Goal: Task Accomplishment & Management: Complete application form

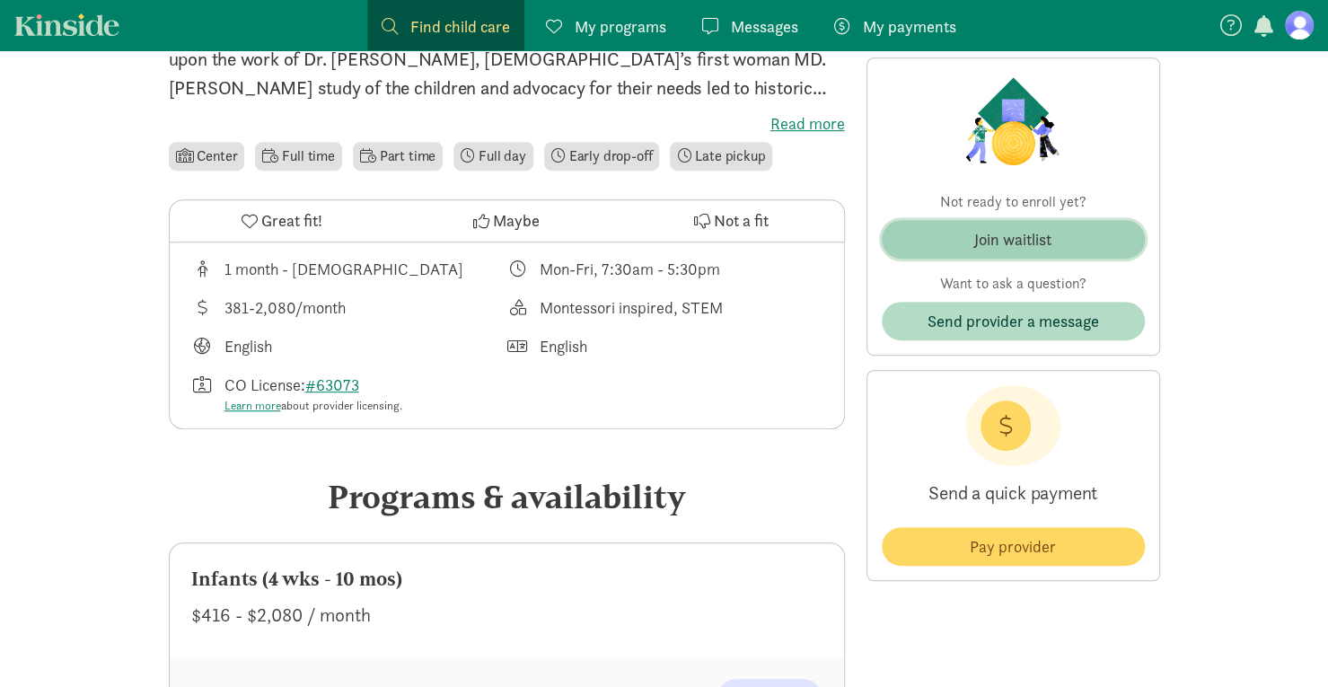
click at [988, 244] on div "Join waitlist" at bounding box center [1013, 239] width 77 height 24
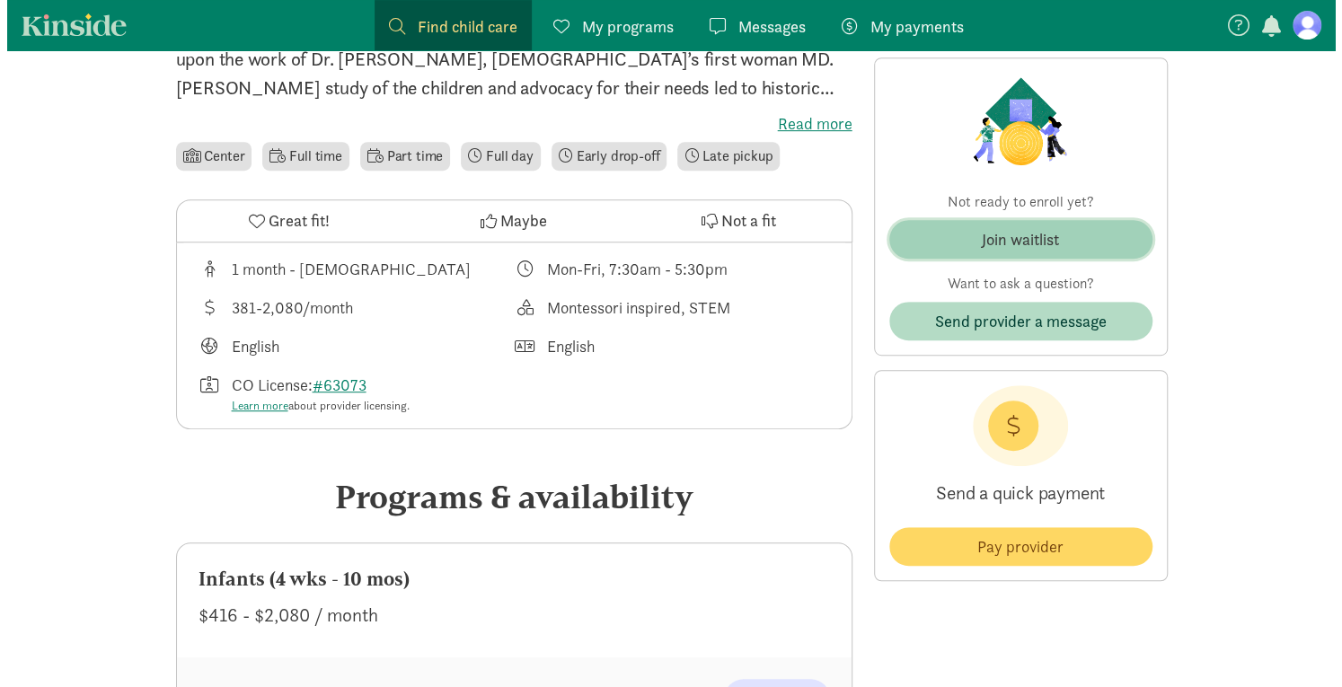
scroll to position [449, 0]
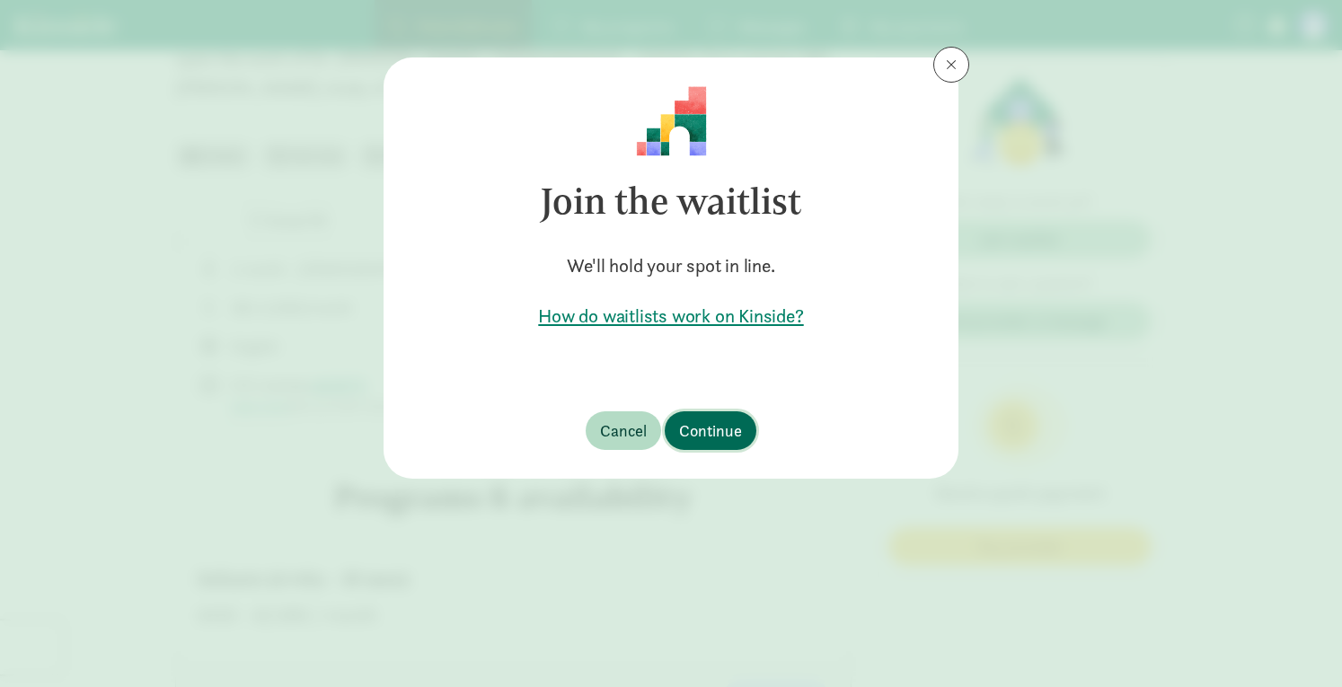
click at [722, 427] on span "Continue" at bounding box center [710, 431] width 63 height 24
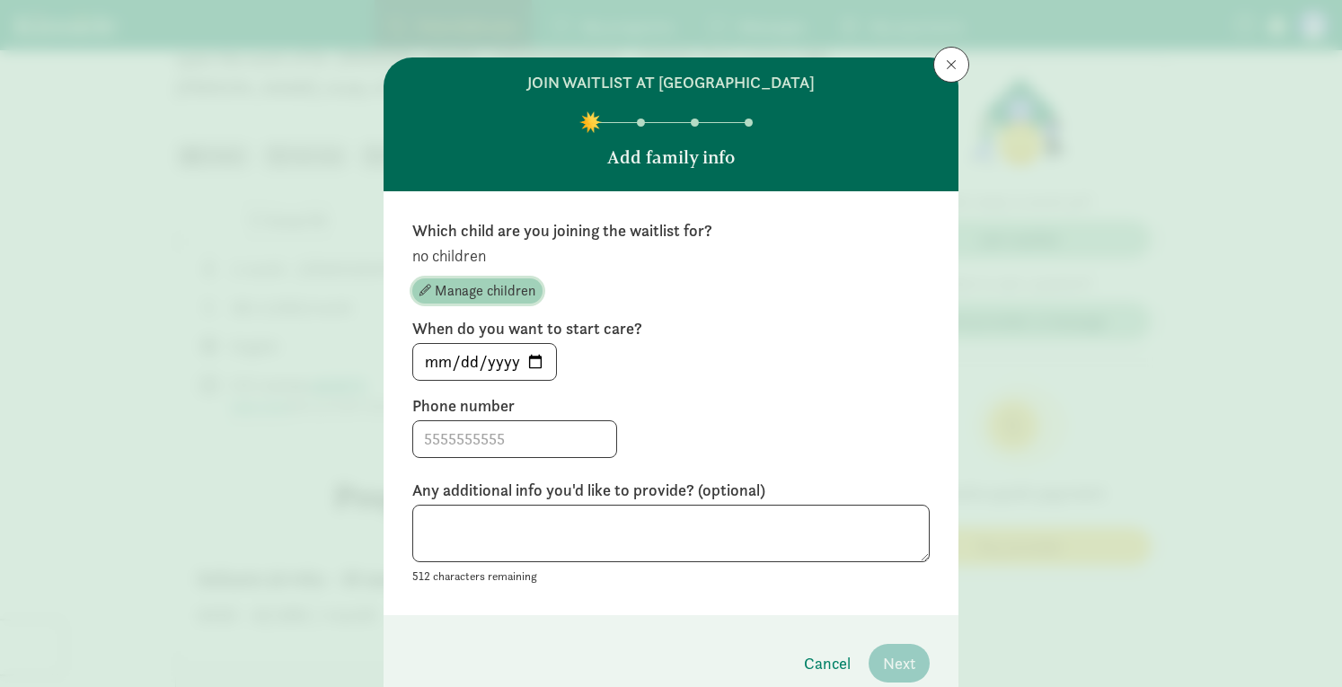
click at [472, 290] on span "Manage children" at bounding box center [485, 291] width 101 height 22
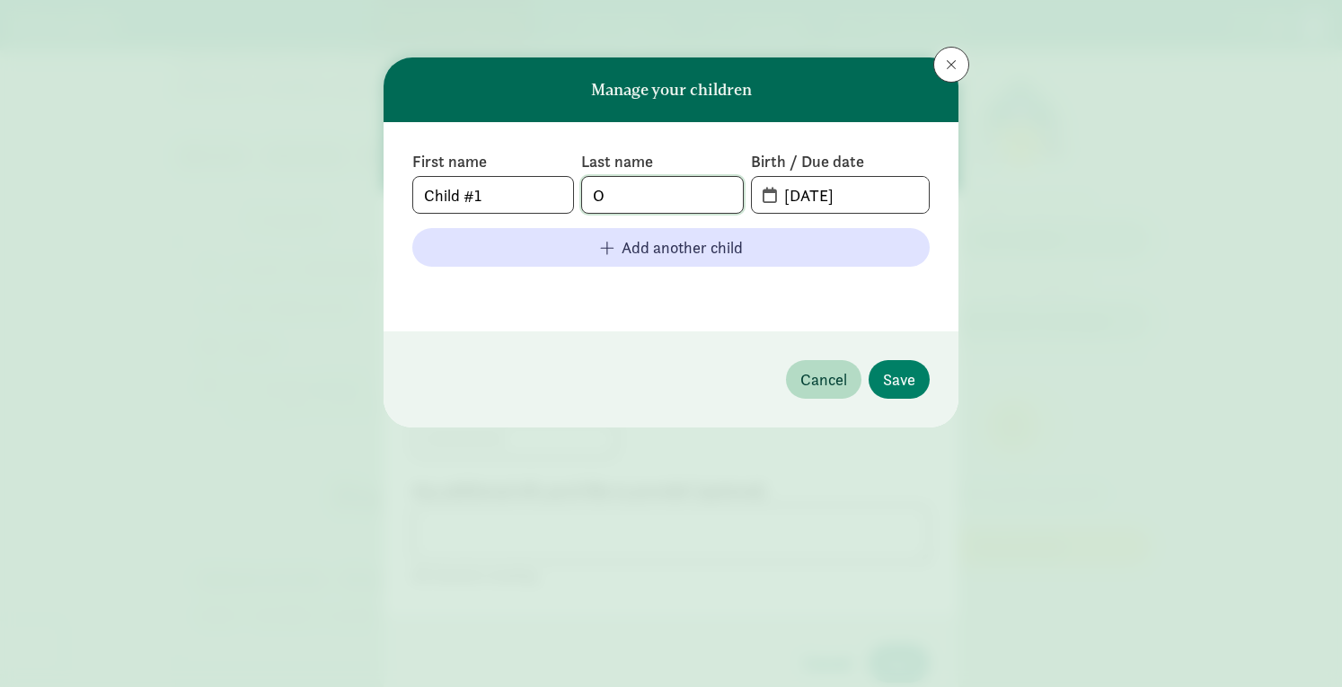
click at [622, 195] on input "O" at bounding box center [662, 195] width 160 height 36
click at [546, 193] on input "Child #1" at bounding box center [493, 195] width 160 height 36
type input "C"
type input "Noelia"
click at [622, 182] on input "O" at bounding box center [662, 195] width 160 height 36
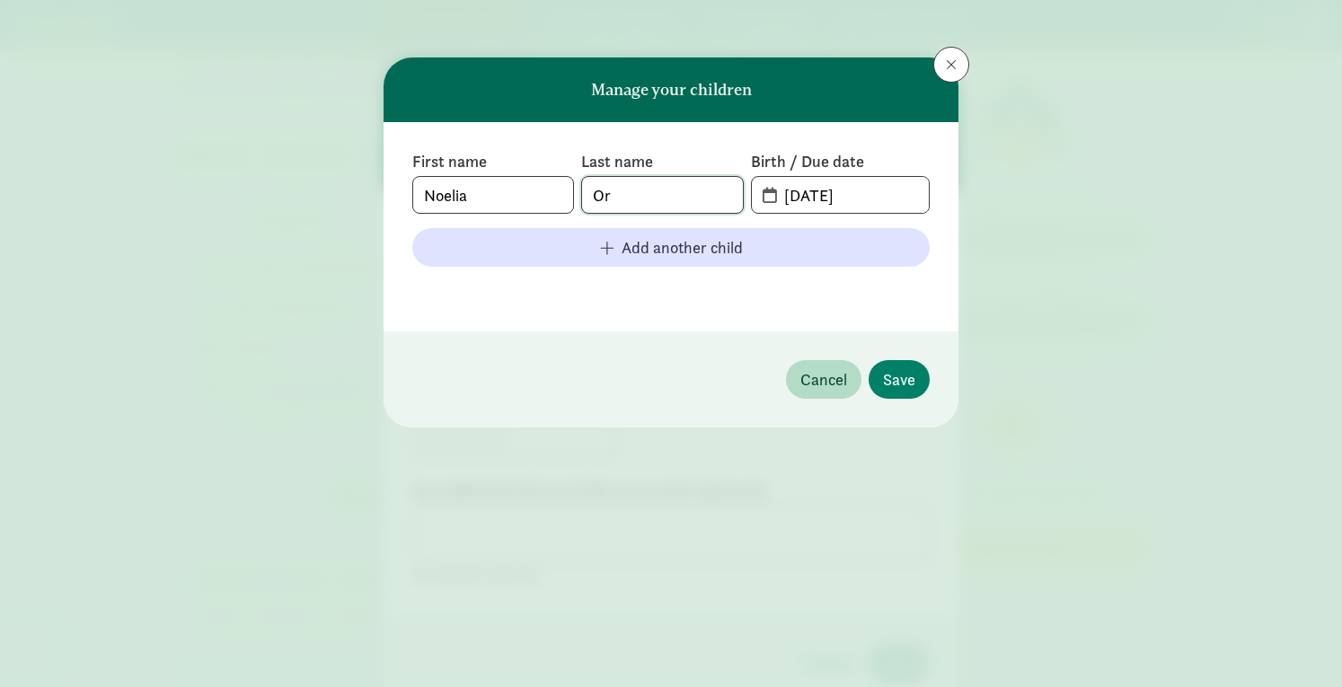
type input "O"
type input "Torrez"
click at [799, 199] on input "09-08-2025" at bounding box center [850, 195] width 155 height 36
click at [848, 193] on input "02-15-0820" at bounding box center [850, 195] width 155 height 36
click at [852, 190] on input "02-15-20" at bounding box center [850, 195] width 155 height 36
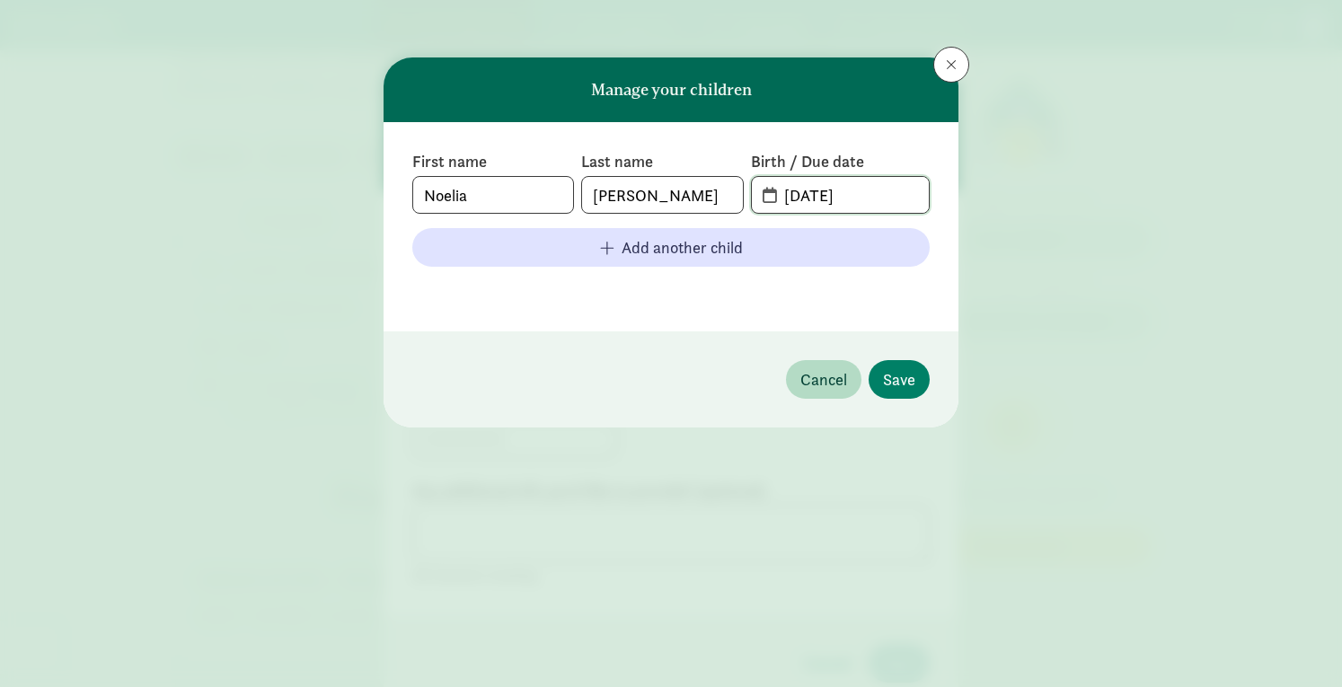
type input "02-15-25"
click at [1147, 285] on div "Manage your children First name Noelia Last name Torrez Birth / Due date 02-15-…" at bounding box center [671, 343] width 1342 height 687
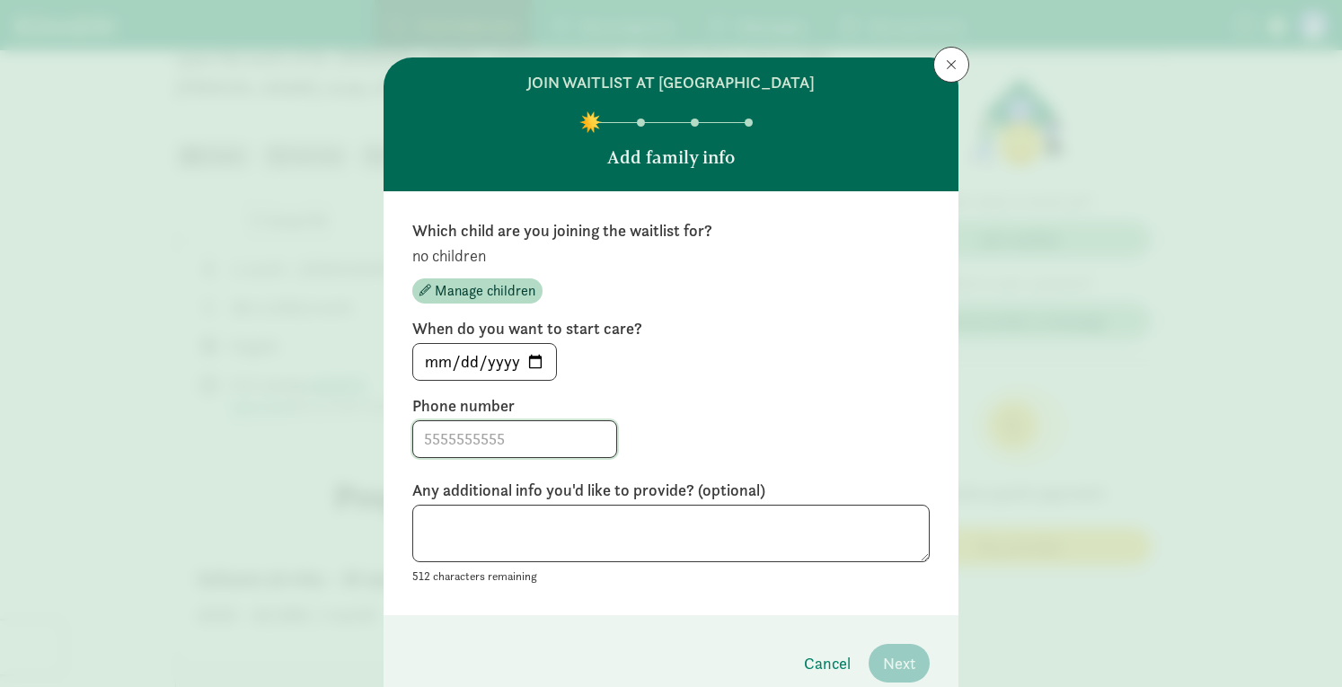
click at [516, 440] on input at bounding box center [514, 439] width 203 height 36
type input "[PHONE_NUMBER]"
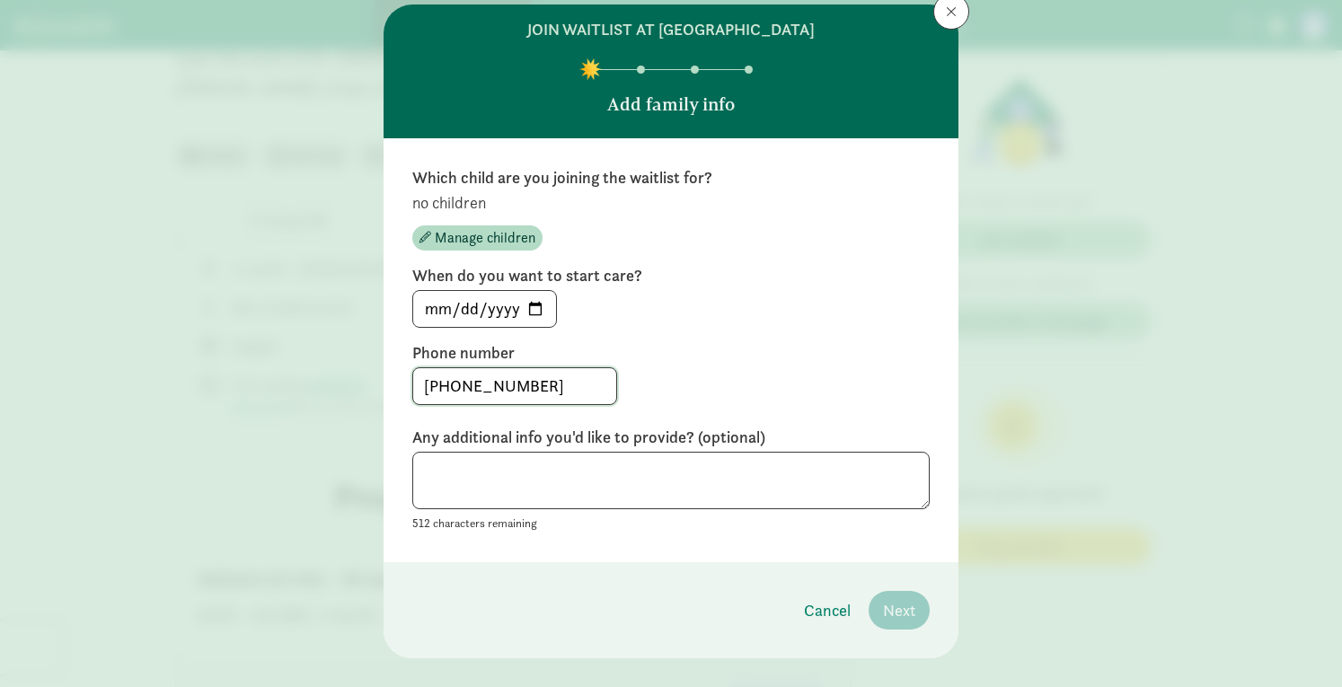
scroll to position [80, 0]
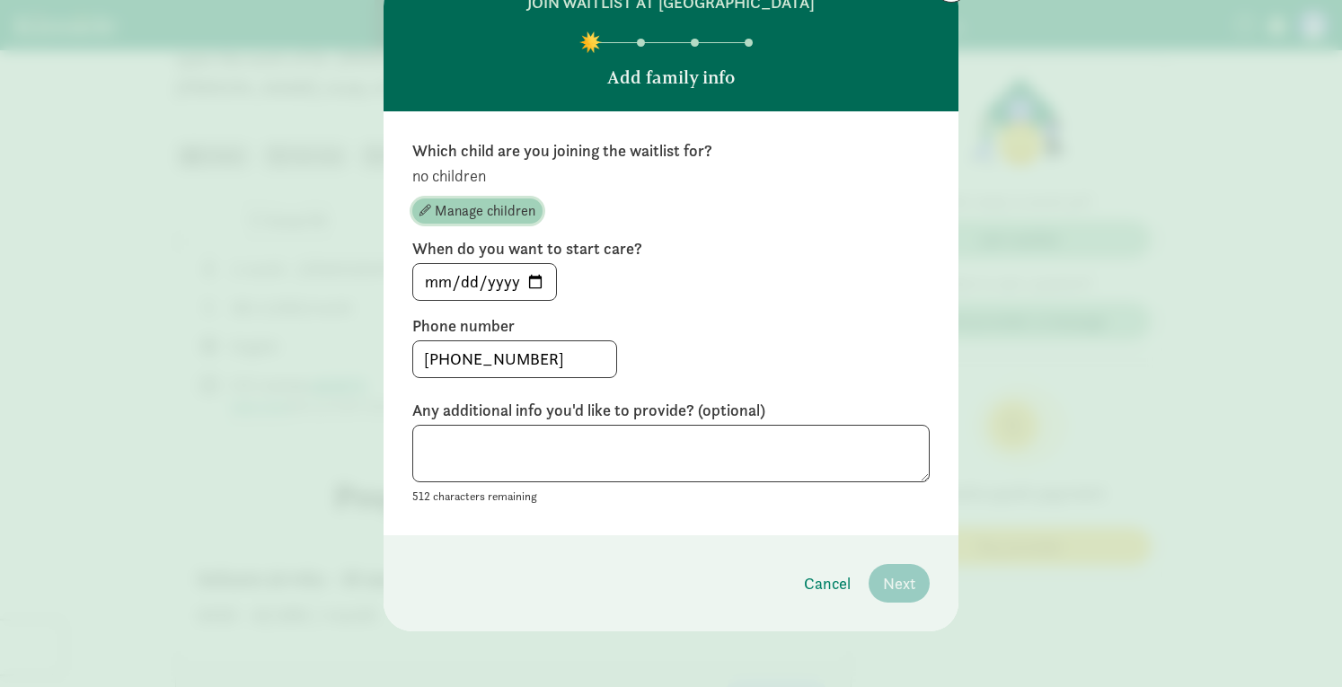
click at [470, 204] on span "Manage children" at bounding box center [485, 211] width 101 height 22
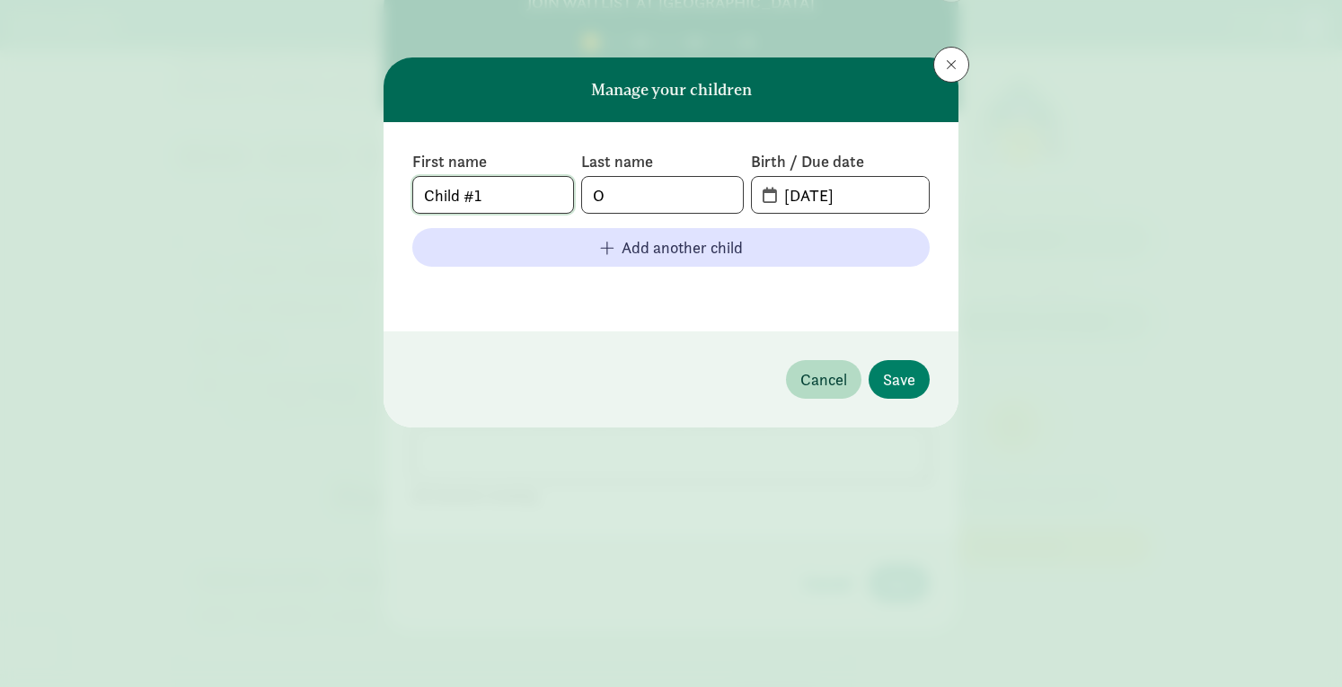
click at [535, 186] on input "Child #1" at bounding box center [493, 195] width 160 height 36
type input "C"
type input "Noelia"
click at [602, 195] on input "O" at bounding box center [662, 195] width 160 height 36
type input "Torrez"
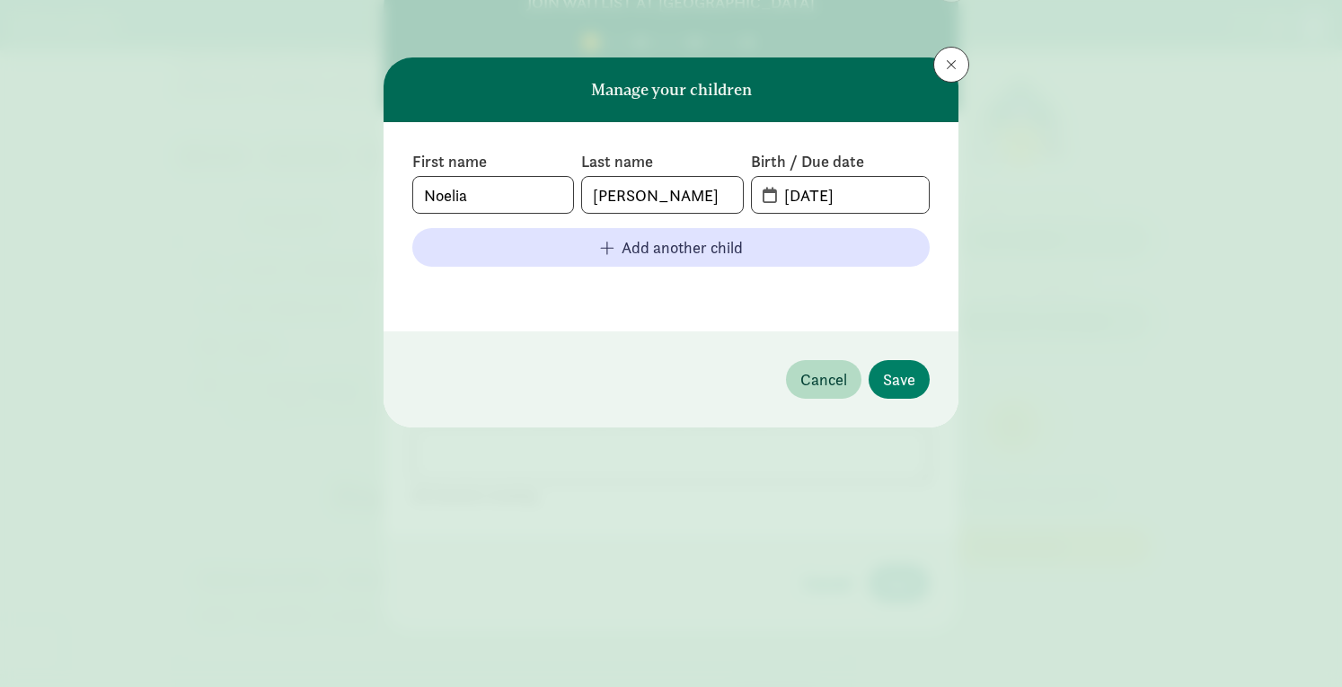
click at [1062, 97] on div "Manage your children First name Noelia Last name Torrez Birth / Due date 09-08-…" at bounding box center [671, 343] width 1342 height 687
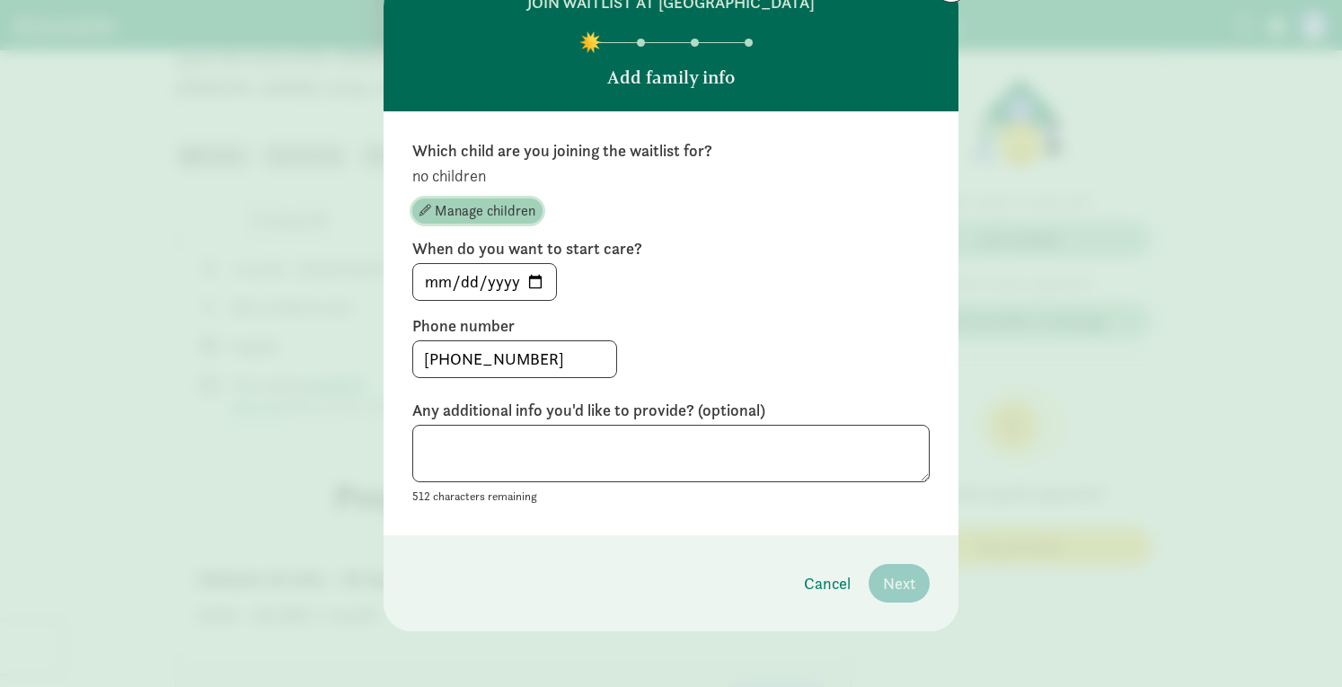
click at [482, 200] on span "Manage children" at bounding box center [485, 211] width 101 height 22
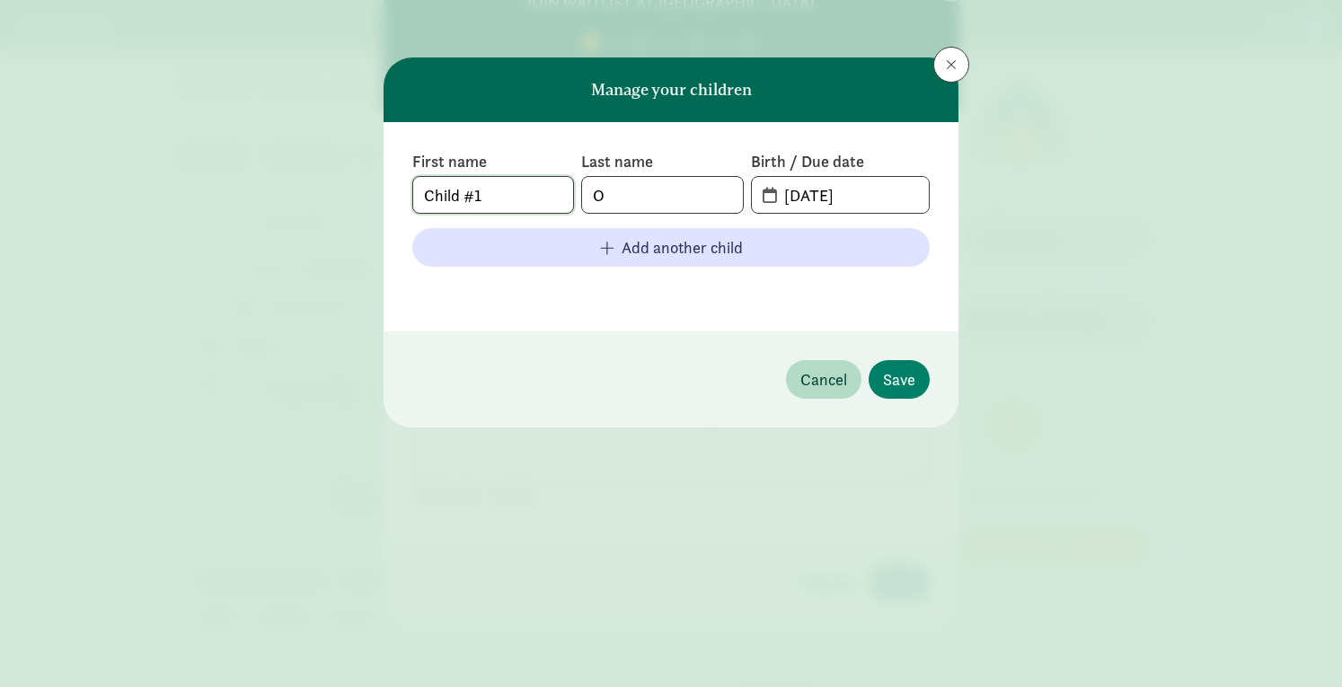
click at [516, 189] on input "Child #1" at bounding box center [493, 195] width 160 height 36
type input "C"
type input "Noelia"
click at [609, 201] on input "O" at bounding box center [662, 195] width 160 height 36
type input "torrez"
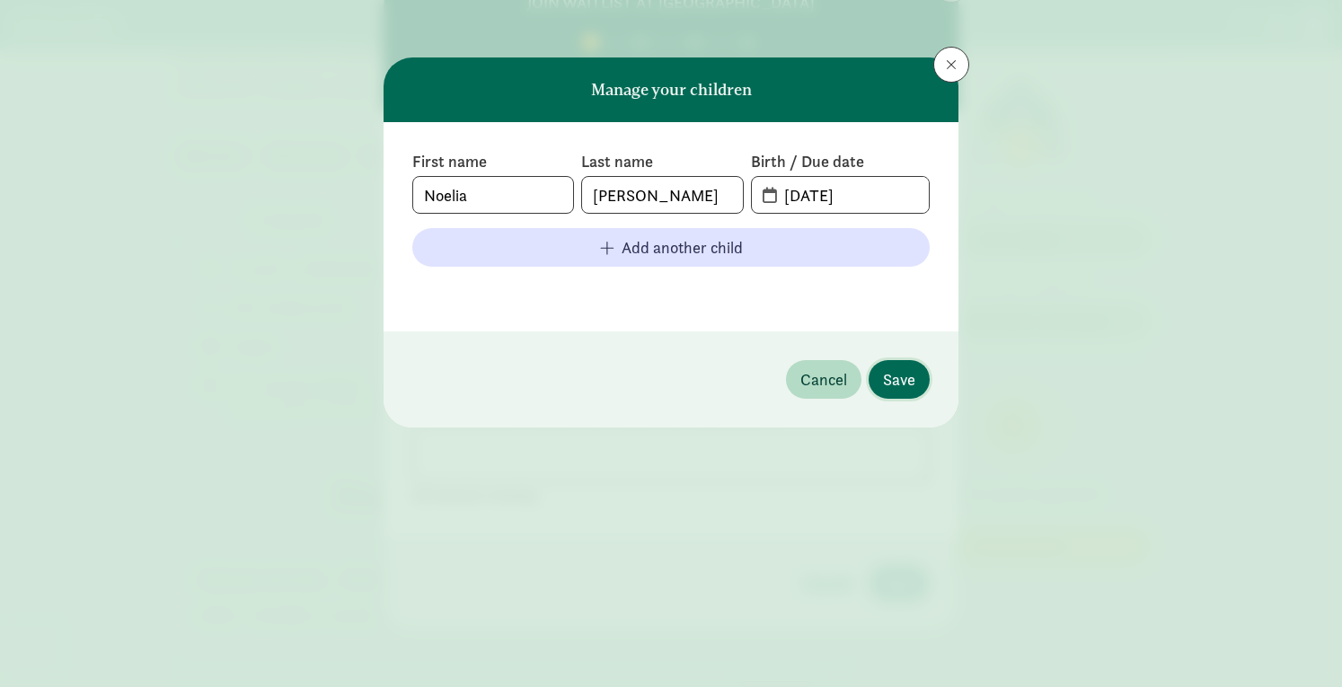
click at [889, 384] on span "Save" at bounding box center [899, 379] width 32 height 24
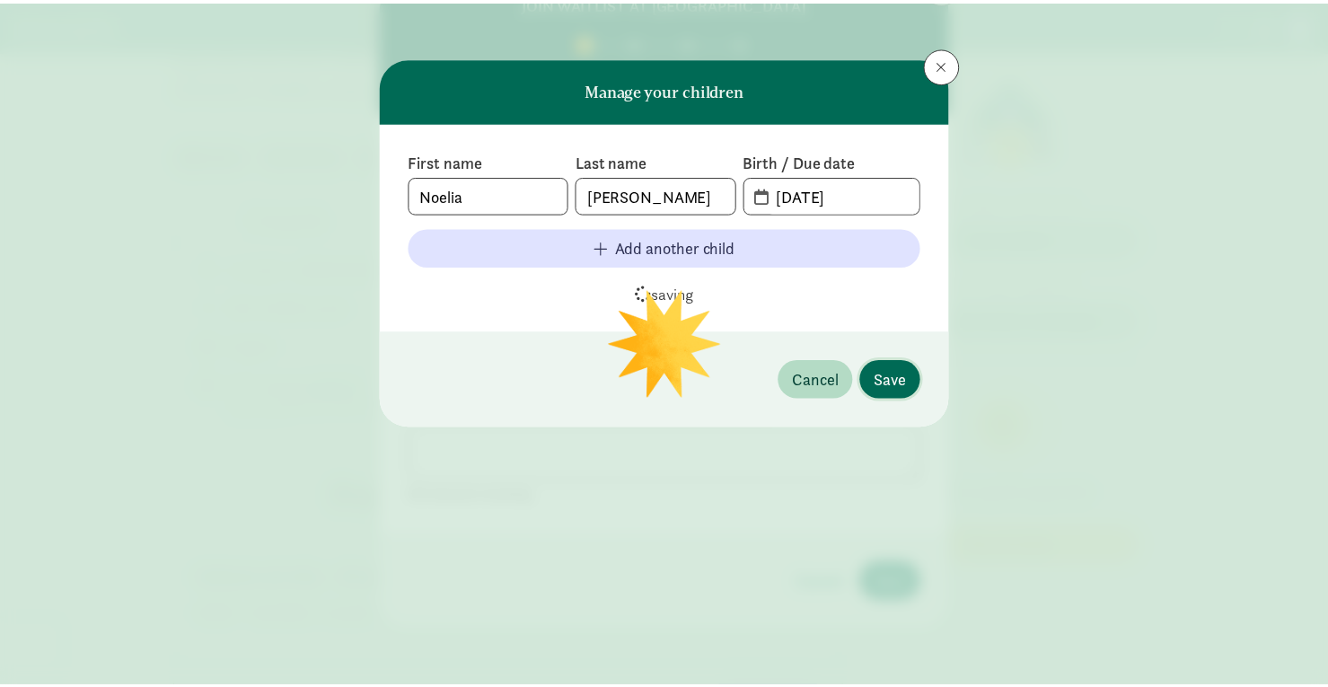
scroll to position [79, 0]
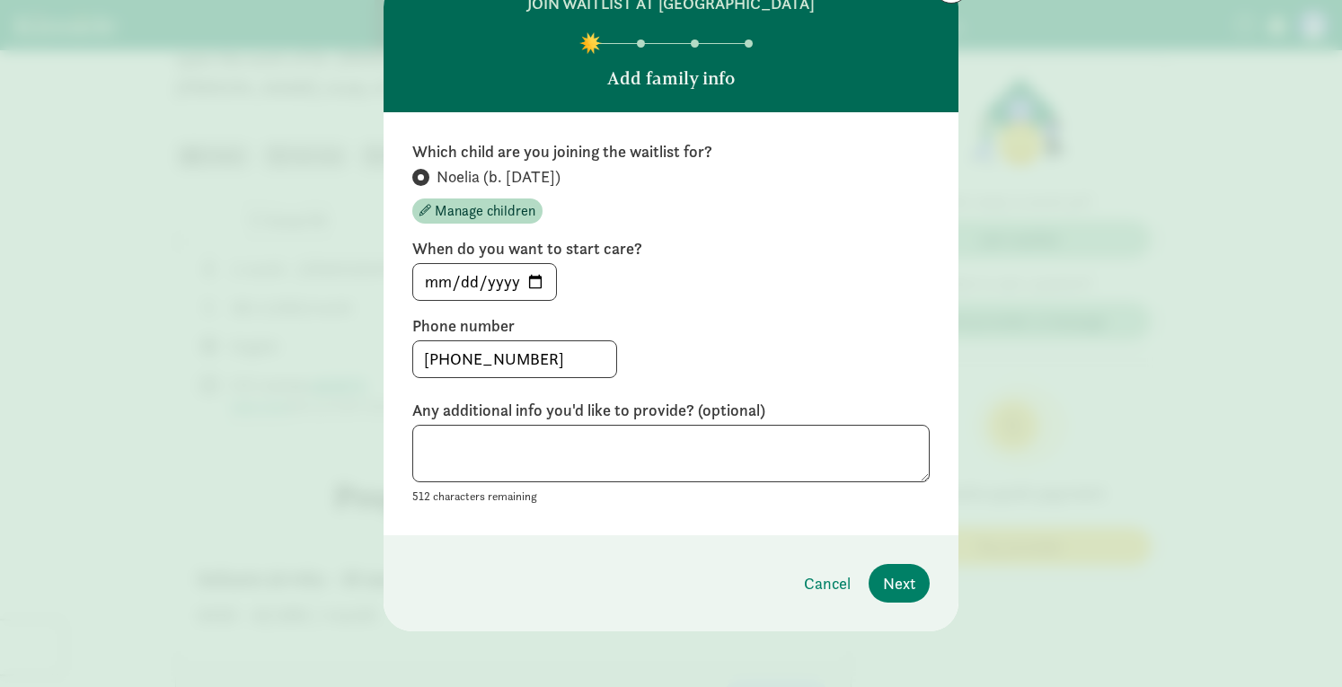
click at [548, 171] on span "Noelia (b. September 2025)" at bounding box center [499, 177] width 124 height 22
click at [424, 172] on input "Noelia (b. September 2025)" at bounding box center [418, 178] width 12 height 12
click at [548, 171] on span "Noelia (b. September 2025)" at bounding box center [499, 177] width 124 height 22
click at [424, 172] on input "Noelia (b. September 2025)" at bounding box center [418, 178] width 12 height 12
click at [477, 217] on span "Manage children" at bounding box center [485, 211] width 101 height 22
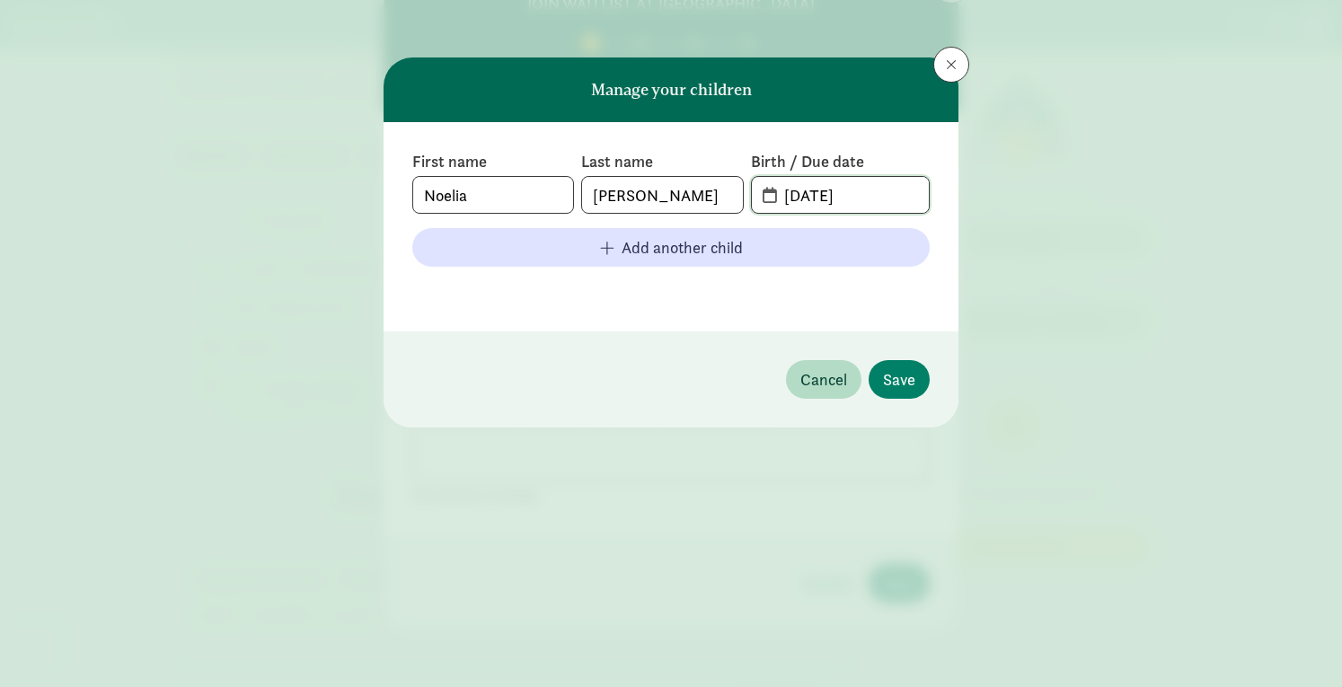
drag, startPoint x: 798, startPoint y: 192, endPoint x: 824, endPoint y: 238, distance: 52.7
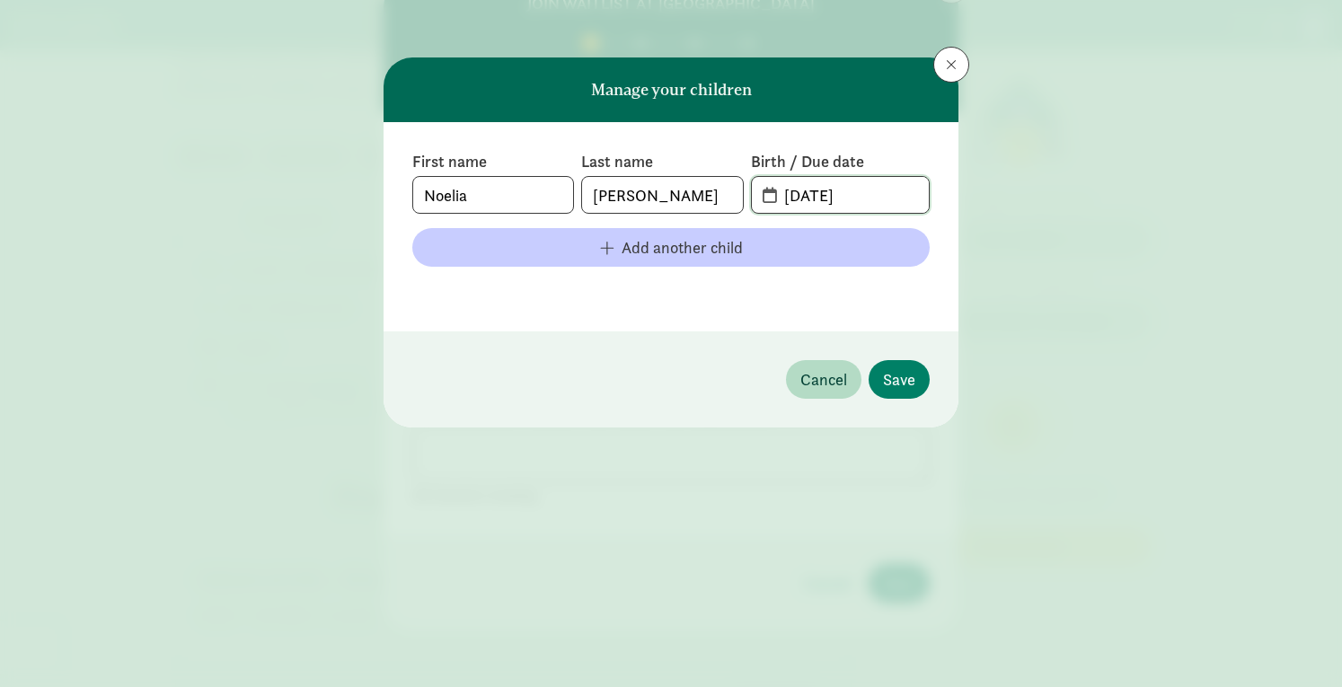
click at [798, 192] on input "09-08-2025" at bounding box center [850, 195] width 155 height 36
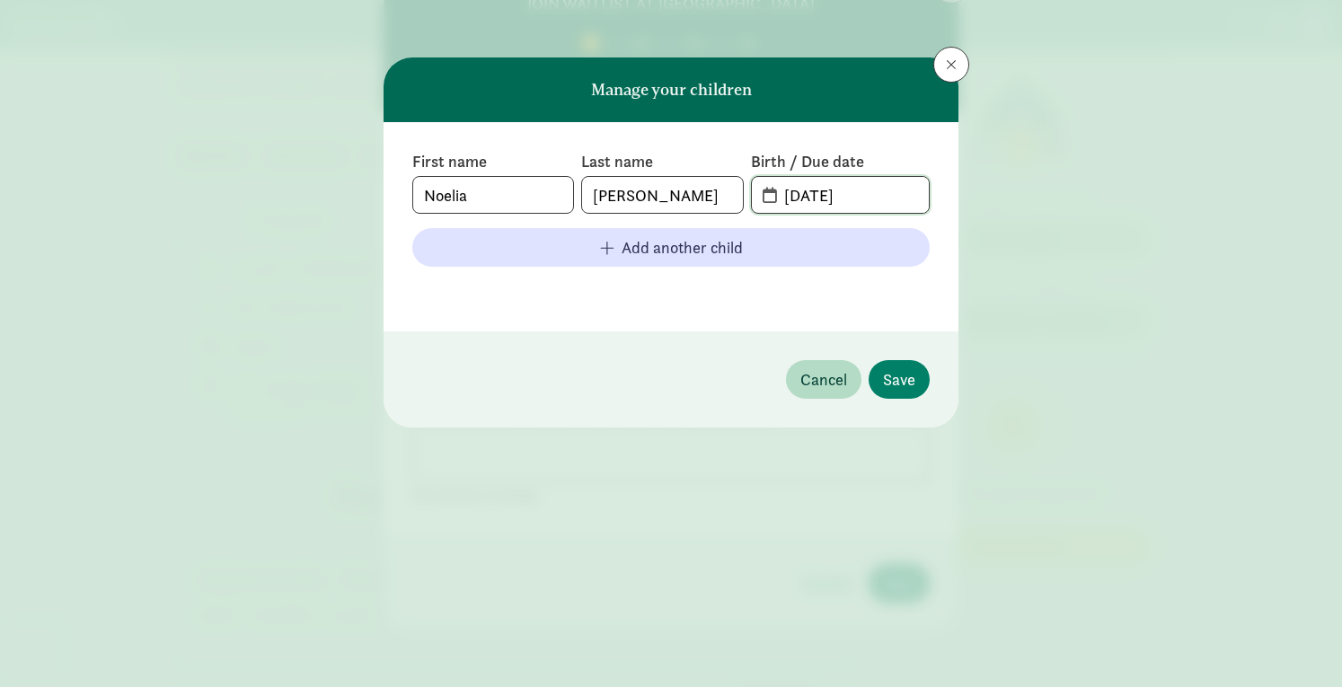
click at [822, 190] on input "02-08-2025" at bounding box center [850, 195] width 155 height 36
type input "02-02-2025"
click at [892, 372] on span "Save" at bounding box center [899, 379] width 32 height 24
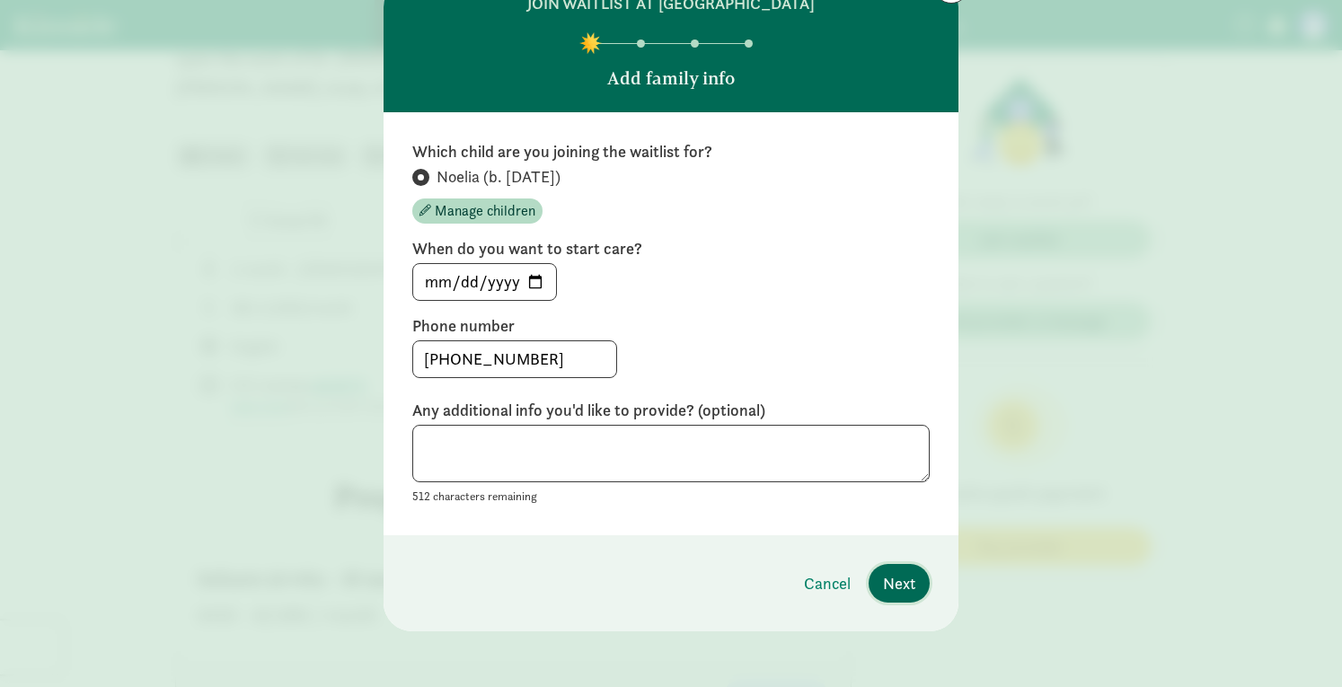
click at [883, 578] on span "Next" at bounding box center [899, 583] width 32 height 24
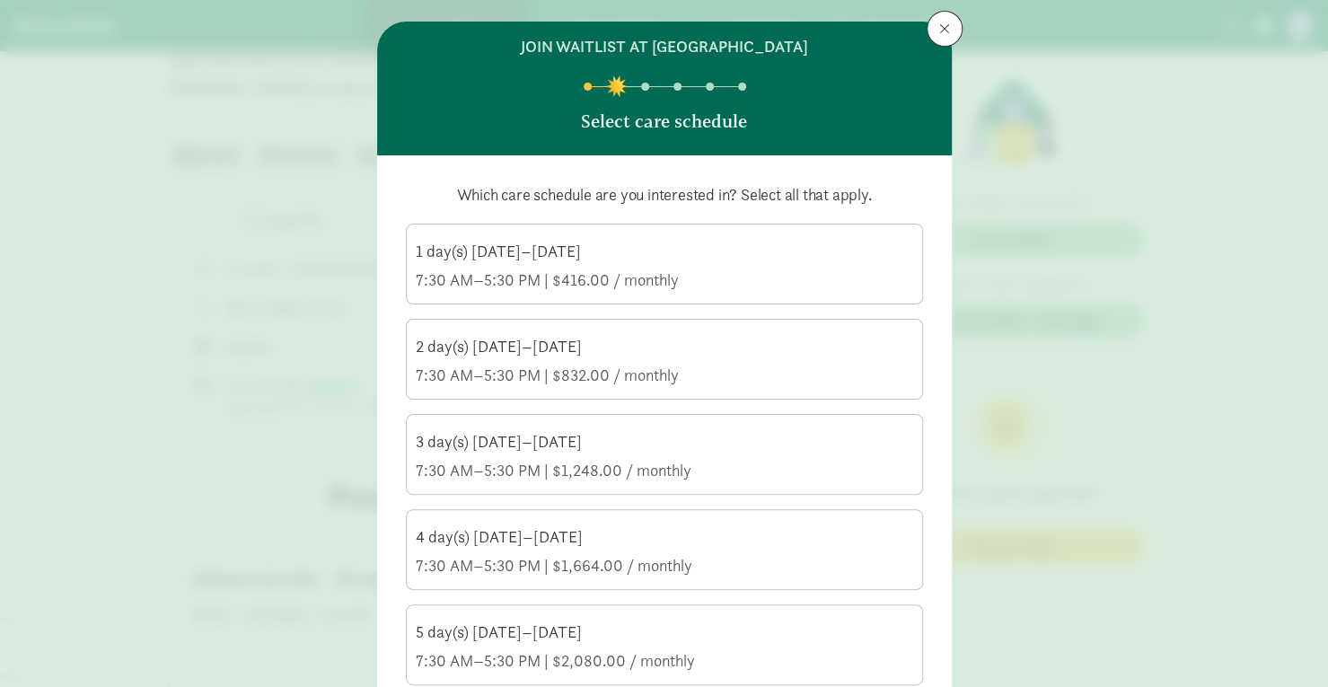
scroll to position [33, 0]
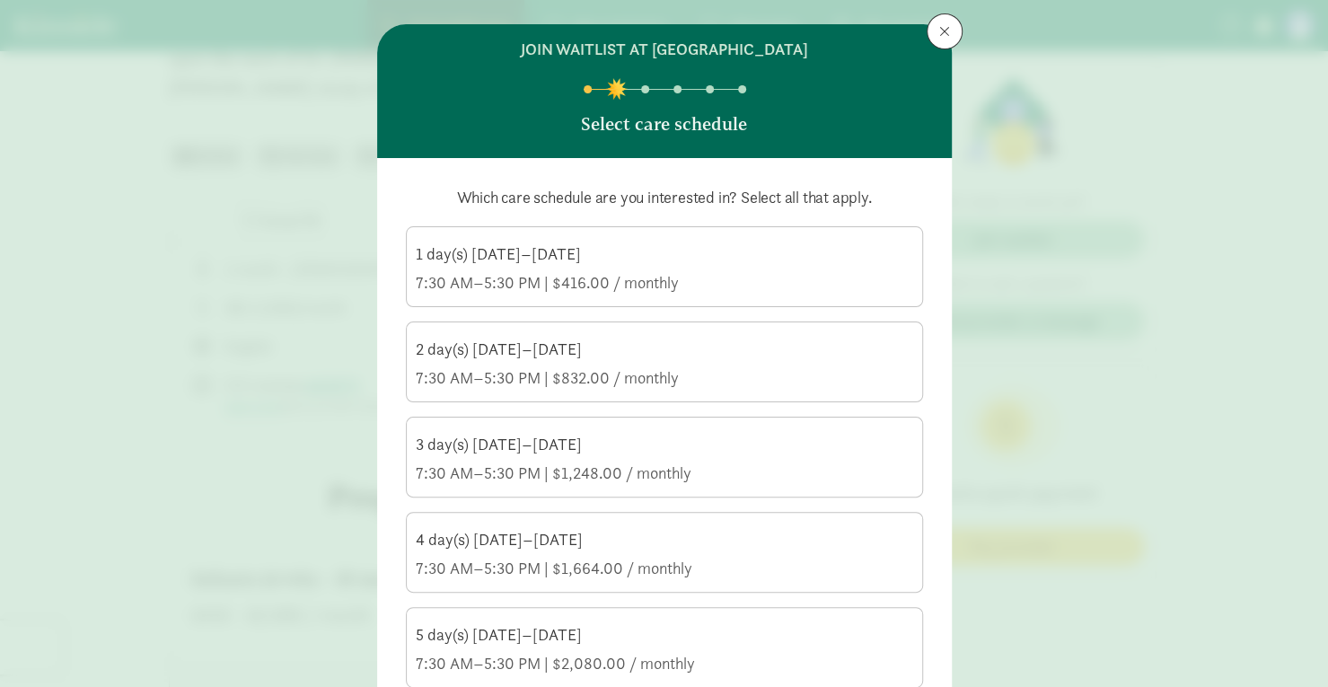
click at [576, 630] on div "5 day(s) Monday–Friday" at bounding box center [665, 635] width 498 height 22
click at [0, 0] on input "5 day(s) Monday–Friday 7:30 AM–5:30 PM | $2,080.00 / monthly" at bounding box center [0, 0] width 0 height 0
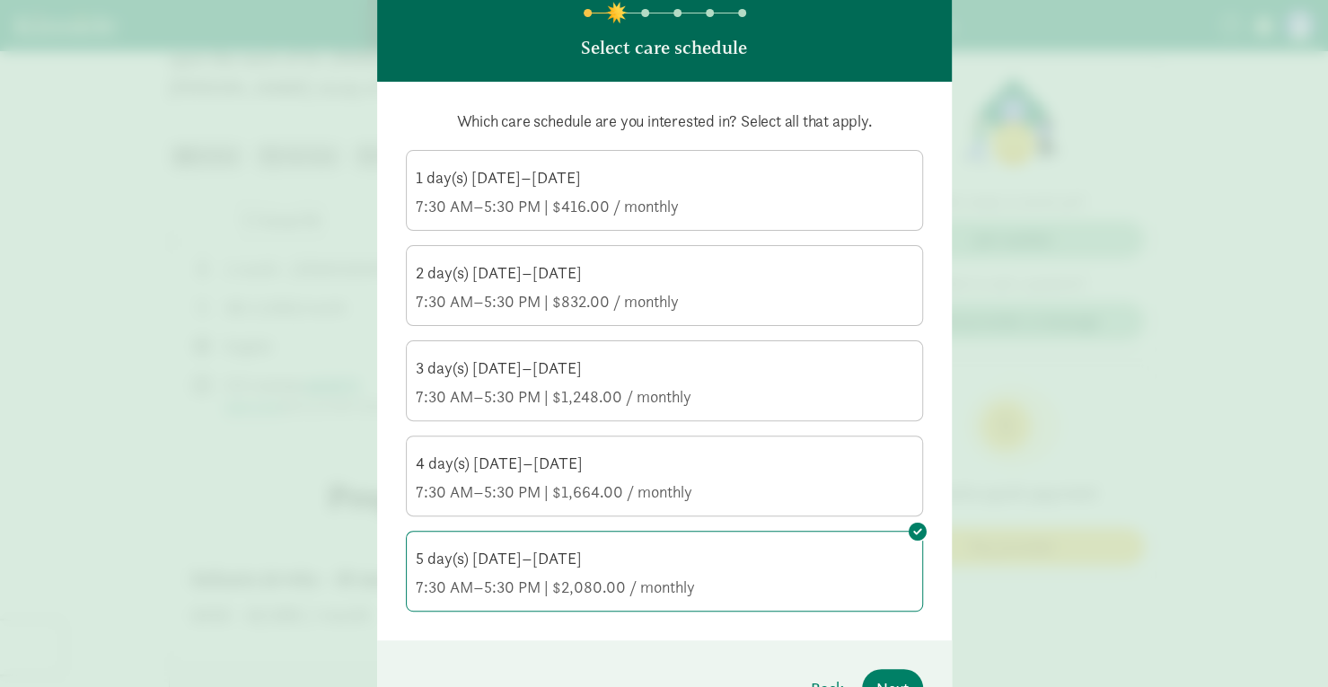
scroll to position [213, 0]
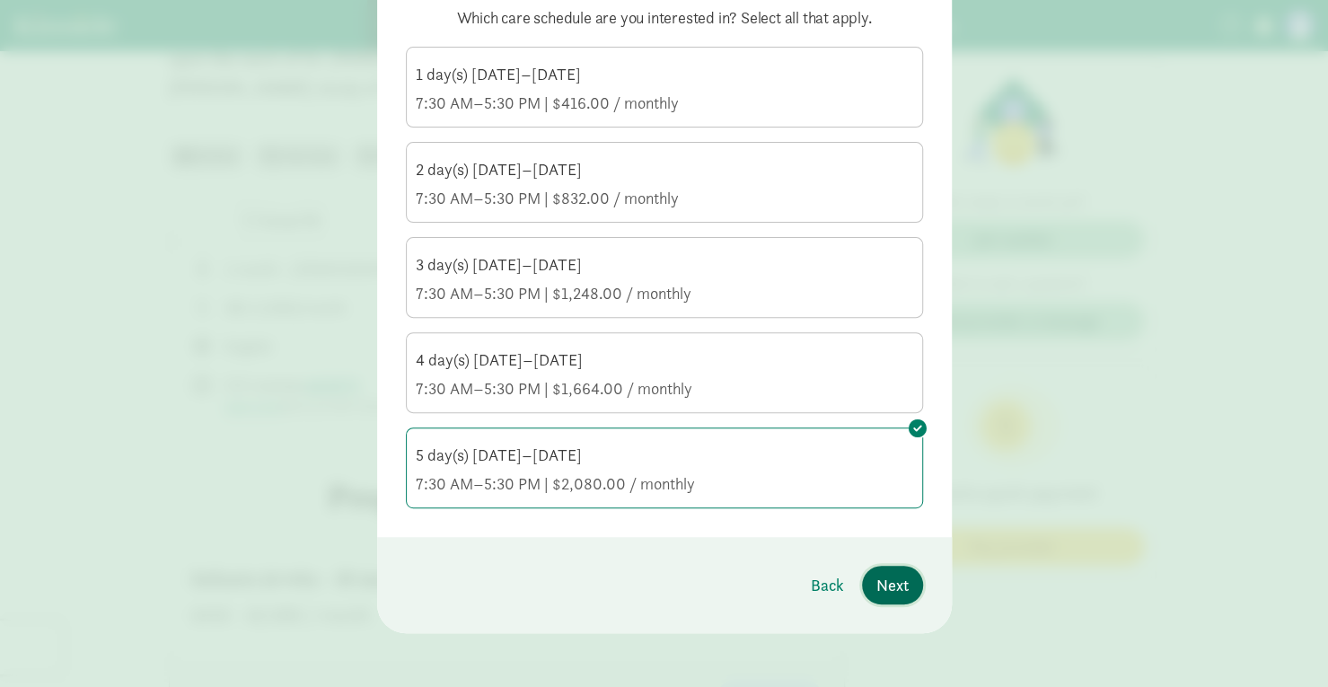
click at [887, 587] on span "Next" at bounding box center [893, 585] width 32 height 24
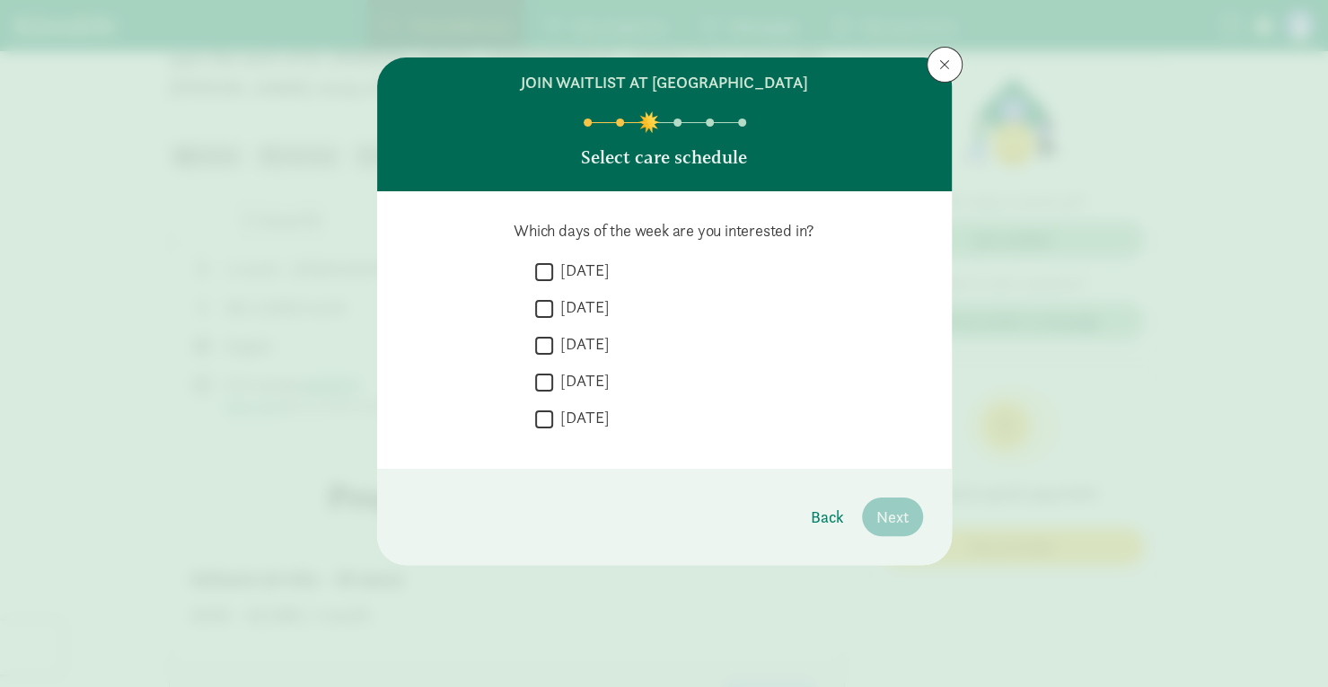
click at [539, 271] on input "Monday" at bounding box center [544, 272] width 18 height 24
checkbox input "true"
click at [543, 308] on input "Tuesday" at bounding box center [544, 308] width 18 height 24
checkbox input "true"
click at [543, 344] on input "Wednesday" at bounding box center [544, 345] width 18 height 24
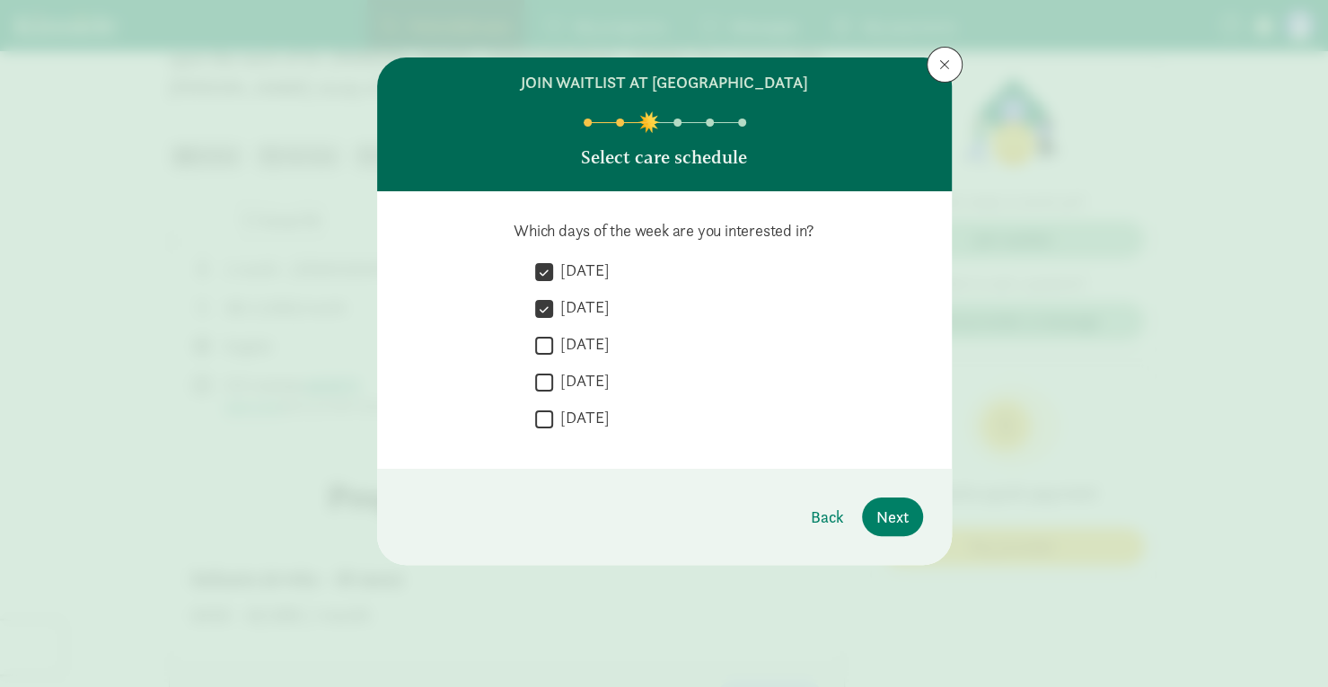
checkbox input "true"
click at [546, 376] on input "Thursday" at bounding box center [544, 382] width 18 height 24
checkbox input "true"
click at [546, 419] on input "Friday" at bounding box center [544, 419] width 18 height 24
checkbox input "true"
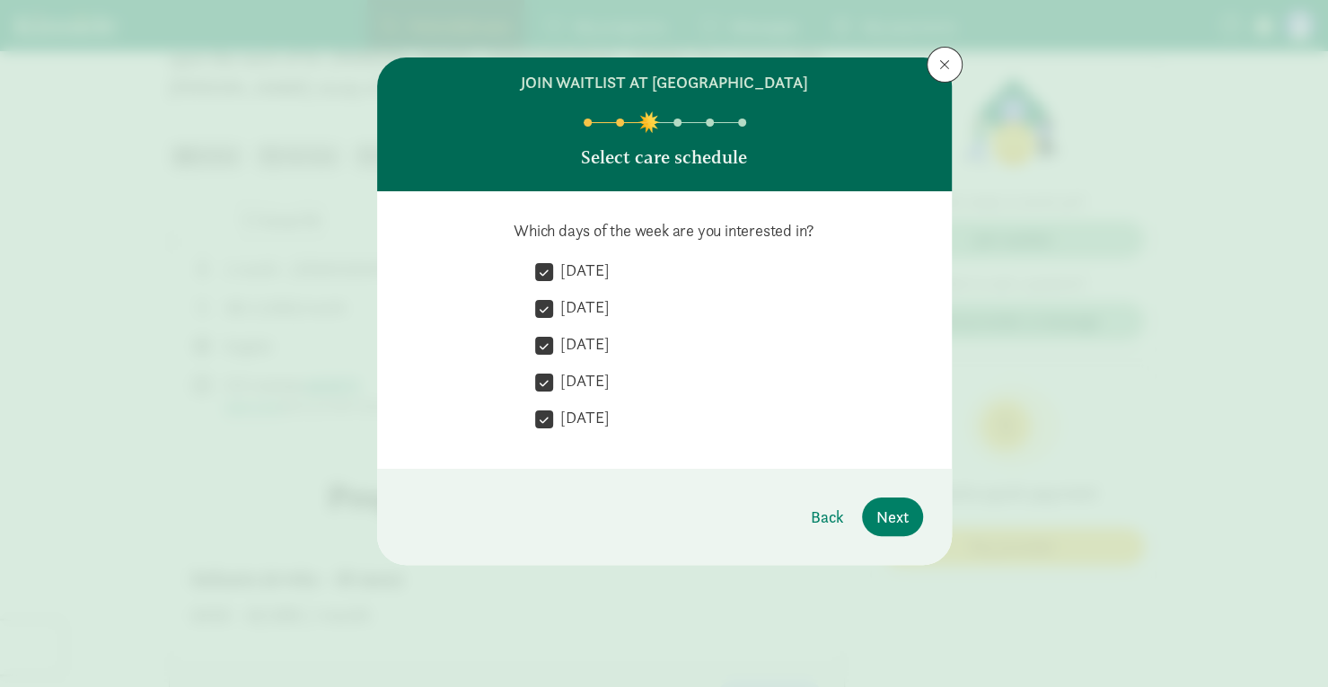
click at [541, 269] on input "Monday" at bounding box center [544, 272] width 18 height 24
checkbox input "false"
click at [541, 301] on input "Tuesday" at bounding box center [544, 308] width 18 height 24
checkbox input "false"
click at [547, 269] on input "Monday" at bounding box center [544, 272] width 18 height 24
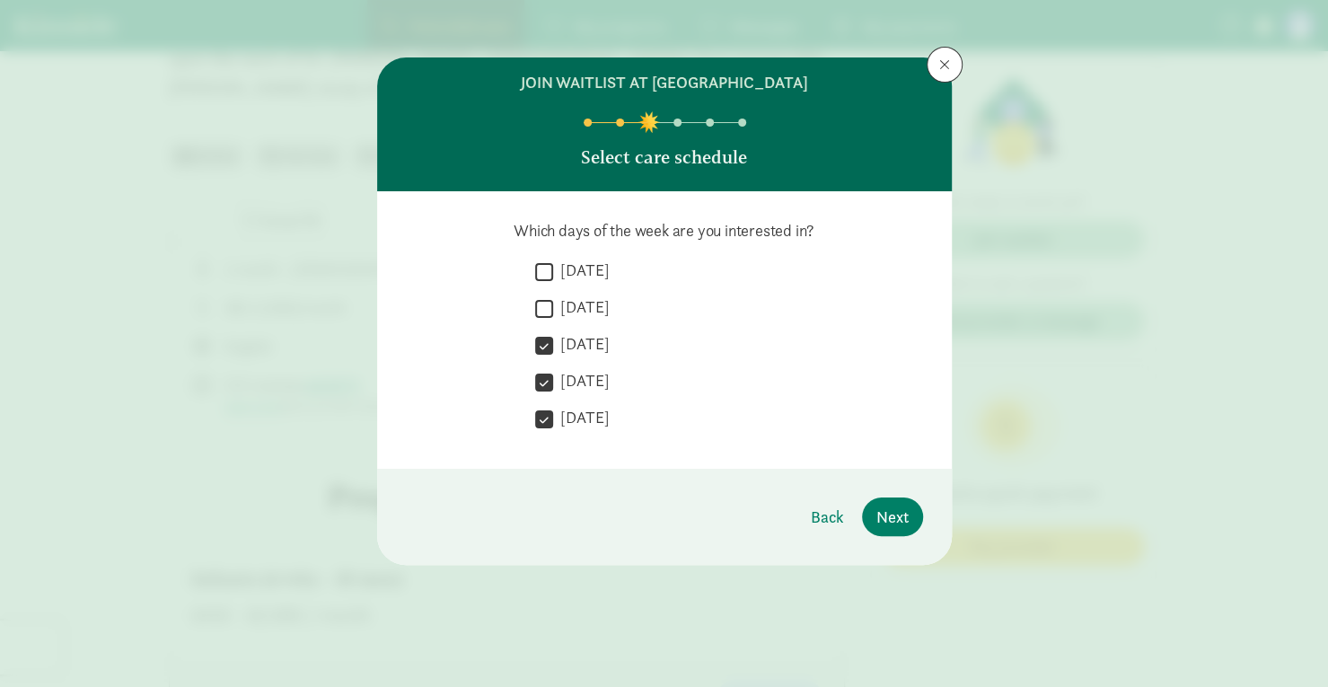
checkbox input "true"
click at [548, 304] on input "Tuesday" at bounding box center [544, 308] width 18 height 24
checkbox input "true"
click at [902, 508] on span "Next" at bounding box center [893, 517] width 32 height 24
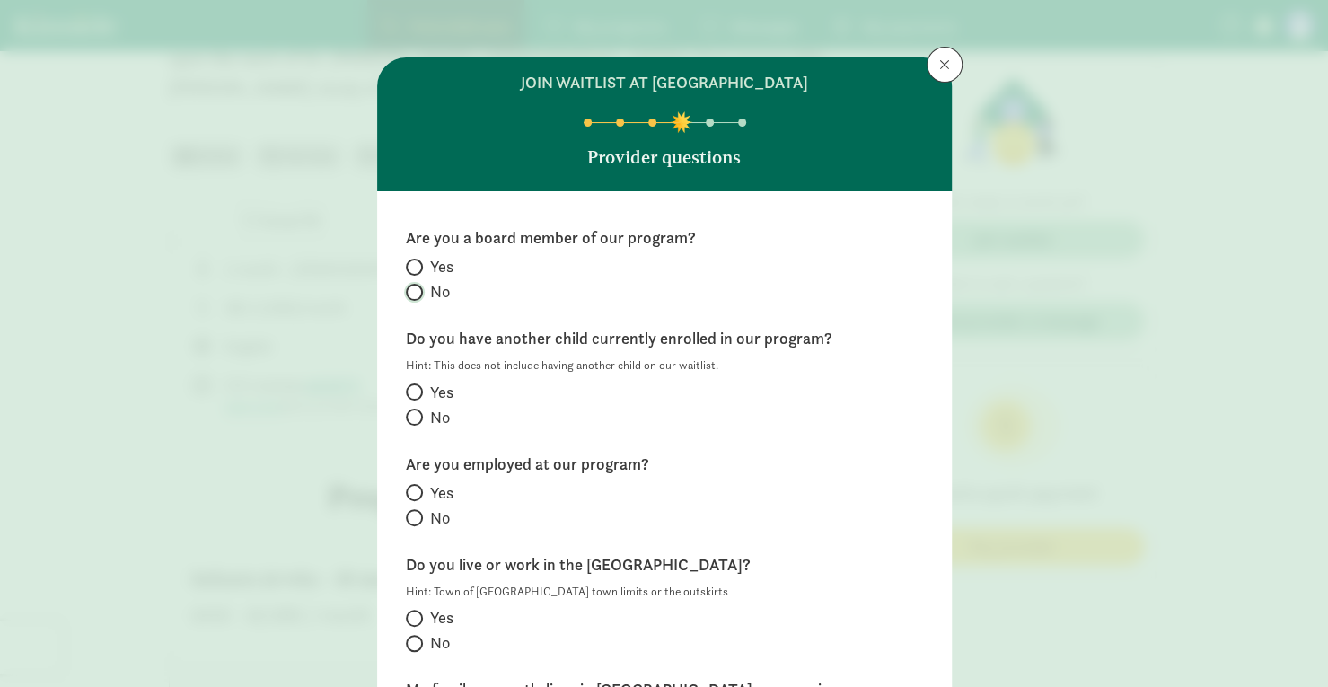
click at [408, 287] on input "No" at bounding box center [412, 293] width 12 height 12
radio input "true"
click at [406, 414] on input "No" at bounding box center [412, 417] width 12 height 12
radio input "true"
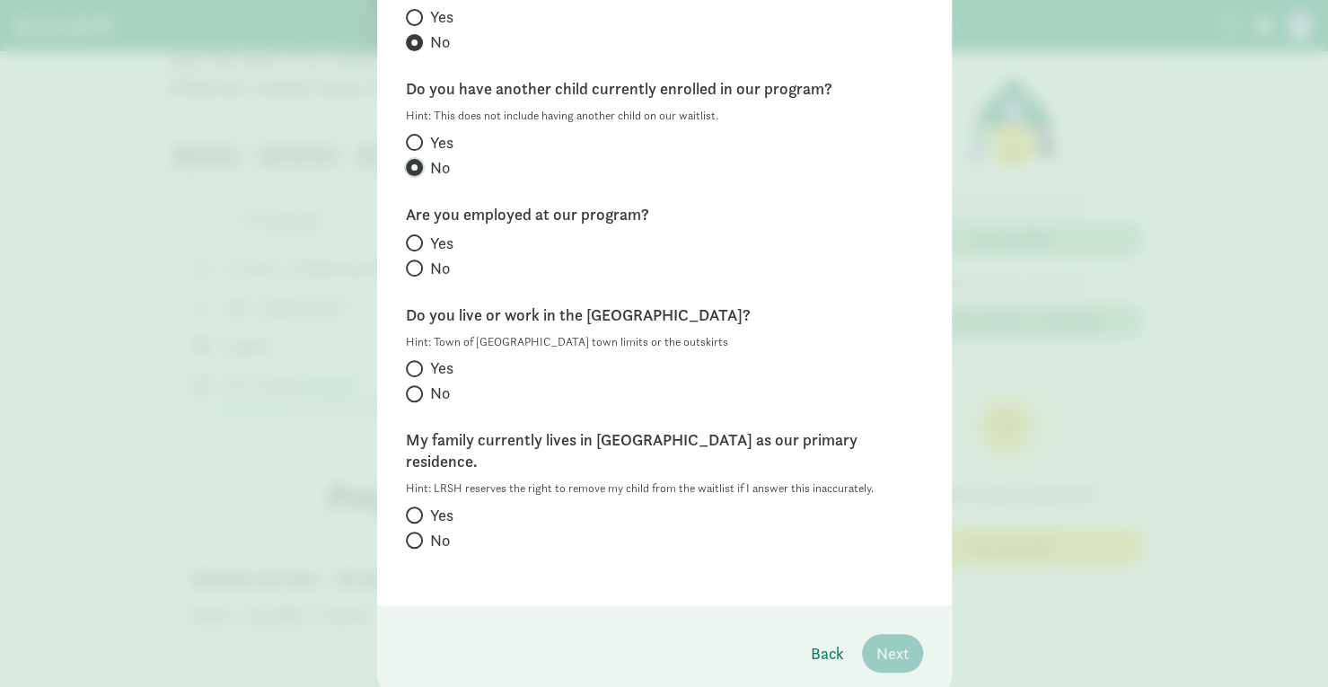
scroll to position [269, 0]
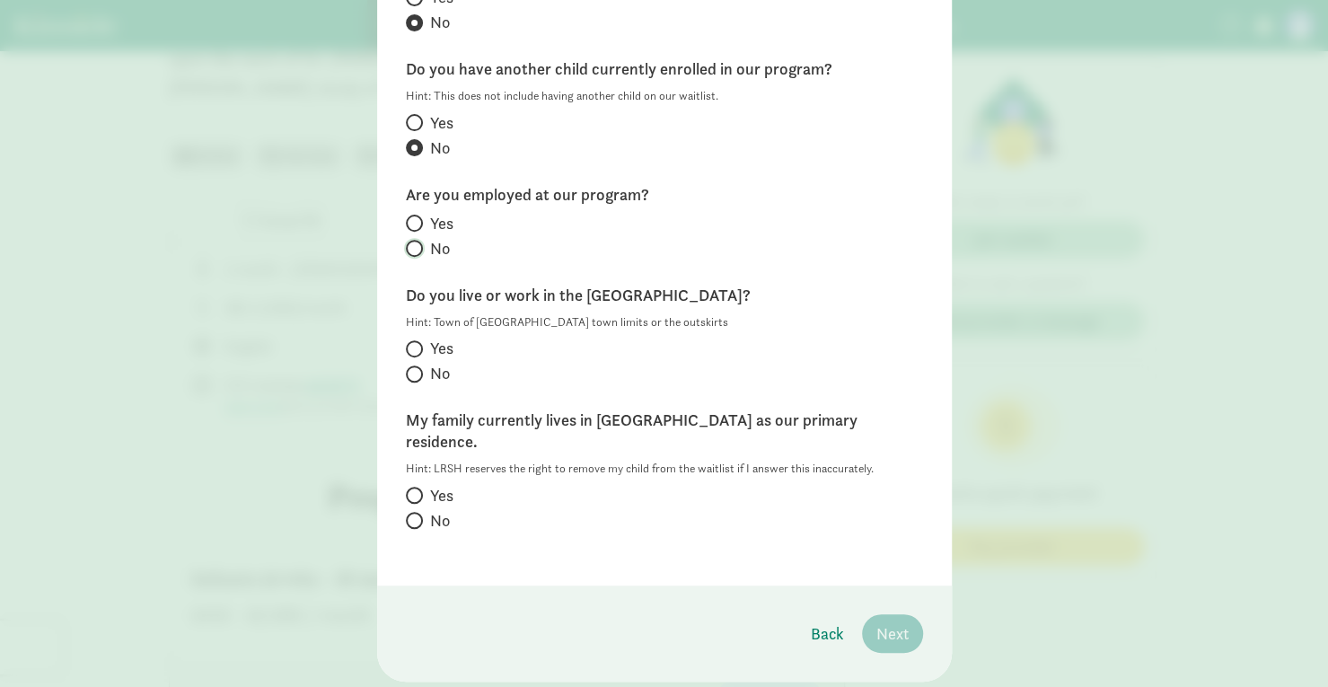
click at [408, 247] on input "No" at bounding box center [412, 249] width 12 height 12
radio input "true"
click at [406, 348] on input "Yes" at bounding box center [412, 349] width 12 height 12
radio input "true"
click at [408, 490] on input "Yes" at bounding box center [412, 496] width 12 height 12
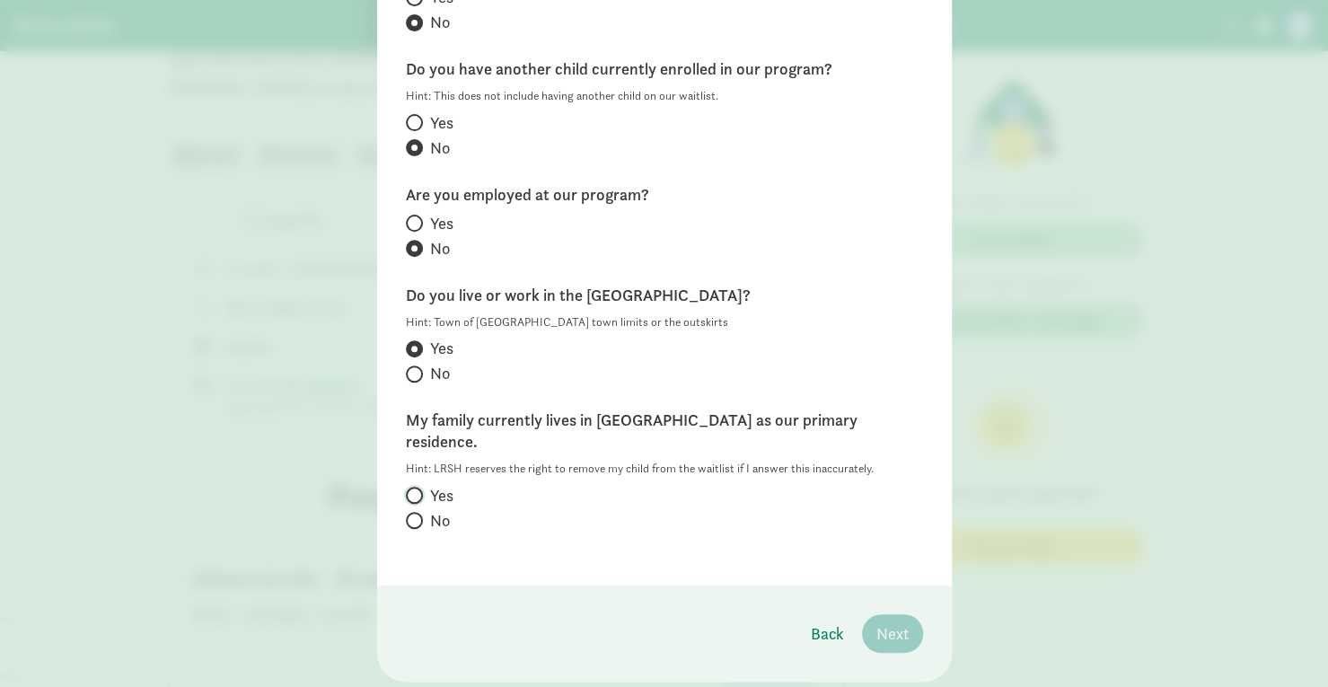
radio input "true"
click at [883, 622] on span "Next" at bounding box center [893, 634] width 32 height 24
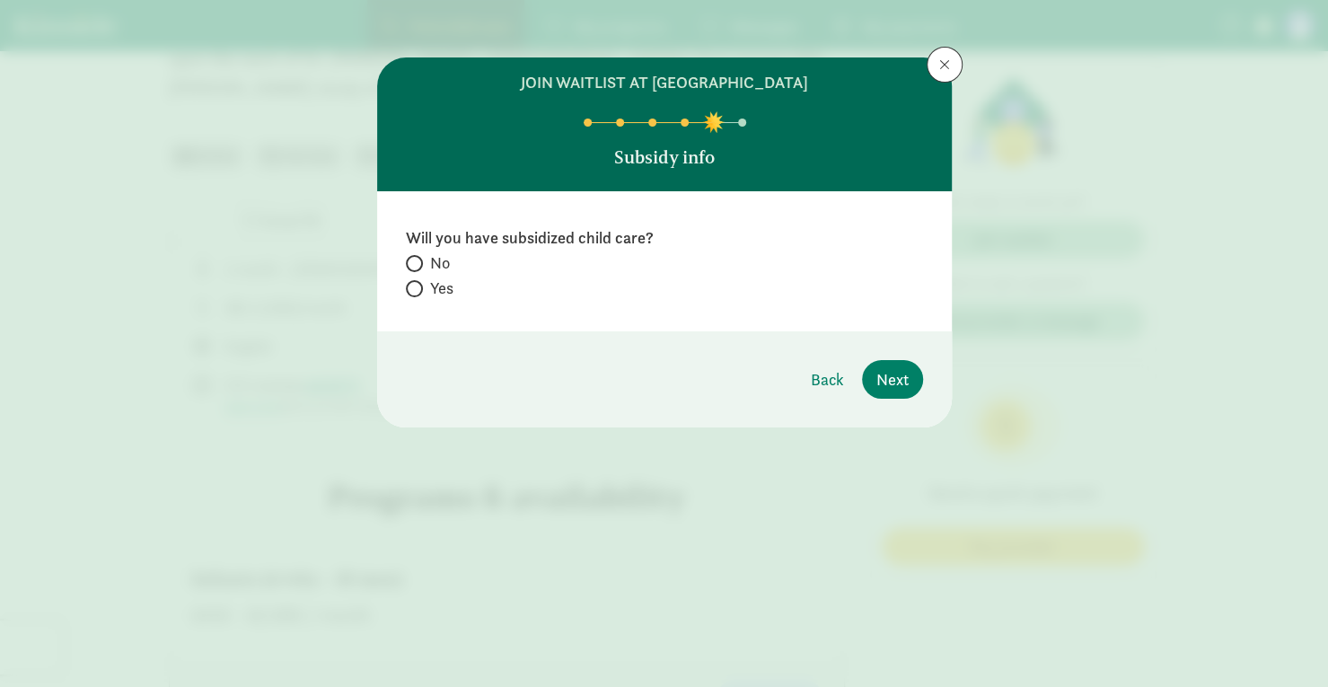
click at [419, 281] on span at bounding box center [414, 288] width 17 height 17
click at [418, 283] on input "Yes" at bounding box center [412, 289] width 12 height 12
radio input "true"
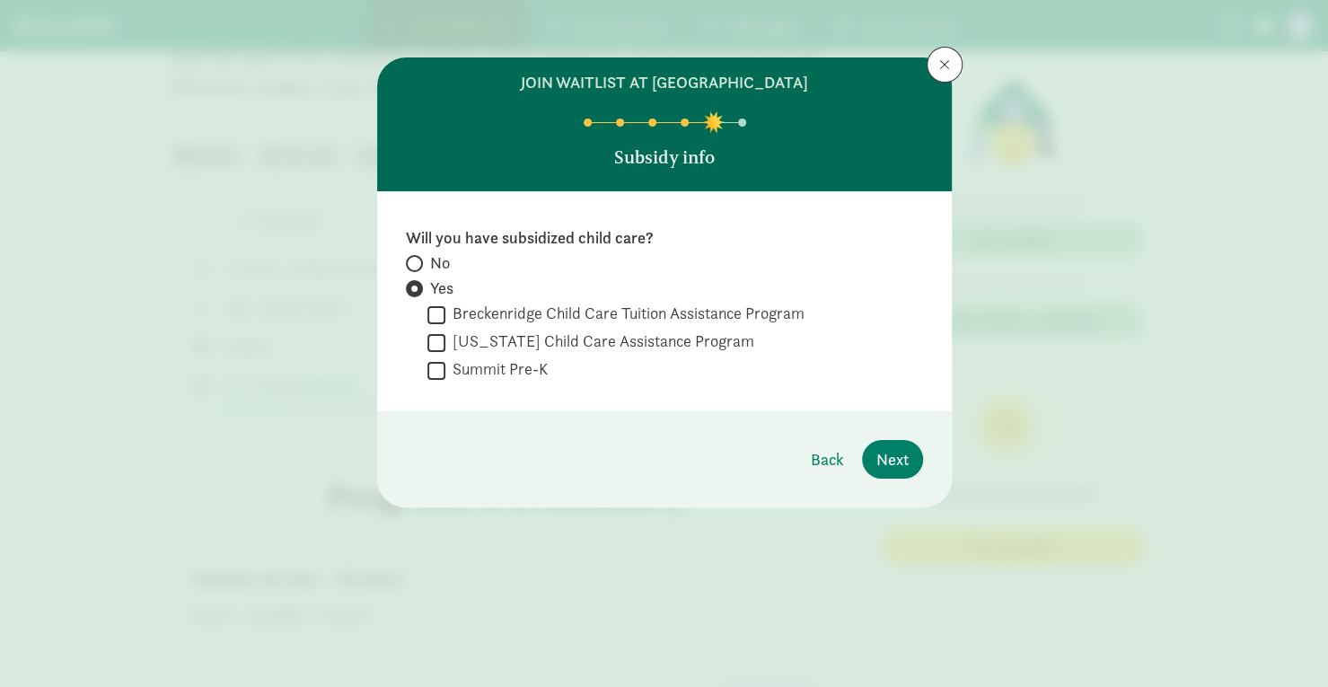
click at [438, 341] on input "[US_STATE] Child Care Assistance Program" at bounding box center [437, 343] width 18 height 24
click at [438, 339] on input "[US_STATE] Child Care Assistance Program" at bounding box center [437, 343] width 18 height 24
checkbox input "true"
click at [906, 451] on span "Next" at bounding box center [893, 459] width 32 height 24
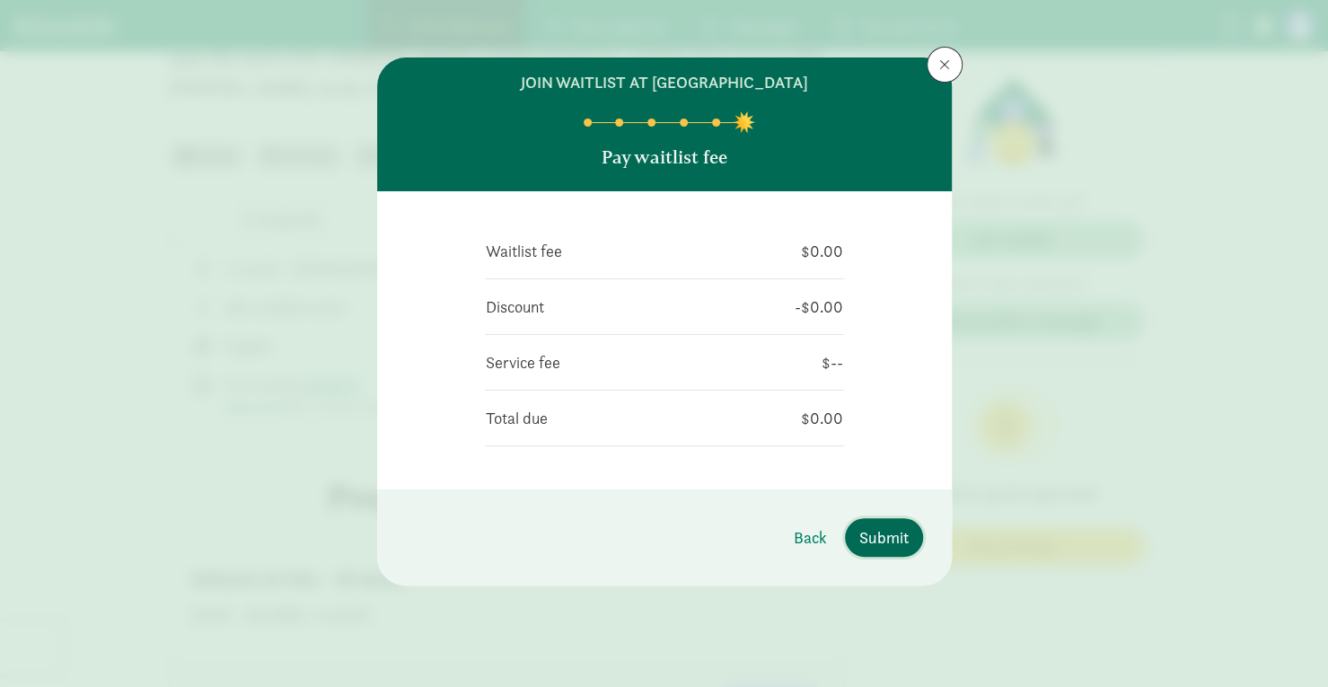
click at [875, 539] on span "Submit" at bounding box center [884, 537] width 49 height 24
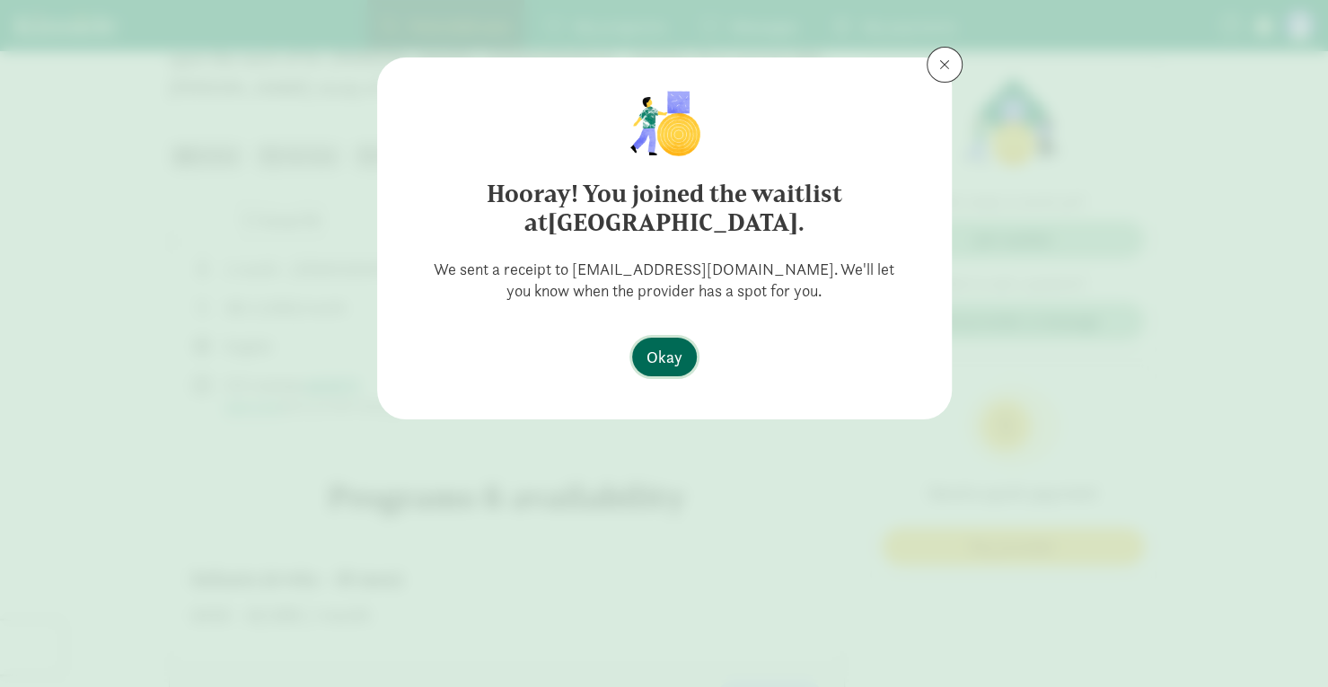
click at [650, 364] on span "Okay" at bounding box center [665, 357] width 36 height 24
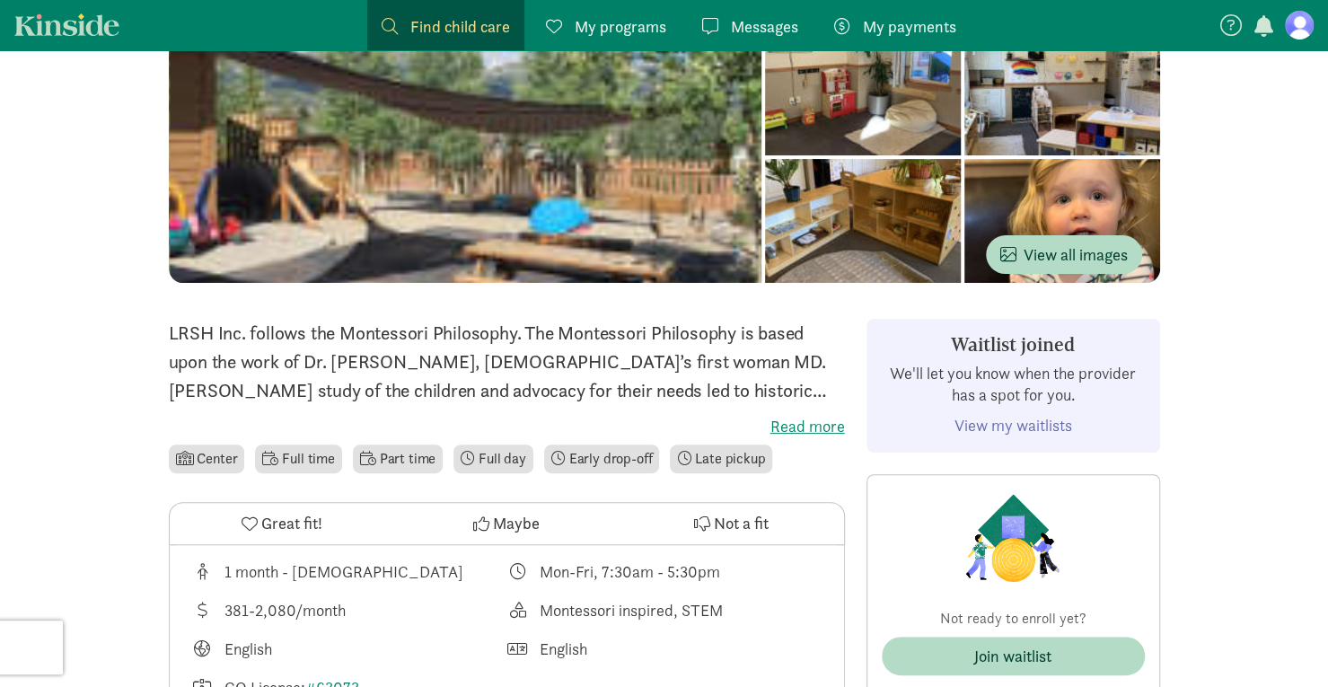
scroll to position [180, 0]
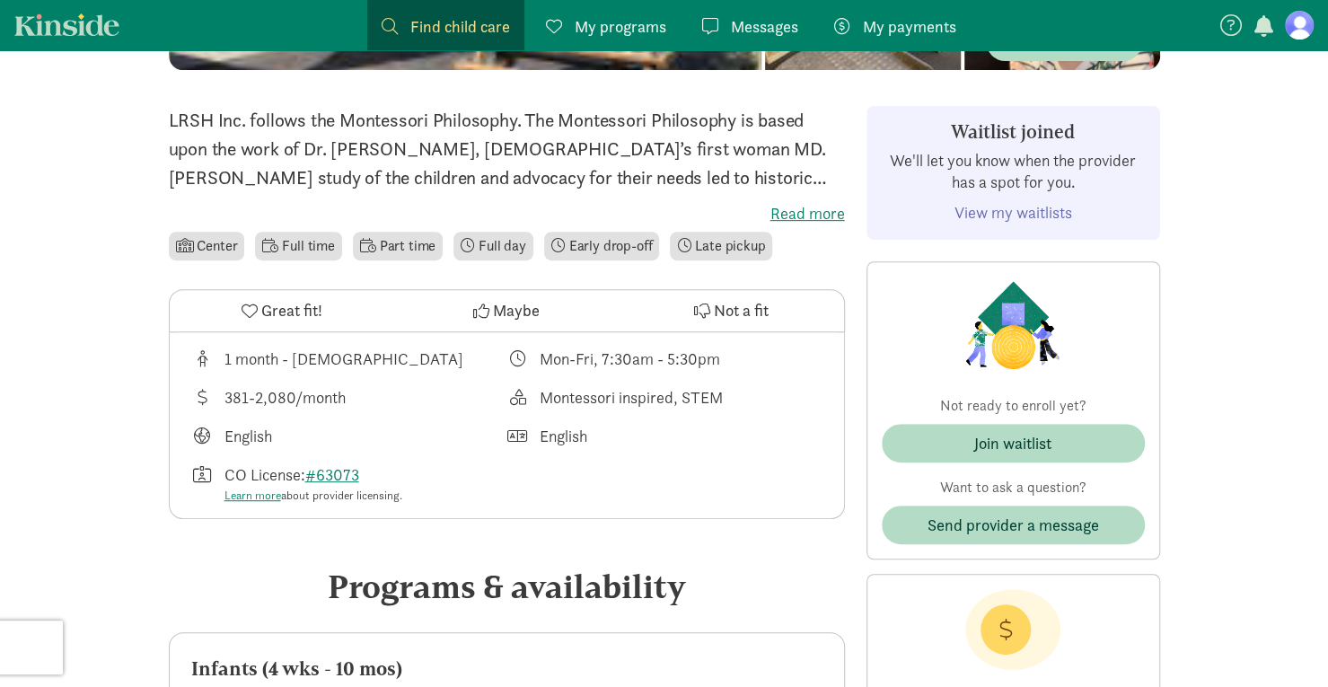
scroll to position [269, 0]
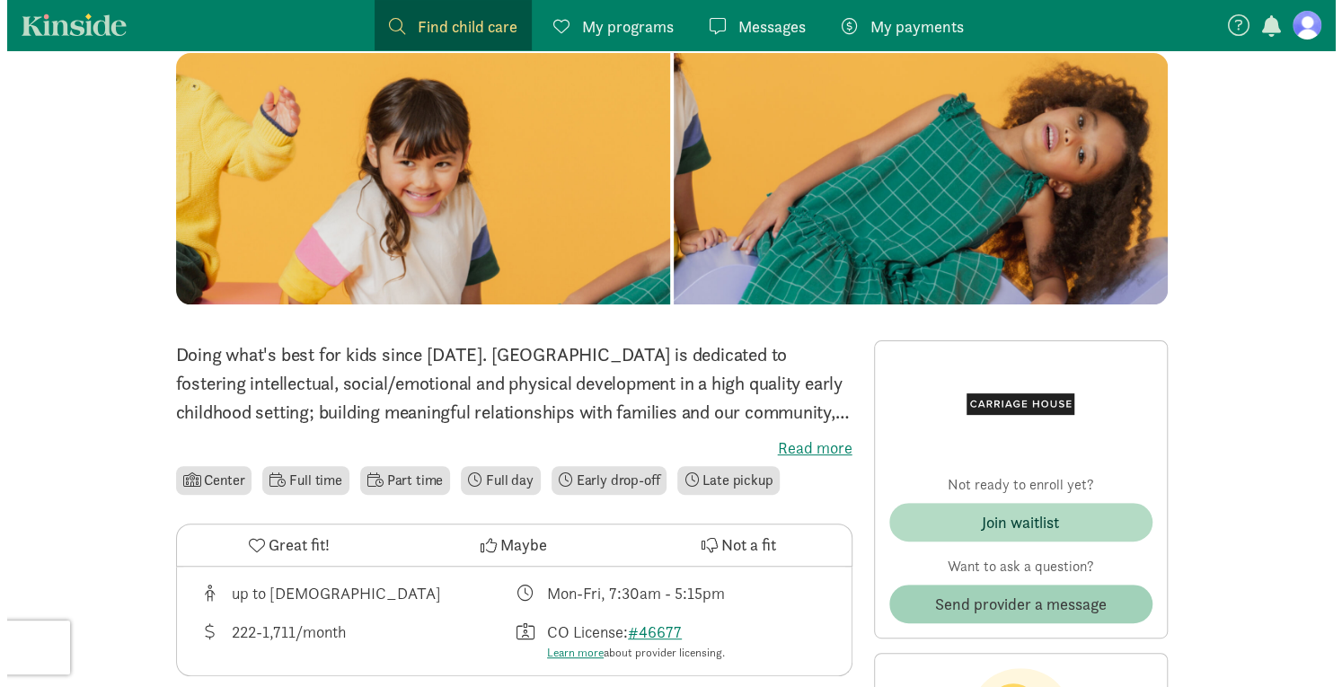
scroll to position [269, 0]
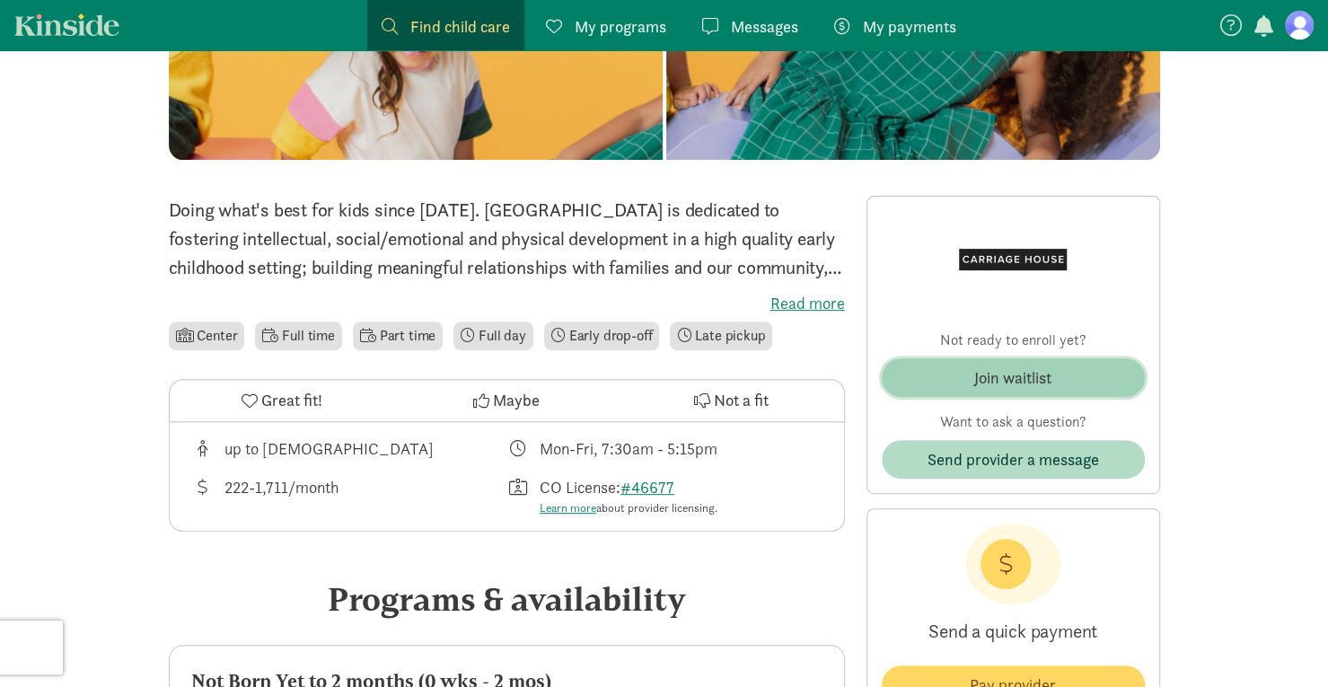
click at [1027, 376] on div "Join waitlist" at bounding box center [1013, 378] width 77 height 24
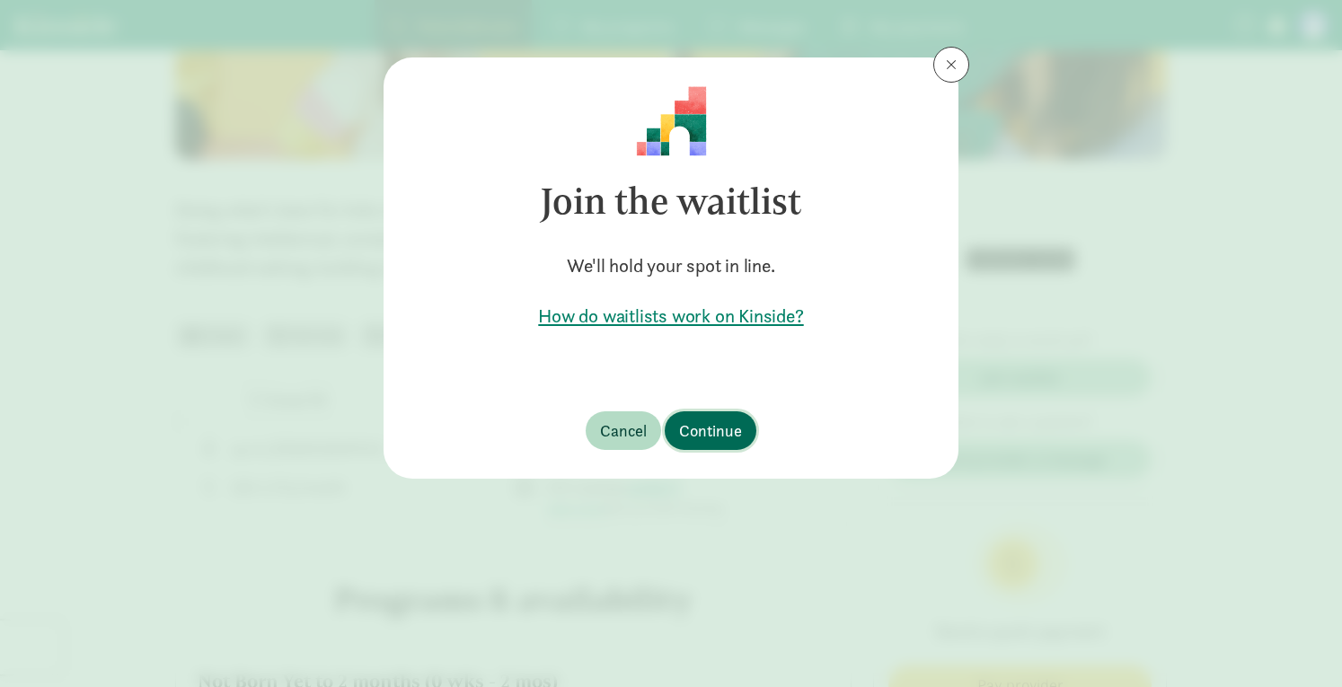
click at [724, 425] on span "Continue" at bounding box center [710, 431] width 63 height 24
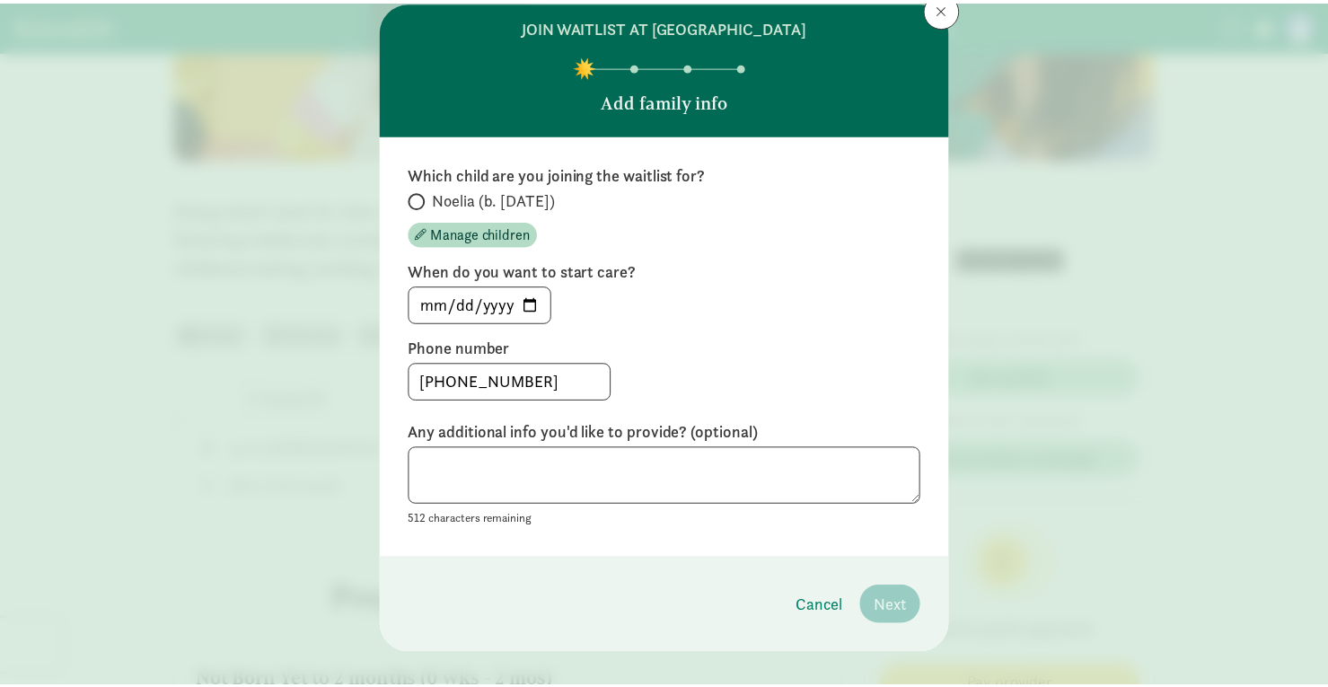
scroll to position [79, 0]
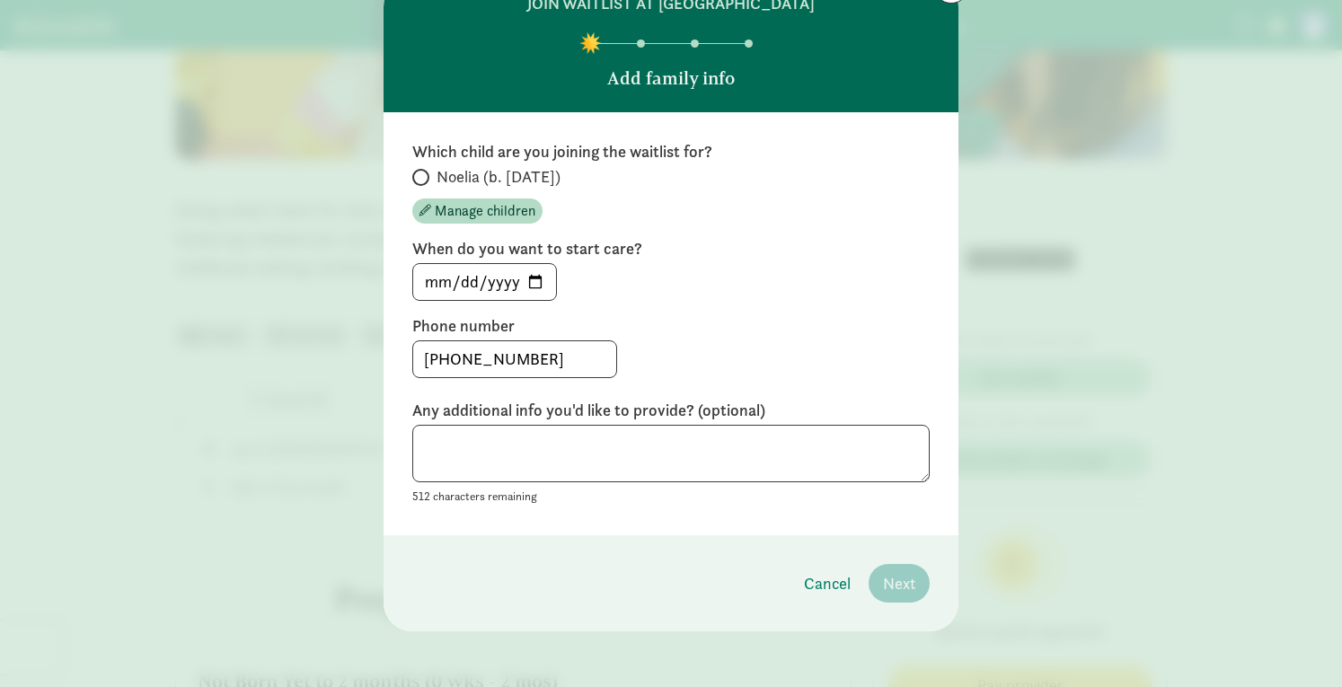
click at [415, 166] on label "Noelia (b. February 2025)" at bounding box center [670, 177] width 517 height 22
click at [415, 172] on input "Noelia (b. February 2025)" at bounding box center [418, 178] width 12 height 12
radio input "true"
click at [892, 592] on span "Next" at bounding box center [899, 583] width 32 height 24
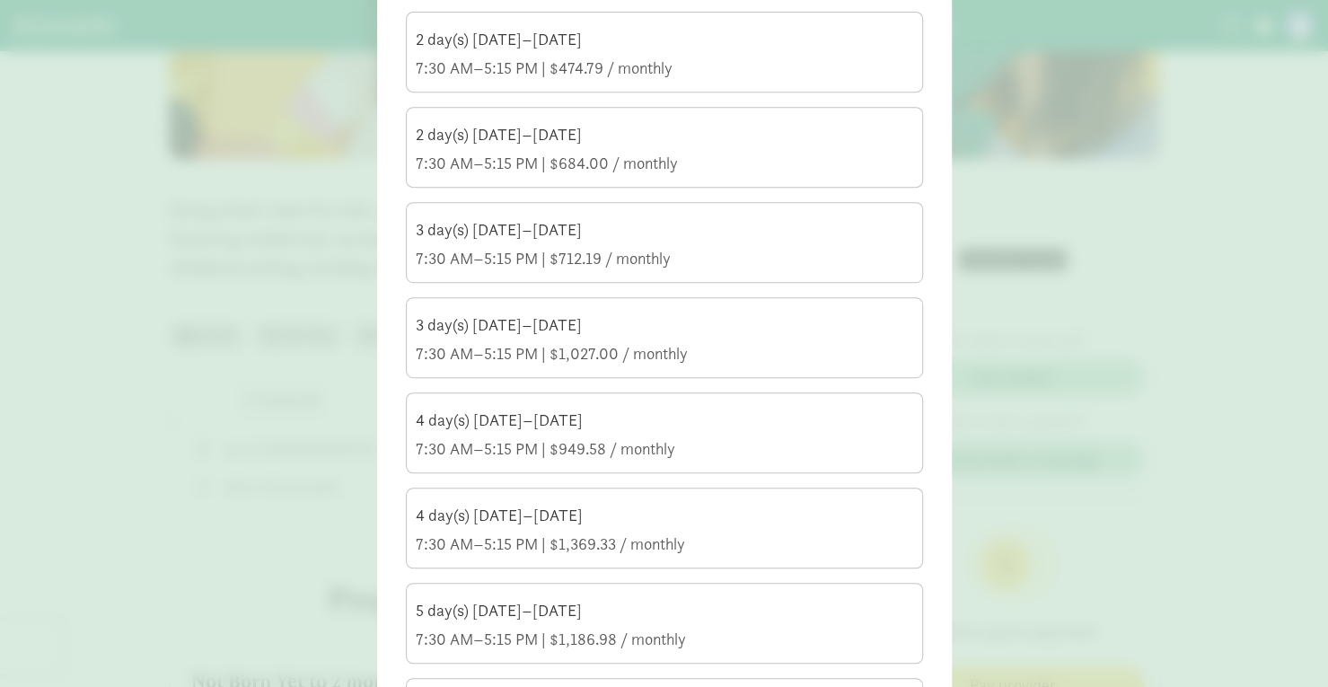
scroll to position [686, 0]
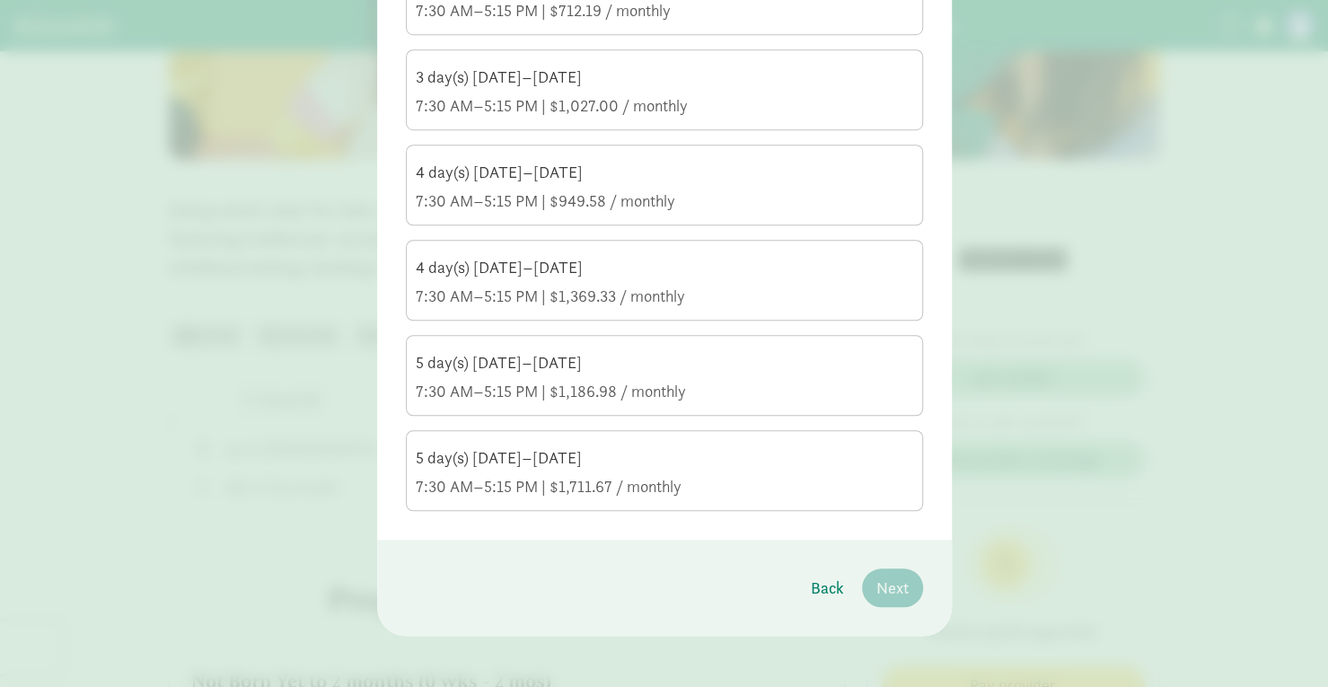
click at [746, 381] on div "7:30 AM–5:15 PM | $1,186.98 / monthly" at bounding box center [665, 392] width 498 height 22
click at [0, 0] on input "5 day(s) Monday–Friday 7:30 AM–5:15 PM | $1,186.98 / monthly" at bounding box center [0, 0] width 0 height 0
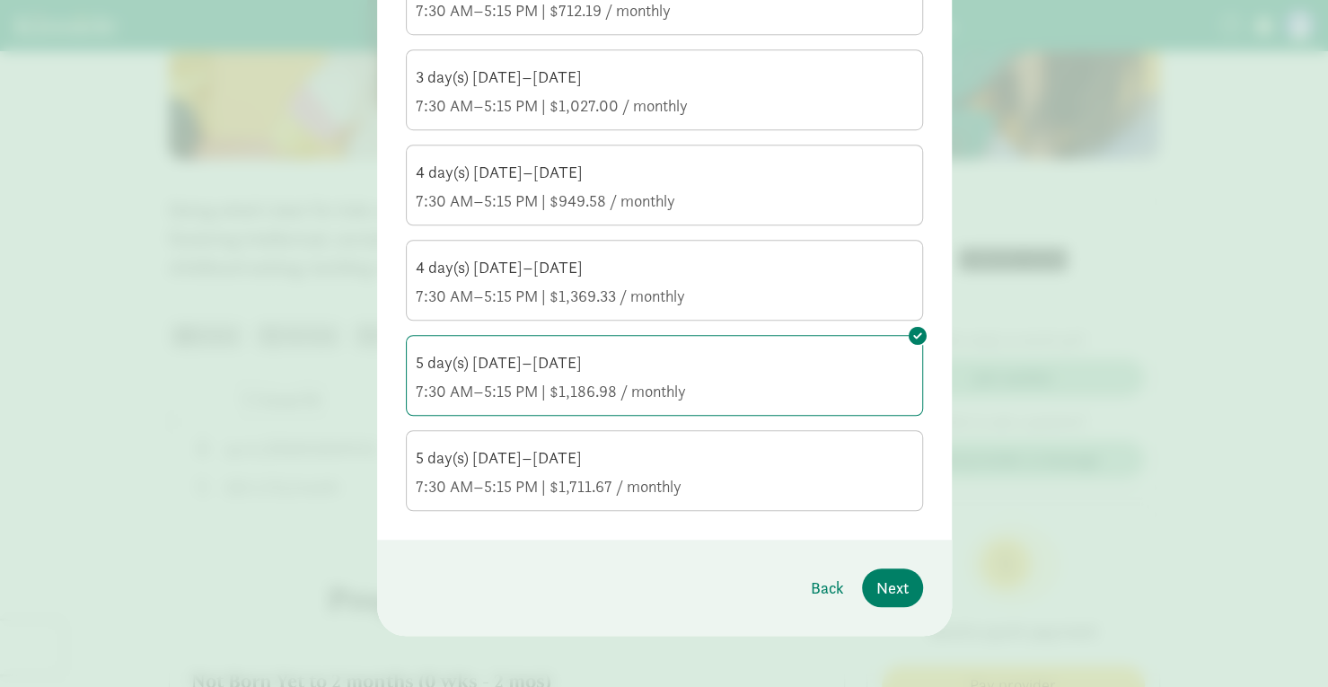
click at [862, 560] on footer "Back Next" at bounding box center [664, 588] width 575 height 96
click at [882, 583] on span "Next" at bounding box center [893, 588] width 32 height 24
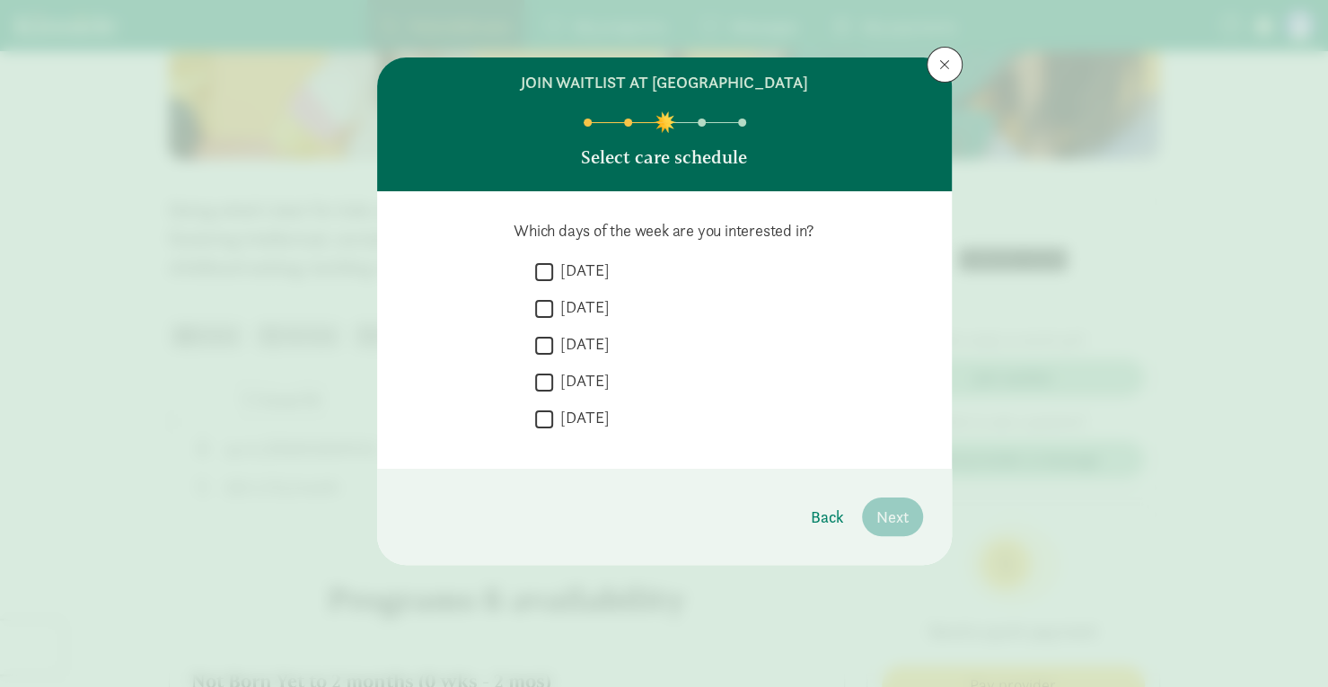
scroll to position [0, 0]
click at [545, 268] on input "Monday" at bounding box center [544, 272] width 18 height 24
checkbox input "true"
click at [541, 308] on input "Tuesday" at bounding box center [544, 308] width 18 height 24
checkbox input "true"
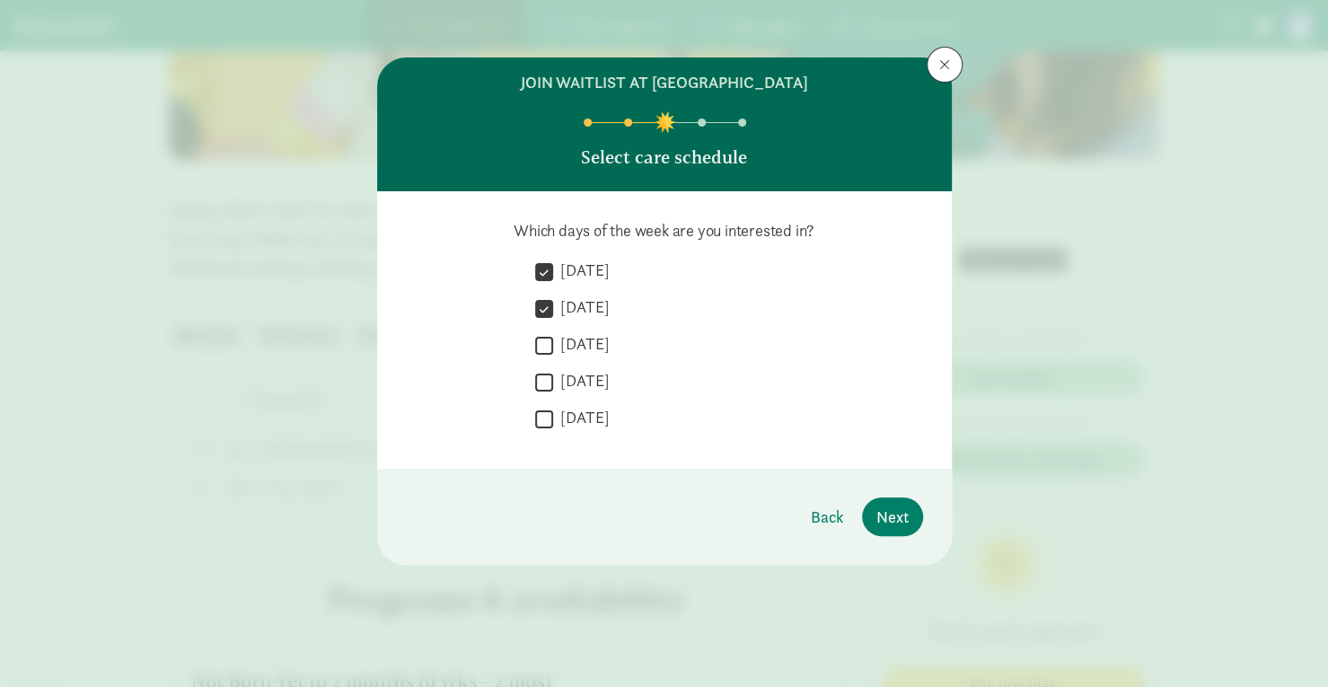
click at [541, 339] on input "Wednesday" at bounding box center [544, 345] width 18 height 24
checkbox input "true"
click at [544, 378] on input "Thursday" at bounding box center [544, 382] width 18 height 24
checkbox input "true"
click at [541, 424] on input "Friday" at bounding box center [544, 419] width 18 height 24
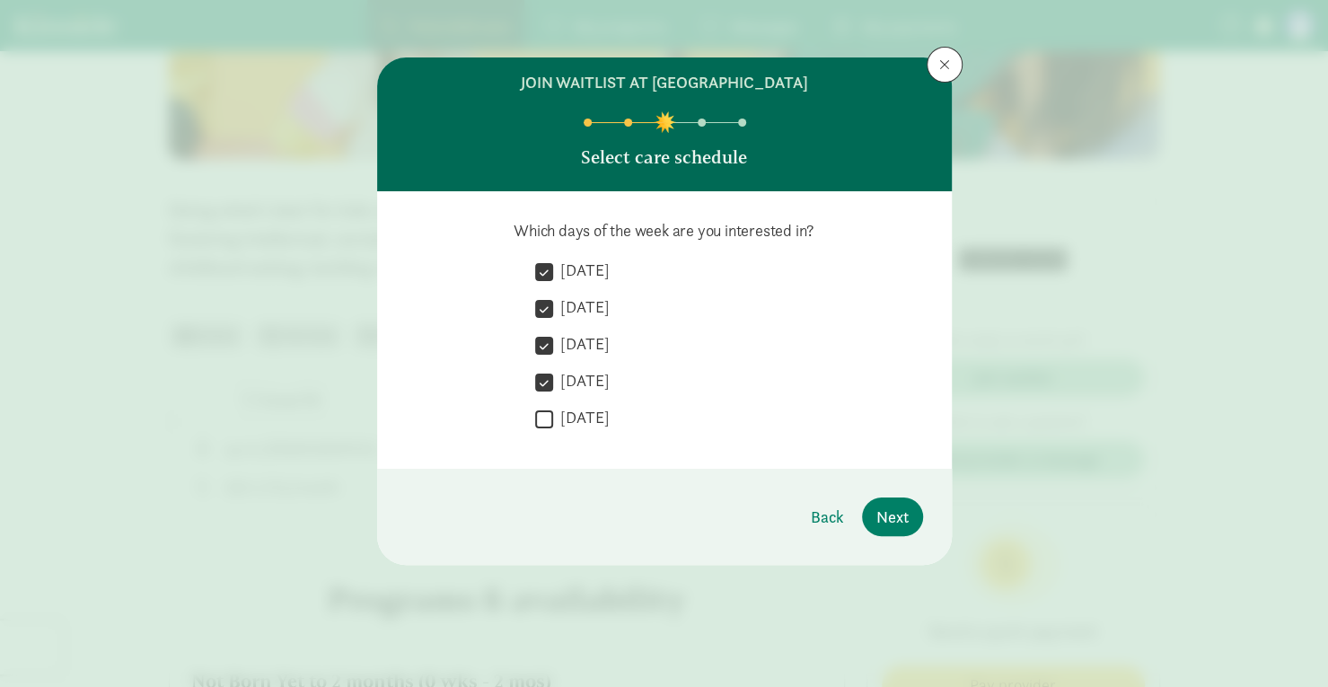
checkbox input "true"
click at [891, 517] on span "Next" at bounding box center [893, 517] width 32 height 24
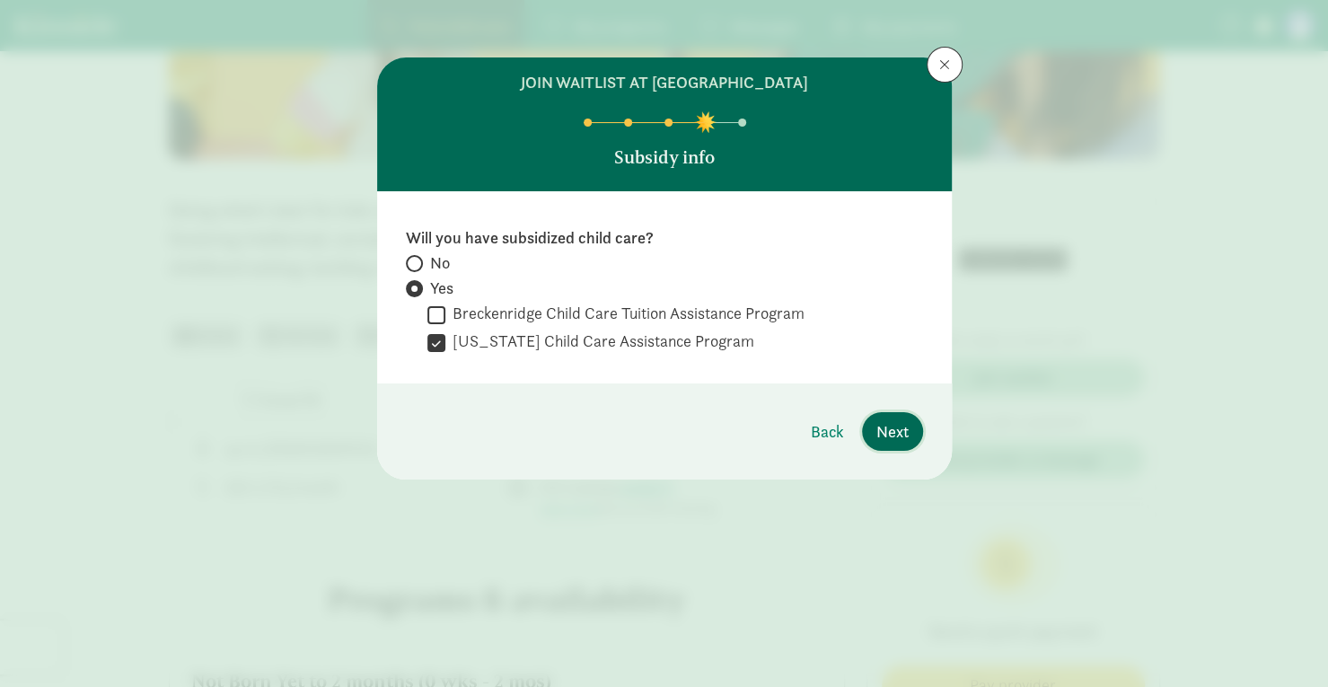
click at [897, 429] on span "Next" at bounding box center [893, 431] width 32 height 24
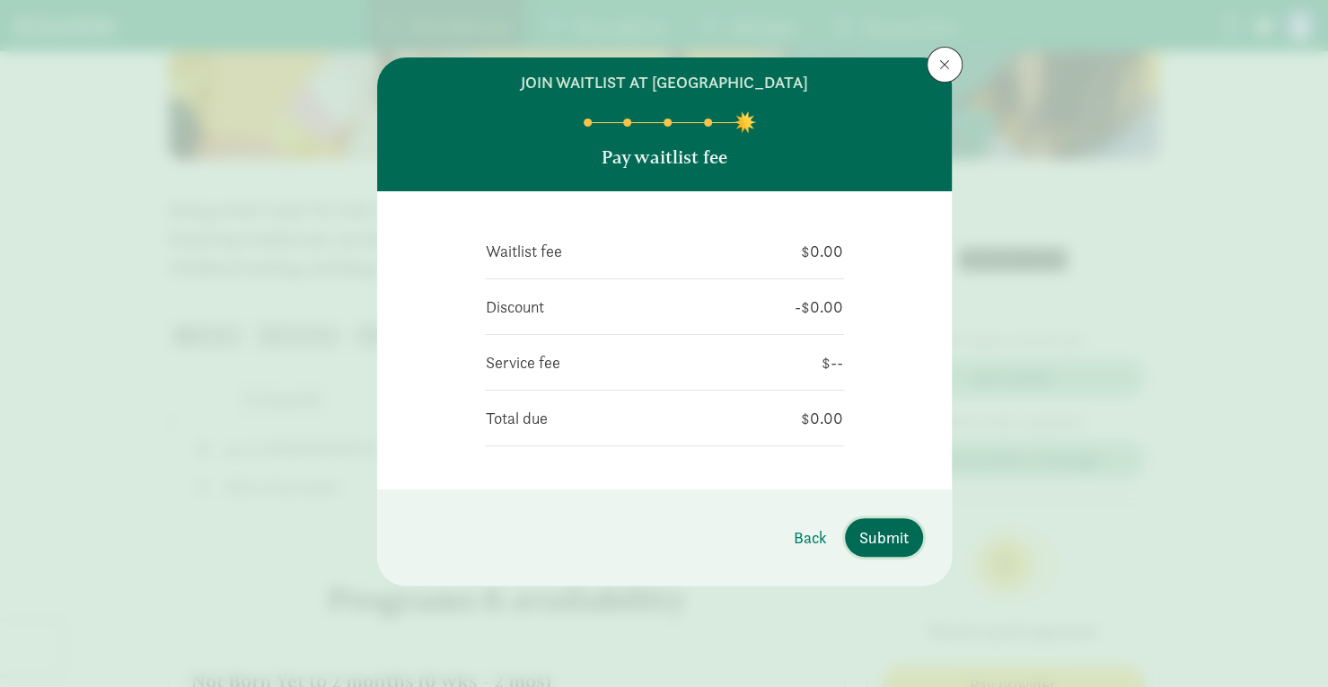
click at [891, 532] on span "Submit" at bounding box center [884, 537] width 49 height 24
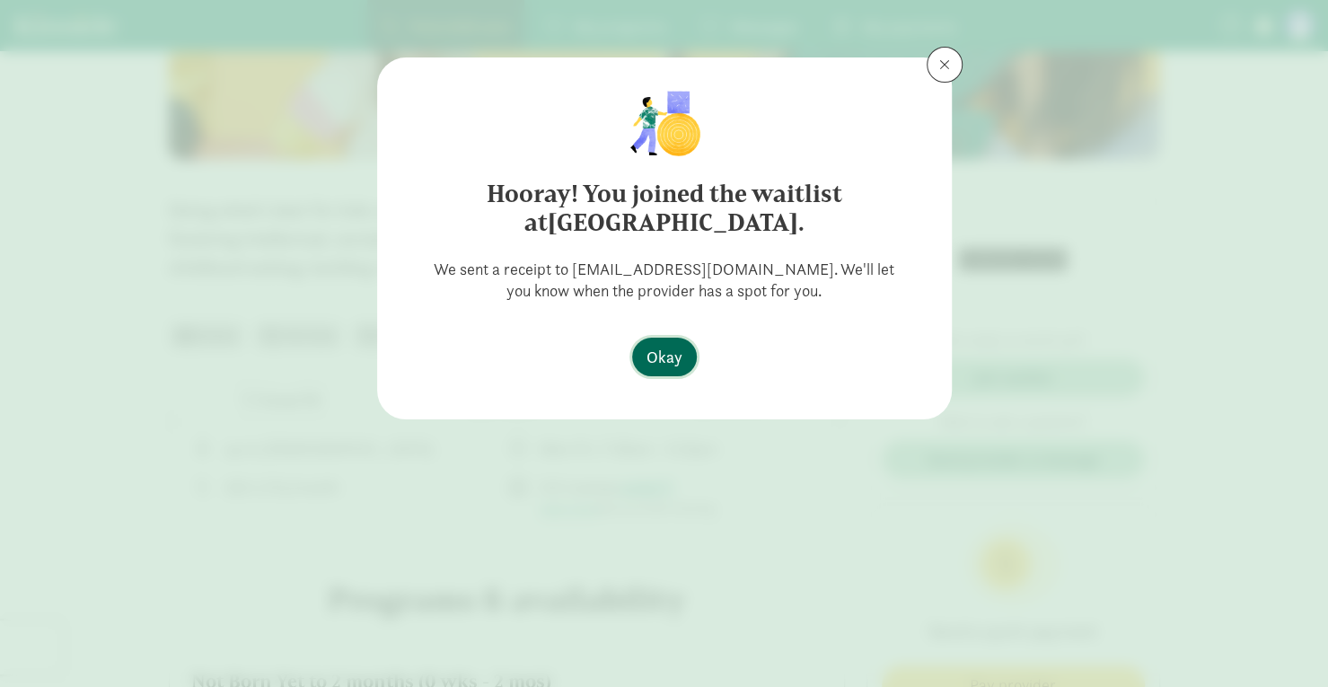
click at [675, 356] on span "Okay" at bounding box center [665, 357] width 36 height 24
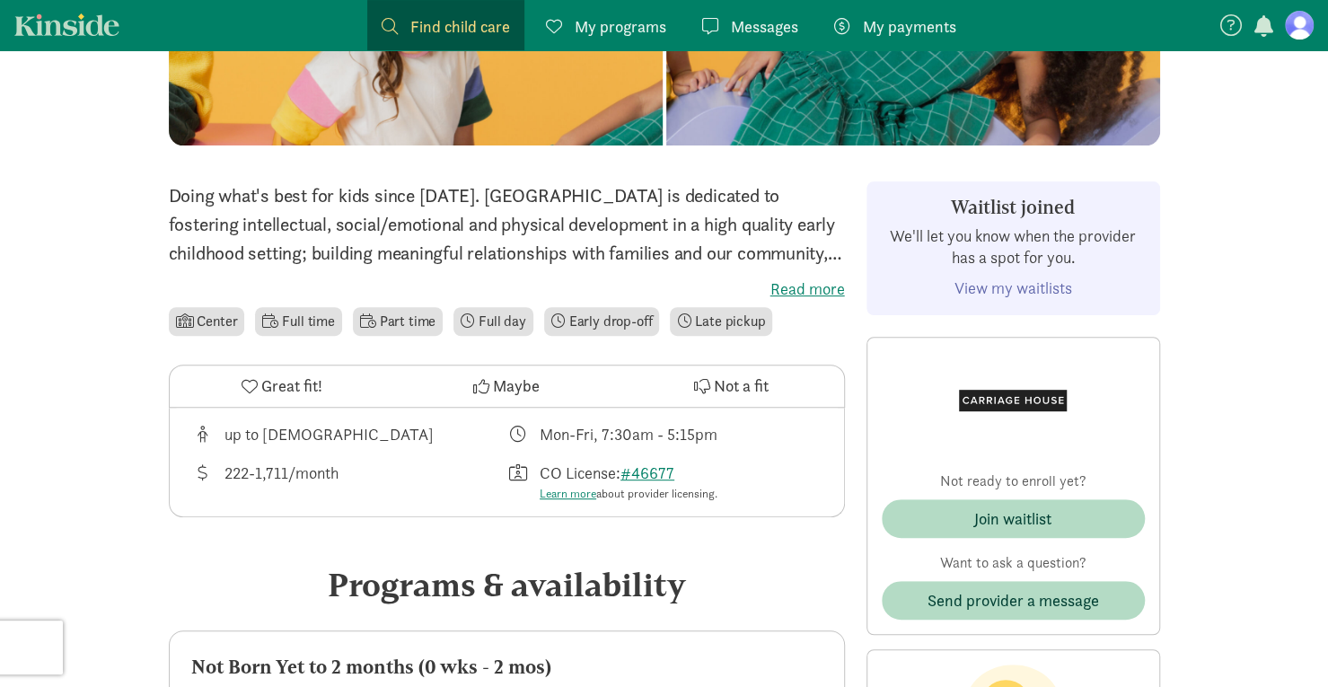
scroll to position [269, 0]
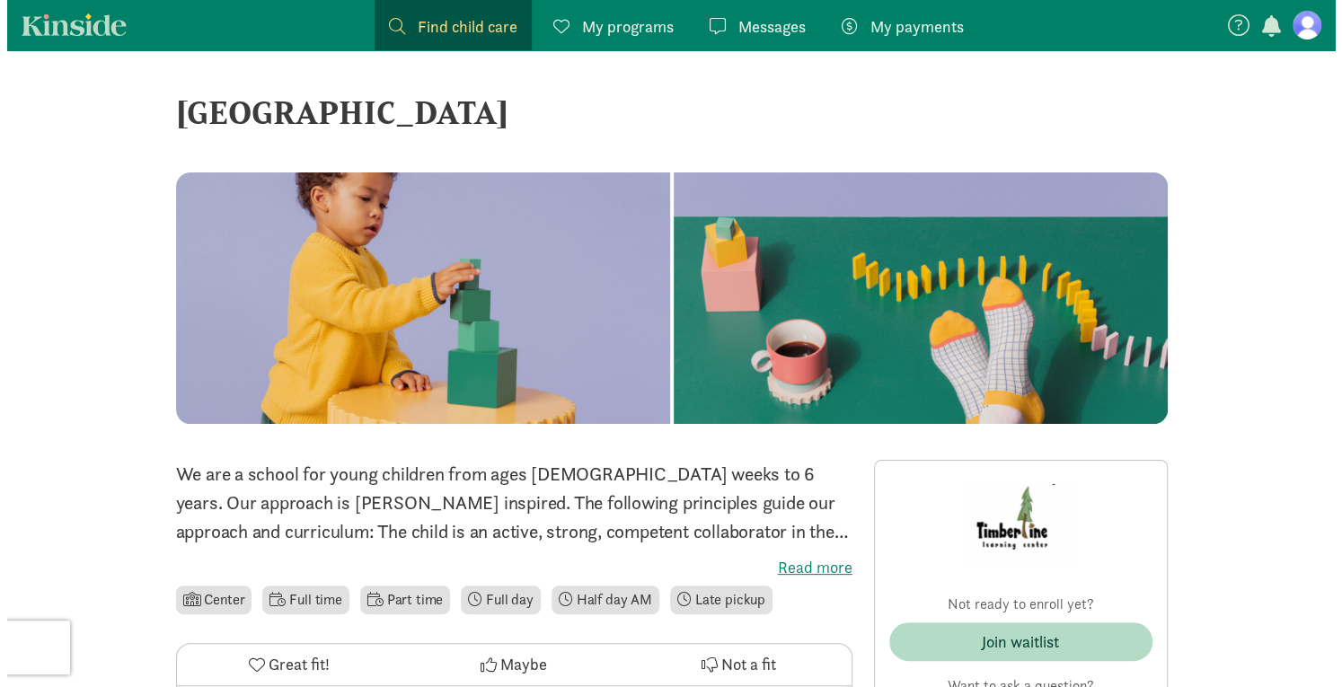
scroll to position [180, 0]
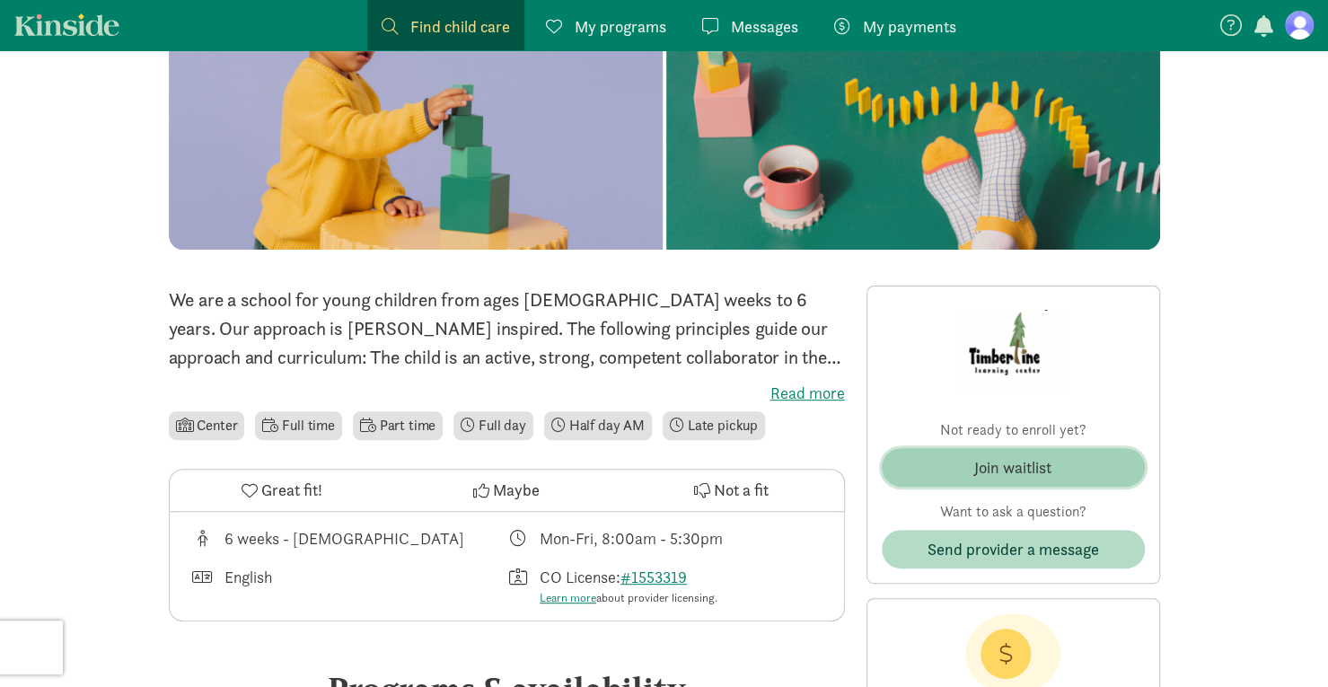
click at [1073, 455] on span "Join waitlist" at bounding box center [1013, 467] width 234 height 24
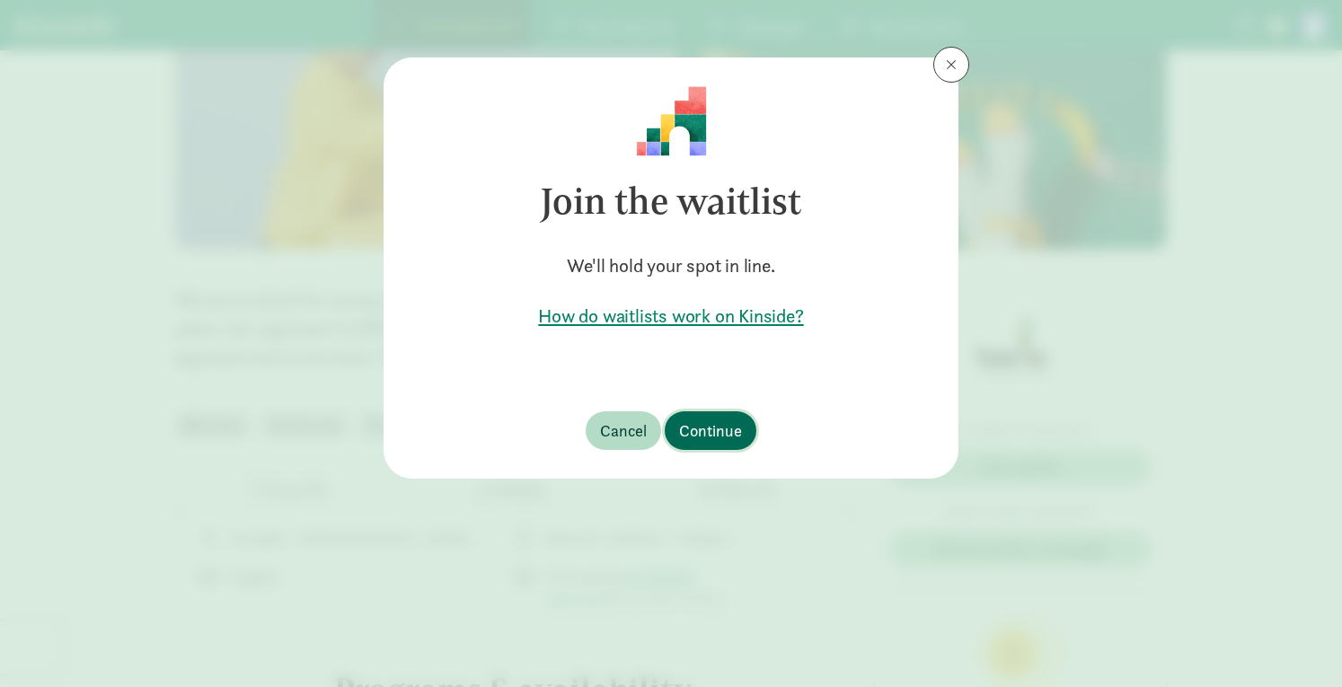
click at [711, 432] on span "Continue" at bounding box center [710, 431] width 63 height 24
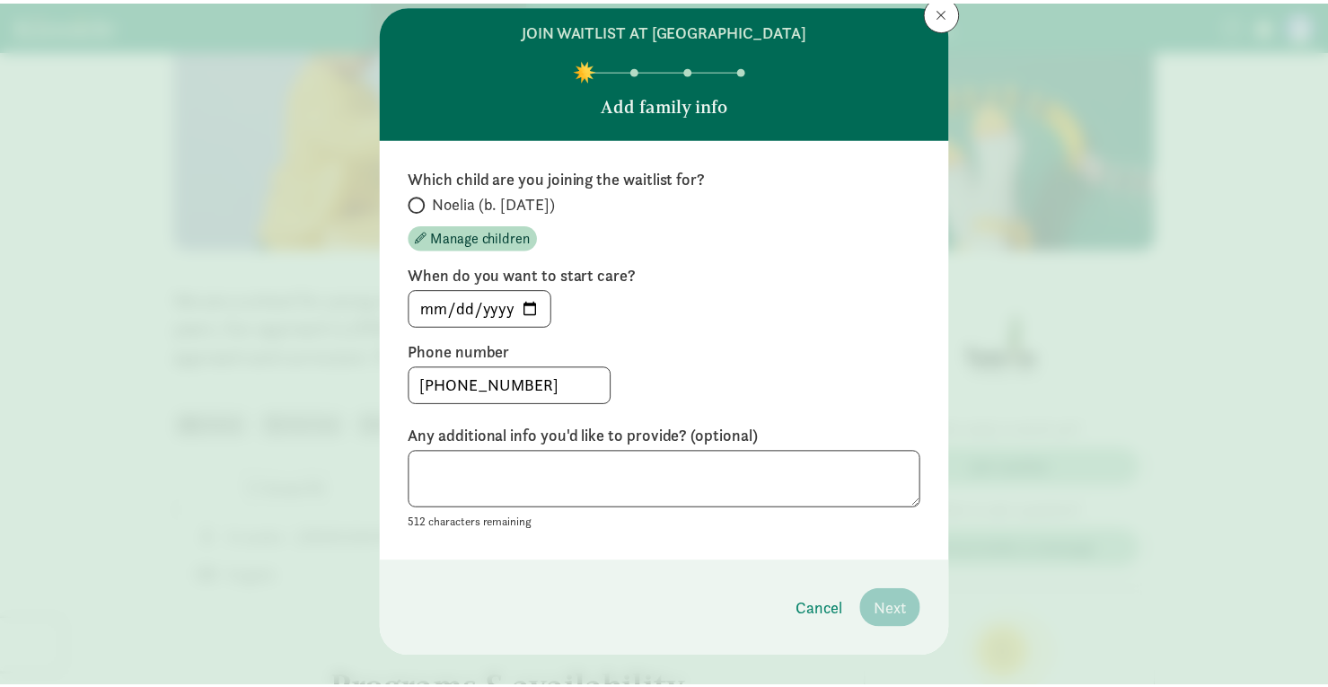
scroll to position [79, 0]
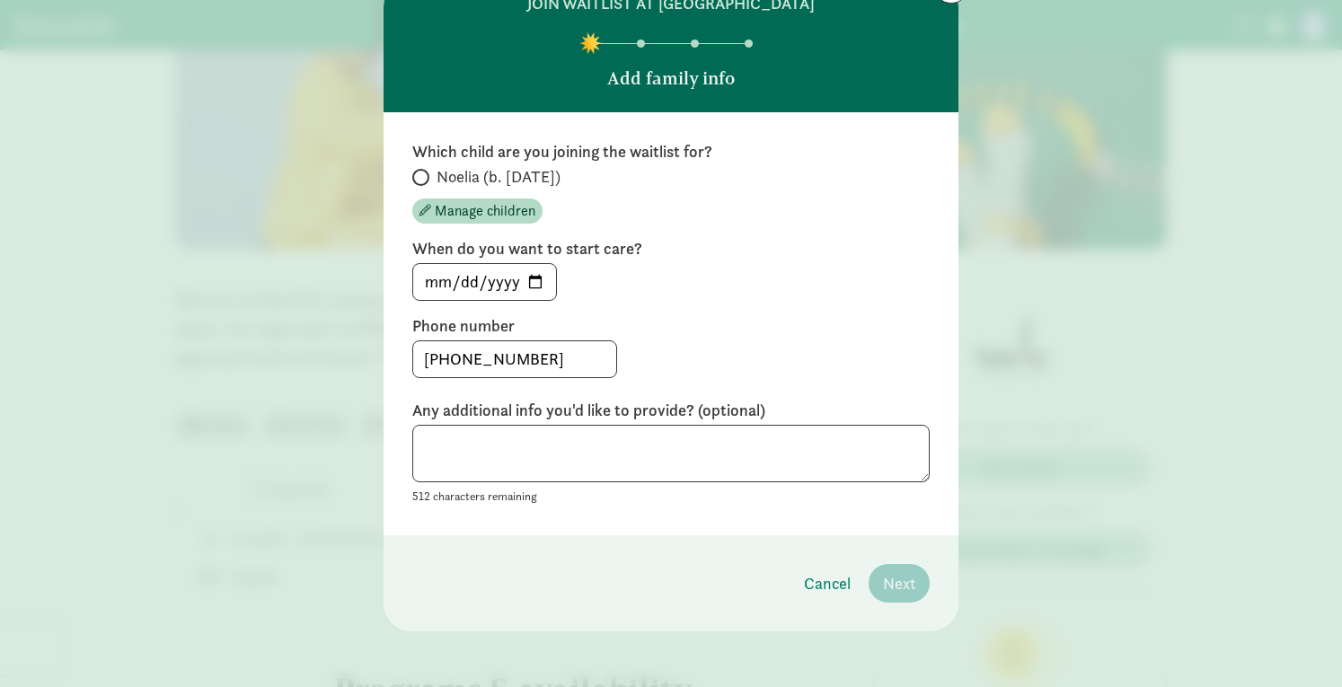
click at [422, 171] on span at bounding box center [420, 177] width 17 height 17
click at [422, 172] on input "Noelia (b. [DATE])" at bounding box center [418, 178] width 12 height 12
radio input "true"
click at [904, 592] on span "Next" at bounding box center [899, 583] width 32 height 24
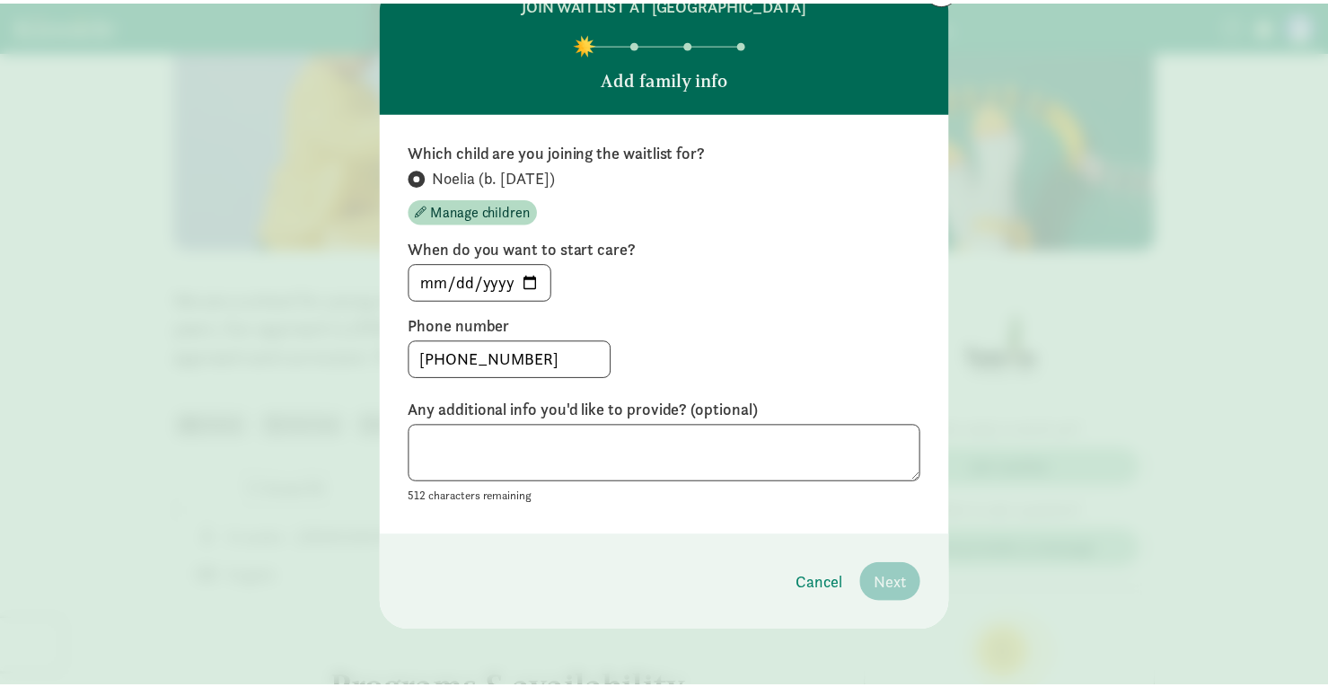
scroll to position [0, 0]
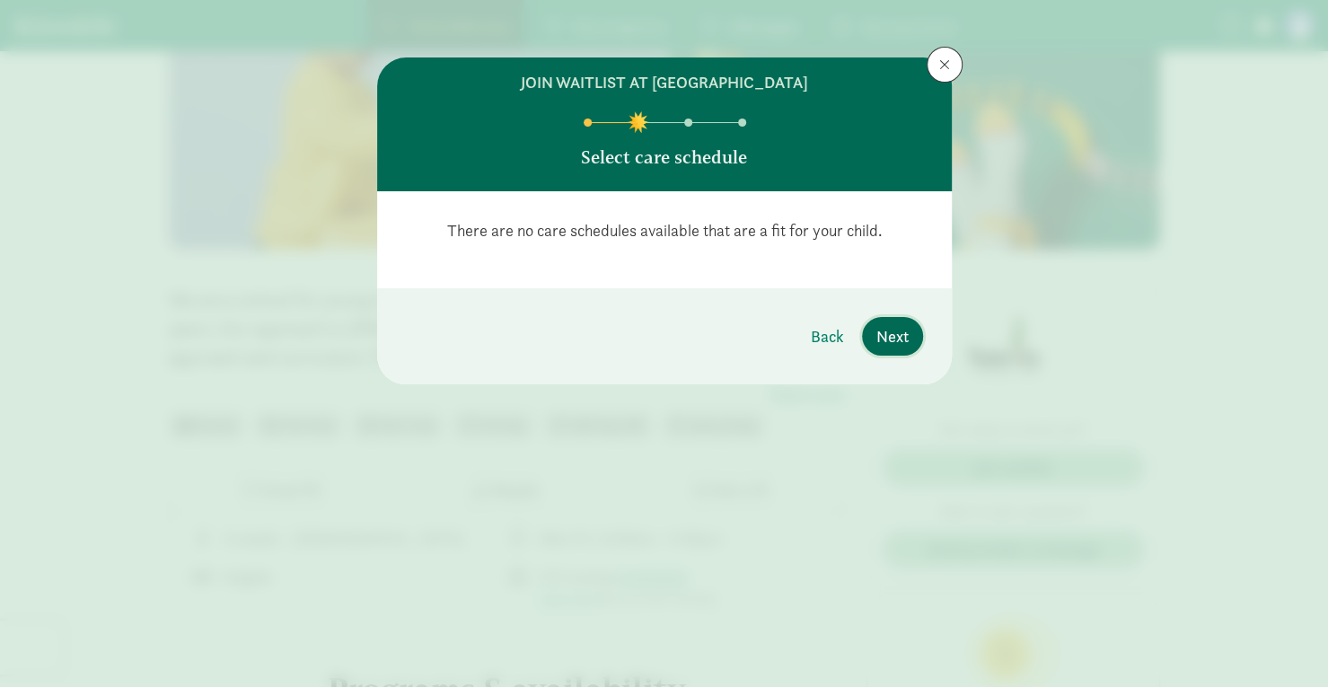
click at [887, 339] on span "Next" at bounding box center [893, 336] width 32 height 24
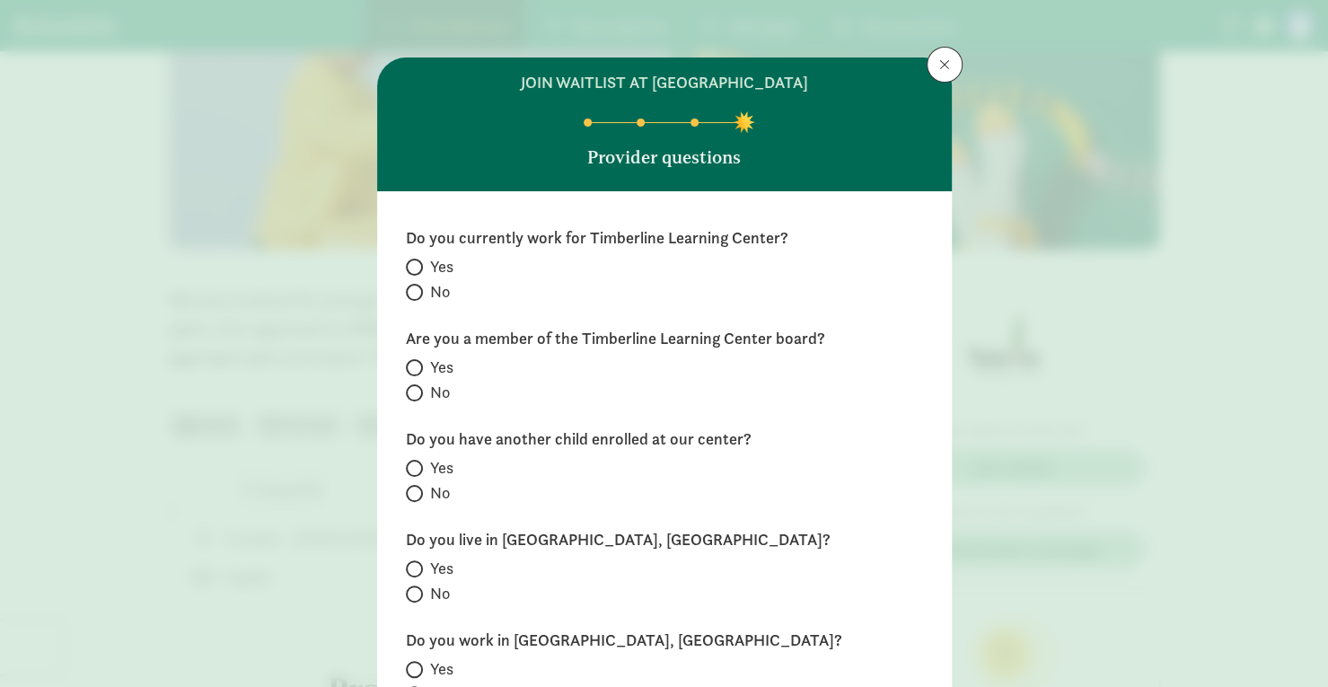
click at [414, 296] on span at bounding box center [414, 292] width 17 height 17
click at [414, 296] on input "No" at bounding box center [412, 293] width 12 height 12
radio input "true"
click at [417, 391] on span at bounding box center [414, 392] width 17 height 17
click at [417, 391] on input "No" at bounding box center [412, 393] width 12 height 12
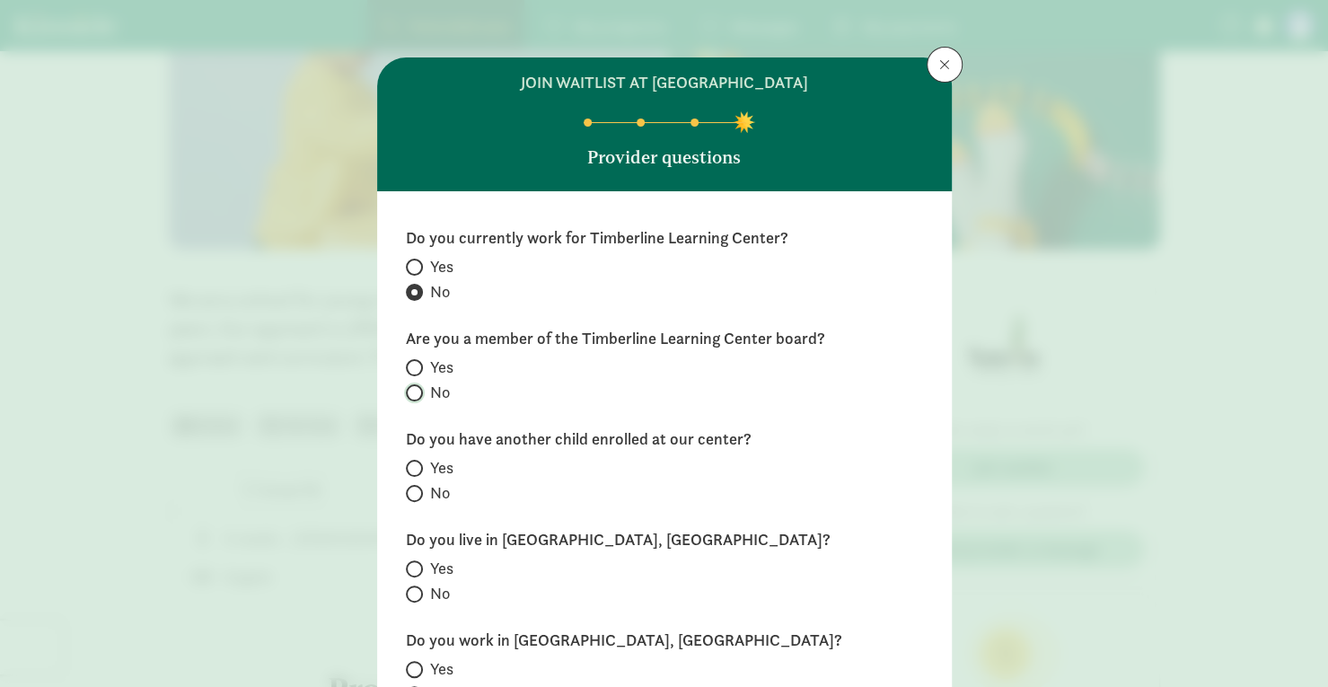
radio input "true"
click at [410, 491] on input "No" at bounding box center [412, 494] width 12 height 12
radio input "true"
click at [409, 561] on span at bounding box center [414, 568] width 17 height 17
click at [409, 563] on input "Yes" at bounding box center [412, 569] width 12 height 12
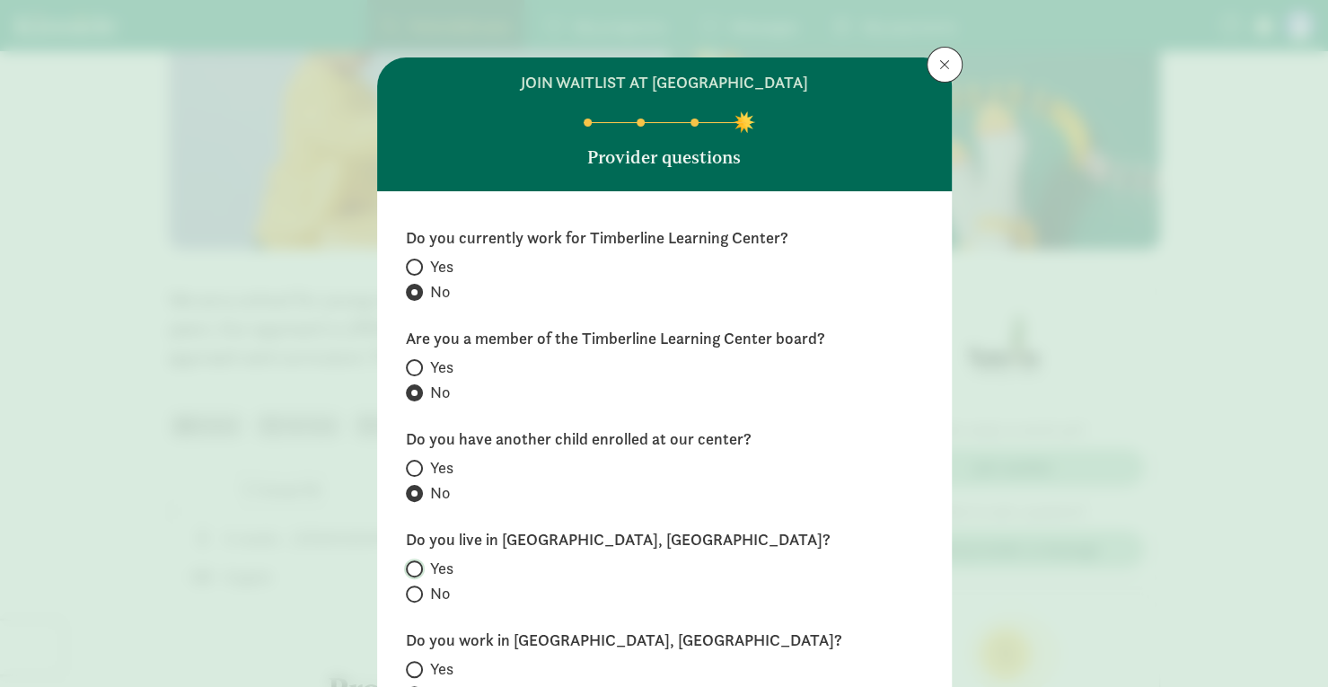
radio input "true"
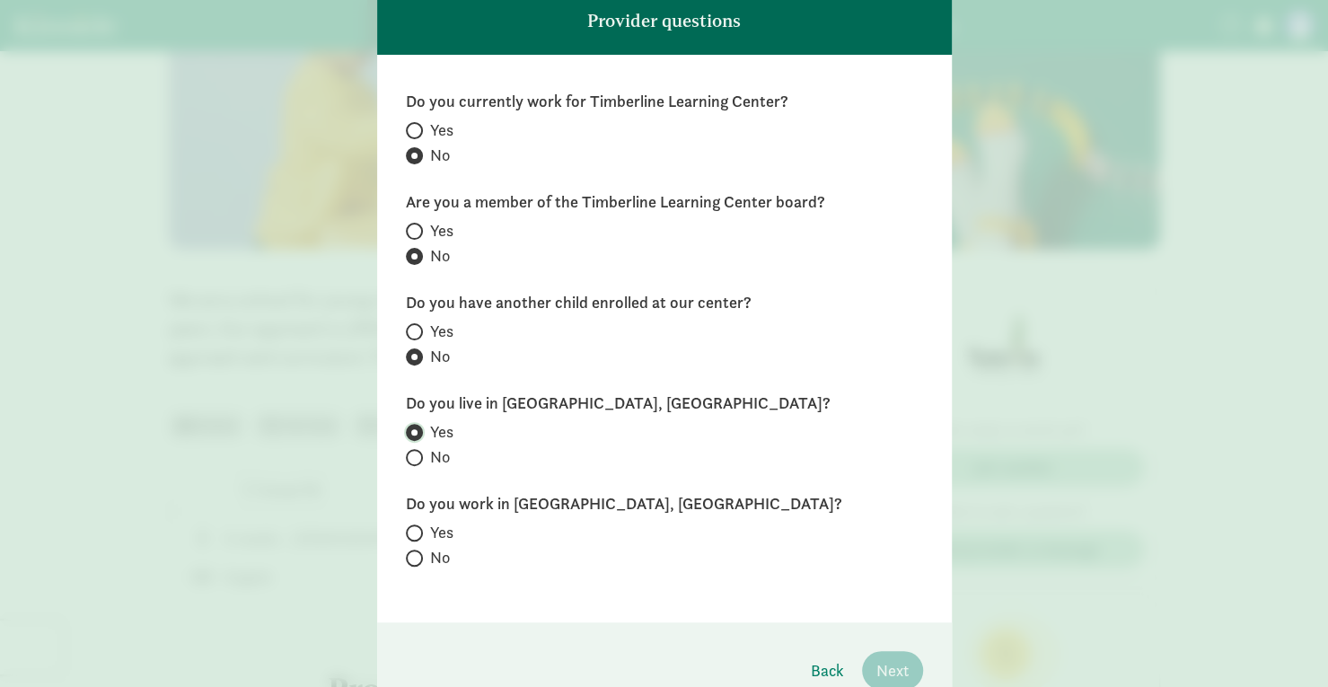
scroll to position [135, 0]
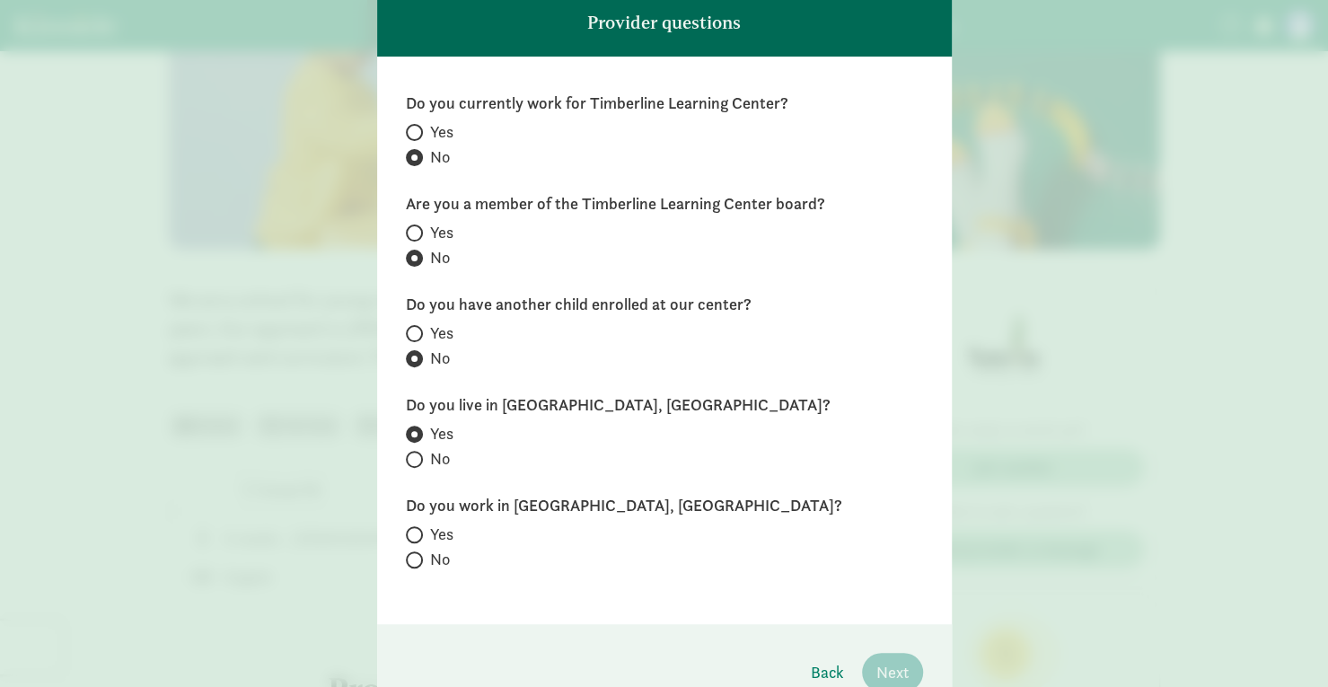
click at [406, 526] on span at bounding box center [414, 534] width 17 height 17
click at [406, 529] on input "Yes" at bounding box center [412, 535] width 12 height 12
radio input "true"
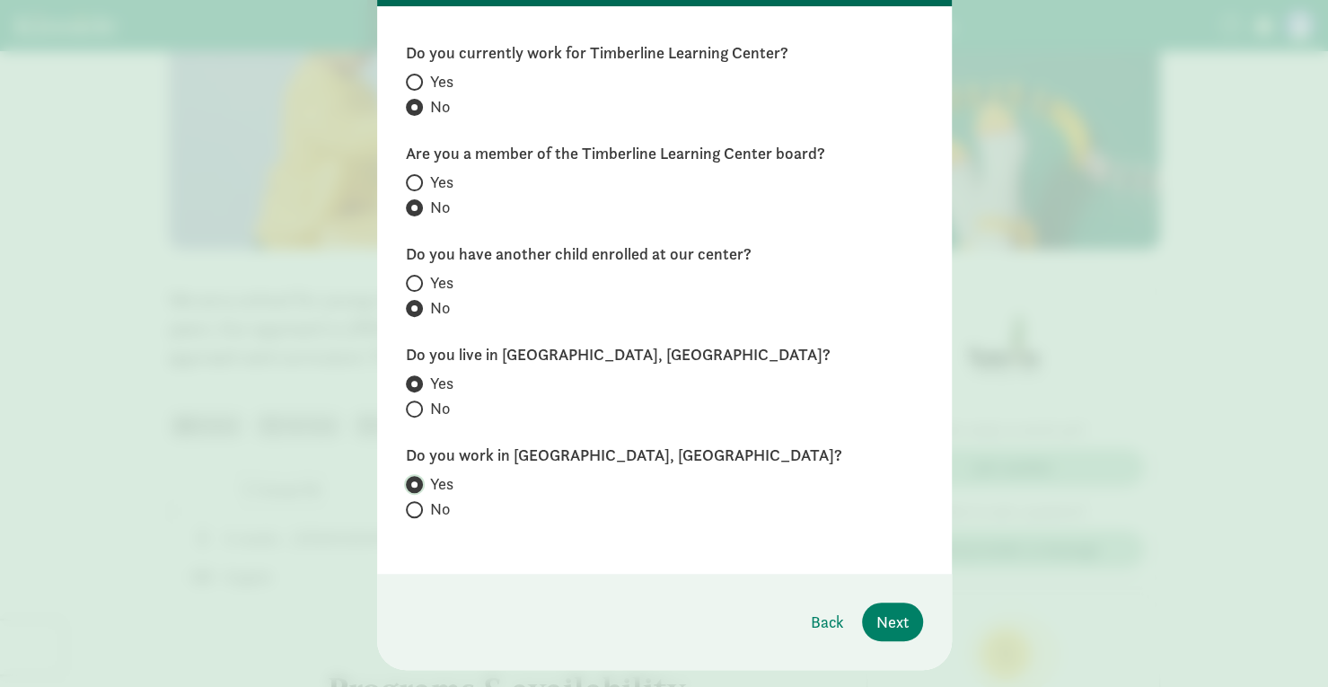
scroll to position [225, 0]
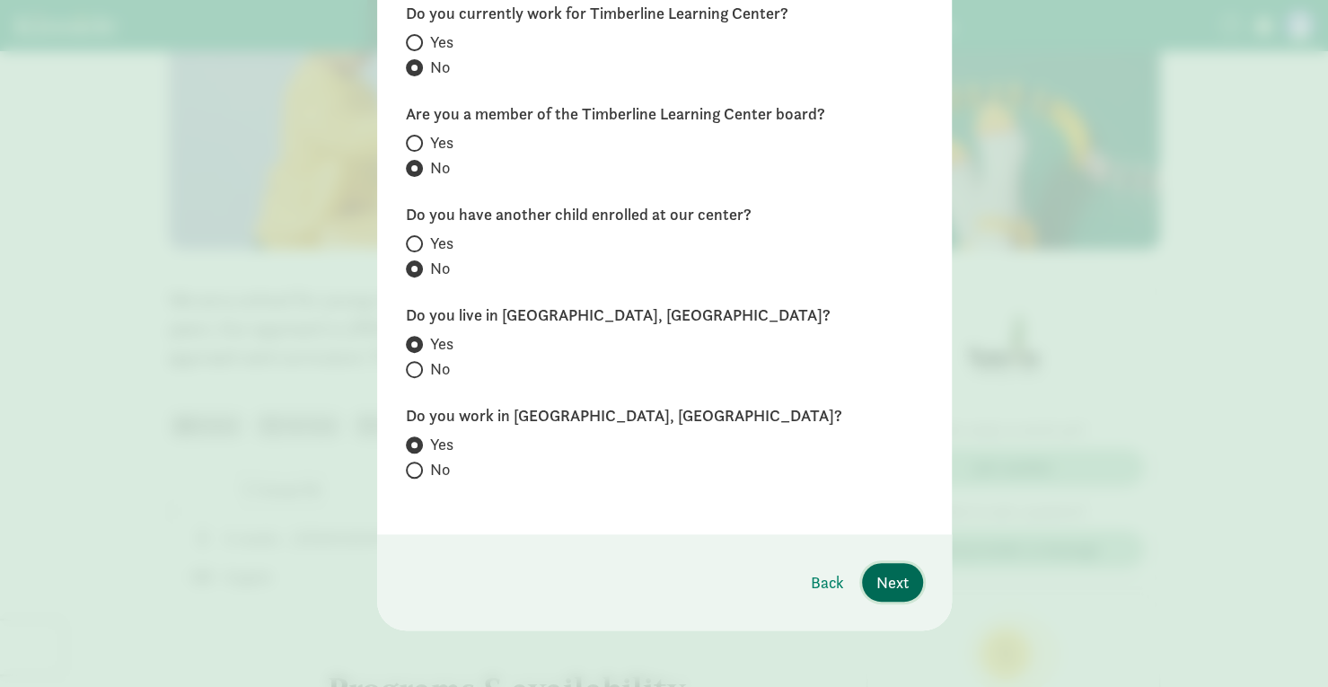
click at [887, 583] on span "Next" at bounding box center [893, 582] width 32 height 24
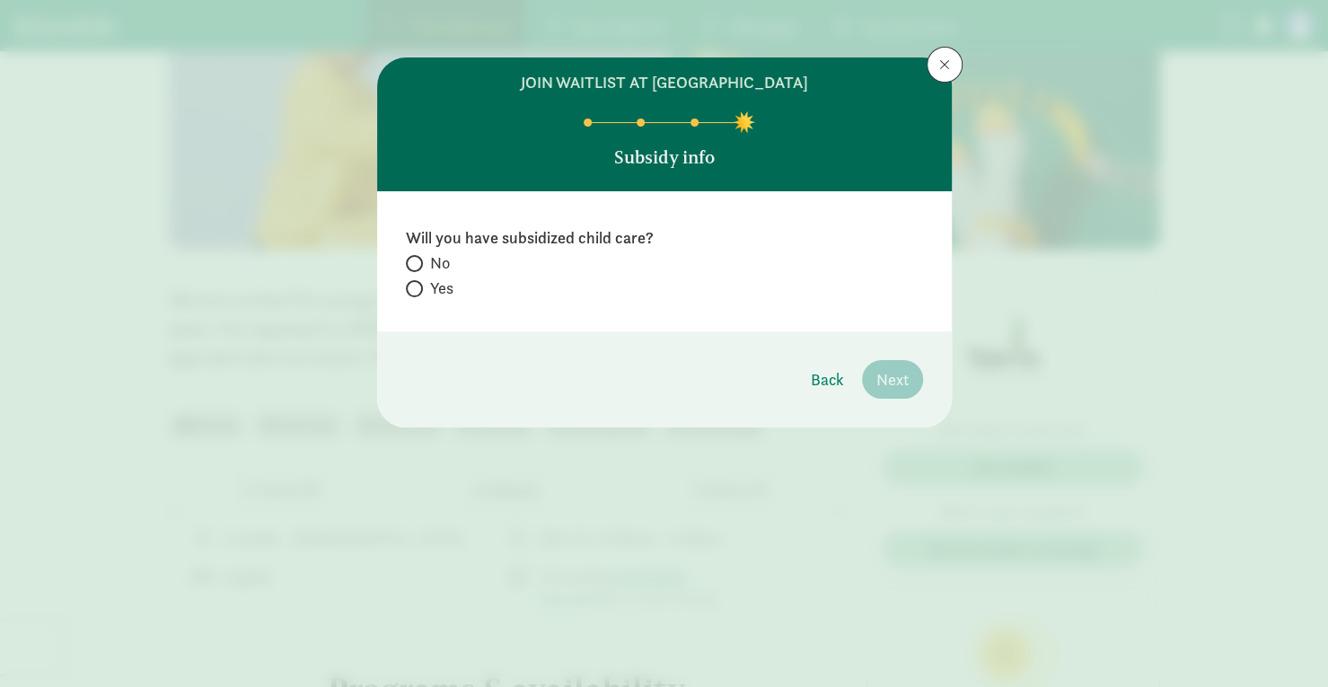
scroll to position [0, 0]
radio input "true"
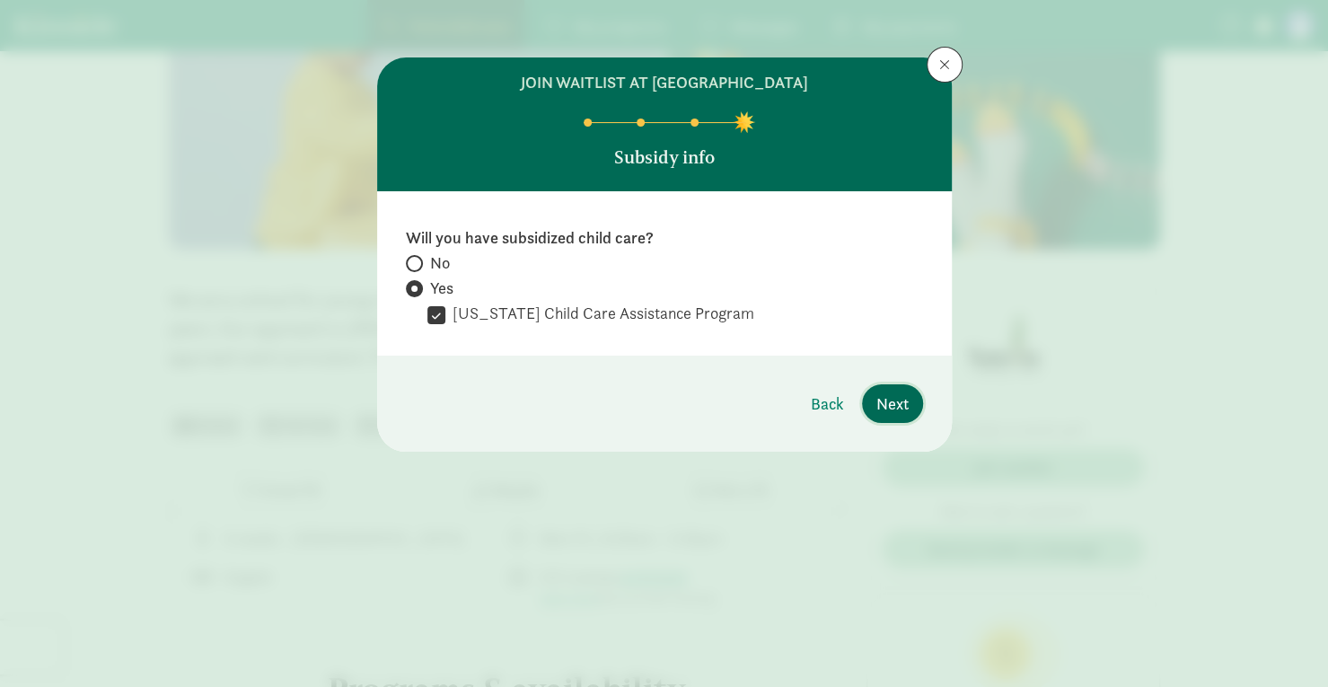
click at [887, 410] on span "Next" at bounding box center [893, 404] width 32 height 24
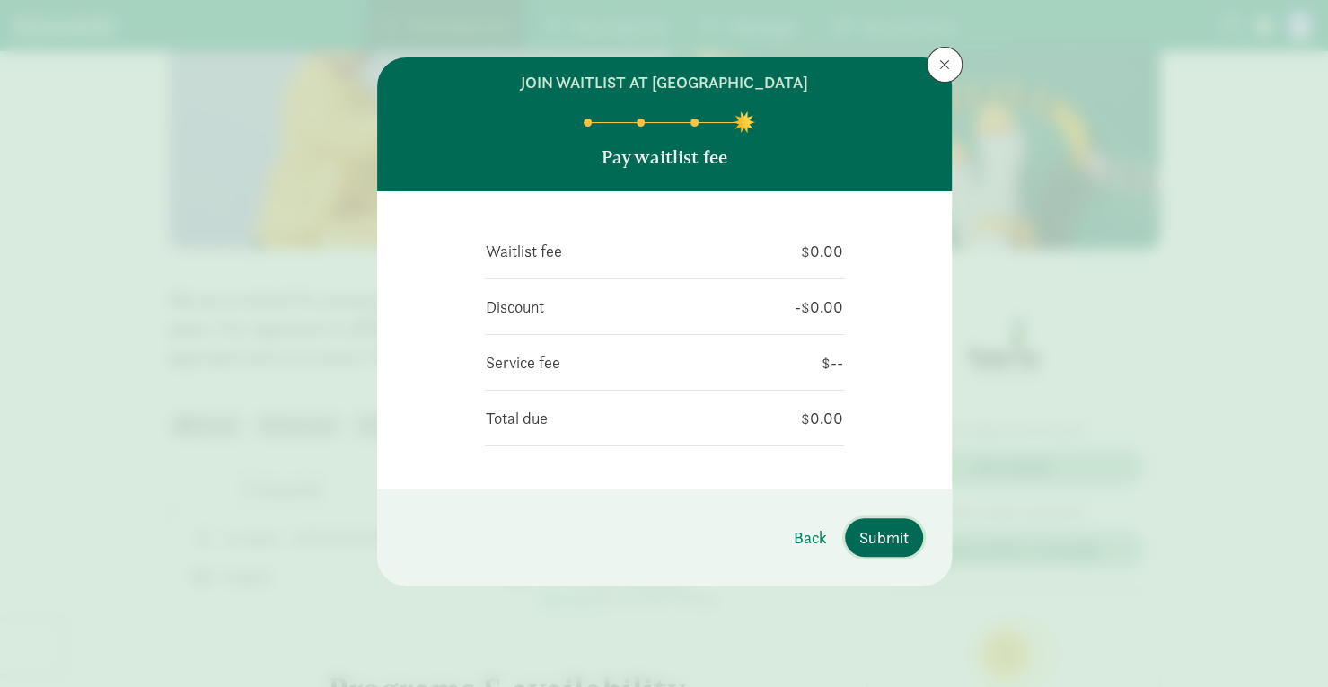
click at [891, 527] on span "Submit" at bounding box center [884, 537] width 49 height 24
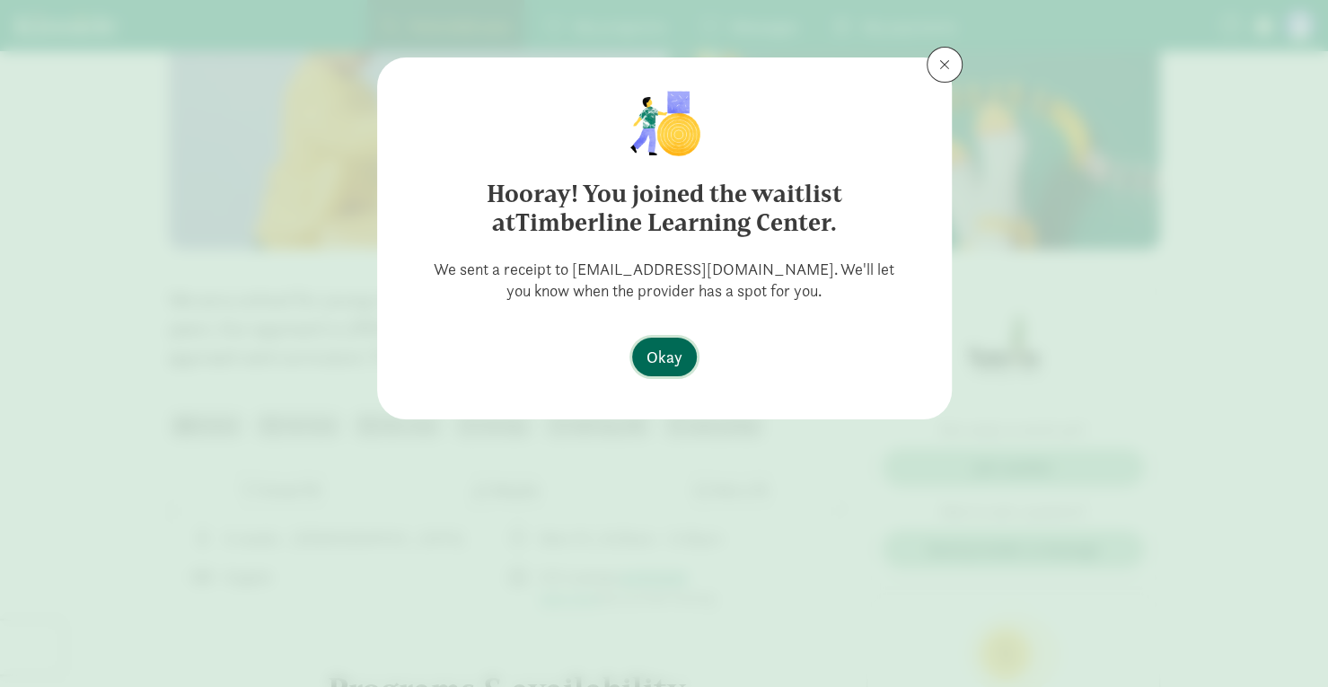
click at [672, 357] on span "Okay" at bounding box center [665, 357] width 36 height 24
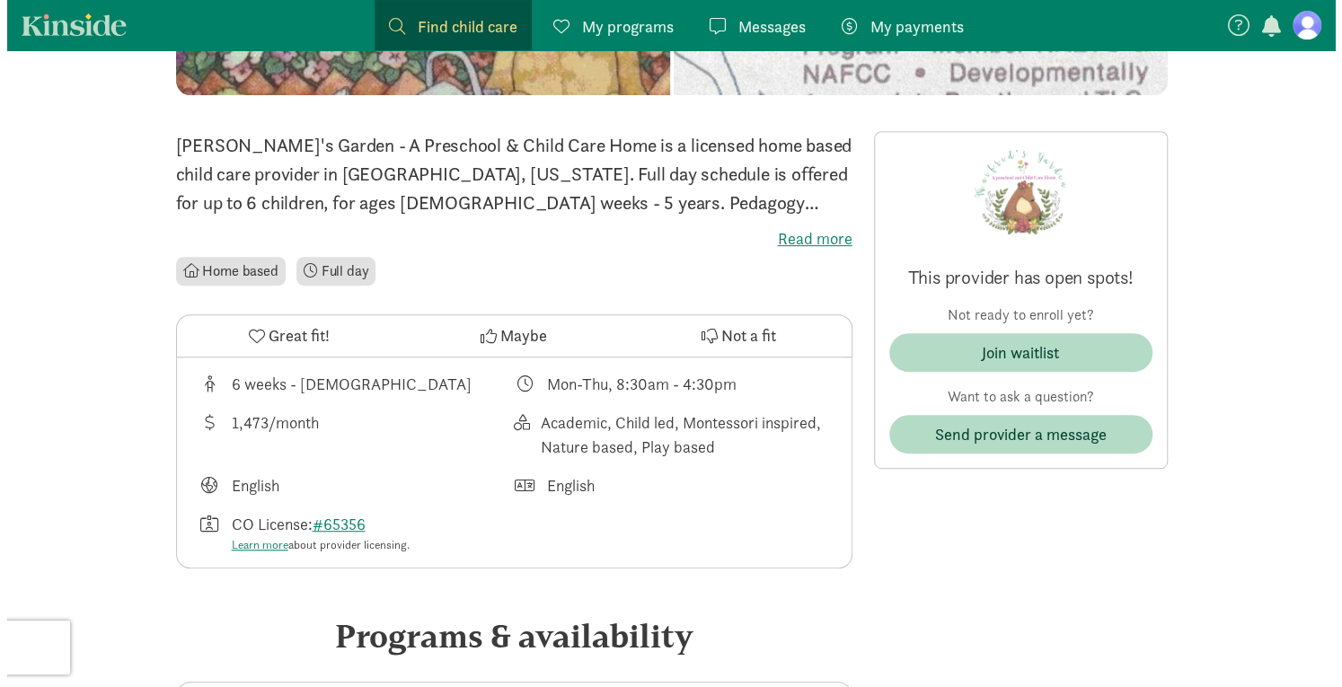
scroll to position [449, 0]
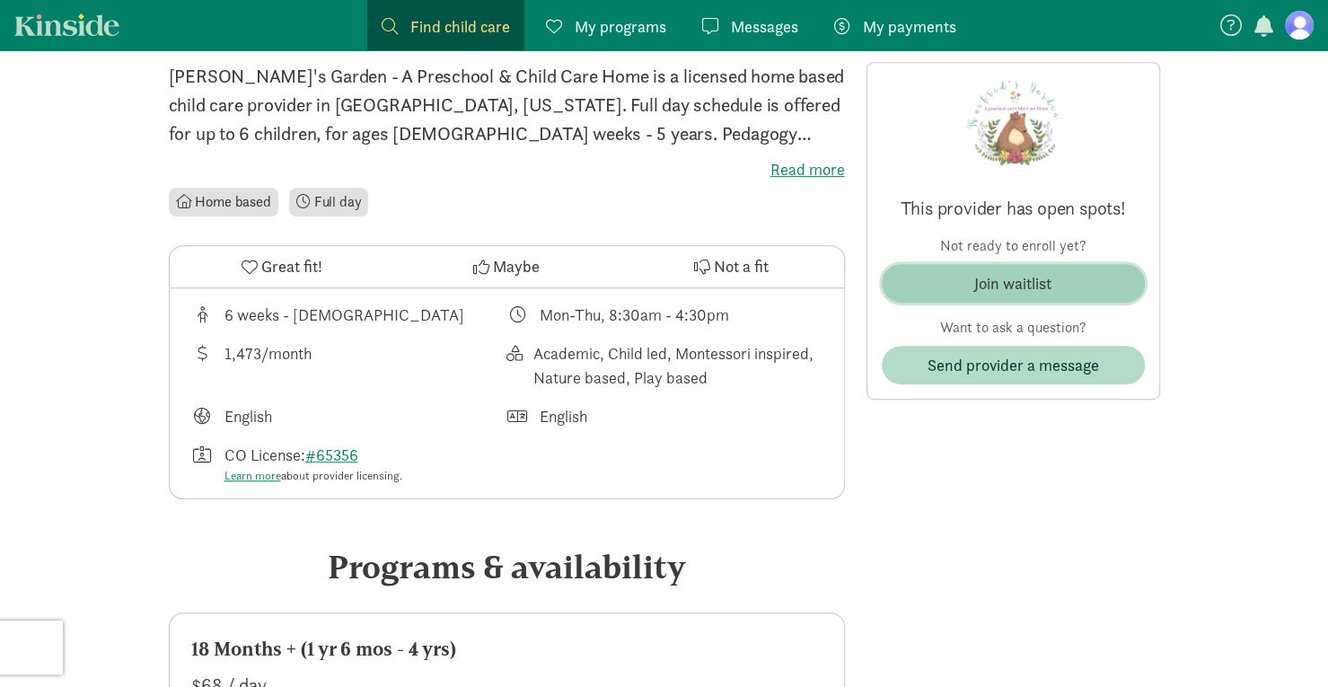
click at [983, 280] on div "Join waitlist" at bounding box center [1013, 283] width 77 height 24
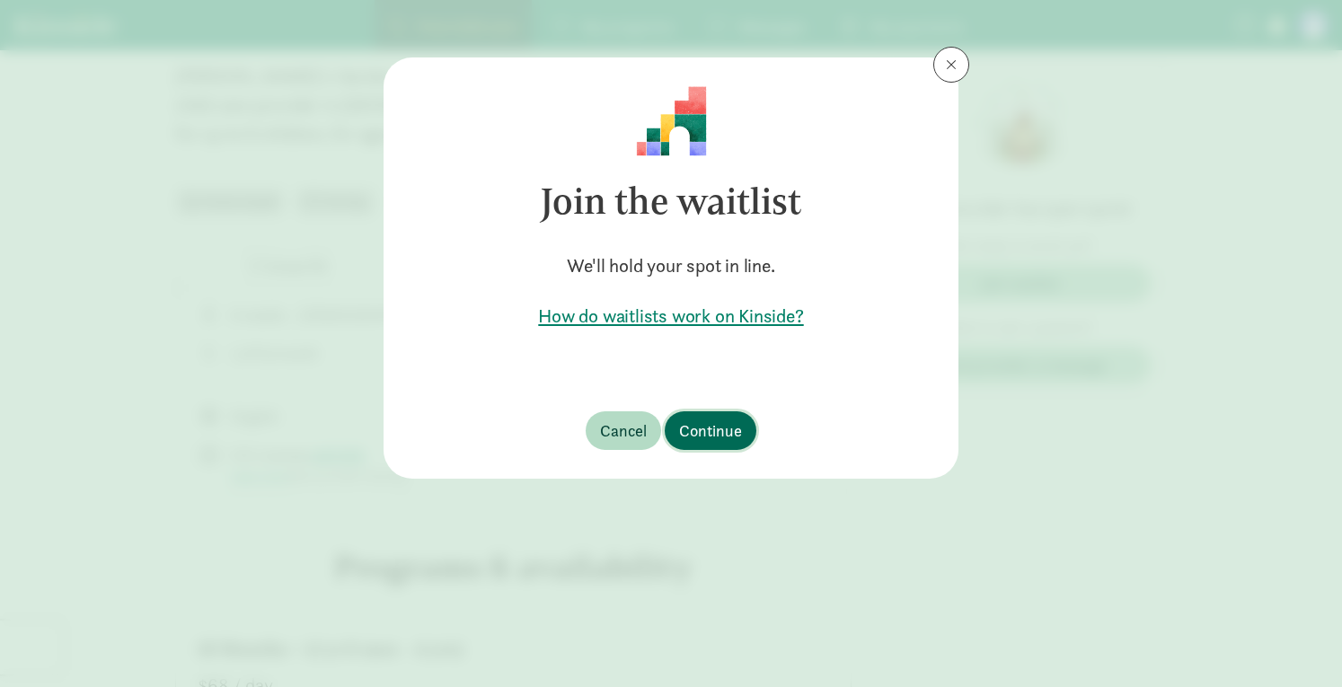
click at [725, 429] on span "Continue" at bounding box center [710, 431] width 63 height 24
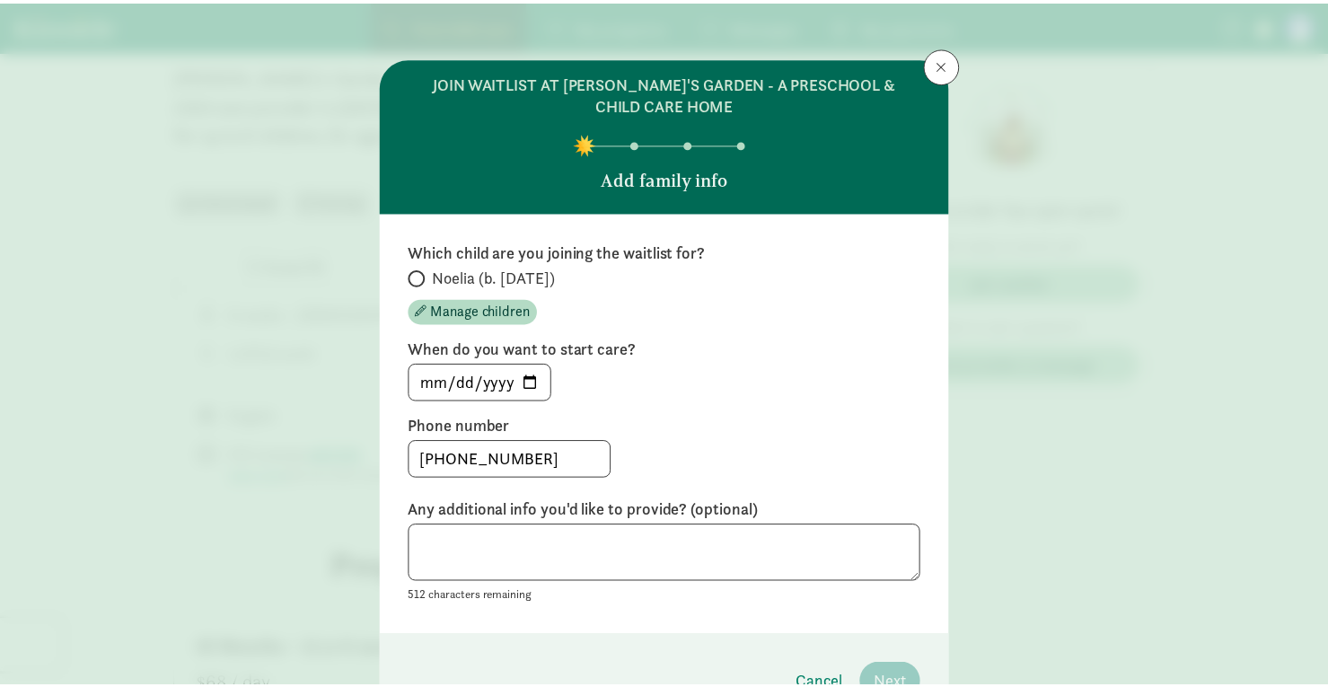
scroll to position [101, 0]
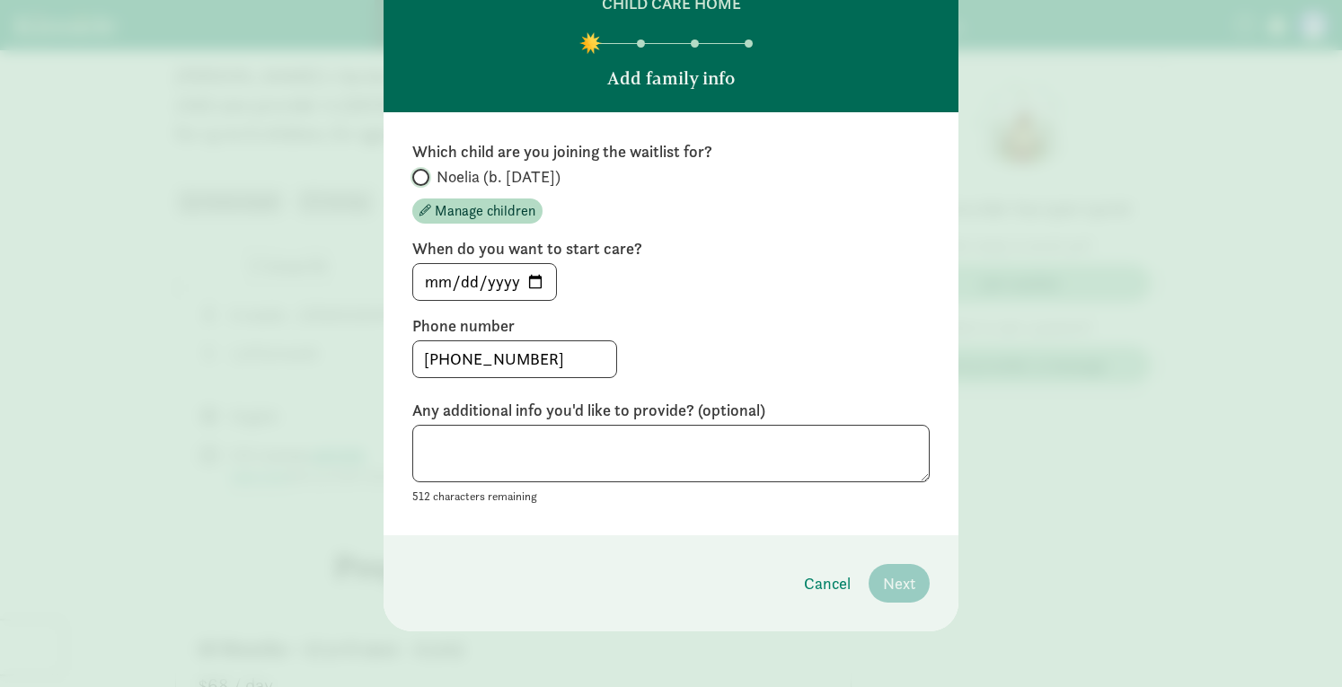
click at [418, 181] on input "Noelia (b. [DATE])" at bounding box center [418, 178] width 12 height 12
radio input "true"
click at [418, 181] on input "Noelia (b. [DATE])" at bounding box center [418, 178] width 12 height 12
click at [883, 594] on span "Next" at bounding box center [899, 583] width 32 height 24
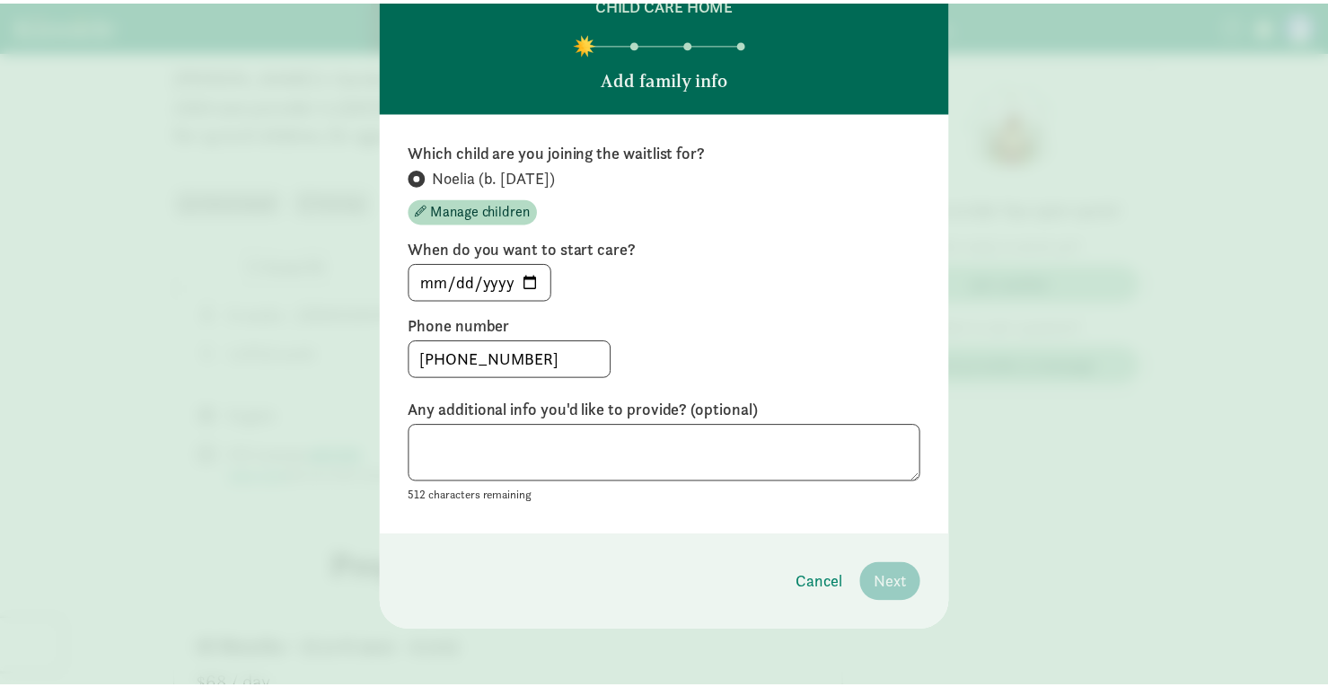
scroll to position [0, 0]
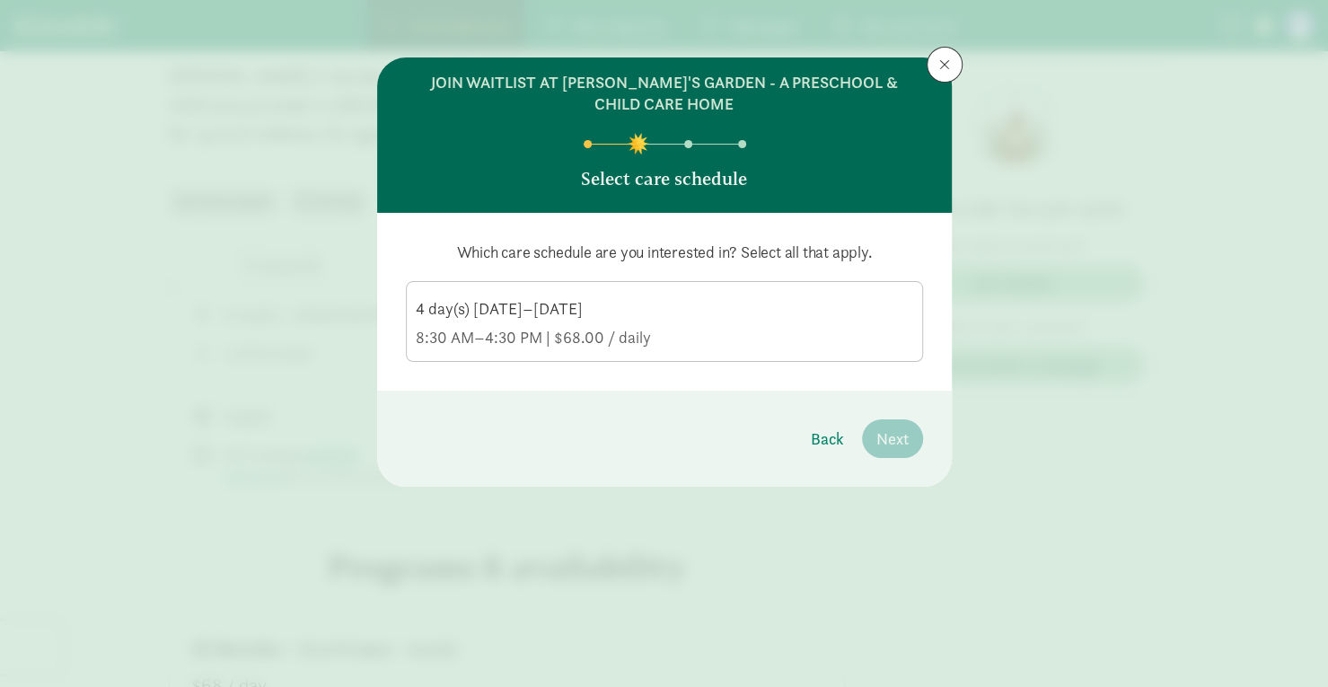
click at [758, 322] on div "4 day(s) [DATE]–[DATE] 8:30 AM–4:30 PM | $68.00 / daily" at bounding box center [665, 323] width 498 height 50
click at [0, 0] on input "4 day(s) [DATE]–[DATE] 8:30 AM–4:30 PM | $68.00 / daily" at bounding box center [0, 0] width 0 height 0
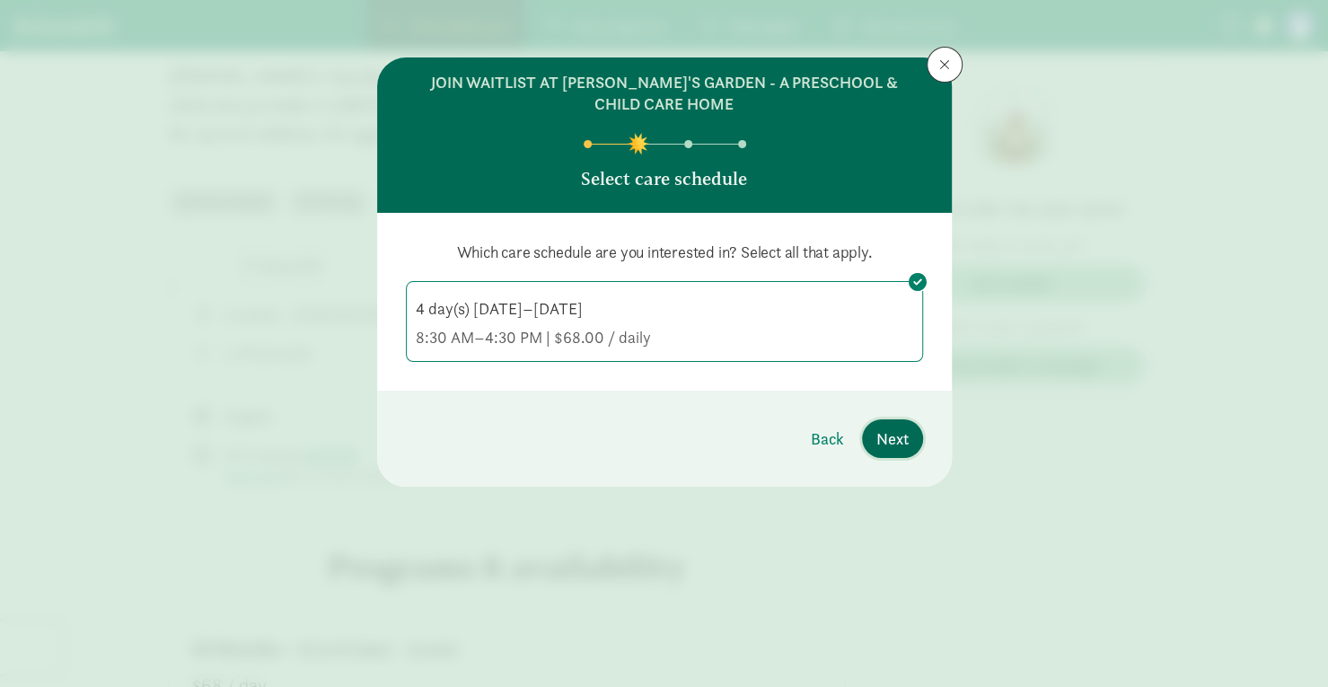
click at [878, 437] on span "Next" at bounding box center [893, 439] width 32 height 24
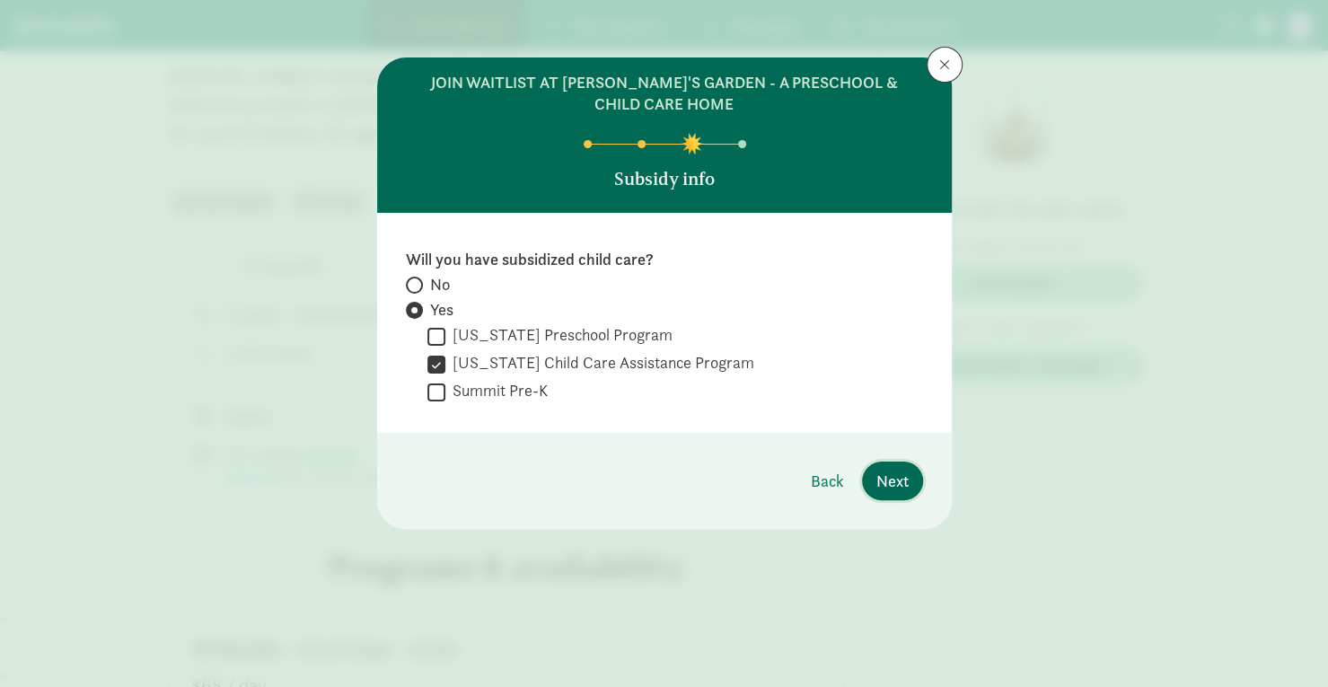
click at [888, 477] on span "Next" at bounding box center [893, 481] width 32 height 24
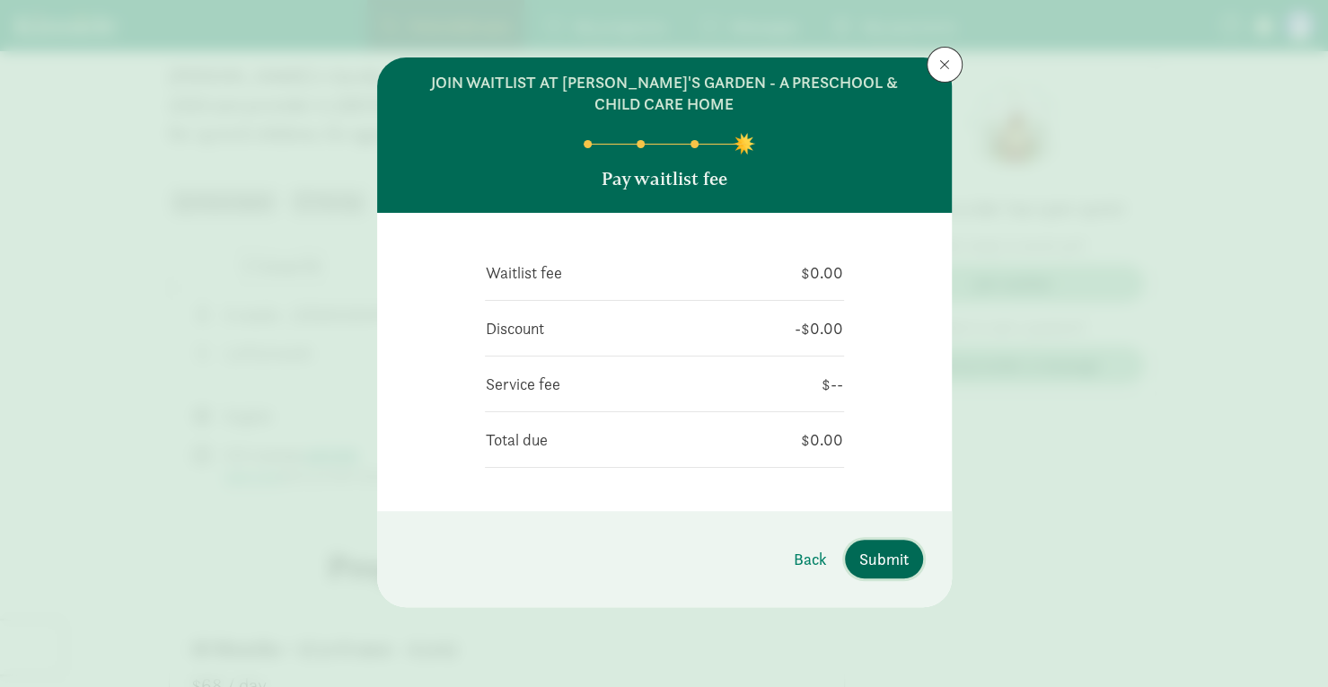
click at [893, 554] on span "Submit" at bounding box center [884, 559] width 49 height 24
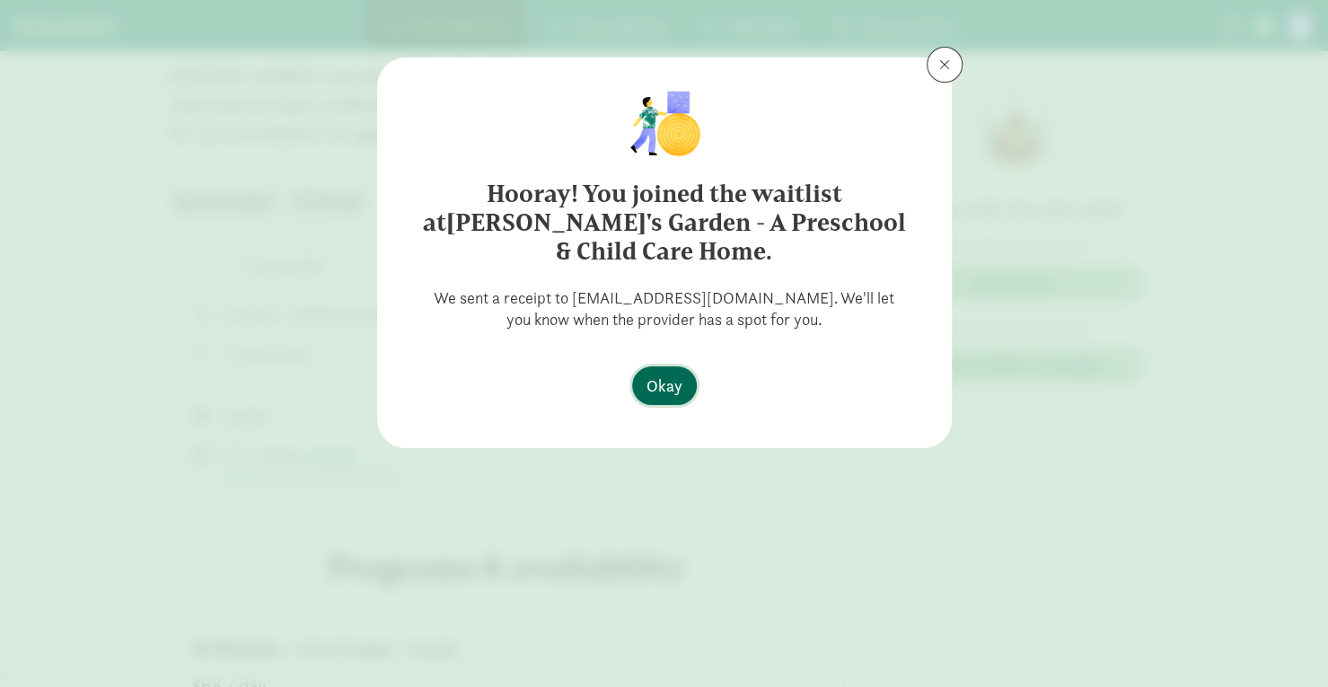
click at [643, 366] on button "Okay" at bounding box center [664, 385] width 65 height 39
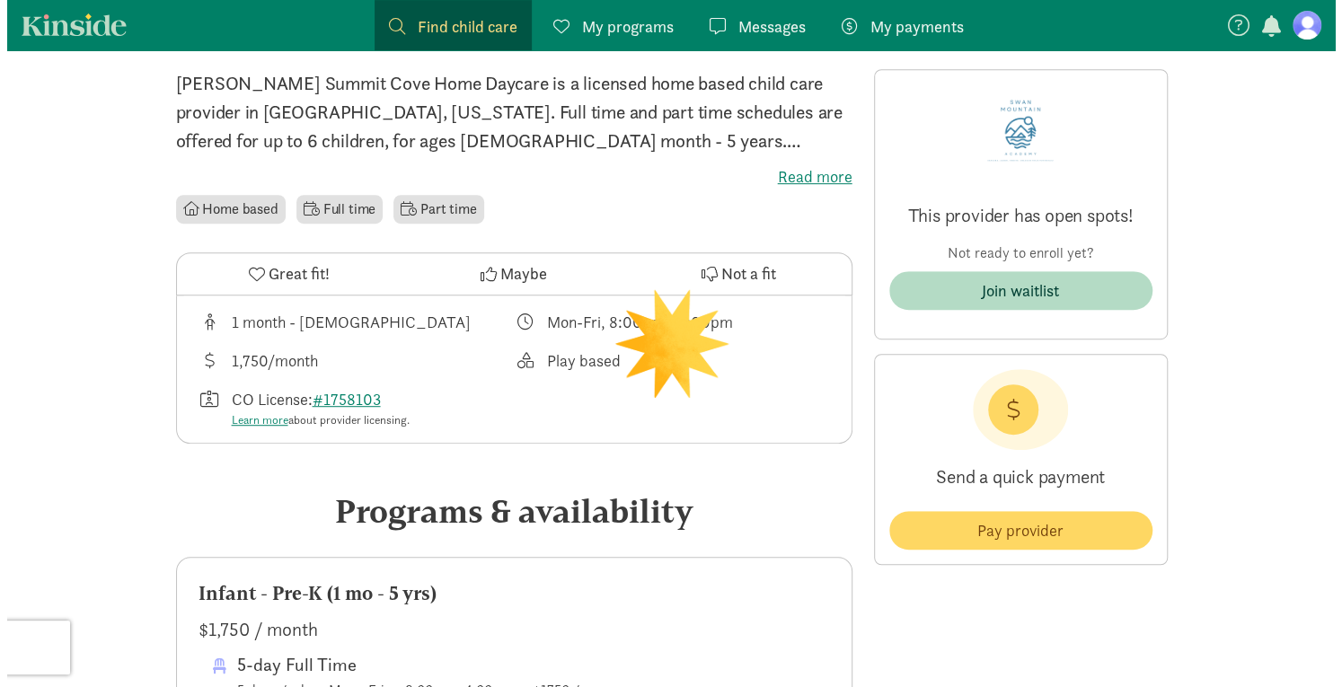
scroll to position [449, 0]
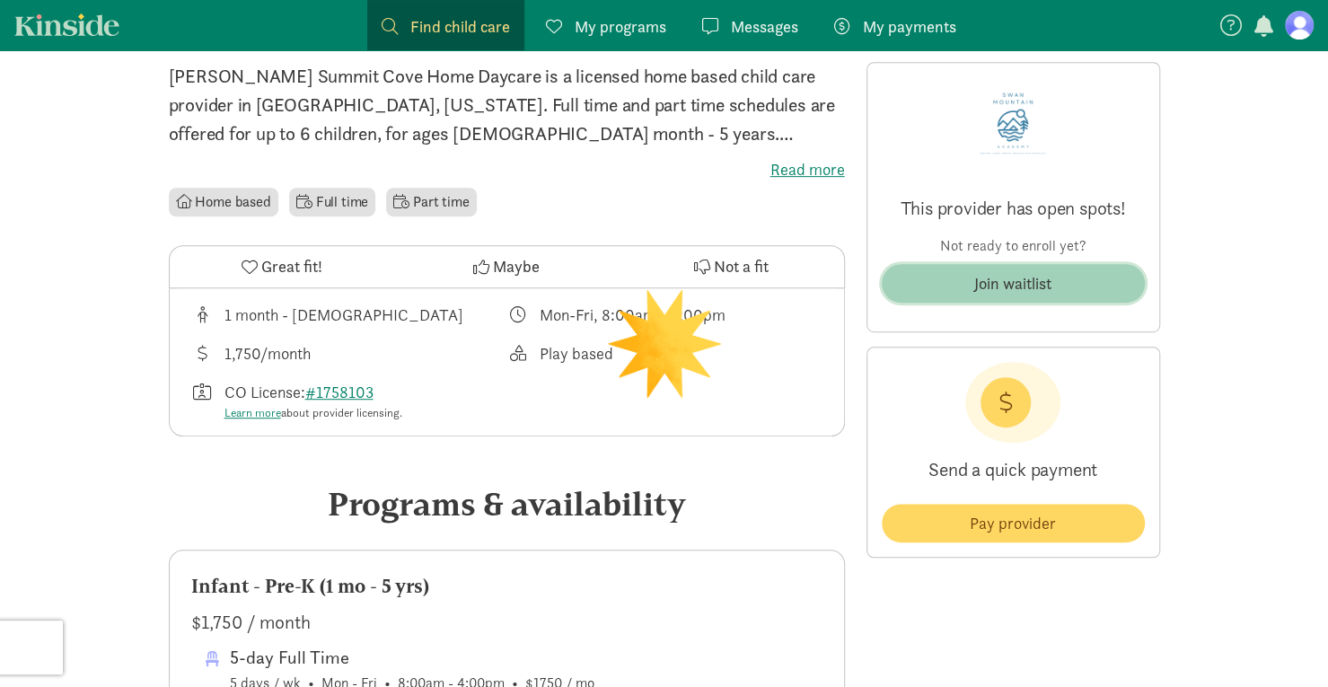
click at [1041, 285] on div "Join waitlist" at bounding box center [1013, 283] width 77 height 24
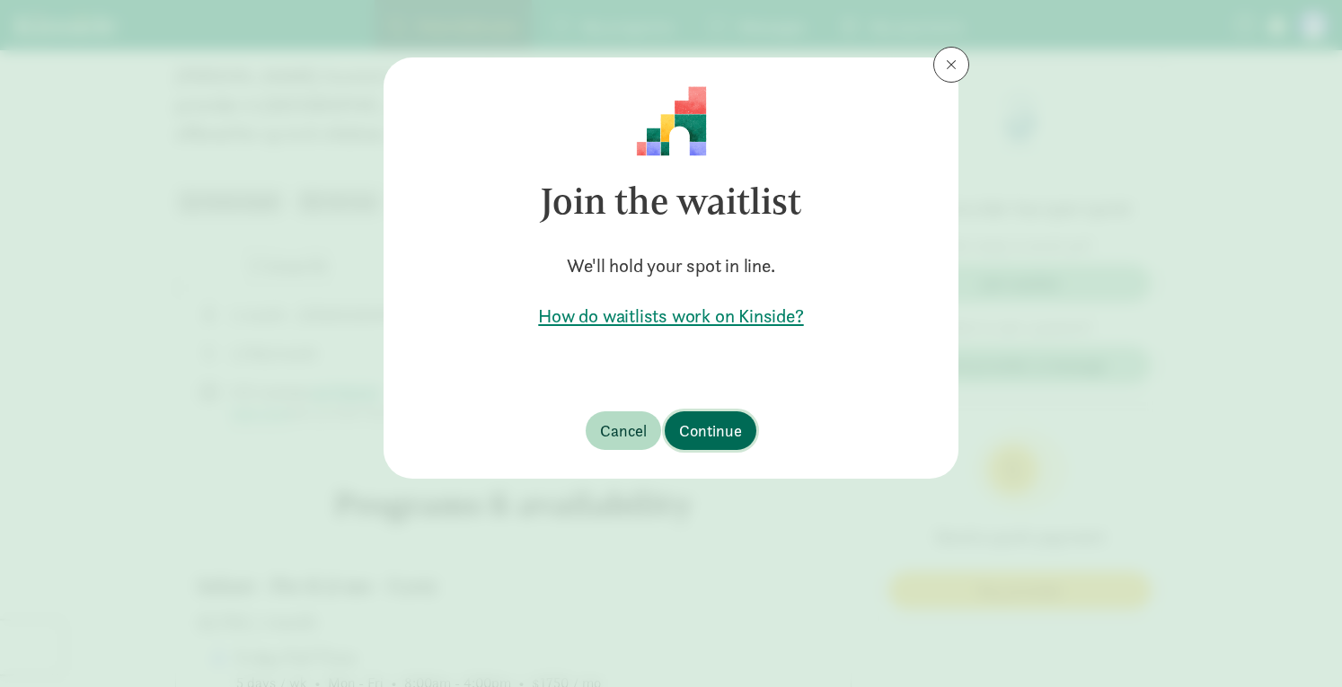
click at [719, 428] on span "Continue" at bounding box center [710, 431] width 63 height 24
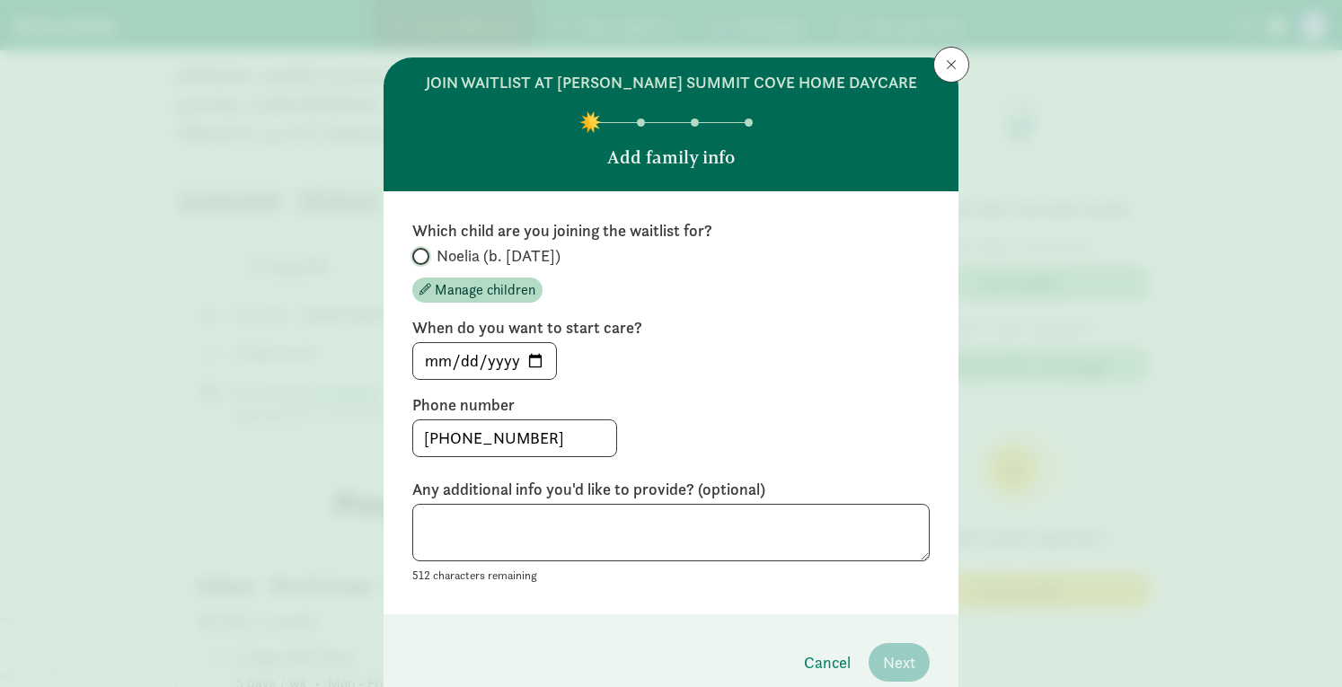
drag, startPoint x: 415, startPoint y: 254, endPoint x: 437, endPoint y: 260, distance: 22.2
click at [415, 253] on input "Noelia (b. [DATE])" at bounding box center [418, 257] width 12 height 12
radio input "true"
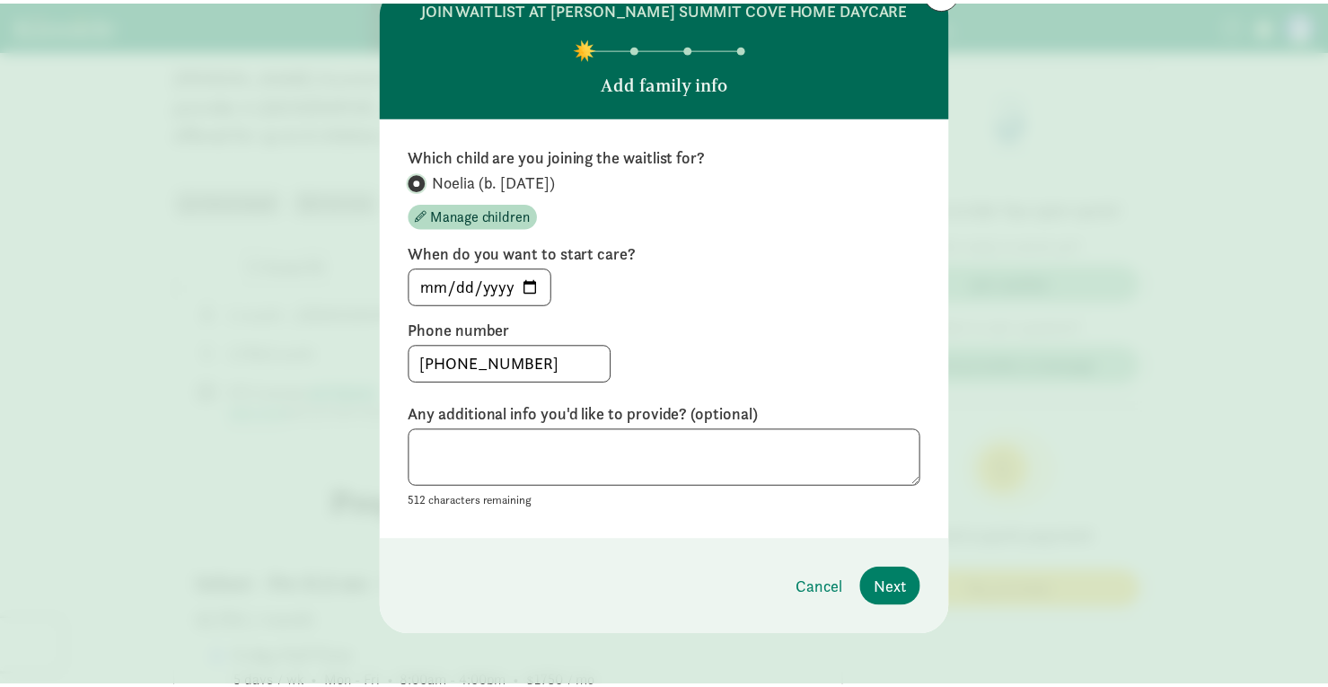
scroll to position [79, 0]
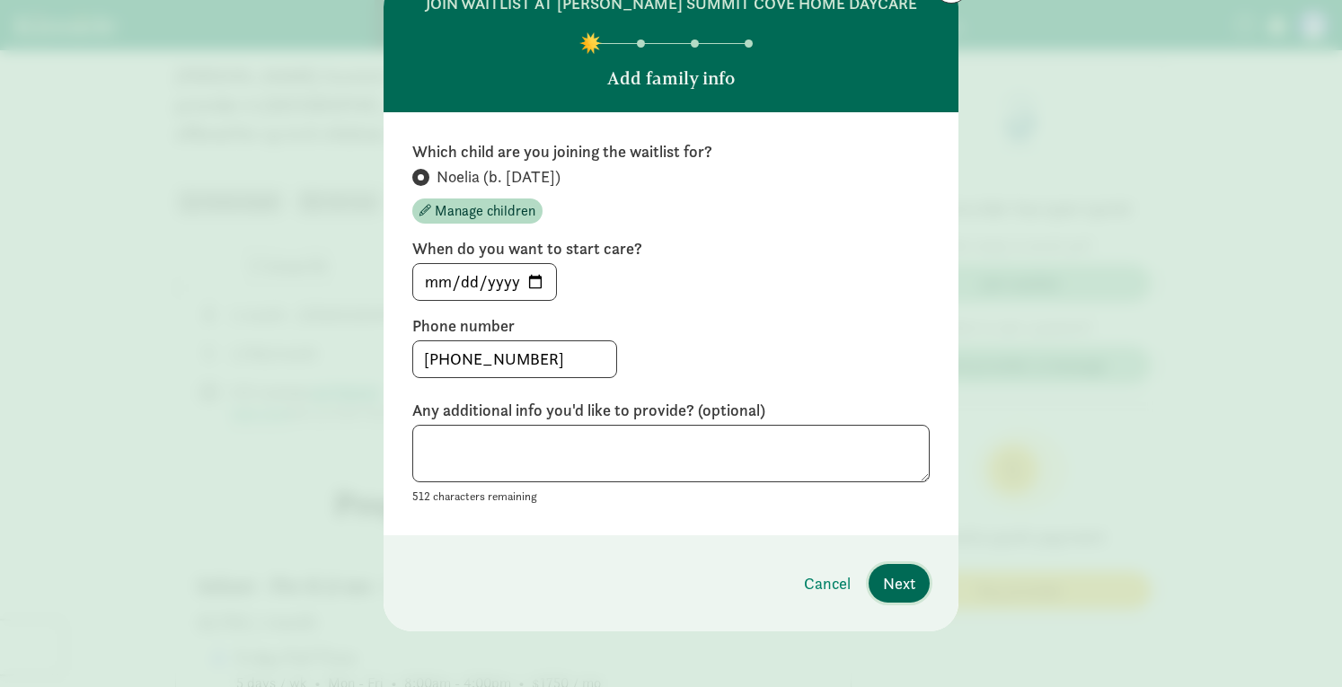
click at [896, 581] on span "Next" at bounding box center [899, 583] width 32 height 24
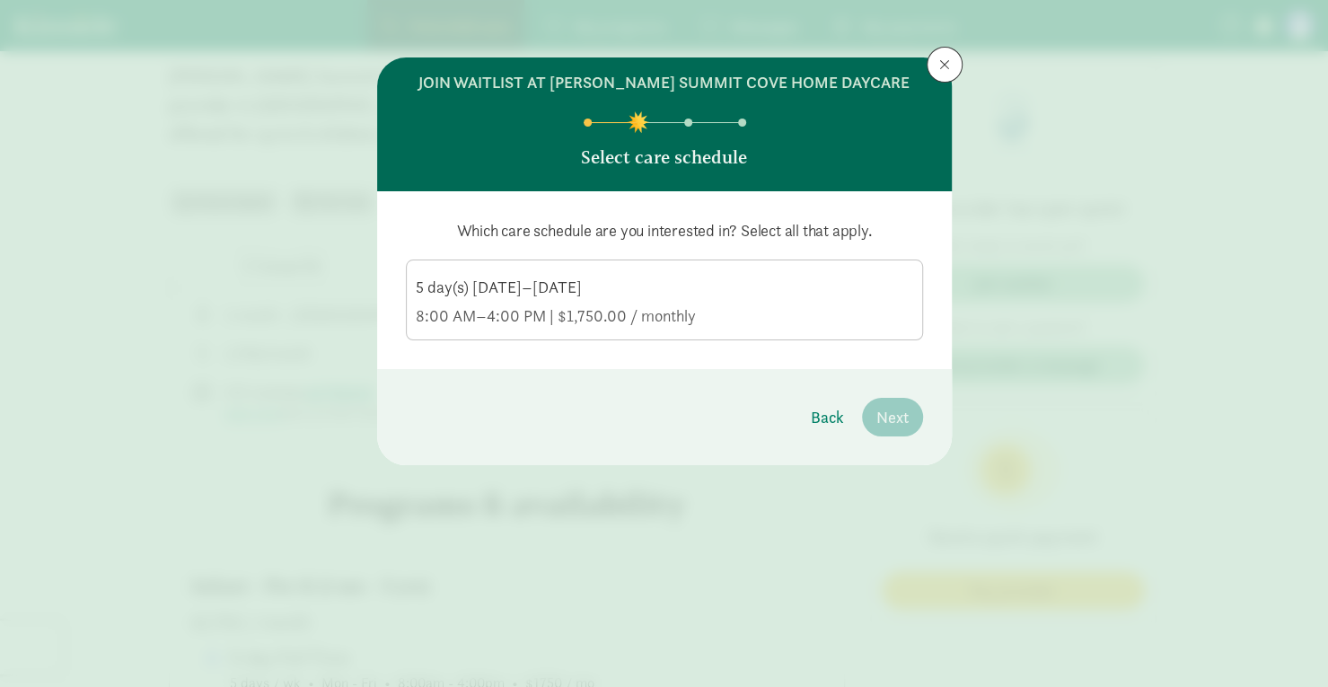
scroll to position [0, 0]
click at [740, 289] on div "5 day(s) [DATE]–[DATE]" at bounding box center [665, 288] width 498 height 22
click at [0, 0] on input "5 day(s) [DATE]–[DATE] 8:00 AM–4:00 PM | $1,750.00 / monthly" at bounding box center [0, 0] width 0 height 0
click at [884, 412] on span "Next" at bounding box center [893, 417] width 32 height 24
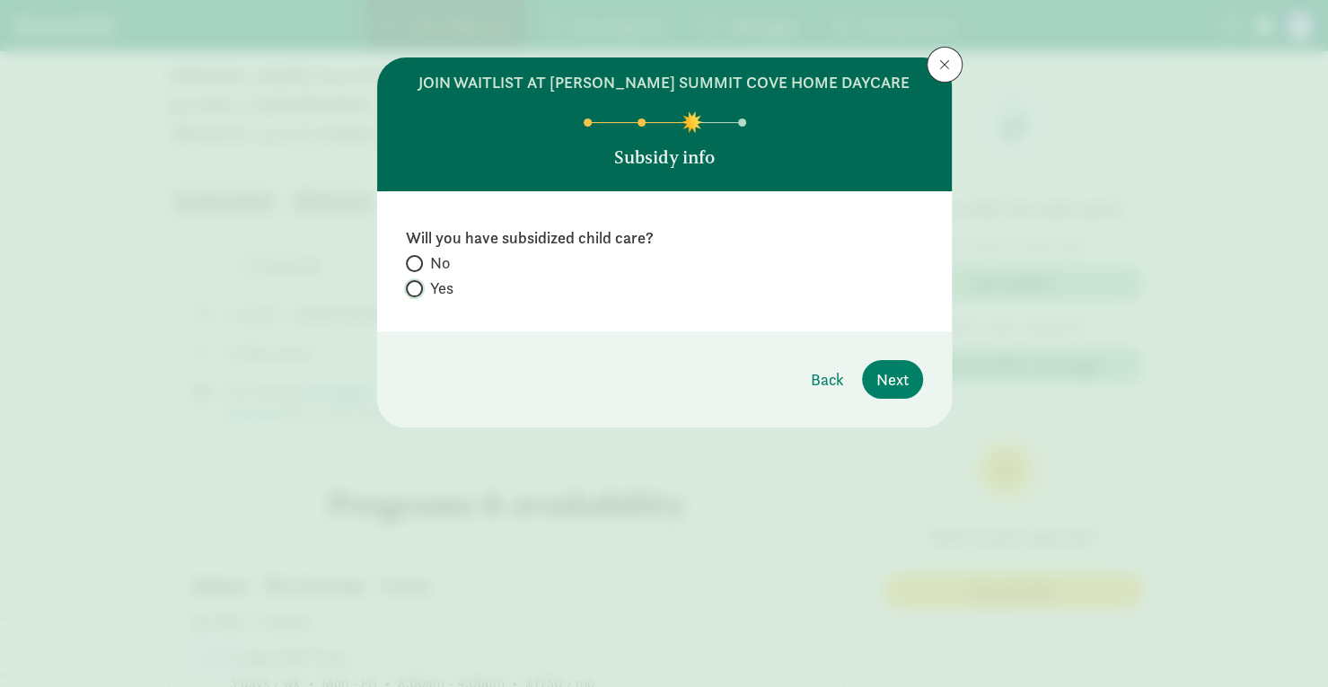
click at [415, 285] on input "Yes" at bounding box center [412, 289] width 12 height 12
radio input "true"
click at [879, 371] on span "Next" at bounding box center [893, 379] width 32 height 24
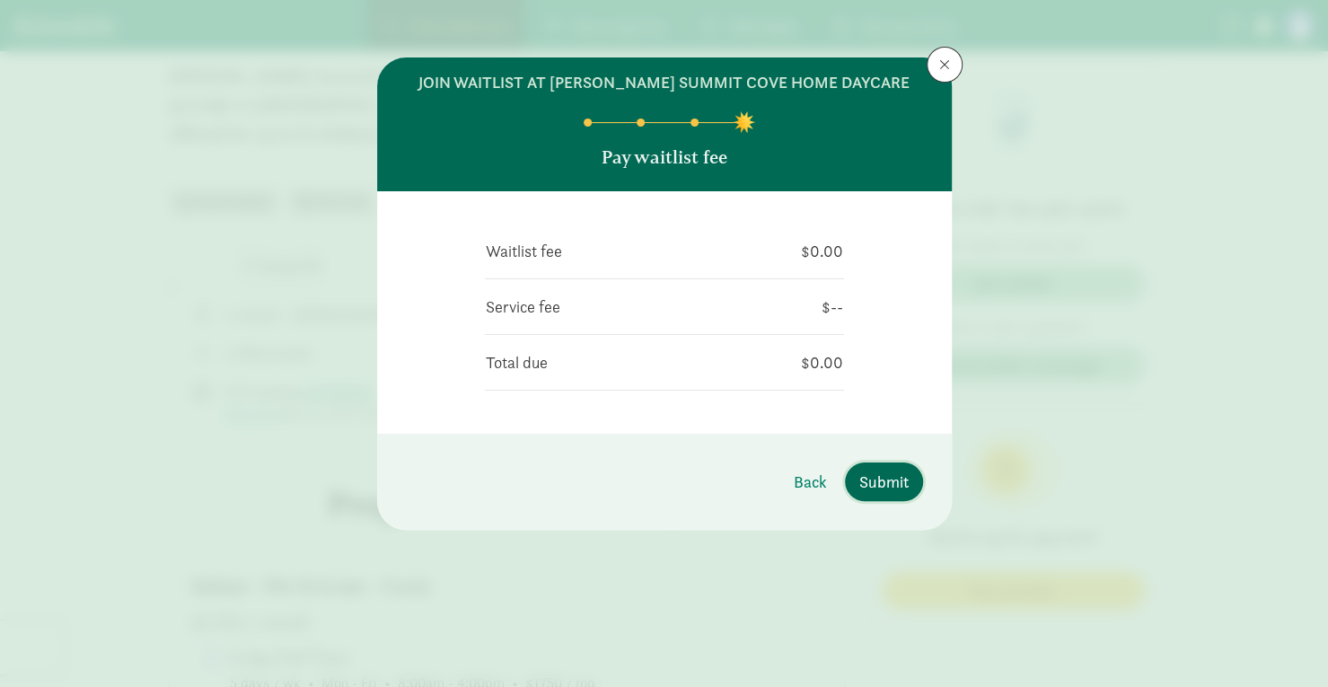
click at [884, 480] on span "Submit" at bounding box center [884, 482] width 49 height 24
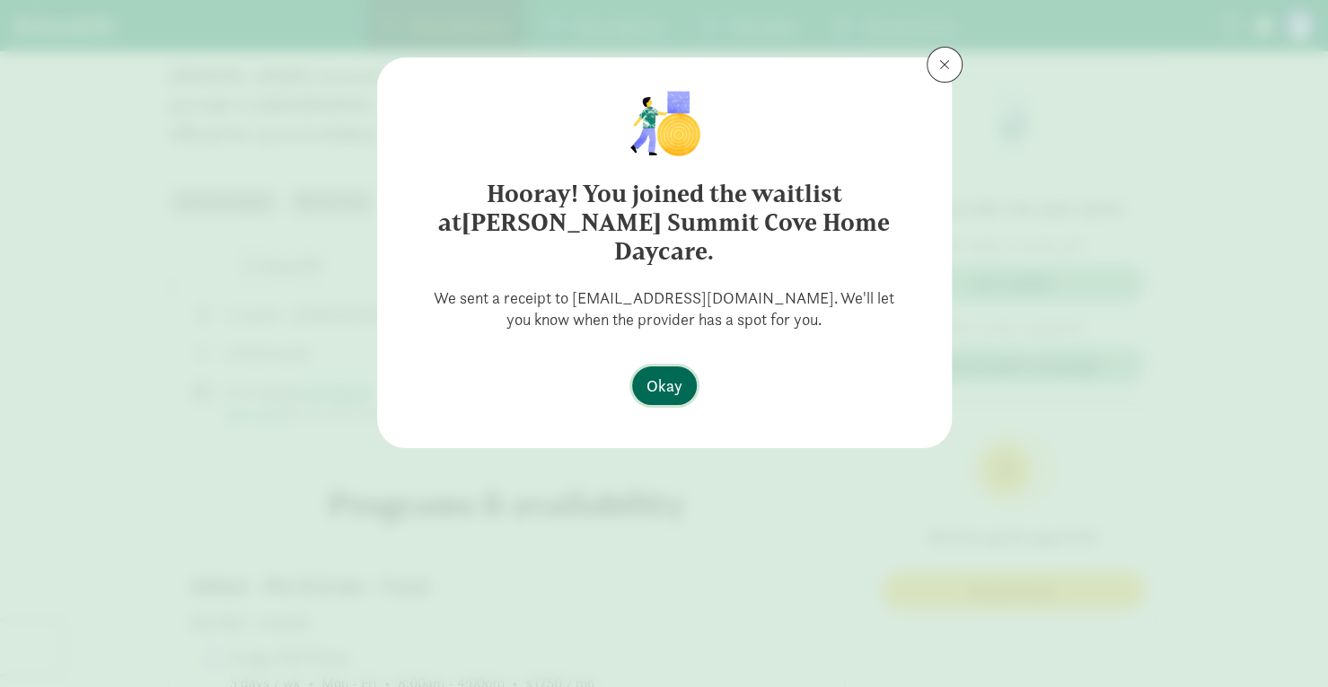
click at [666, 374] on span "Okay" at bounding box center [665, 386] width 36 height 24
click at [669, 374] on span "Okay" at bounding box center [665, 386] width 36 height 24
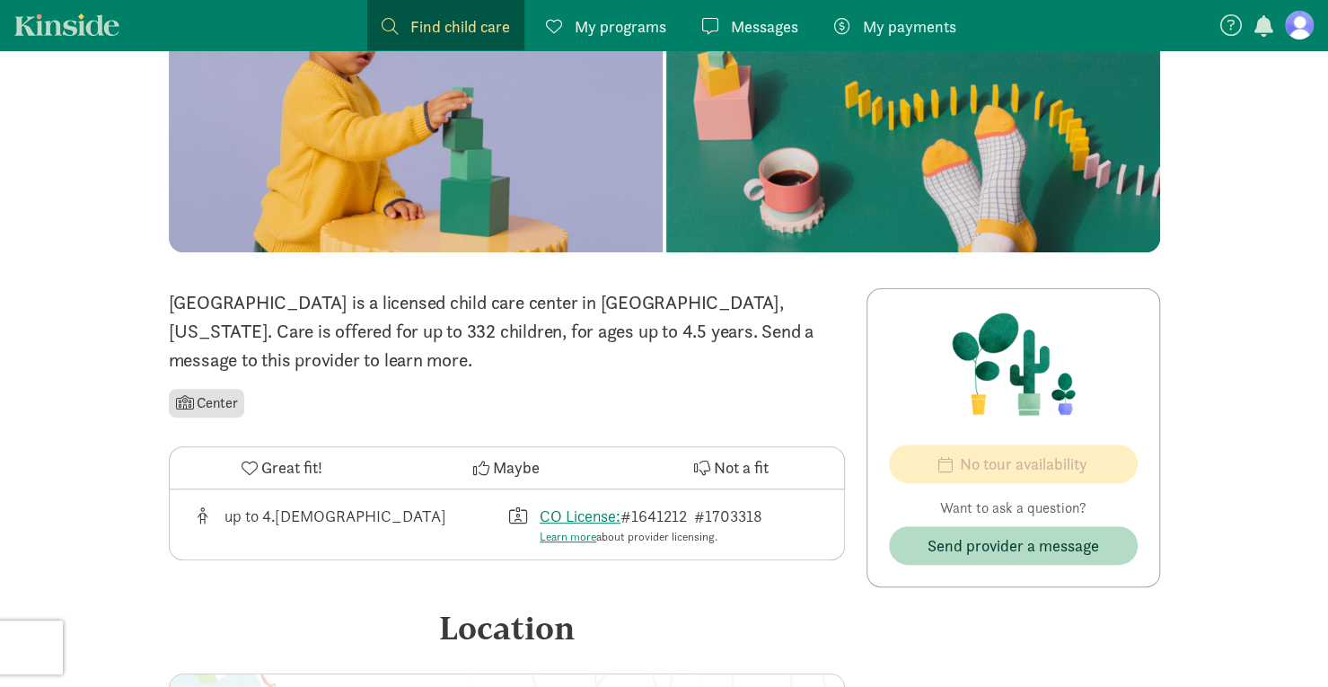
scroll to position [180, 0]
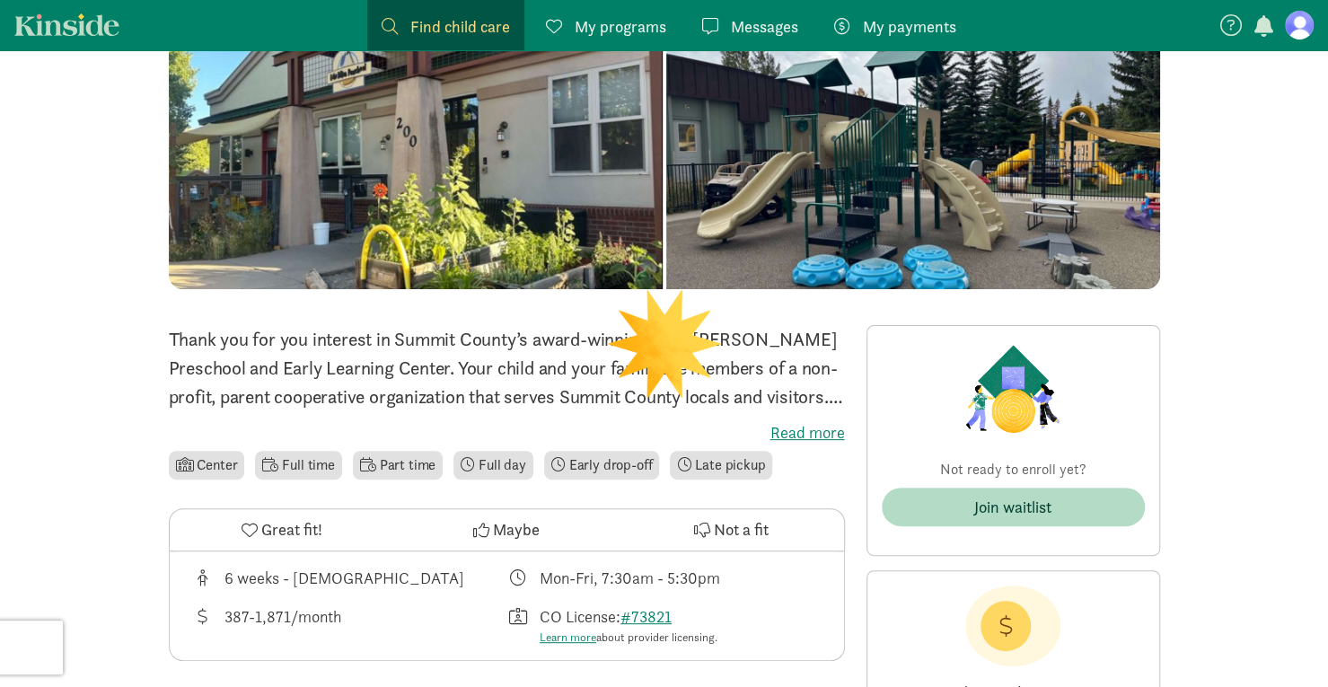
scroll to position [180, 0]
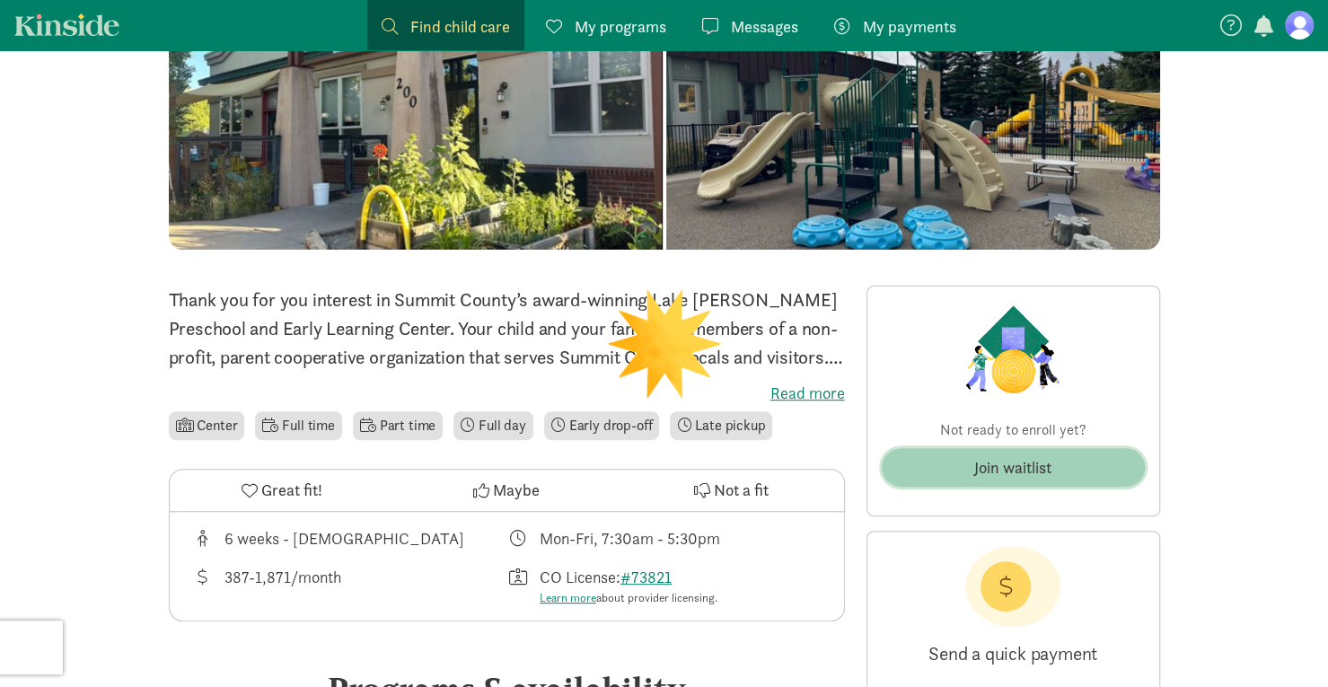
click at [940, 472] on span "Join waitlist" at bounding box center [1013, 467] width 234 height 24
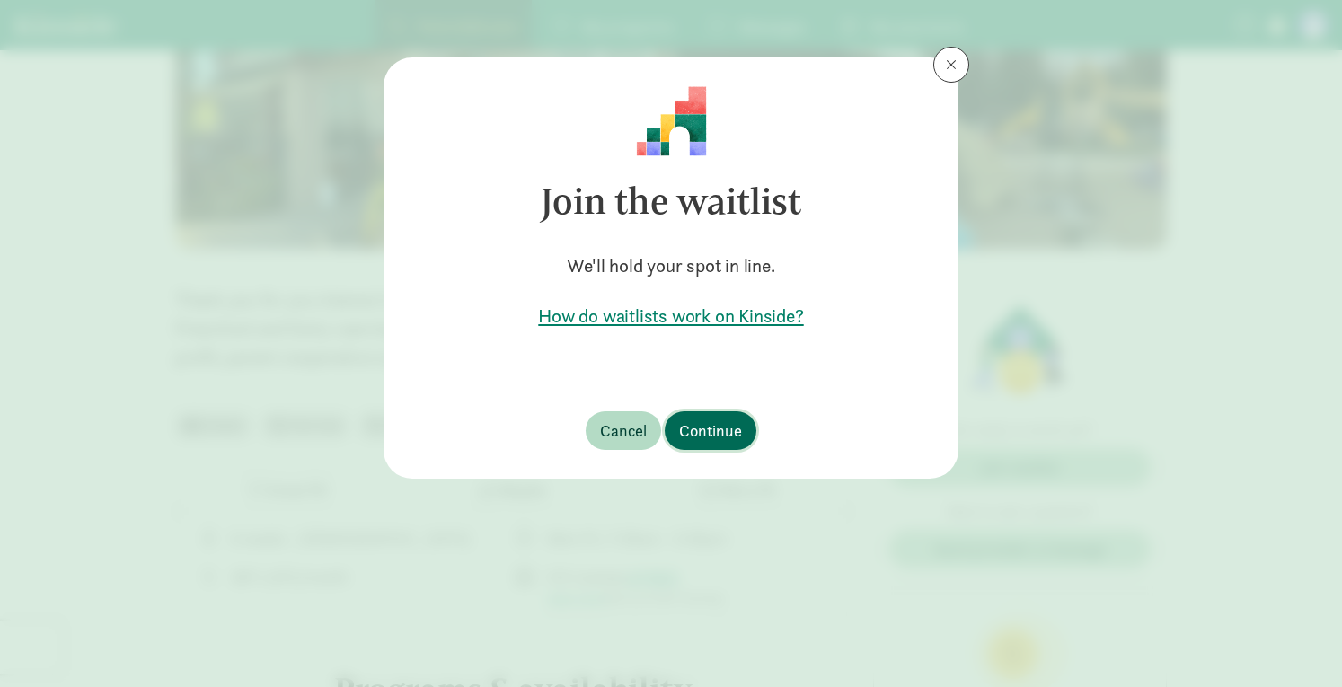
click at [724, 432] on span "Continue" at bounding box center [710, 431] width 63 height 24
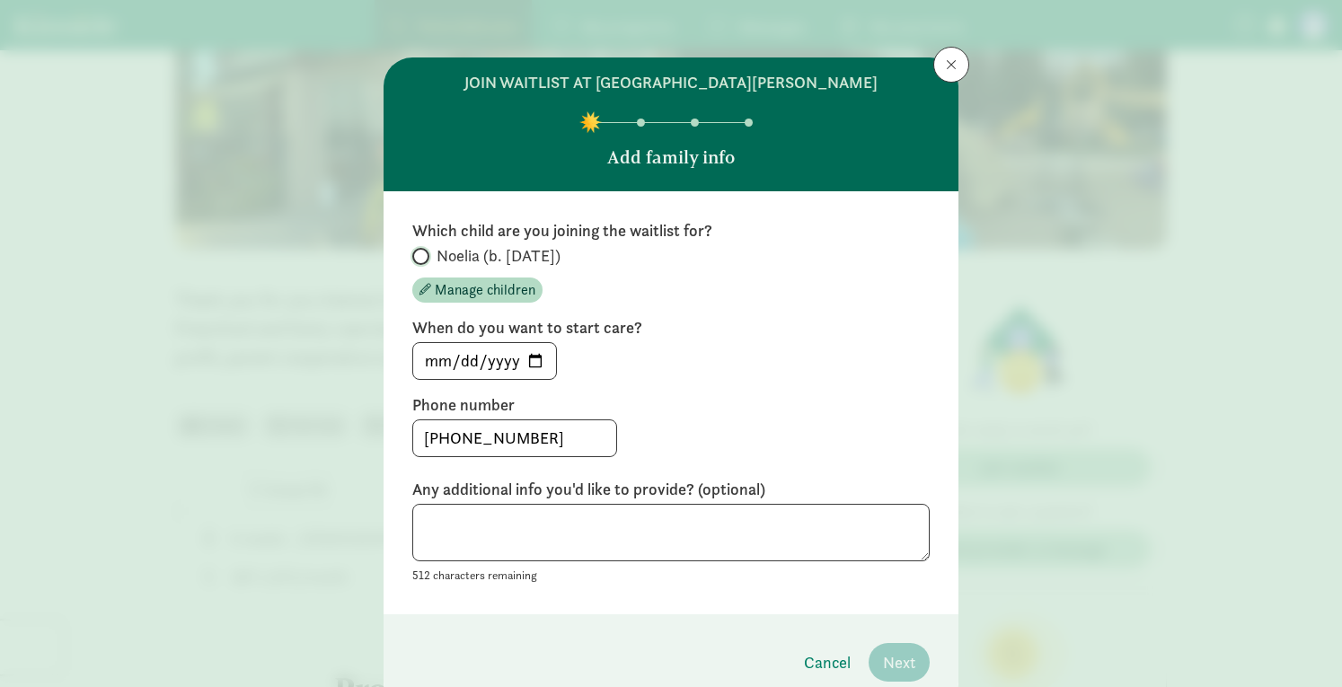
click at [419, 254] on input "Noelia (b. [DATE])" at bounding box center [418, 257] width 12 height 12
radio input "true"
click at [914, 659] on button "Next" at bounding box center [899, 662] width 61 height 39
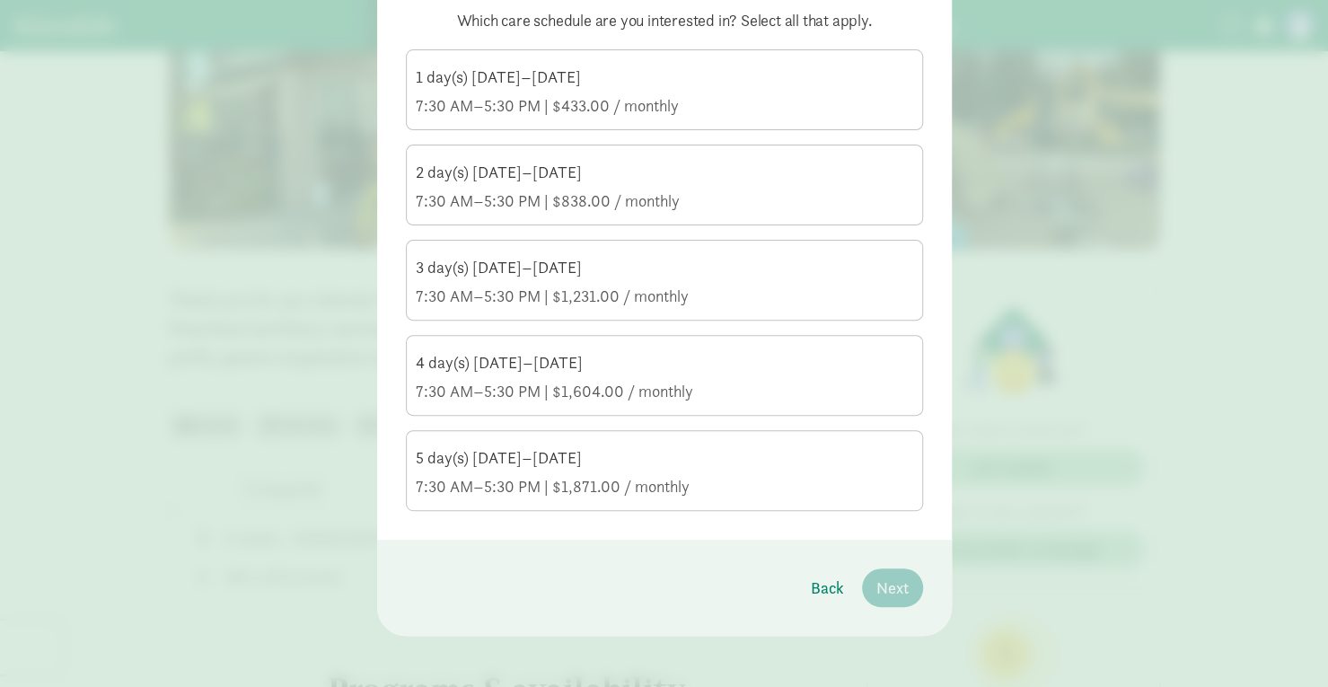
scroll to position [213, 0]
click at [739, 459] on div "5 day(s) [DATE]–[DATE]" at bounding box center [665, 456] width 498 height 22
click at [0, 0] on input "5 day(s) Monday–Friday 7:30 AM–5:30 PM | $1,871.00 / monthly" at bounding box center [0, 0] width 0 height 0
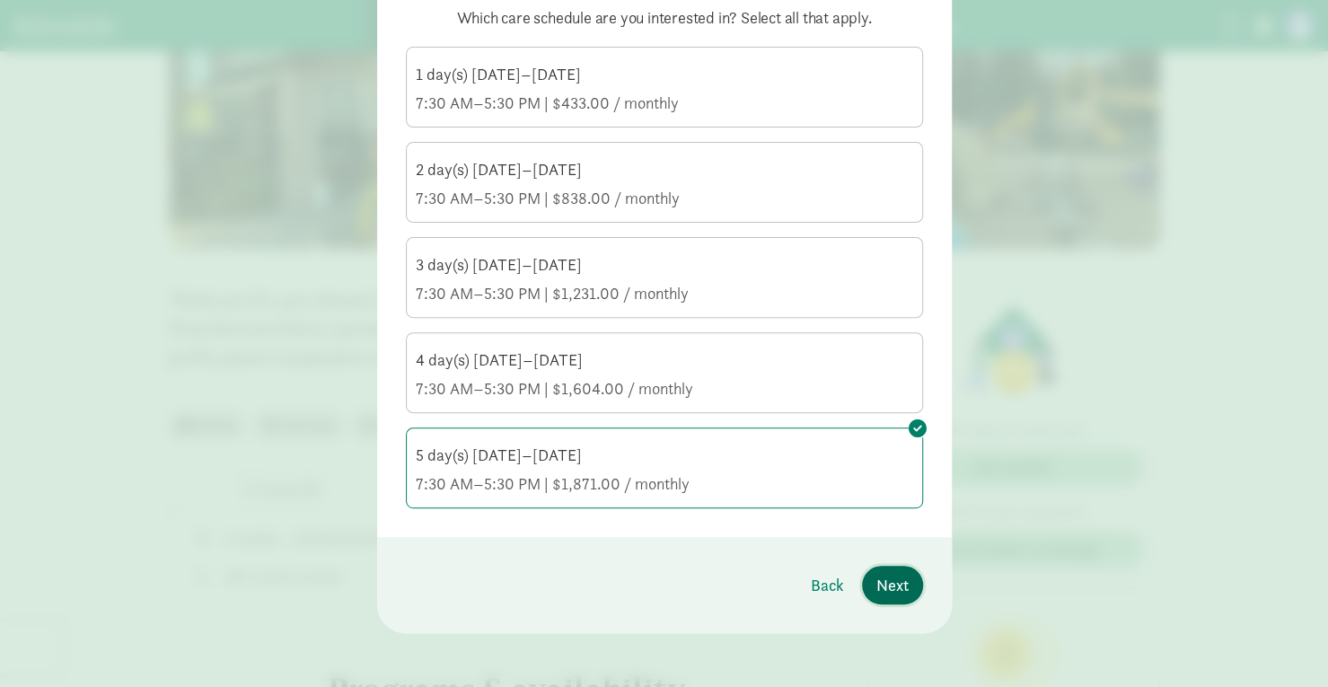
click at [900, 578] on span "Next" at bounding box center [893, 585] width 32 height 24
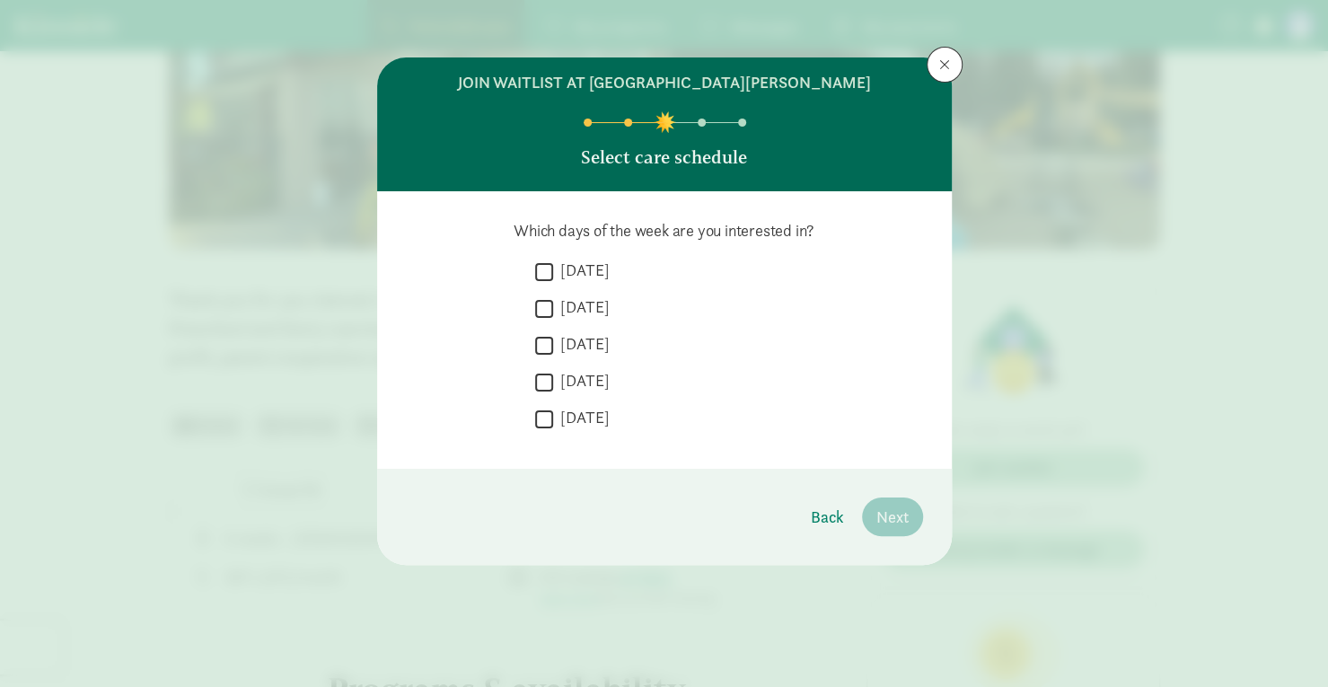
click at [550, 269] on input "Monday" at bounding box center [544, 272] width 18 height 24
checkbox input "true"
click at [545, 312] on input "Tuesday" at bounding box center [544, 308] width 18 height 24
checkbox input "true"
click at [544, 338] on input "Wednesday" at bounding box center [544, 345] width 18 height 24
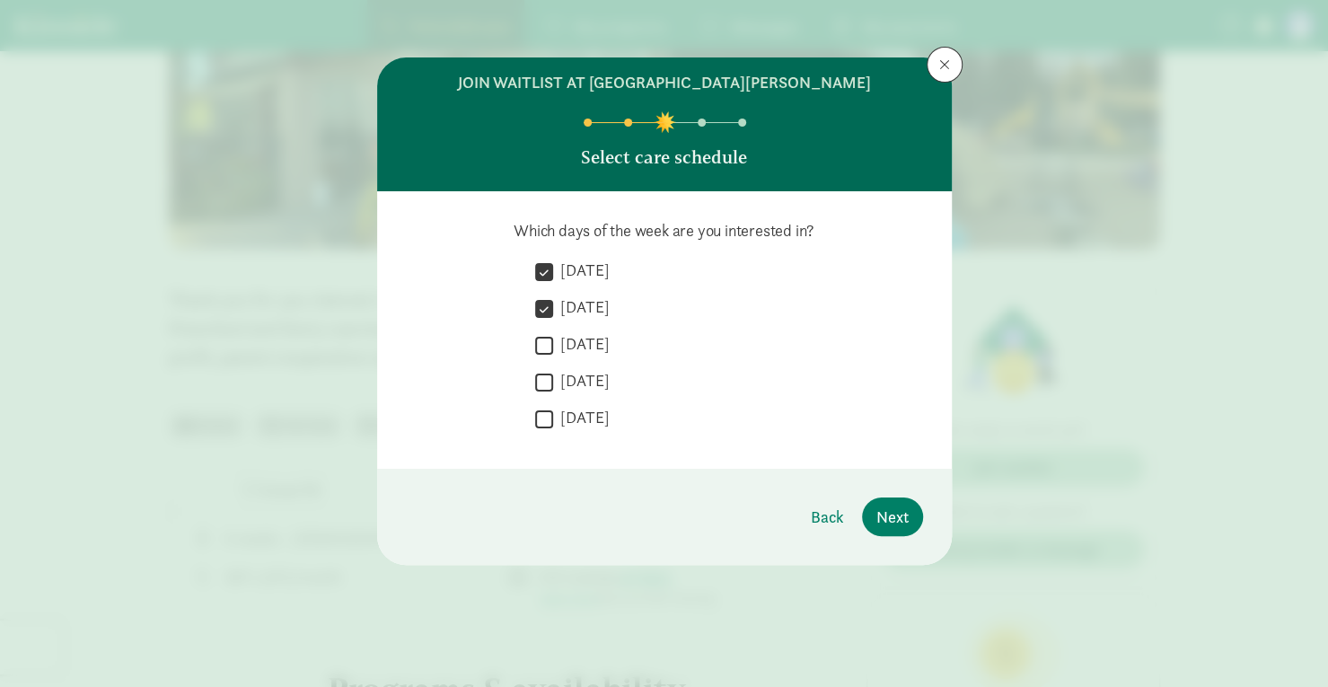
checkbox input "true"
click at [546, 380] on input "Thursday" at bounding box center [544, 382] width 18 height 24
checkbox input "true"
click at [542, 420] on input "Friday" at bounding box center [544, 419] width 18 height 24
checkbox input "true"
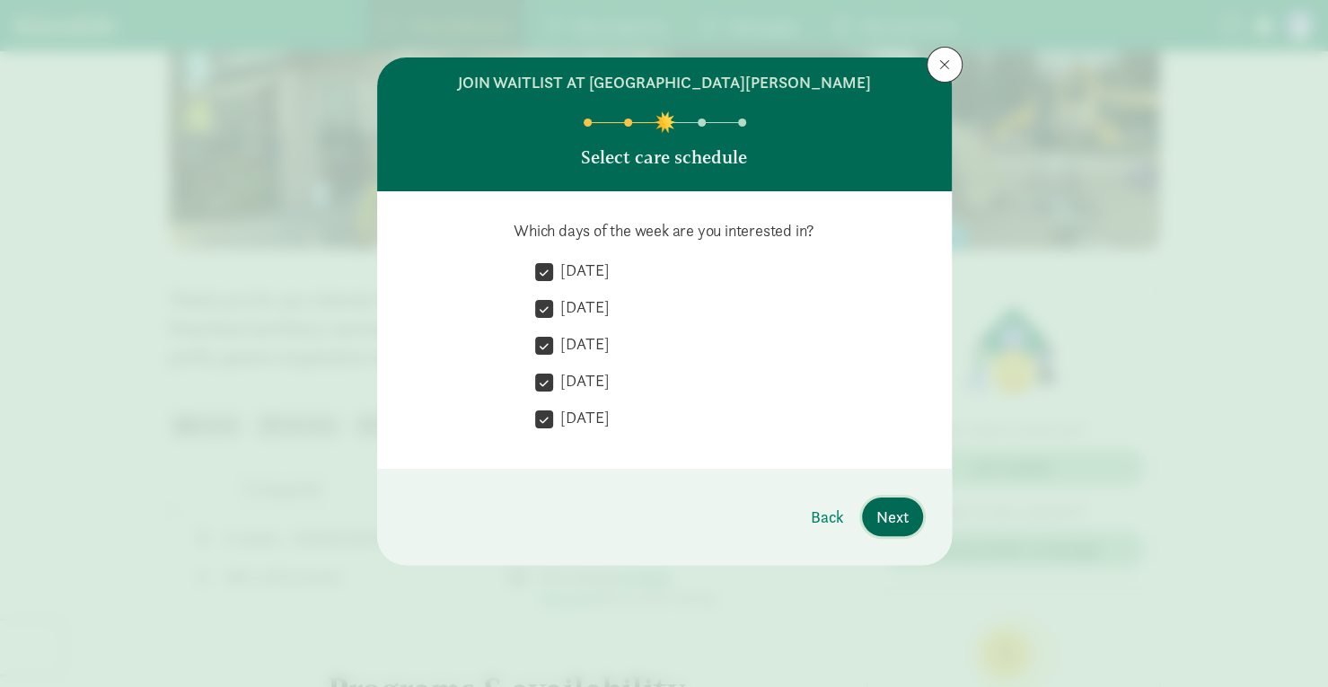
click at [900, 516] on span "Next" at bounding box center [893, 517] width 32 height 24
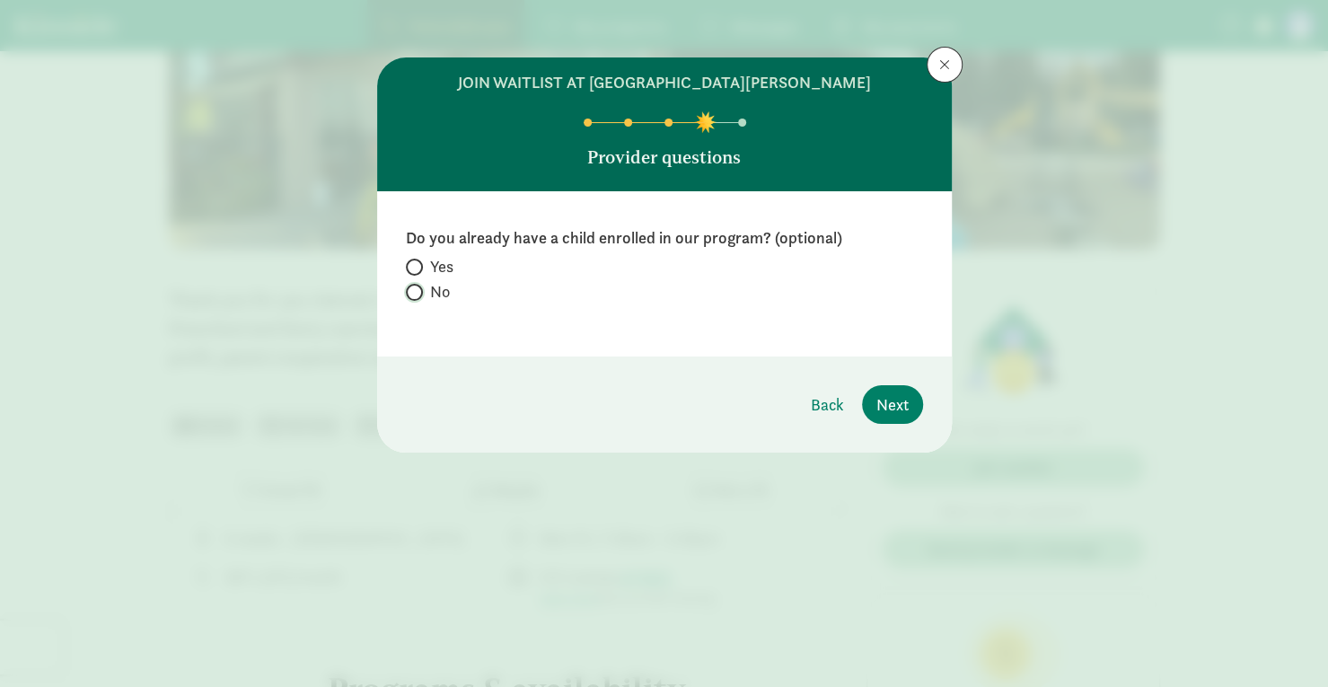
click at [410, 292] on input "No" at bounding box center [412, 293] width 12 height 12
radio input "true"
click at [885, 402] on span "Next" at bounding box center [893, 405] width 32 height 24
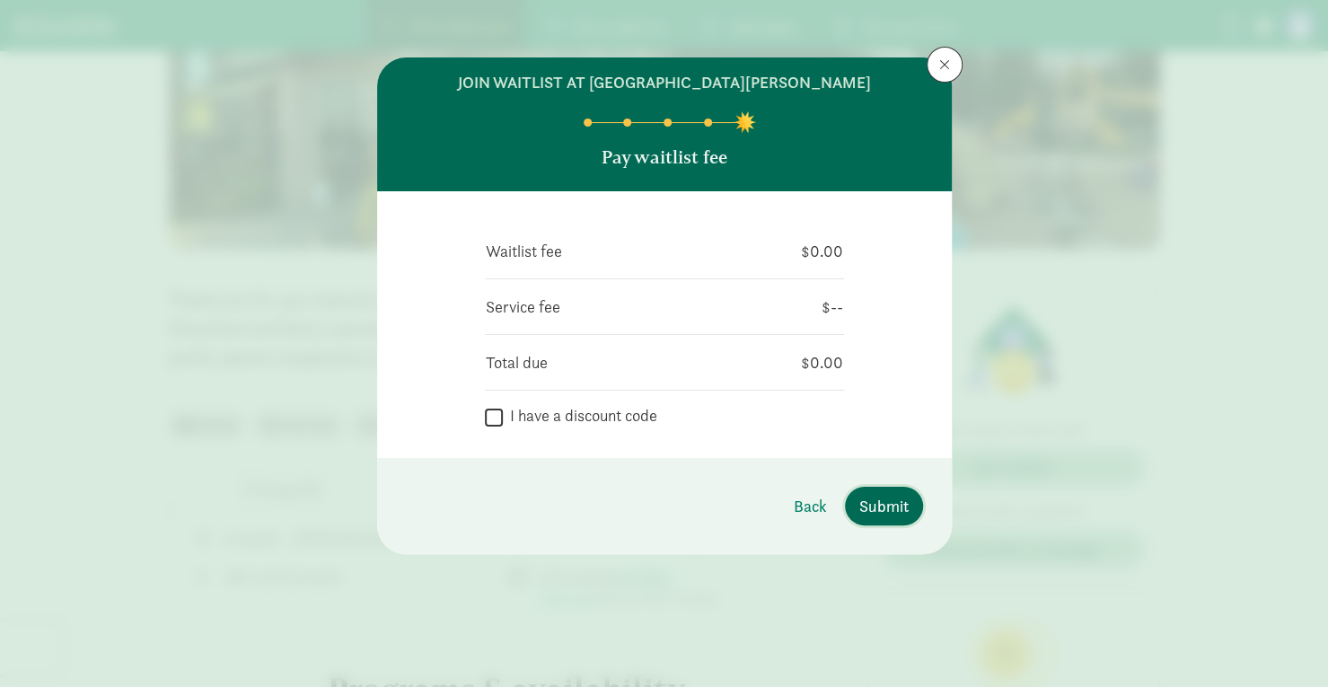
click at [890, 506] on span "Submit" at bounding box center [884, 506] width 49 height 24
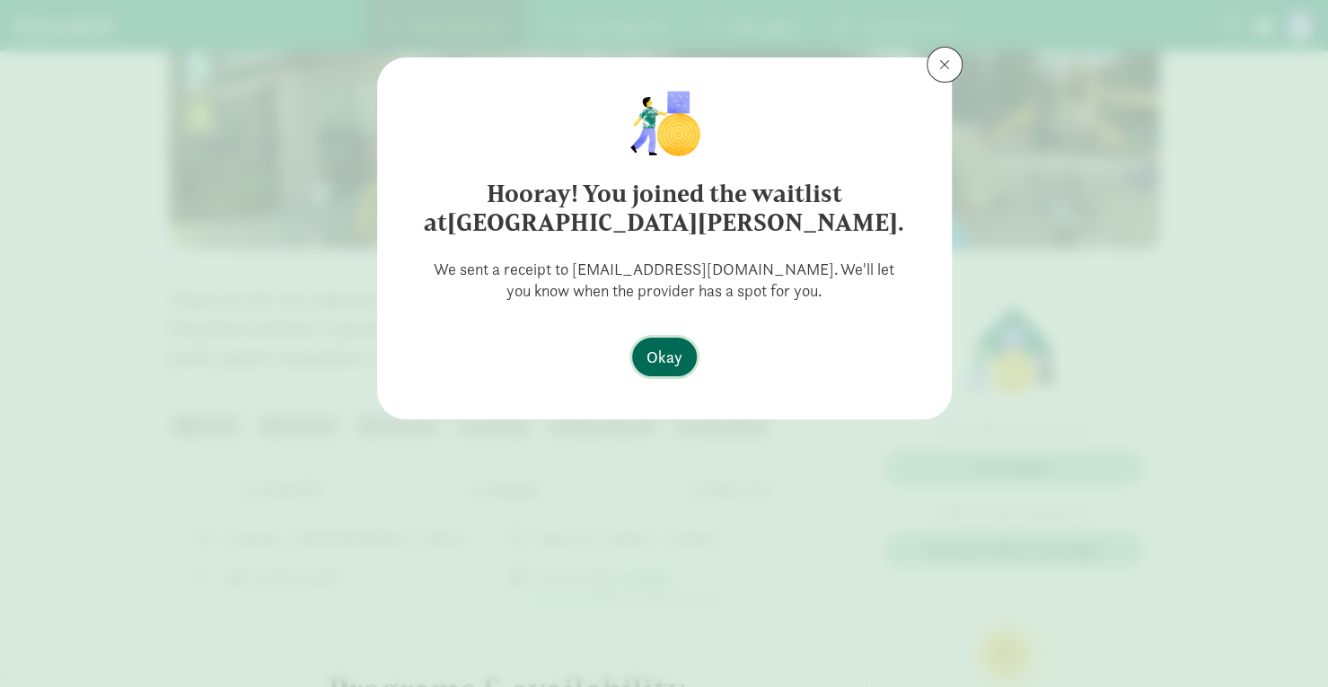
click at [668, 355] on span "Okay" at bounding box center [665, 357] width 36 height 24
click at [669, 344] on button "Okay" at bounding box center [664, 357] width 65 height 39
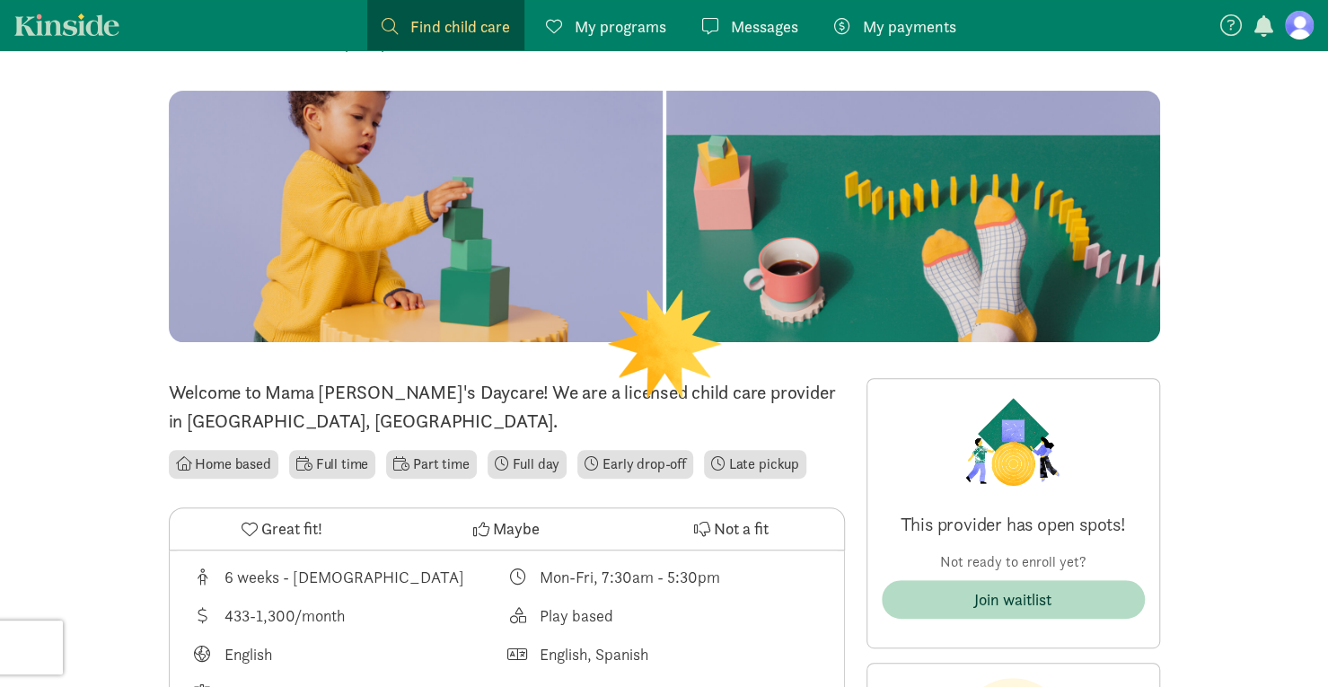
scroll to position [90, 0]
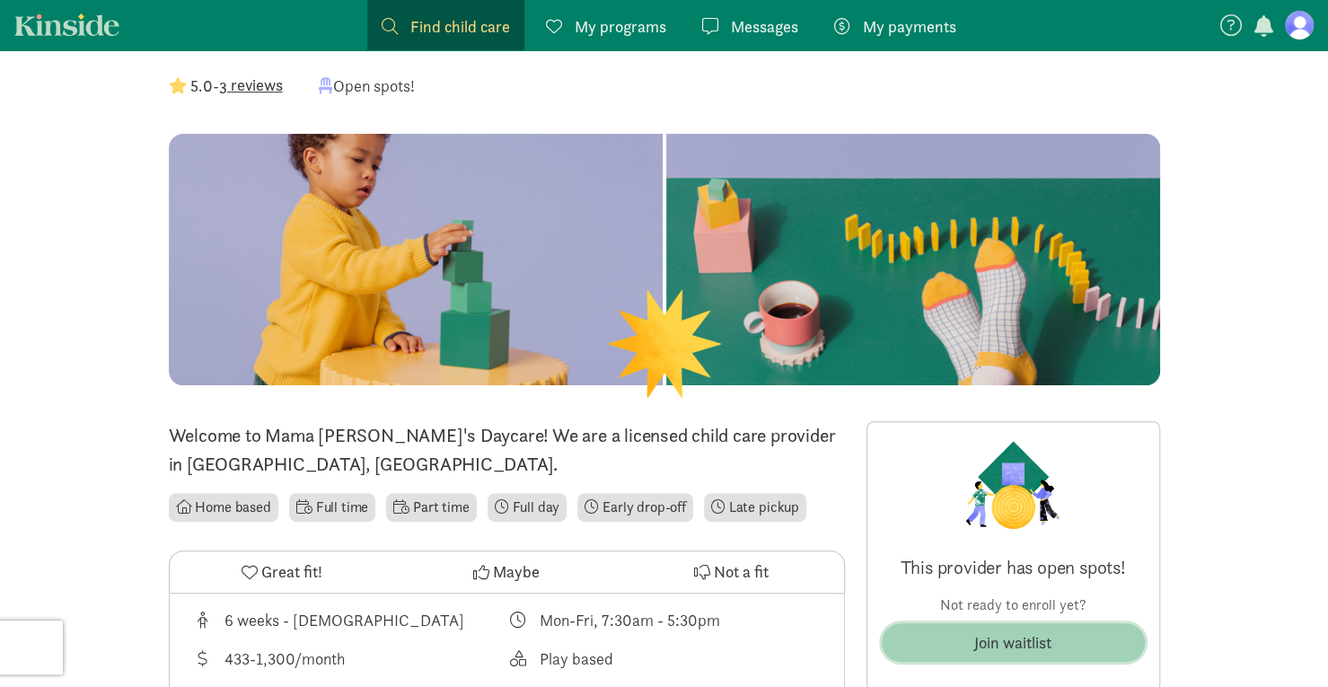
click at [1011, 646] on div "Join waitlist" at bounding box center [1013, 643] width 77 height 24
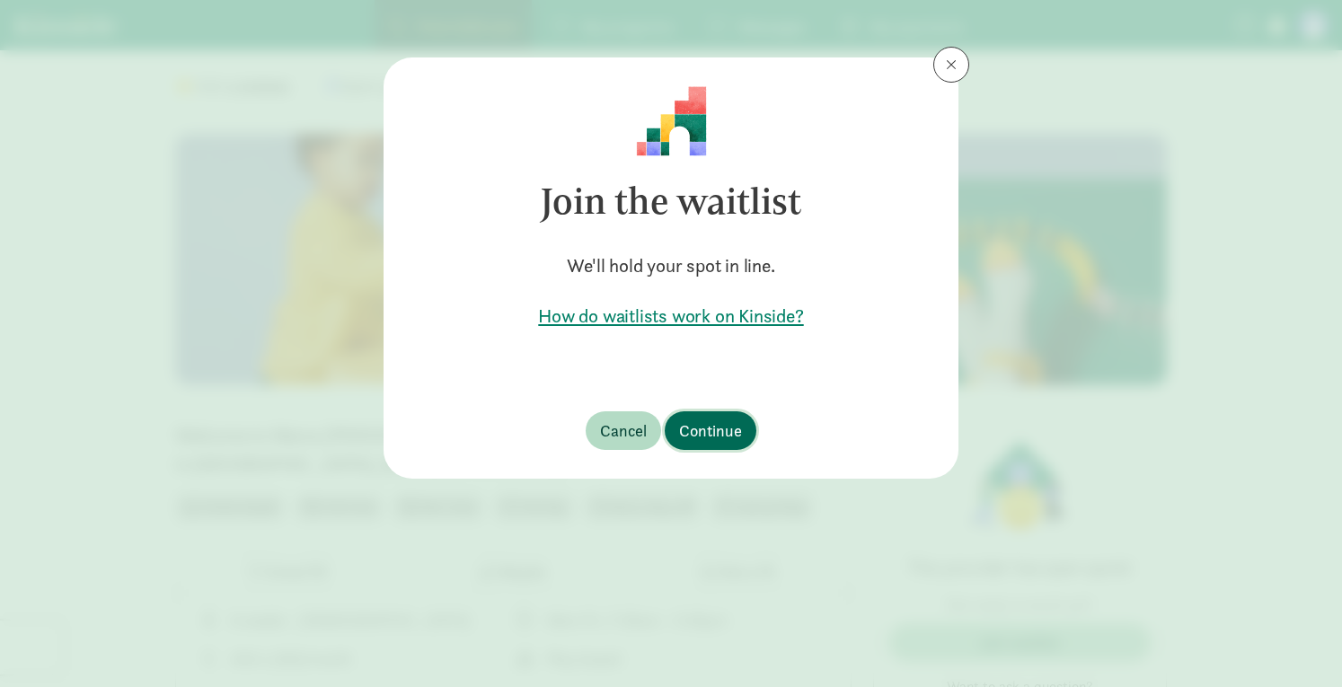
click at [719, 411] on button "Continue" at bounding box center [711, 430] width 92 height 39
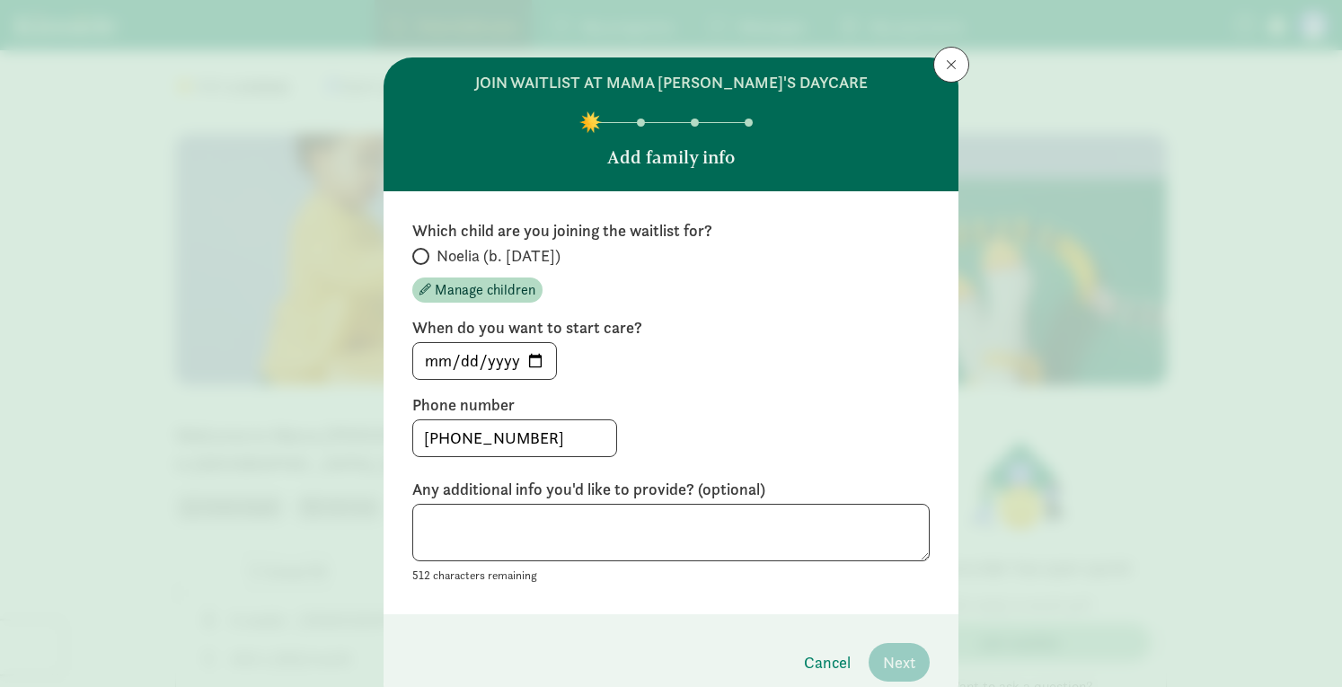
click at [422, 251] on span at bounding box center [420, 256] width 17 height 17
click at [422, 251] on input "Noelia (b. [DATE])" at bounding box center [418, 257] width 12 height 12
radio input "true"
click at [909, 650] on span "Next" at bounding box center [899, 662] width 32 height 24
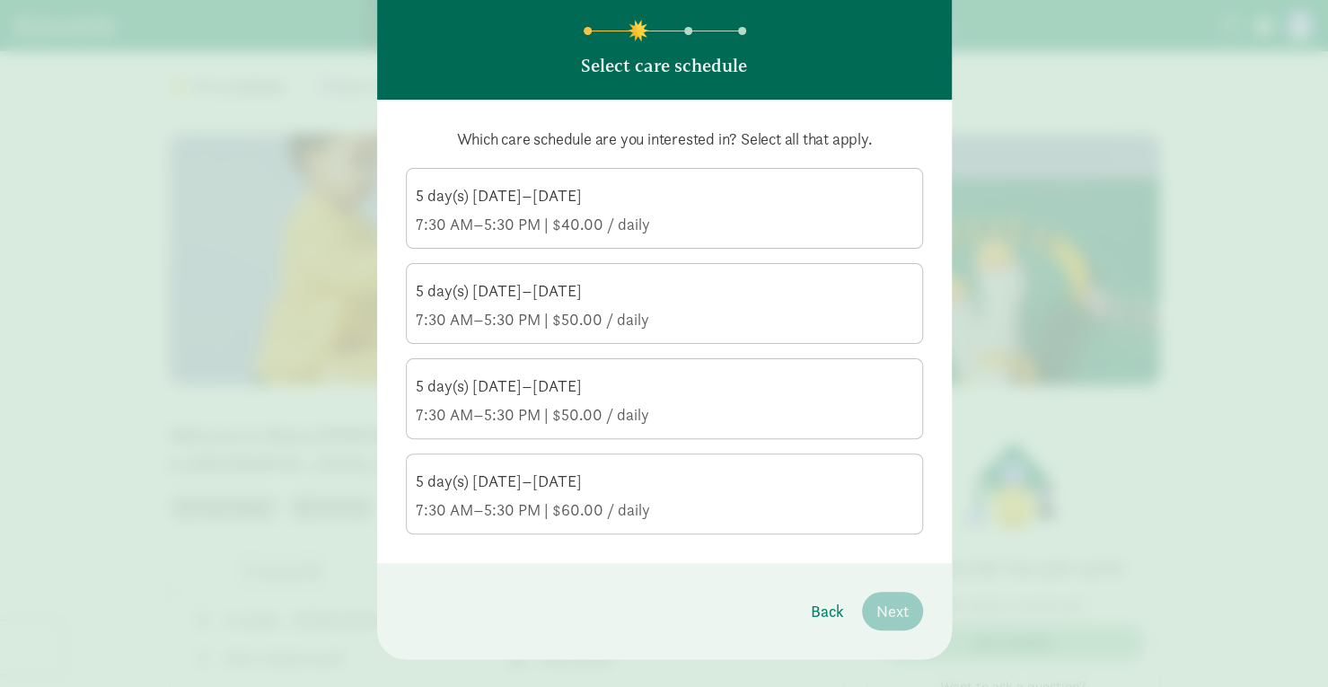
scroll to position [119, 0]
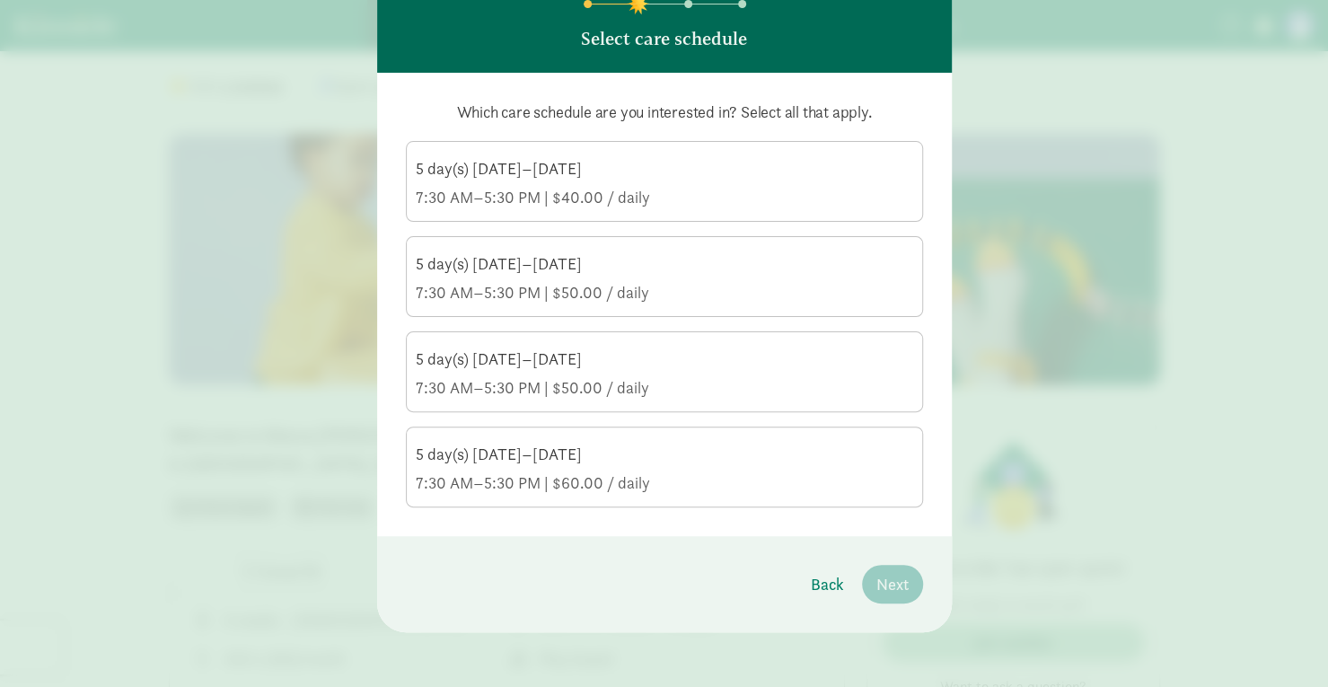
click at [771, 463] on div "5 day(s) [DATE]–[DATE]" at bounding box center [665, 455] width 498 height 22
click at [0, 0] on input "5 day(s) [DATE]–[DATE] 7:30 AM–5:30 PM | $60.00 / daily" at bounding box center [0, 0] width 0 height 0
click at [835, 385] on div "7:30 AM–5:30 PM | $50.00 / daily" at bounding box center [665, 388] width 498 height 22
click at [0, 0] on input "5 day(s) [DATE]–[DATE] 7:30 AM–5:30 PM | $50.00 / daily" at bounding box center [0, 0] width 0 height 0
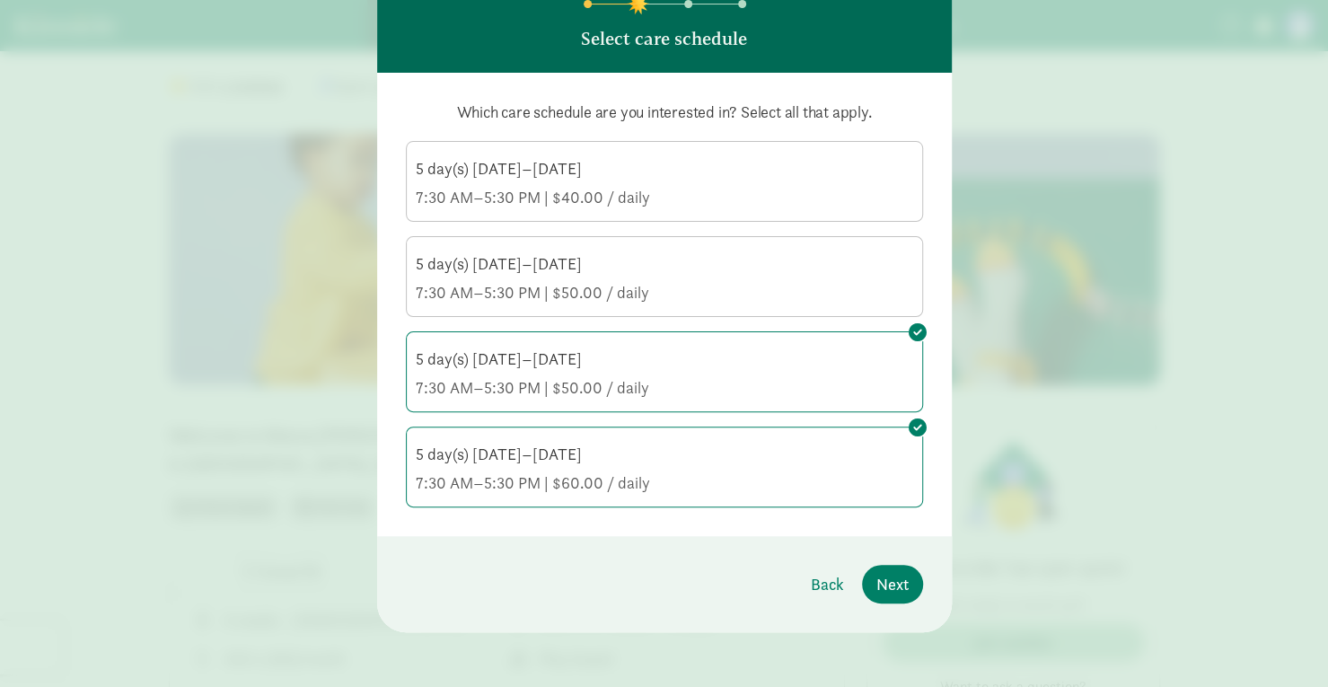
click at [910, 443] on label "5 day(s) [DATE]–[DATE] 7:30 AM–5:30 PM | $60.00 / daily" at bounding box center [665, 465] width 516 height 75
click at [0, 0] on input "5 day(s) [DATE]–[DATE] 7:30 AM–5:30 PM | $60.00 / daily" at bounding box center [0, 0] width 0 height 0
click at [894, 572] on span "Next" at bounding box center [893, 584] width 32 height 24
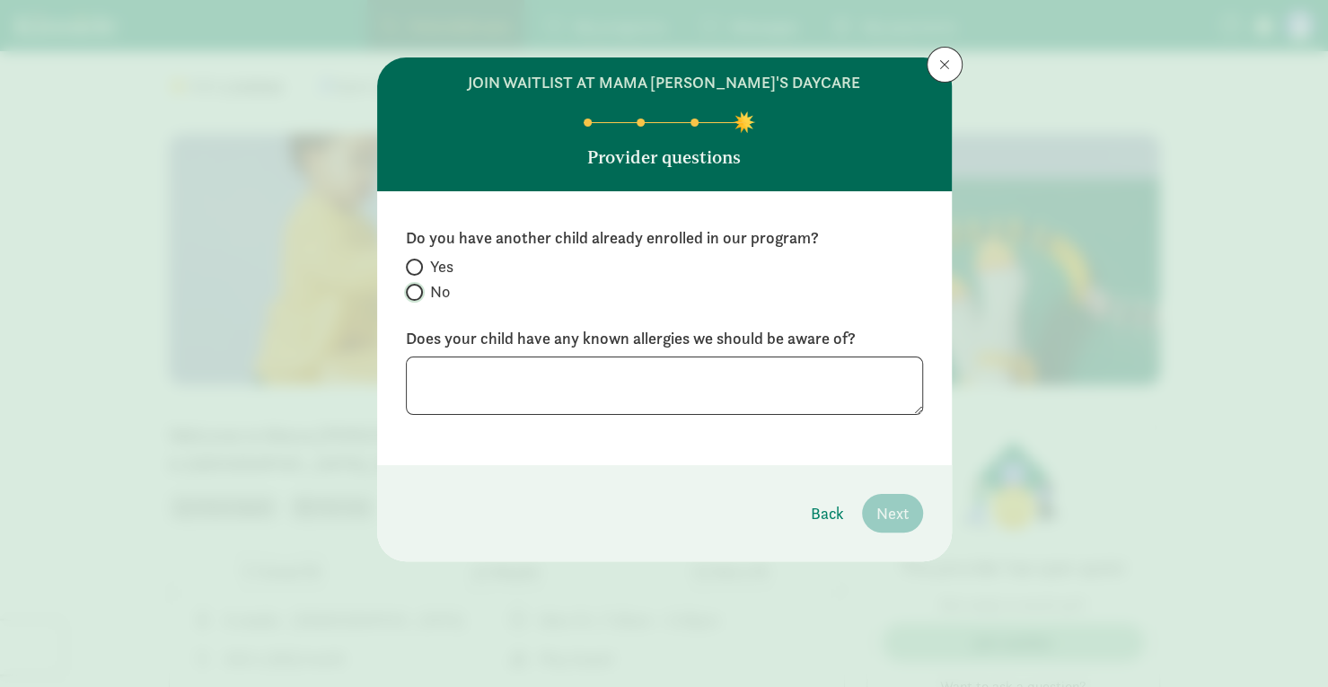
click at [417, 290] on input "No" at bounding box center [412, 293] width 12 height 12
radio input "true"
click at [550, 386] on textarea at bounding box center [664, 386] width 517 height 58
type textarea "N"
click at [449, 373] on textarea "I dont know" at bounding box center [664, 386] width 517 height 58
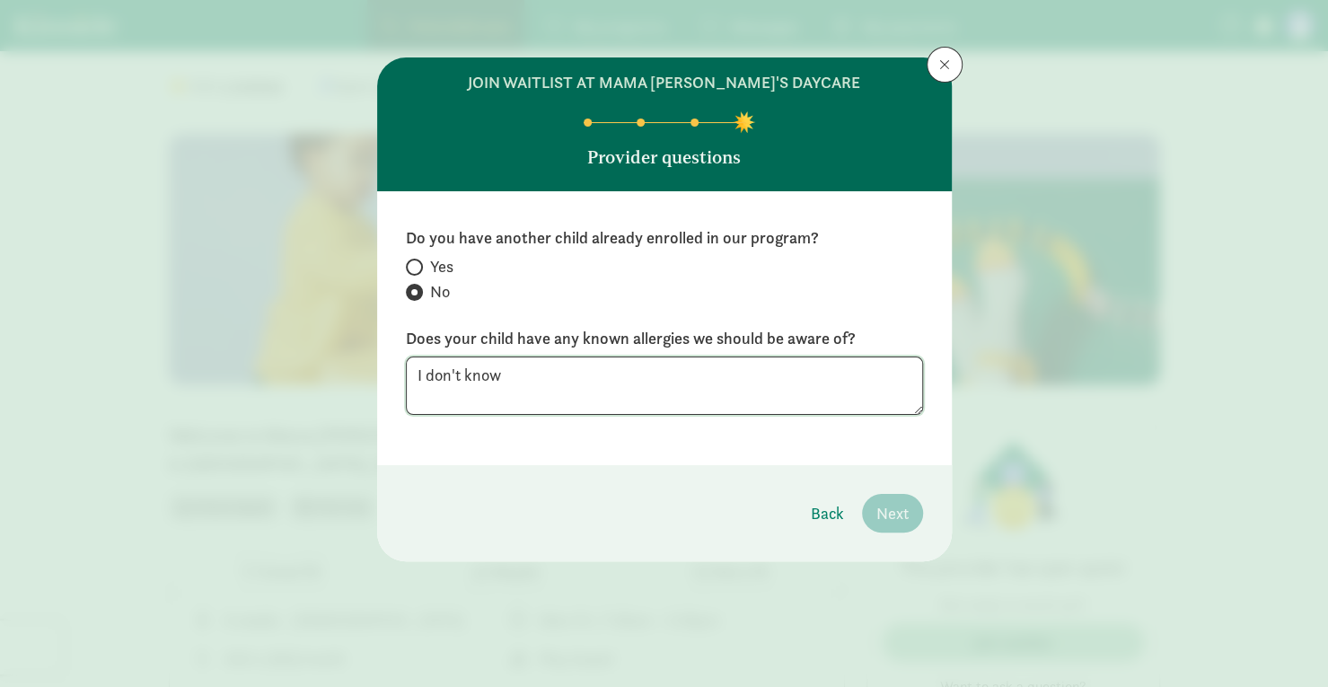
type textarea "I don't know"
click at [795, 446] on div "Do you have another child already enrolled in our program? Yes No Does your chi…" at bounding box center [664, 328] width 575 height 274
click at [889, 512] on span "Next" at bounding box center [893, 513] width 32 height 24
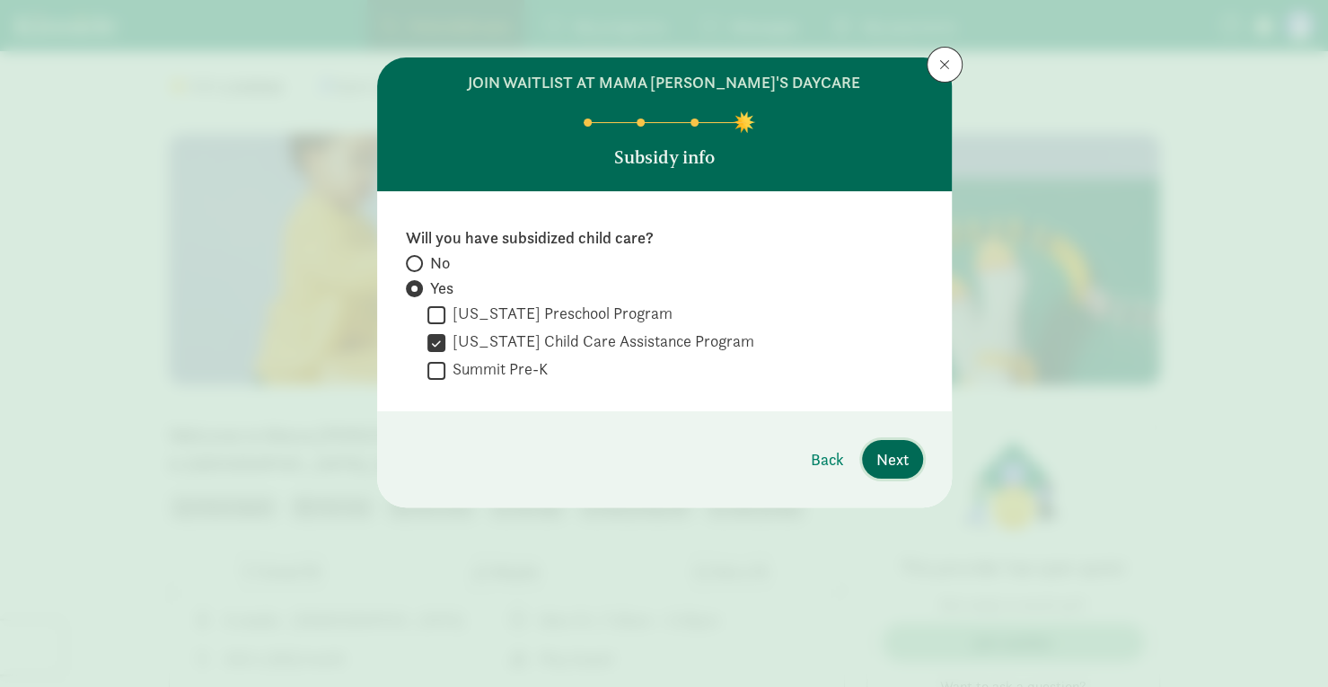
click at [893, 463] on span "Next" at bounding box center [893, 459] width 32 height 24
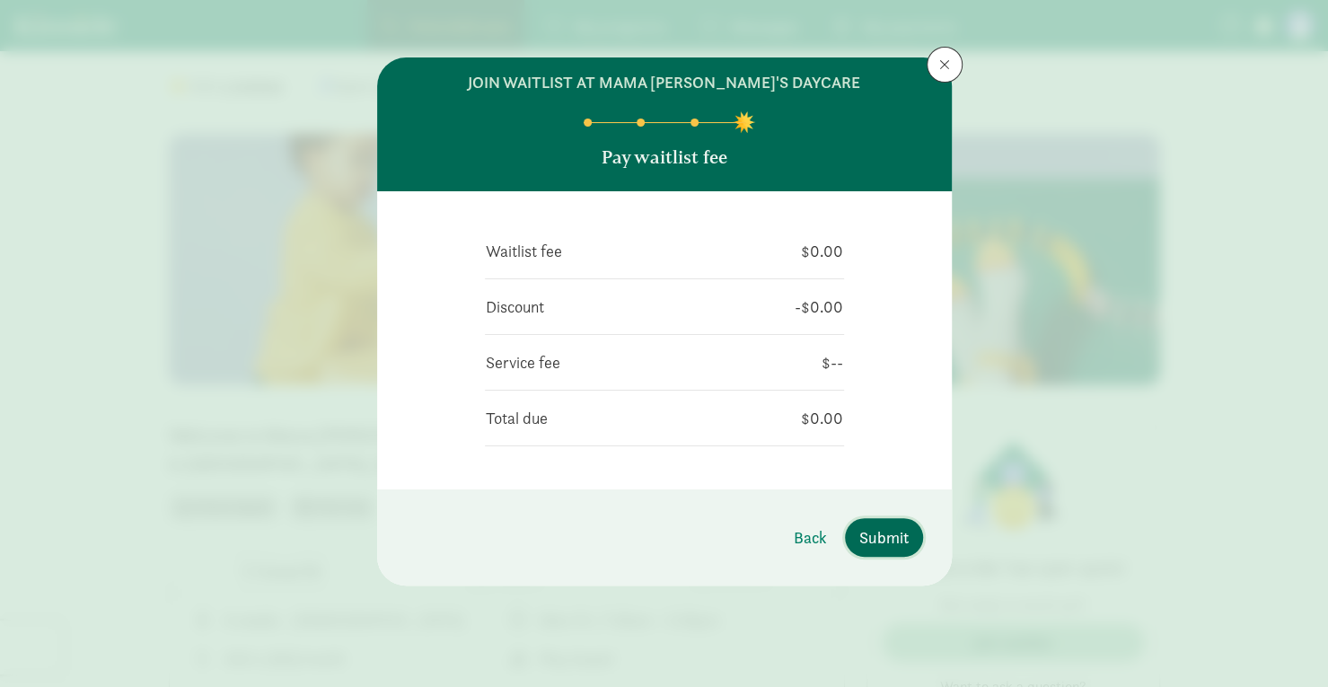
click at [878, 535] on span "Submit" at bounding box center [884, 537] width 49 height 24
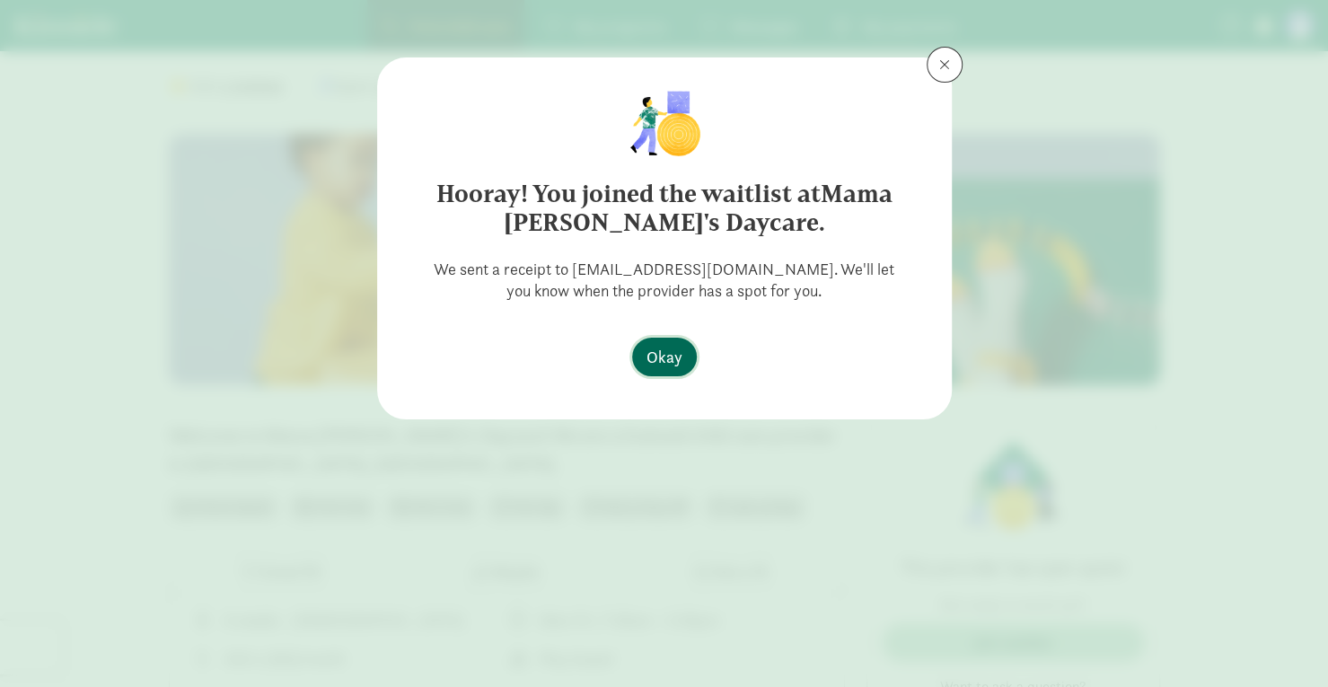
click at [667, 362] on span "Okay" at bounding box center [665, 357] width 36 height 24
click at [668, 362] on span "Okay" at bounding box center [665, 357] width 36 height 24
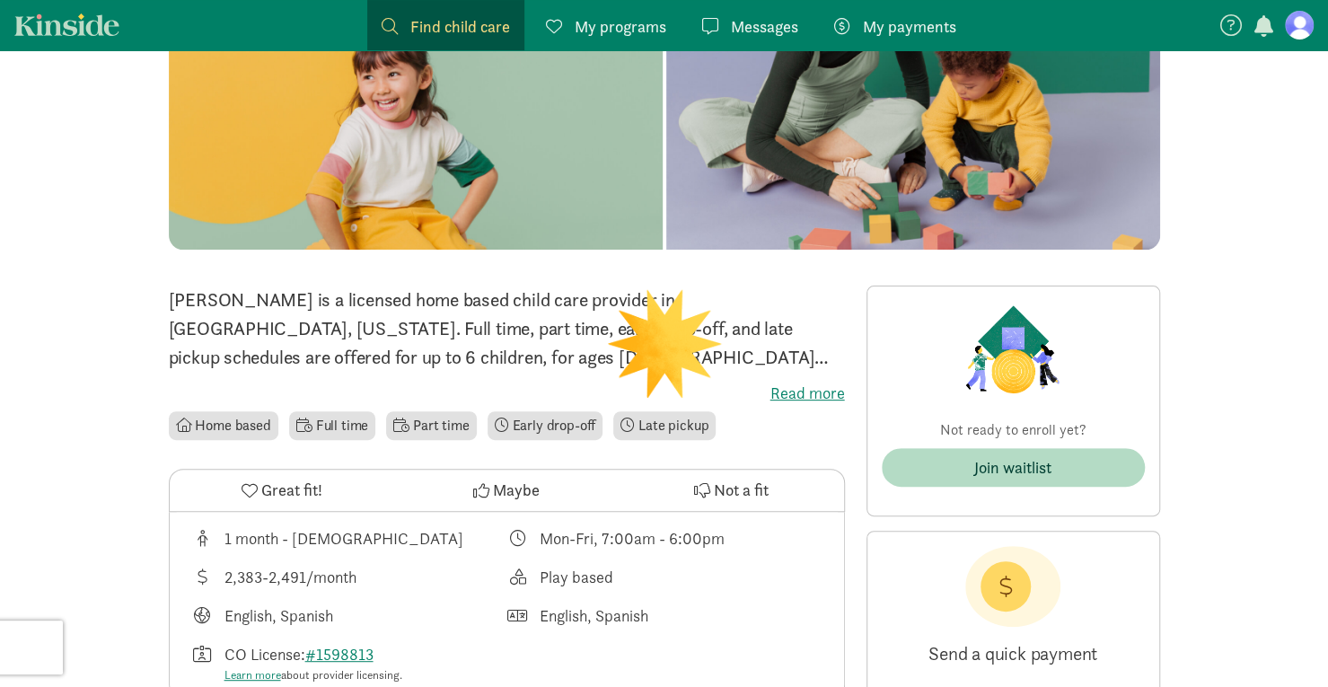
scroll to position [629, 0]
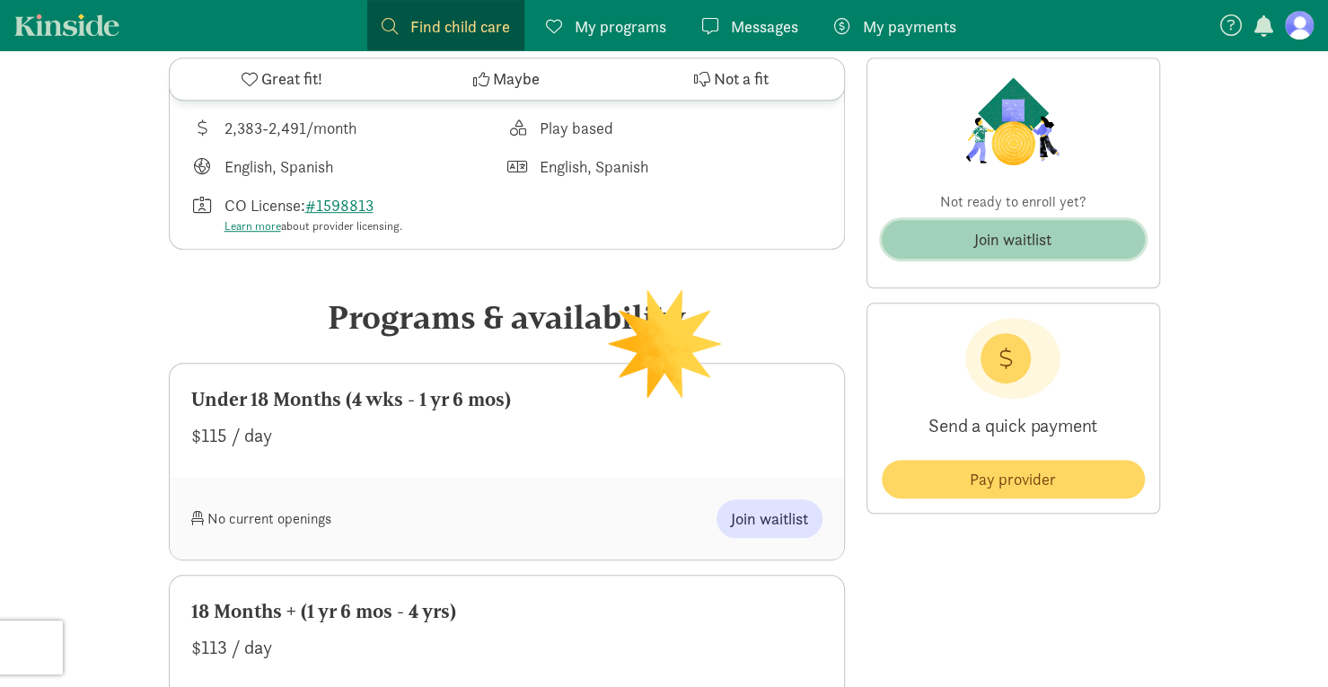
click at [1015, 231] on div "Join waitlist" at bounding box center [1013, 239] width 77 height 24
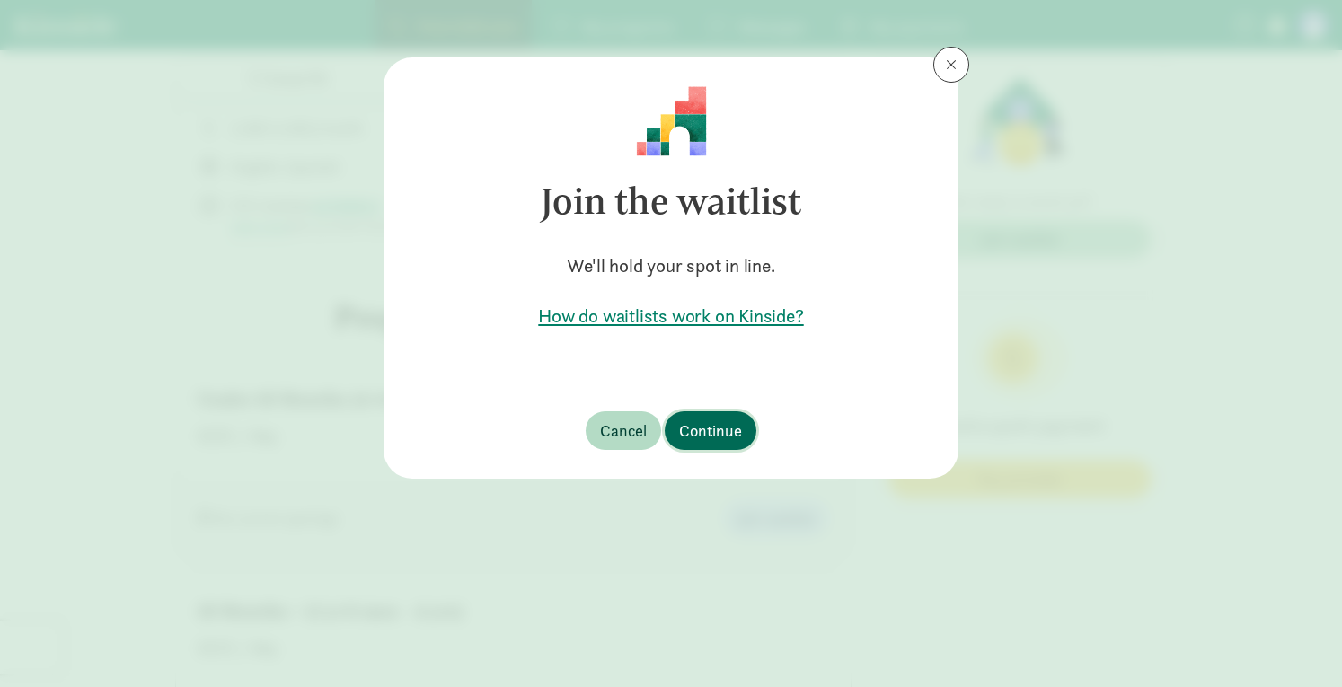
click at [714, 429] on span "Continue" at bounding box center [710, 431] width 63 height 24
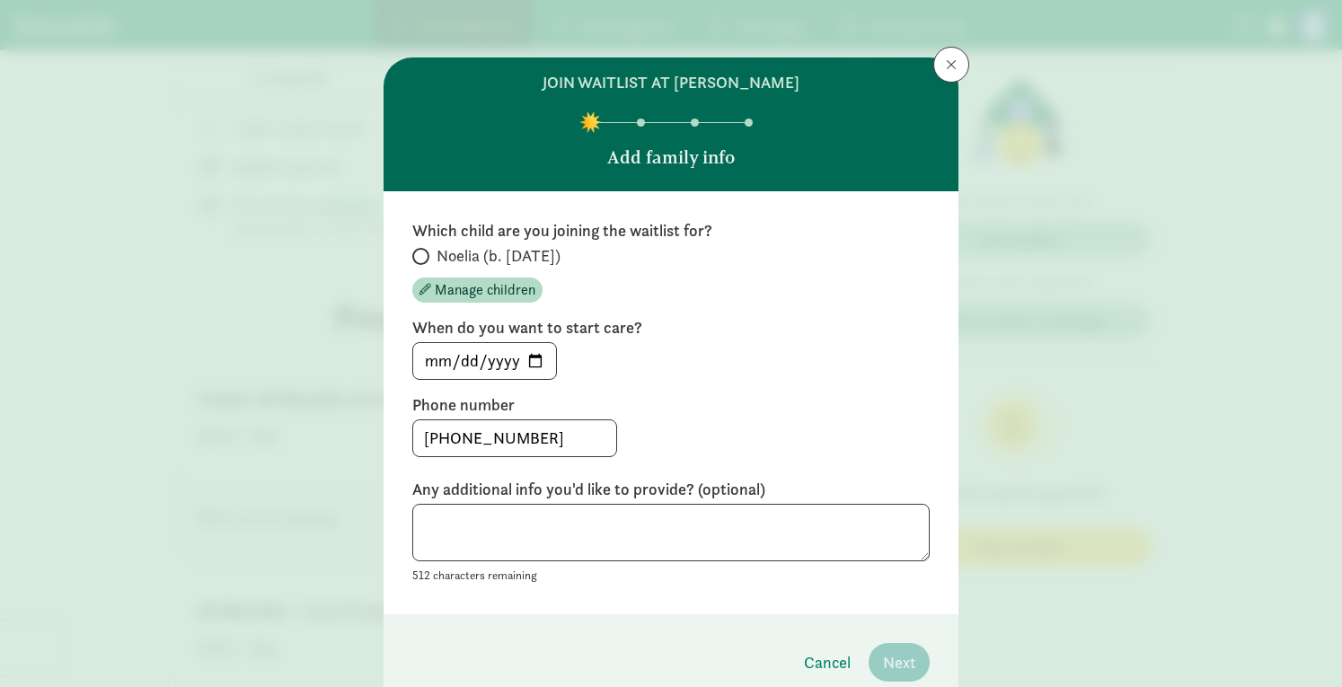
click at [420, 248] on span at bounding box center [420, 256] width 17 height 17
click at [420, 251] on input "Noelia (b. [DATE])" at bounding box center [418, 257] width 12 height 12
radio input "true"
click at [893, 662] on span "Next" at bounding box center [899, 662] width 32 height 24
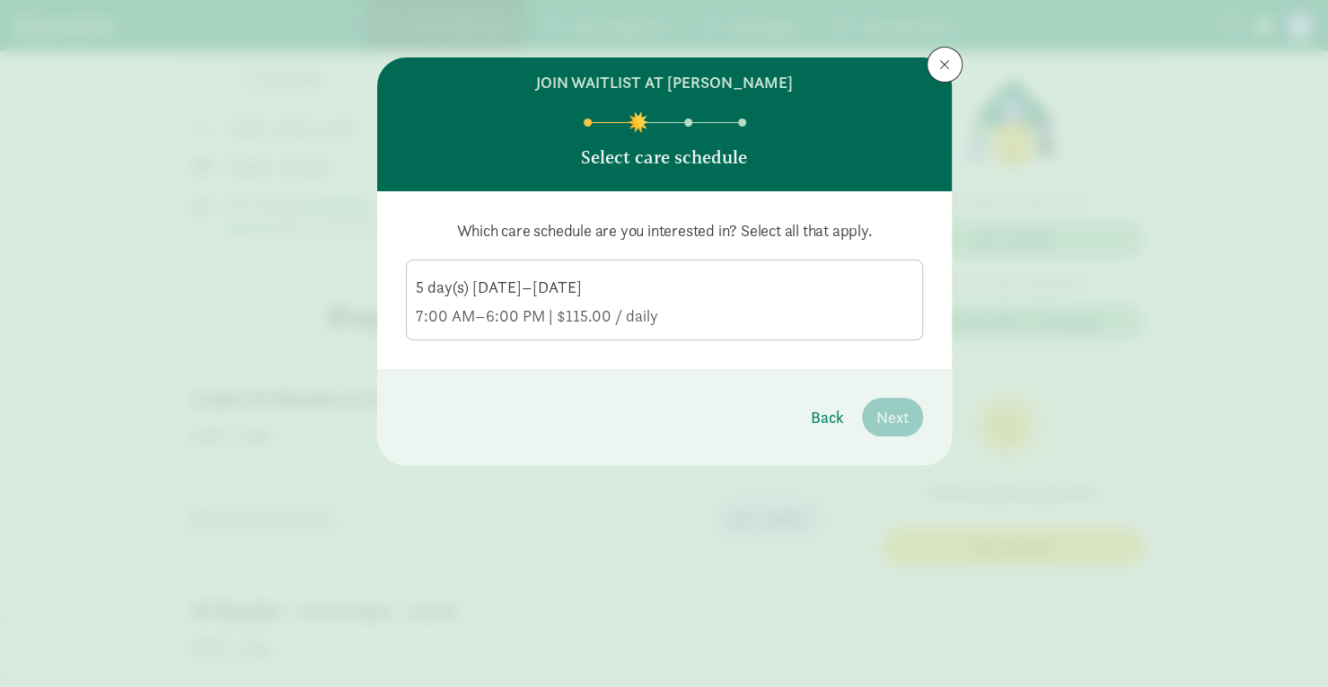
click at [866, 317] on div "7:00 AM–6:00 PM | $115.00 / daily" at bounding box center [665, 316] width 498 height 22
click at [0, 0] on input "5 day(s) [DATE]–[DATE] 7:00 AM–6:00 PM | $115.00 / daily" at bounding box center [0, 0] width 0 height 0
click at [882, 407] on span "Next" at bounding box center [893, 417] width 32 height 24
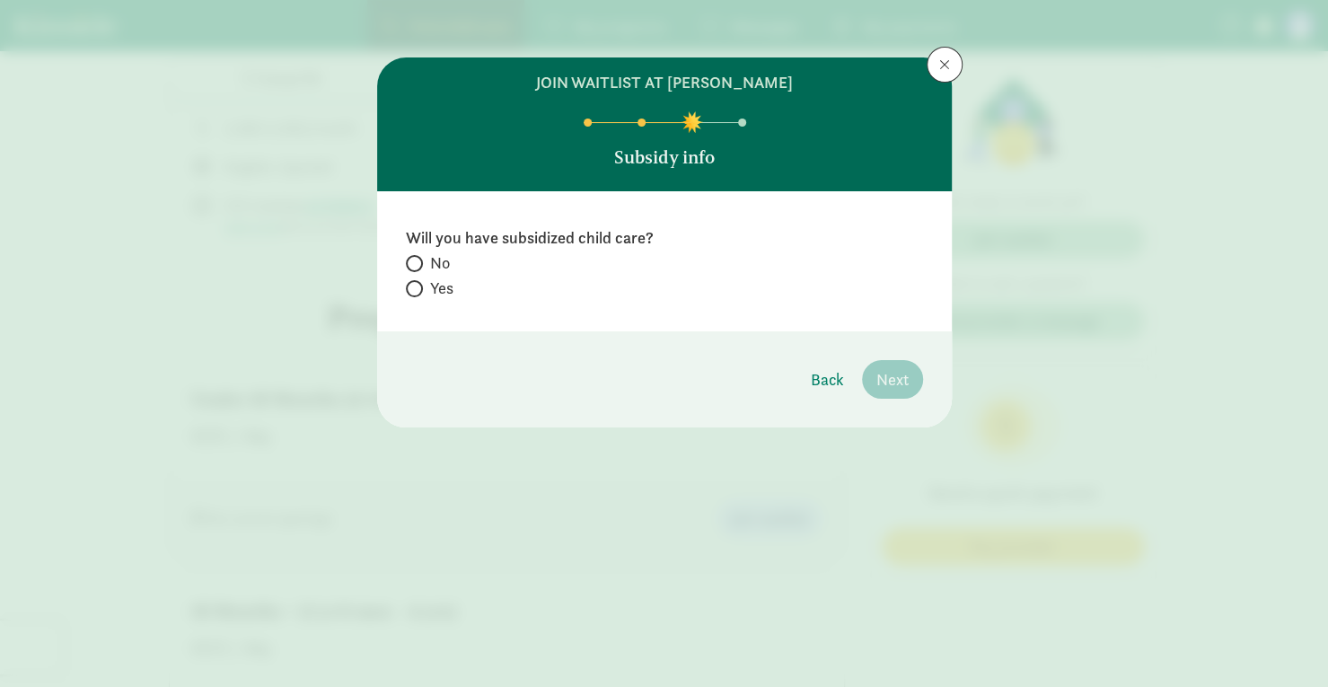
radio input "true"
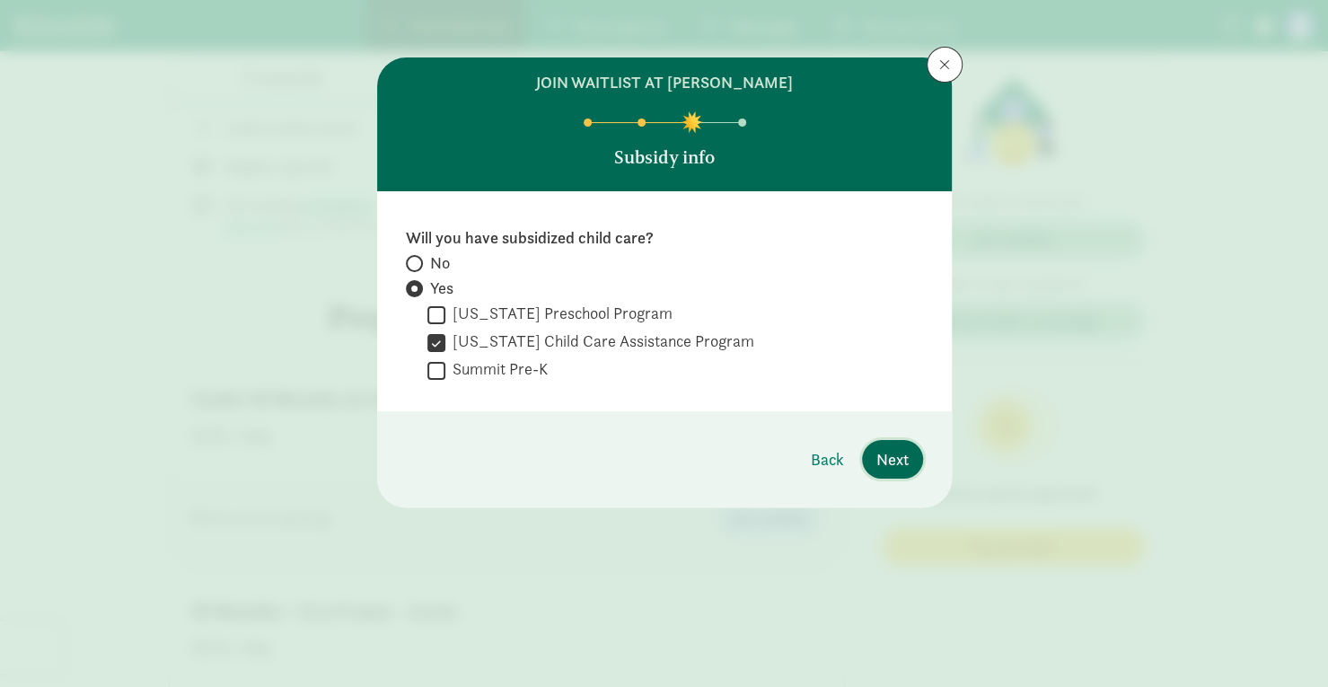
click at [891, 466] on span "Next" at bounding box center [893, 459] width 32 height 24
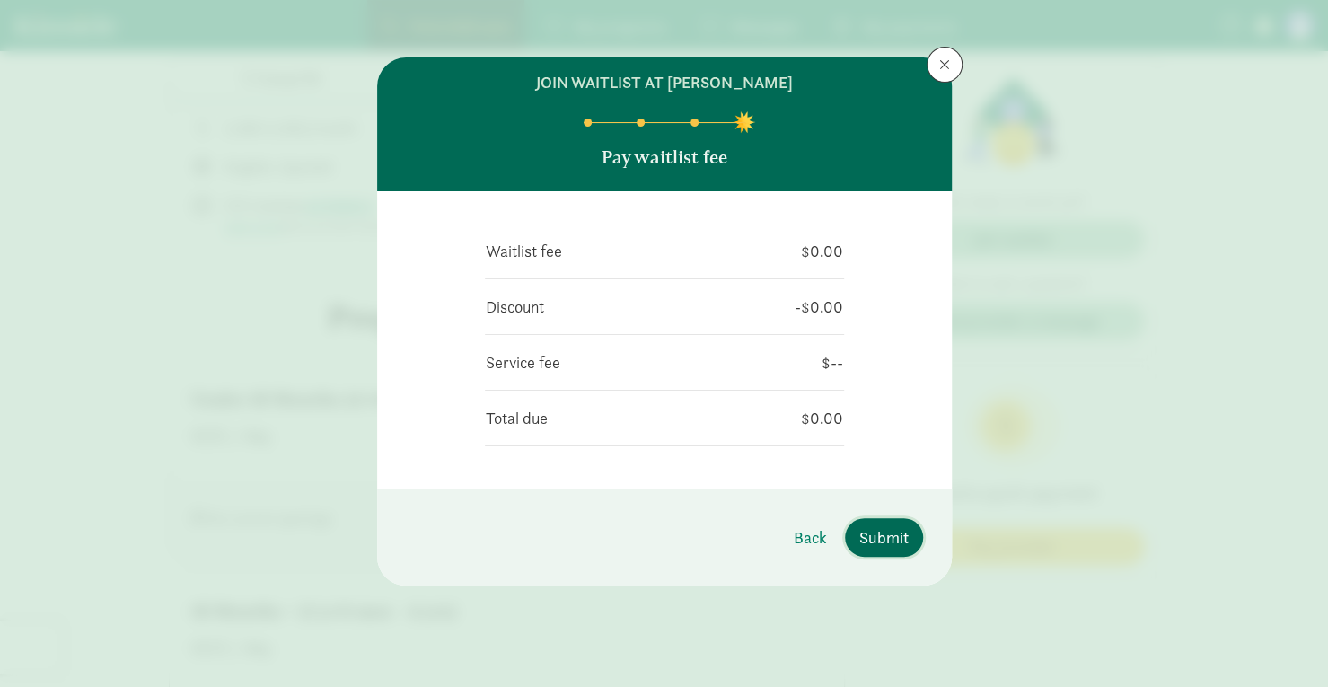
click at [864, 547] on span "Submit" at bounding box center [884, 537] width 49 height 24
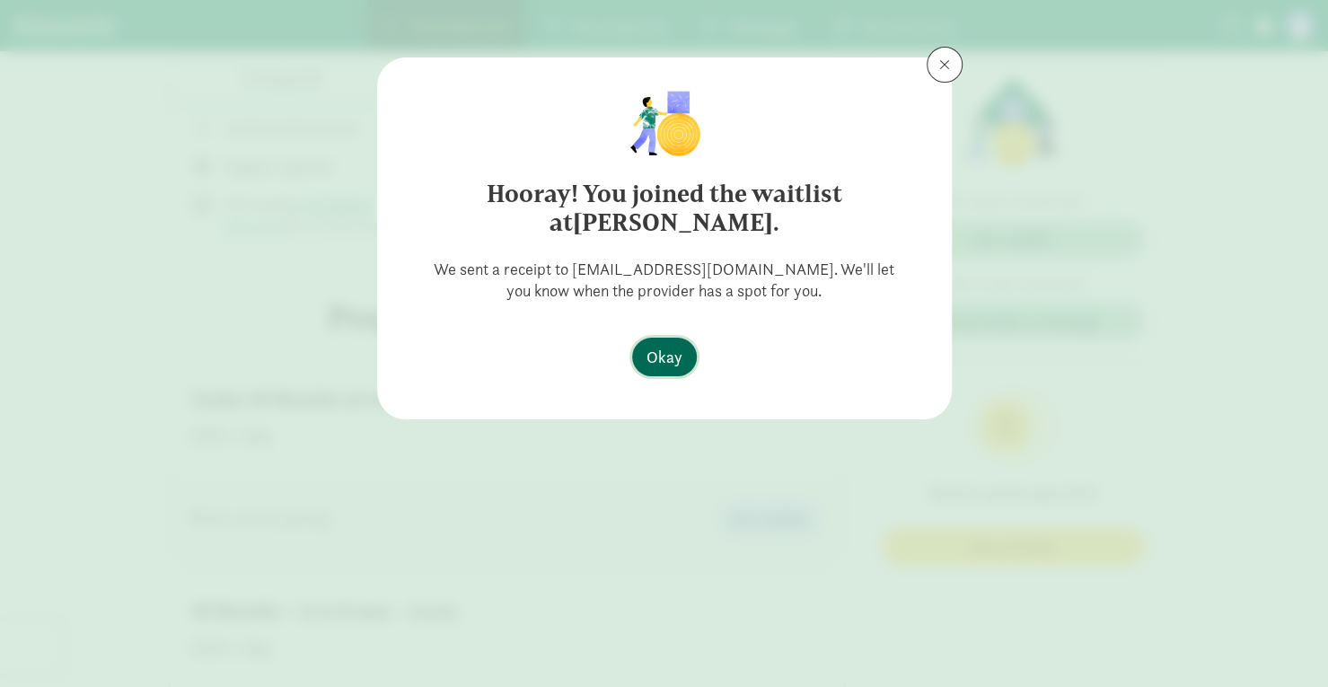
click at [661, 345] on span "Okay" at bounding box center [665, 357] width 36 height 24
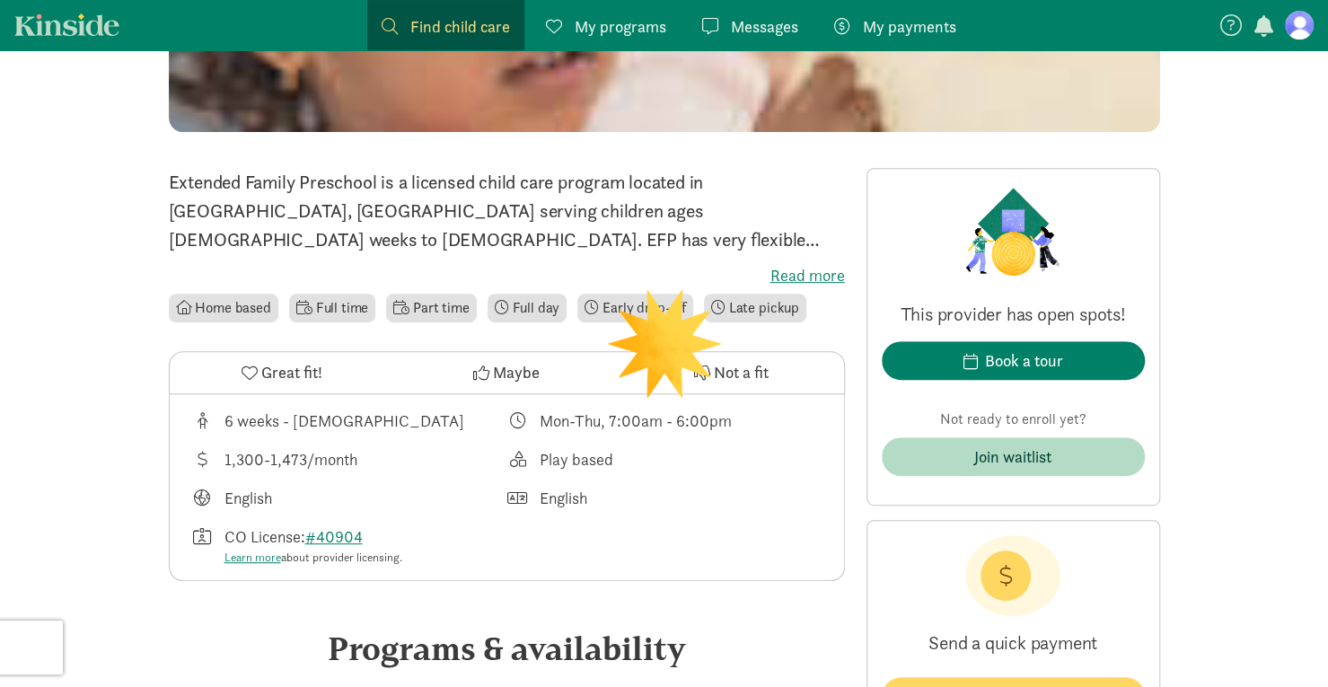
scroll to position [359, 0]
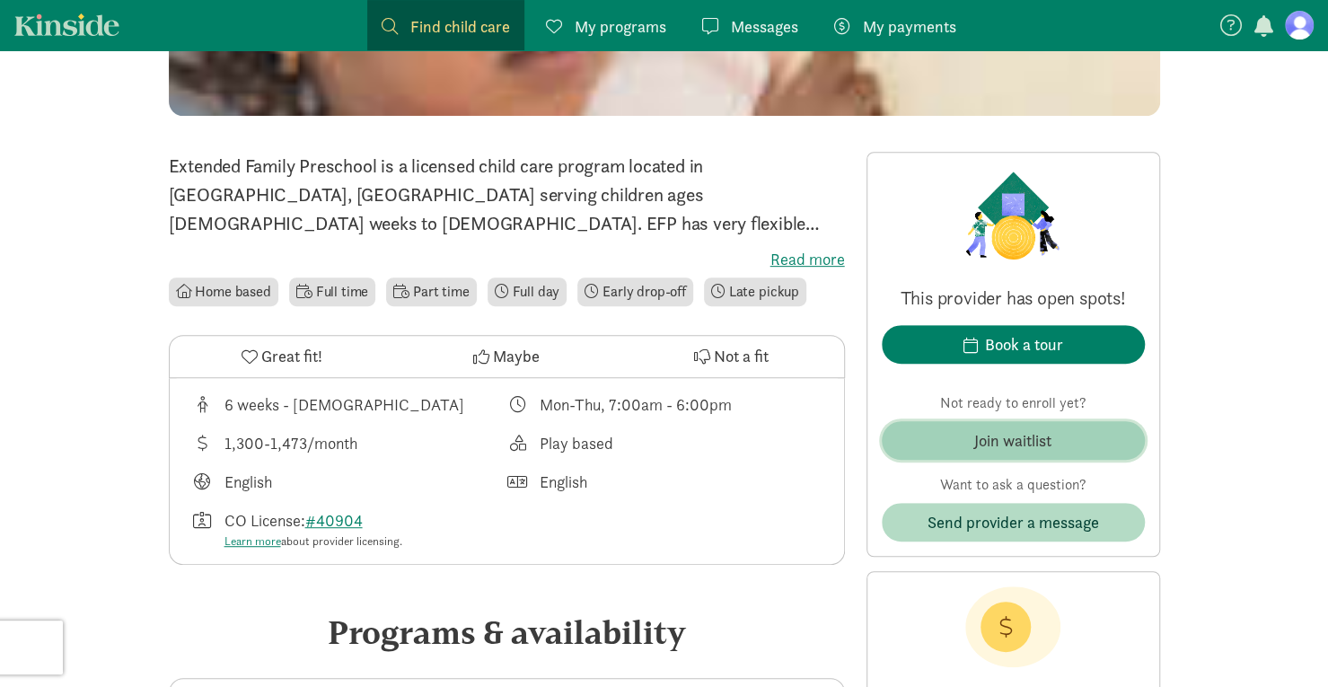
click at [980, 442] on div "Join waitlist" at bounding box center [1013, 440] width 77 height 24
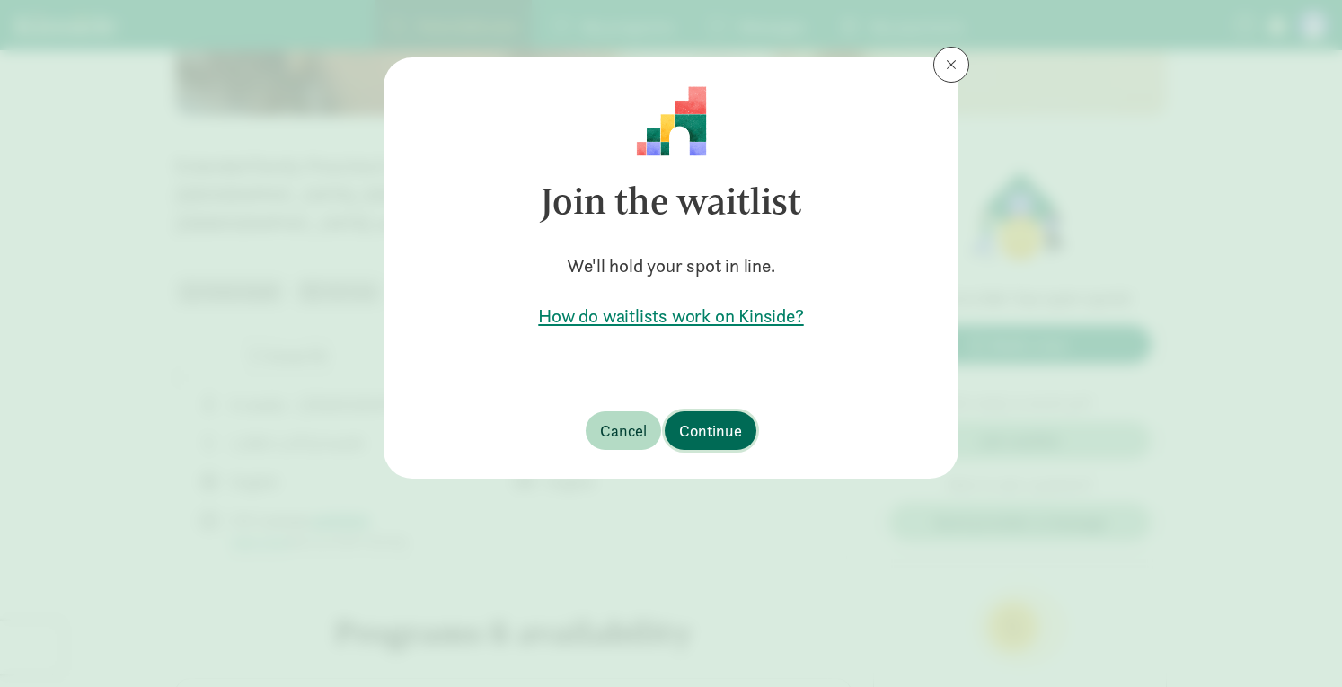
click at [717, 427] on span "Continue" at bounding box center [710, 431] width 63 height 24
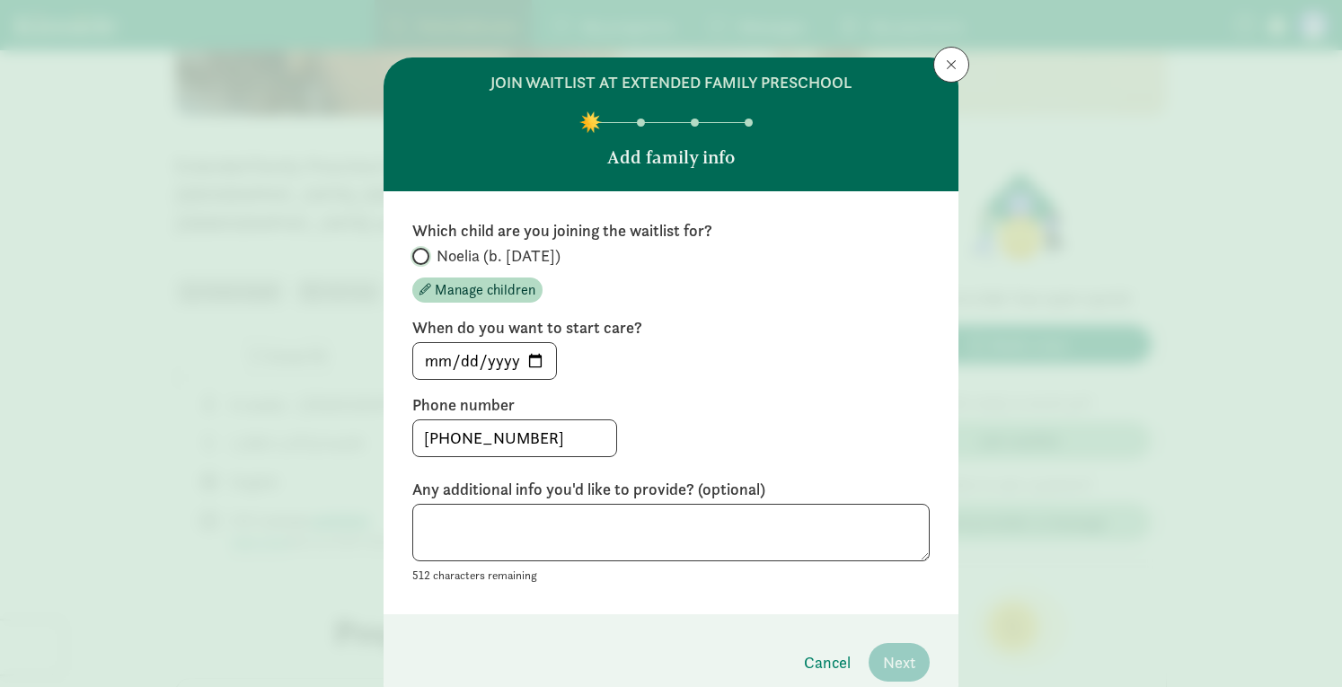
click at [415, 252] on input "Noelia (b. February 2025)" at bounding box center [418, 257] width 12 height 12
radio input "true"
click at [887, 658] on span "Next" at bounding box center [899, 662] width 32 height 24
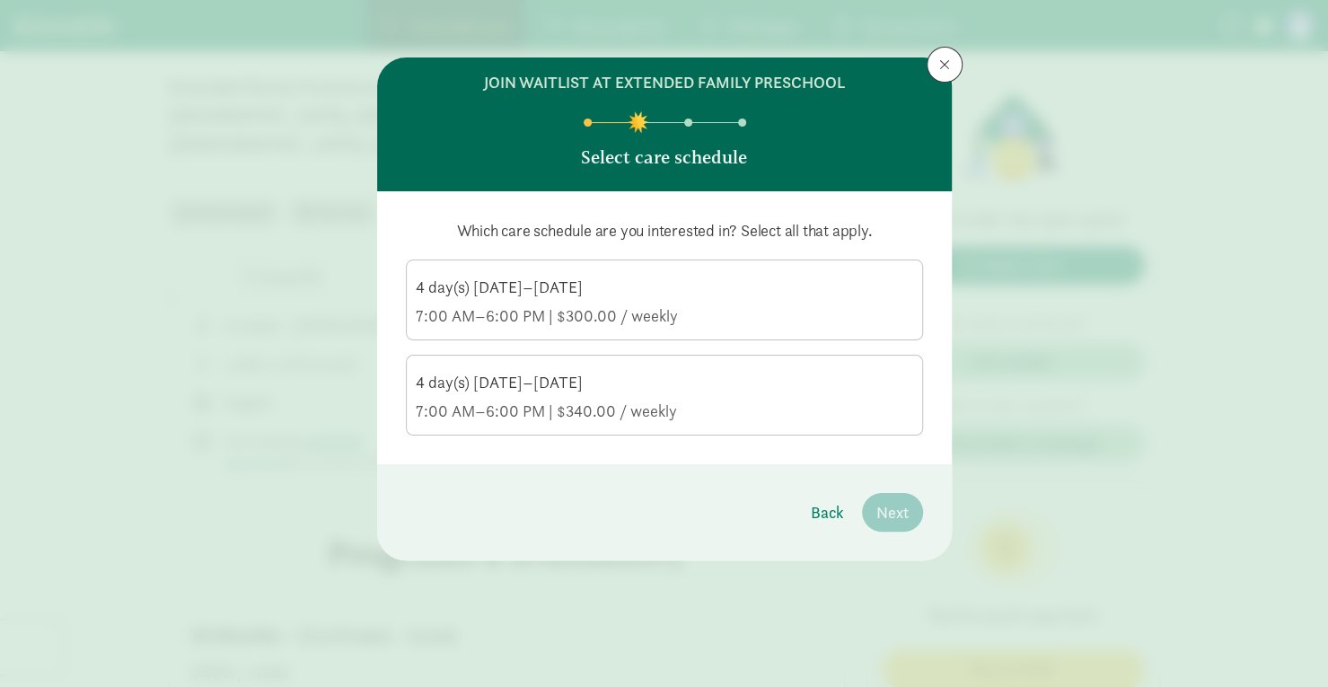
scroll to position [539, 0]
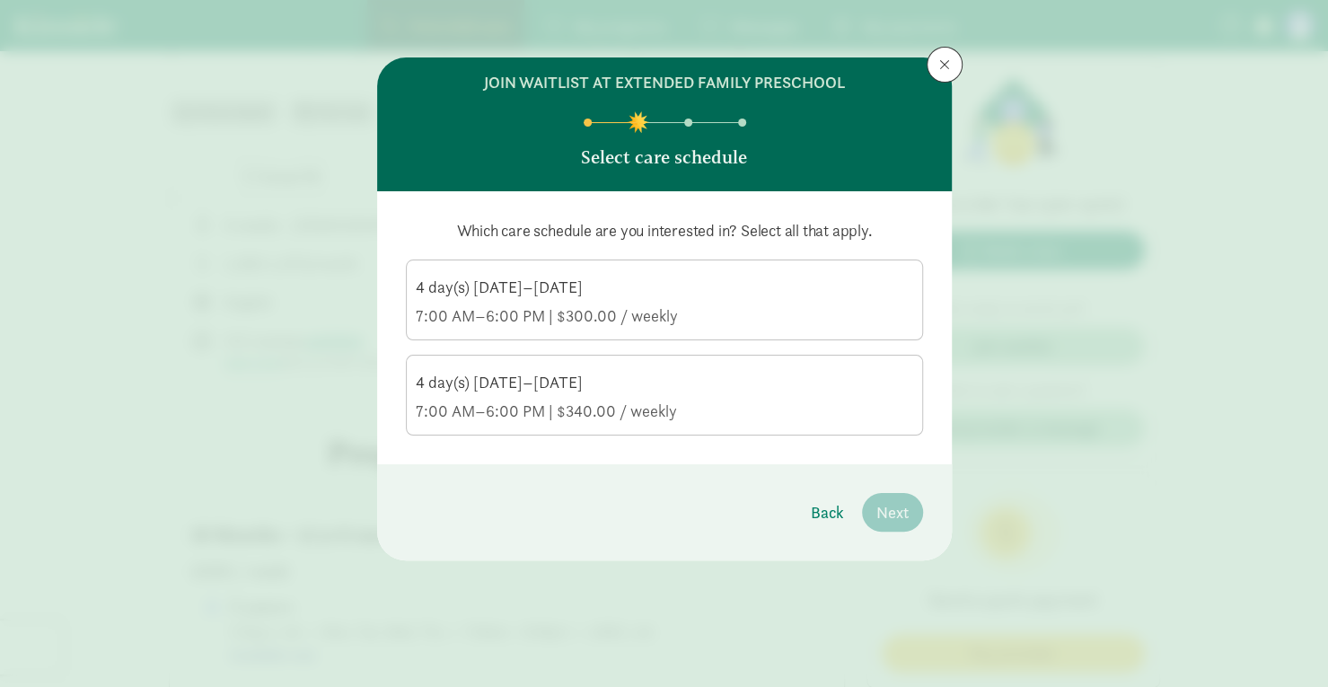
click at [749, 406] on div "7:00 AM–6:00 PM | $340.00 / weekly" at bounding box center [665, 412] width 498 height 22
click at [0, 0] on input "4 day(s) Monday–Thursday 7:00 AM–6:00 PM | $340.00 / weekly" at bounding box center [0, 0] width 0 height 0
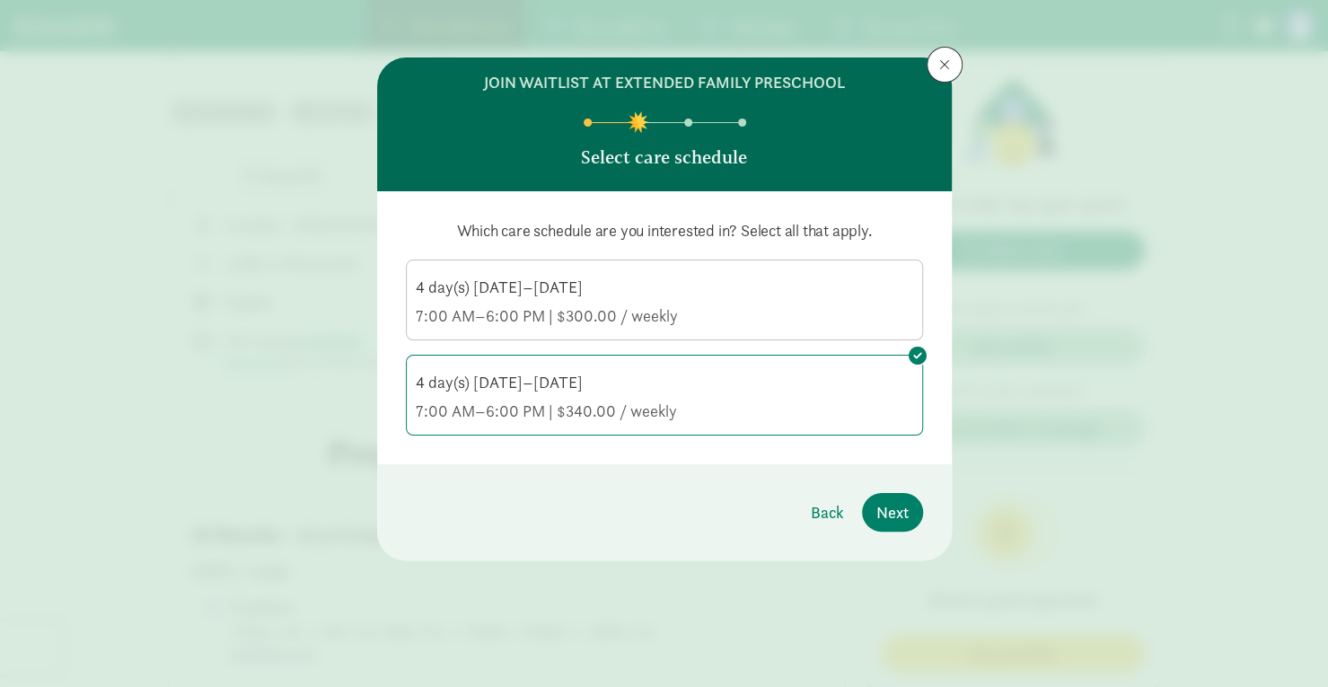
click at [790, 313] on div "7:00 AM–6:00 PM | $300.00 / weekly" at bounding box center [665, 316] width 498 height 22
click at [0, 0] on input "4 day(s) Monday–Thursday 7:00 AM–6:00 PM | $300.00 / weekly" at bounding box center [0, 0] width 0 height 0
click at [823, 394] on div "4 day(s) Monday–Thursday 7:00 AM–6:00 PM | $340.00 / weekly" at bounding box center [665, 397] width 498 height 50
click at [0, 0] on input "4 day(s) Monday–Thursday 7:00 AM–6:00 PM | $340.00 / weekly" at bounding box center [0, 0] width 0 height 0
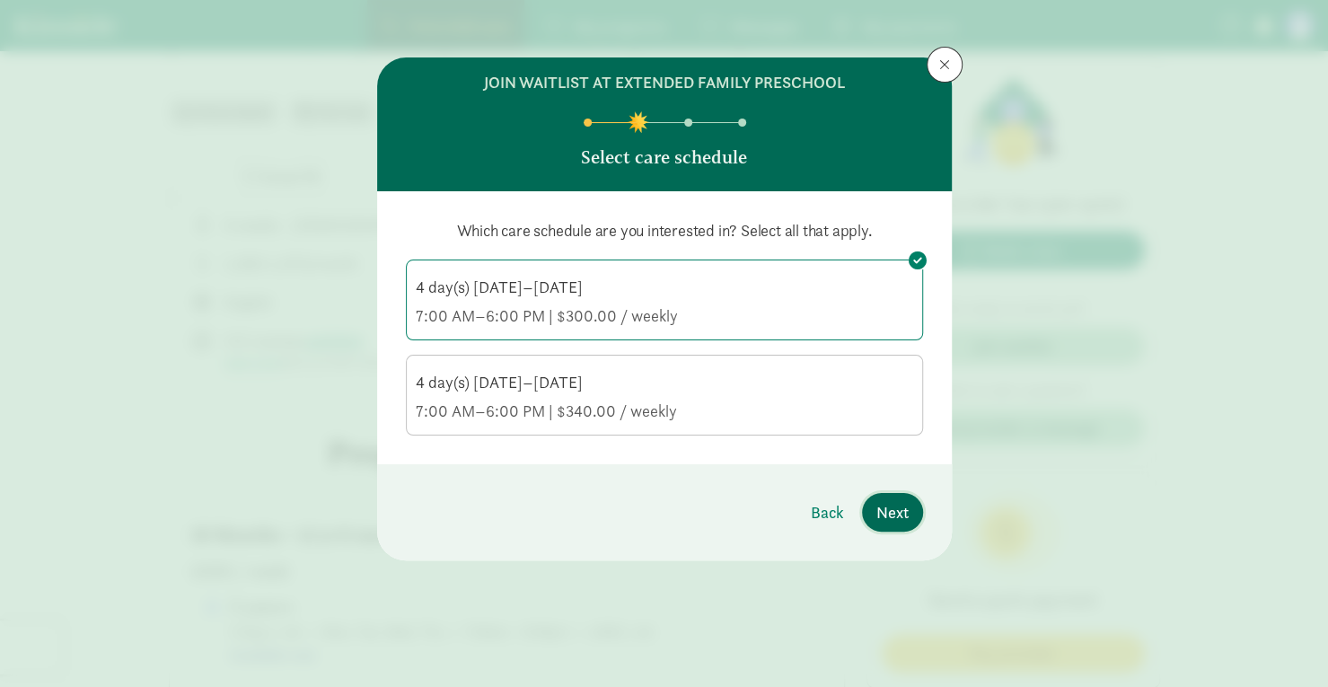
click at [914, 511] on button "Next" at bounding box center [892, 512] width 61 height 39
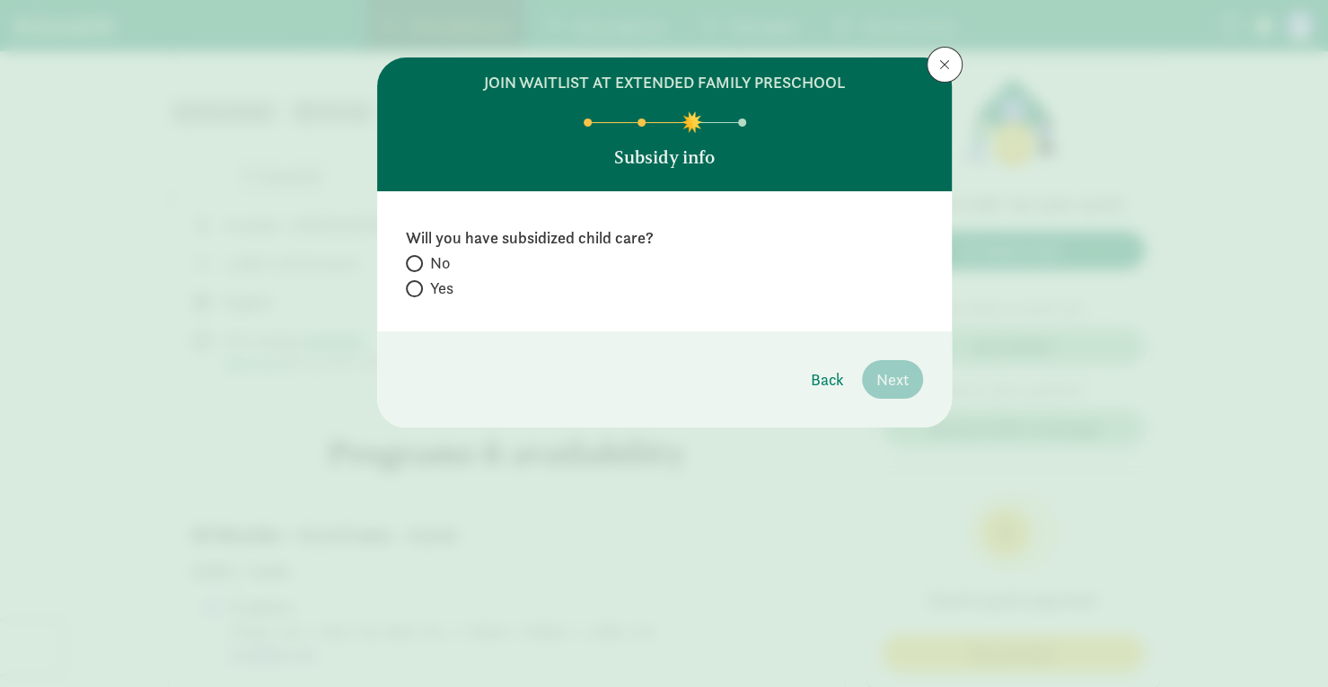
radio input "true"
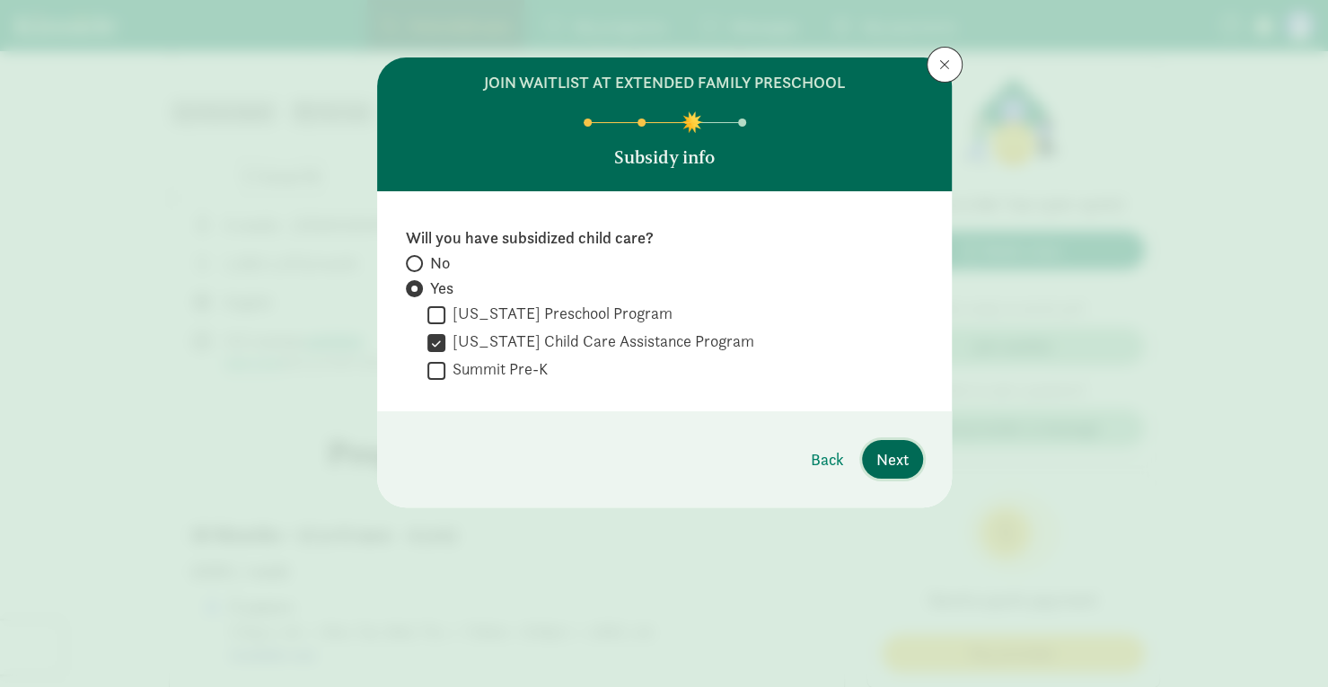
click at [887, 461] on span "Next" at bounding box center [893, 459] width 32 height 24
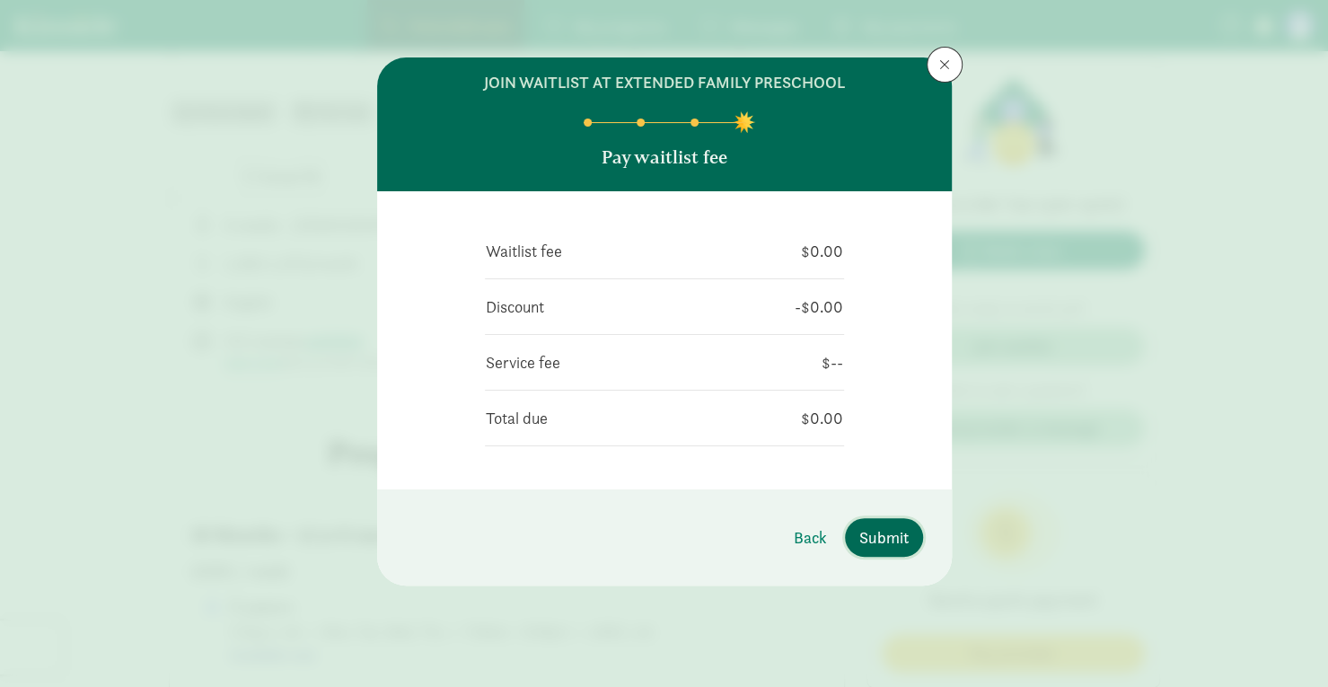
click at [891, 531] on span "Submit" at bounding box center [884, 537] width 49 height 24
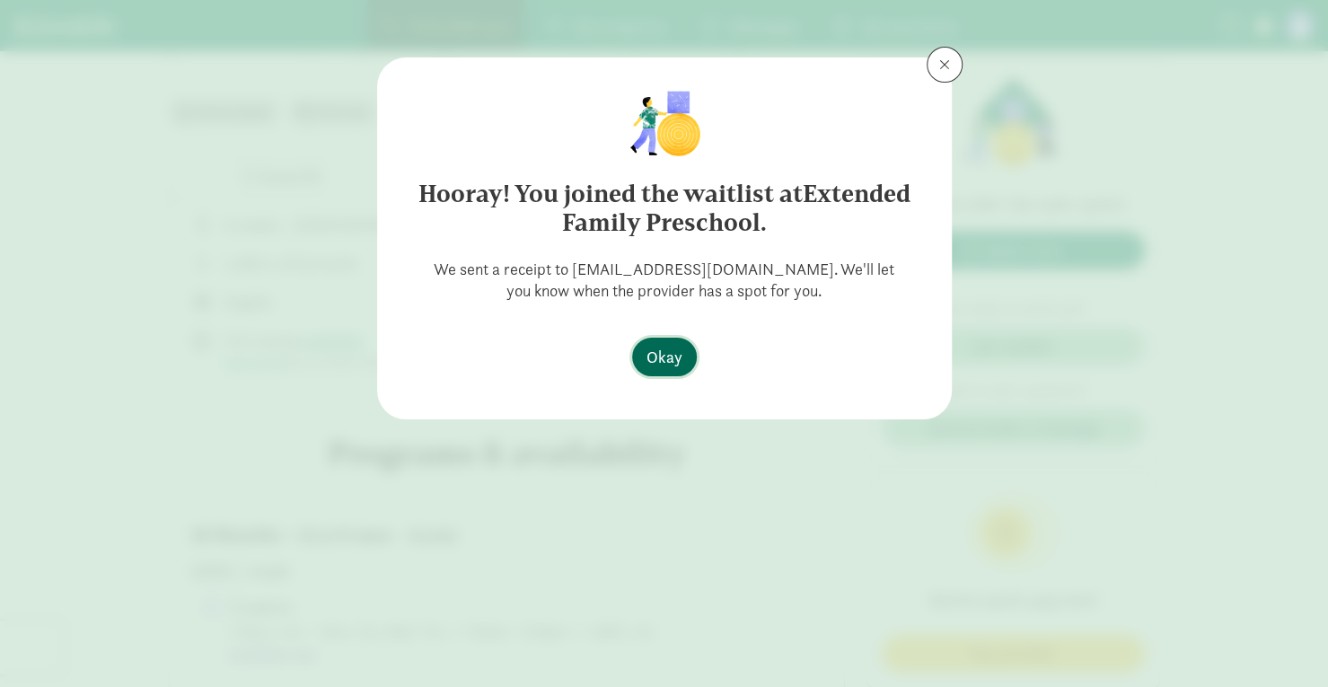
click at [675, 357] on span "Okay" at bounding box center [665, 357] width 36 height 24
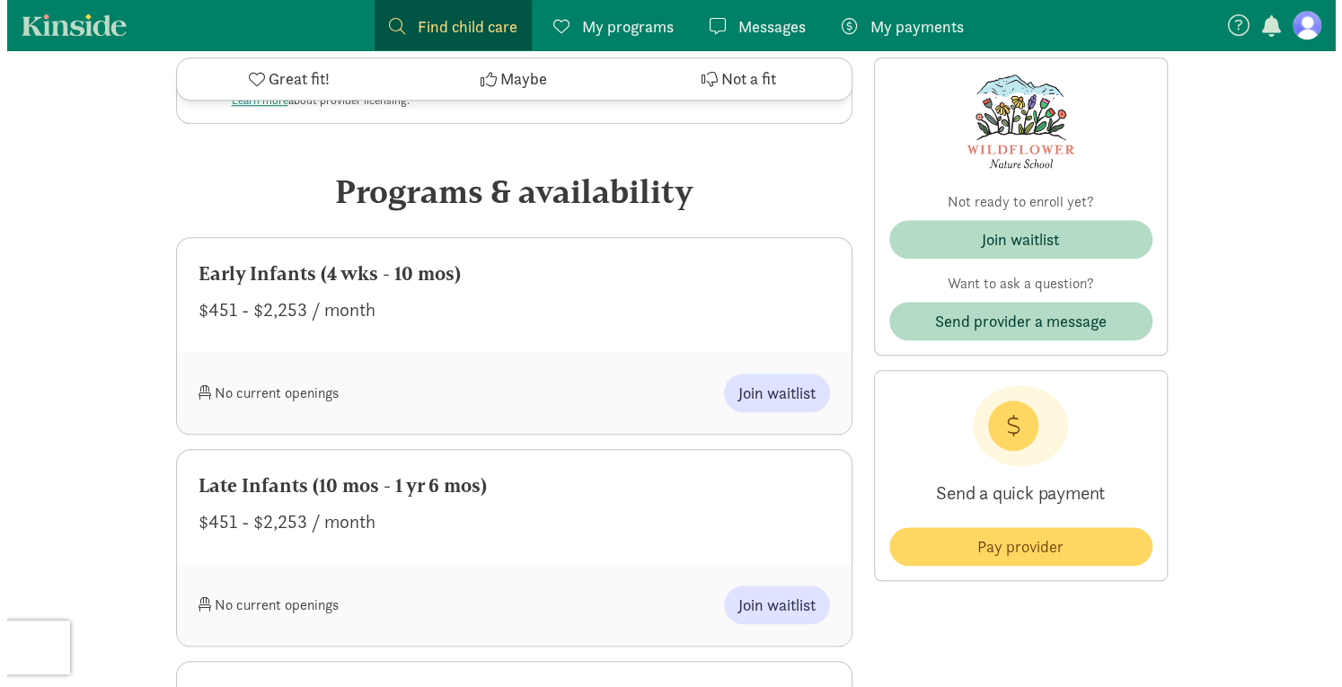
scroll to position [808, 0]
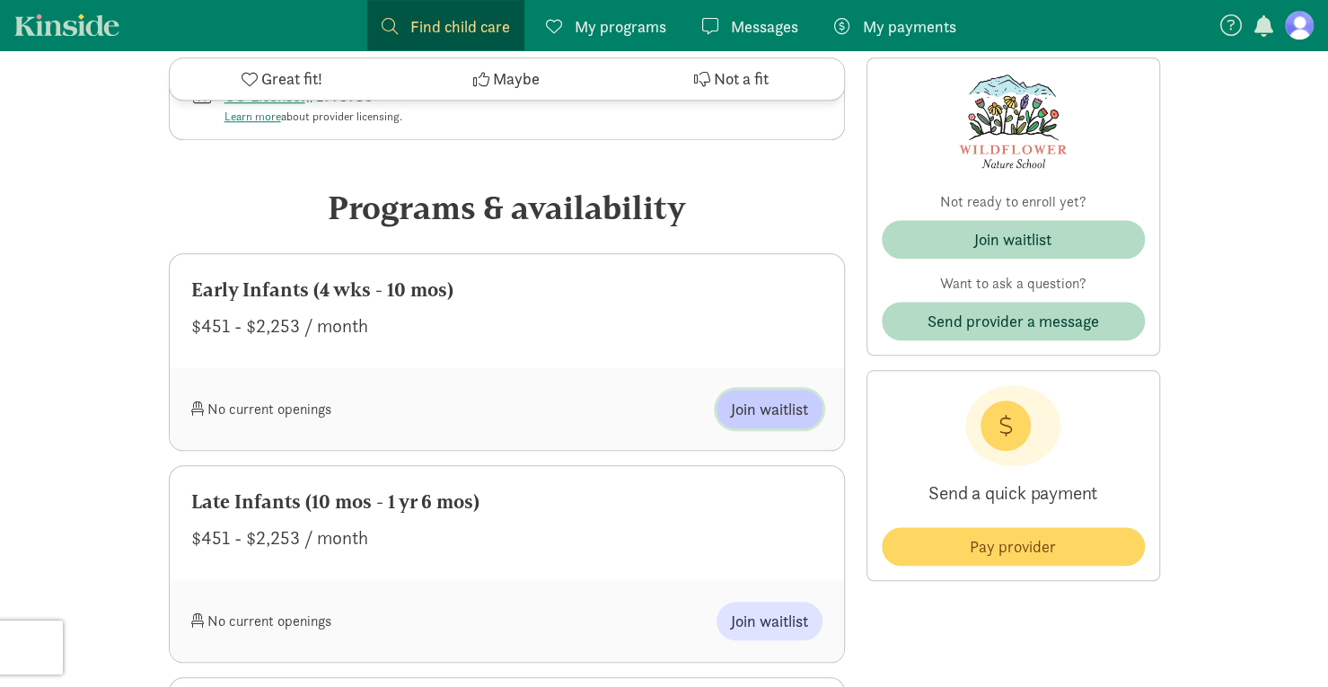
click at [771, 419] on span "Join waitlist" at bounding box center [769, 409] width 77 height 24
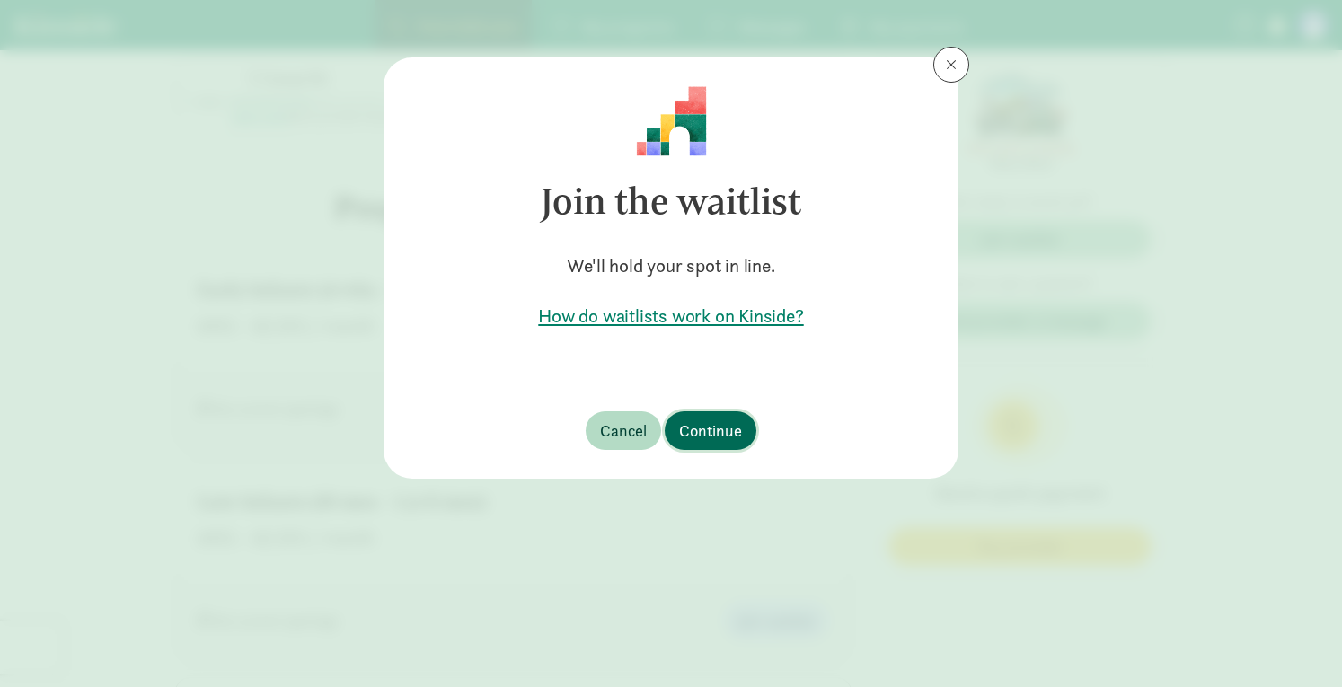
click at [729, 423] on span "Continue" at bounding box center [710, 431] width 63 height 24
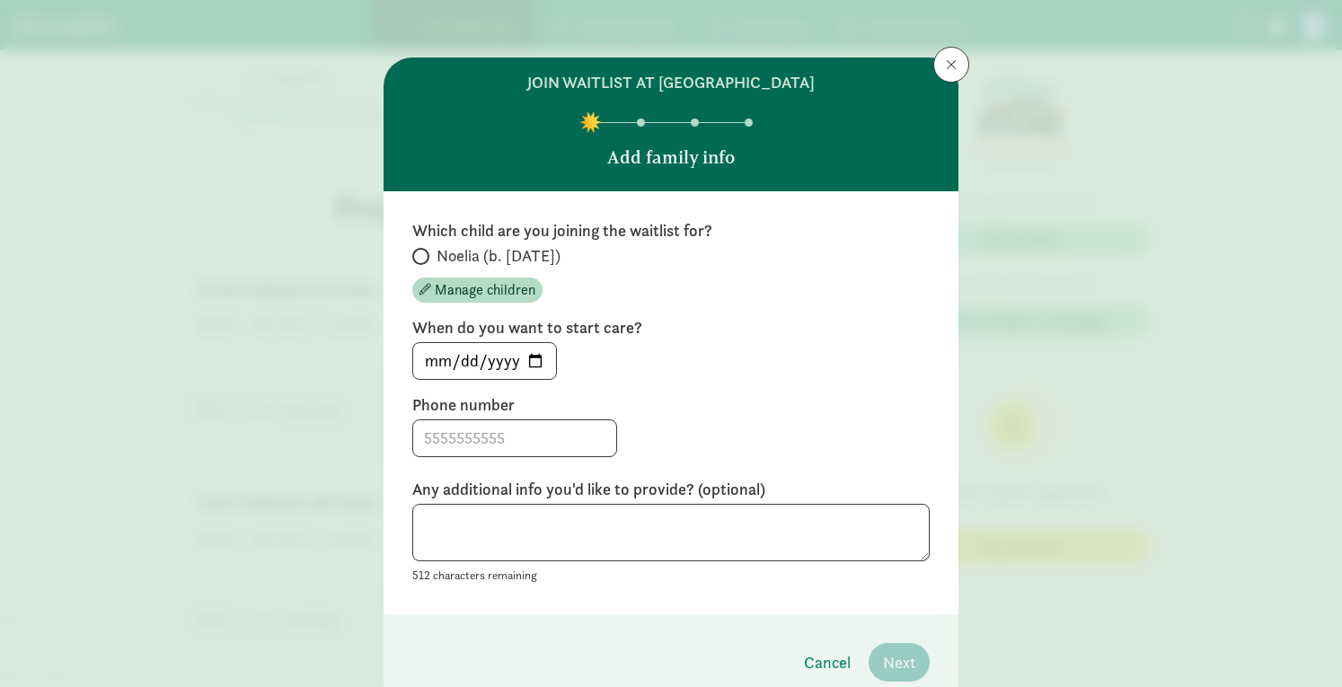
click at [422, 255] on span at bounding box center [420, 256] width 17 height 17
click at [422, 255] on input "Noelia (b. February 2025)" at bounding box center [418, 257] width 12 height 12
radio input "true"
click at [517, 440] on input at bounding box center [514, 438] width 203 height 36
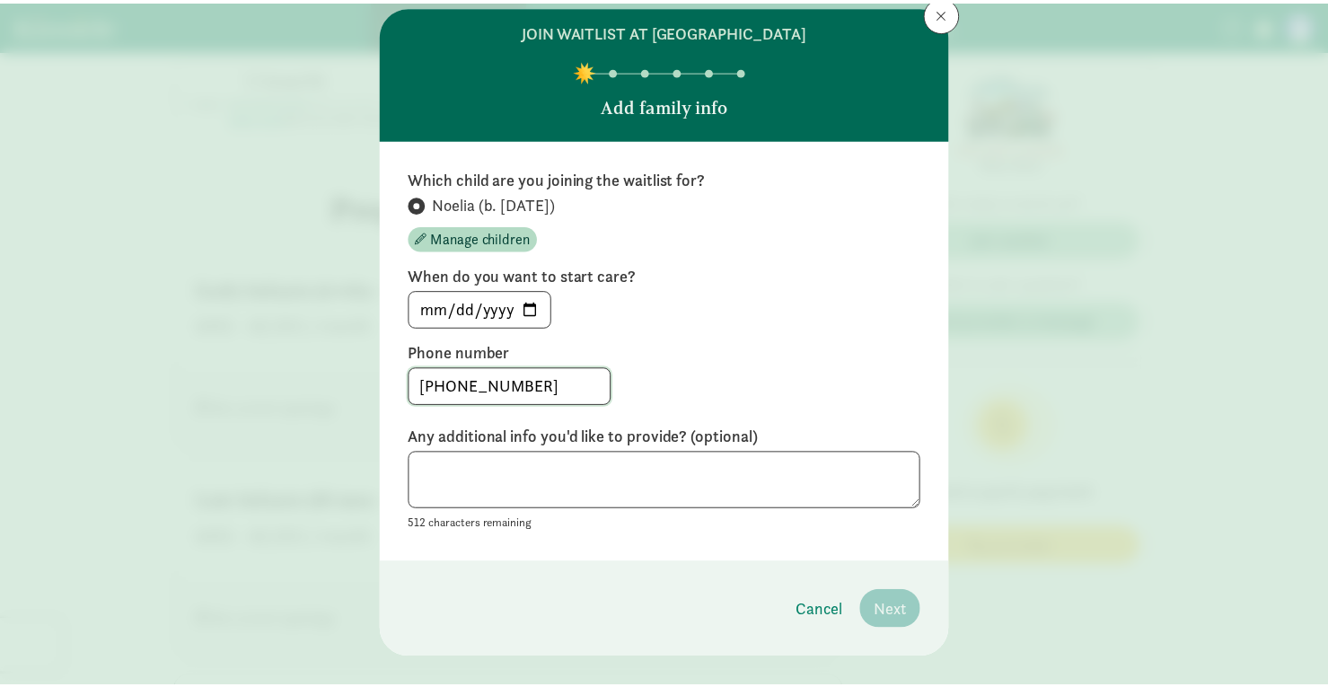
scroll to position [79, 0]
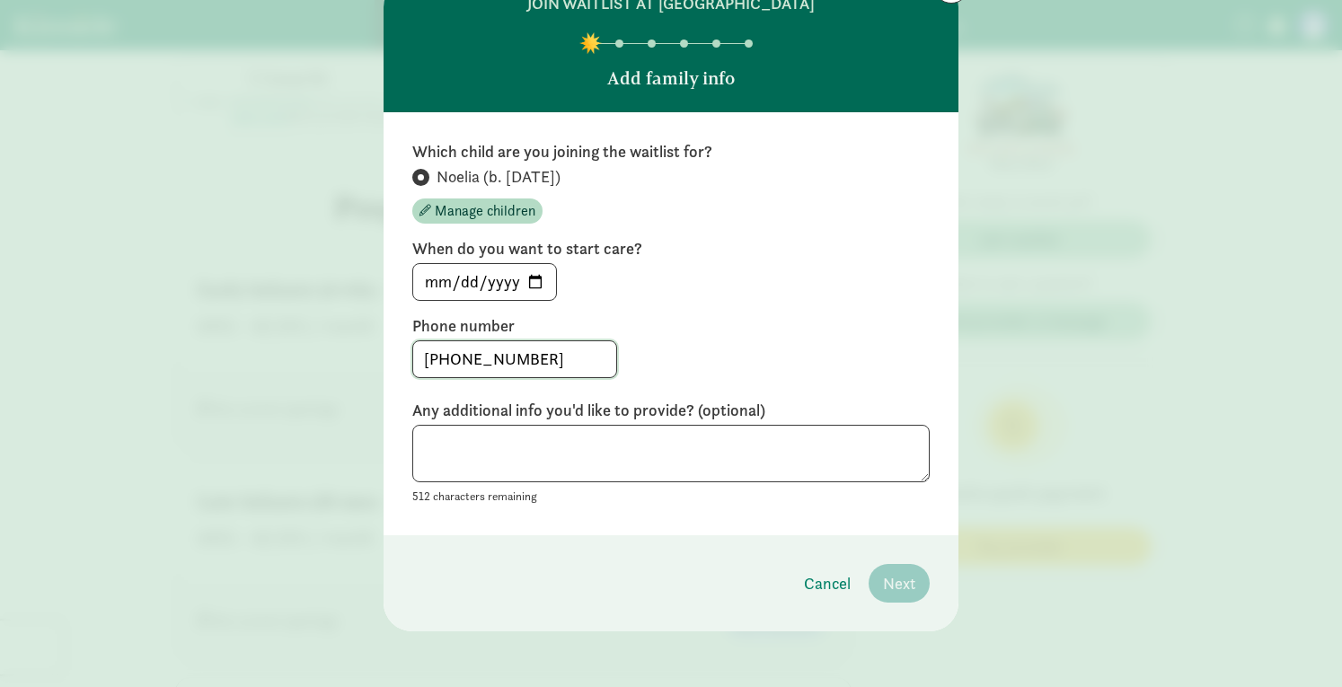
type input "970-401-2905"
click at [750, 455] on textarea at bounding box center [670, 454] width 517 height 58
click at [891, 582] on span "Next" at bounding box center [899, 583] width 32 height 24
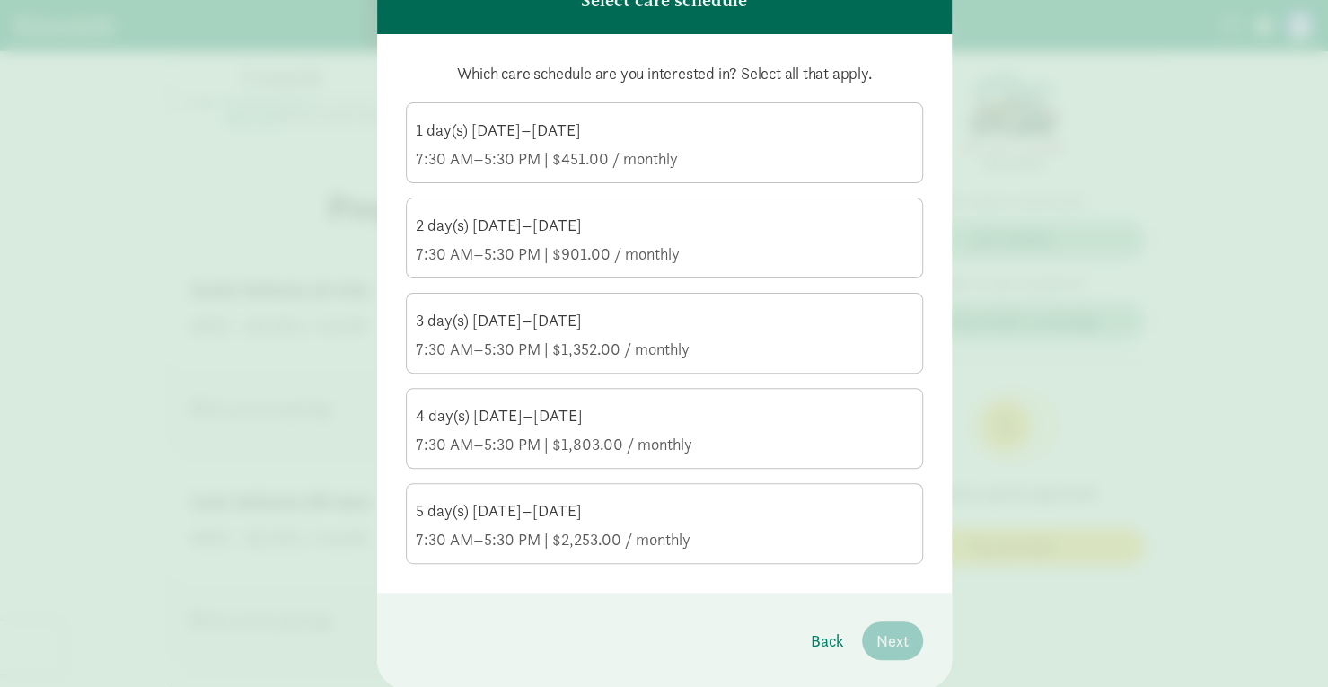
scroll to position [213, 0]
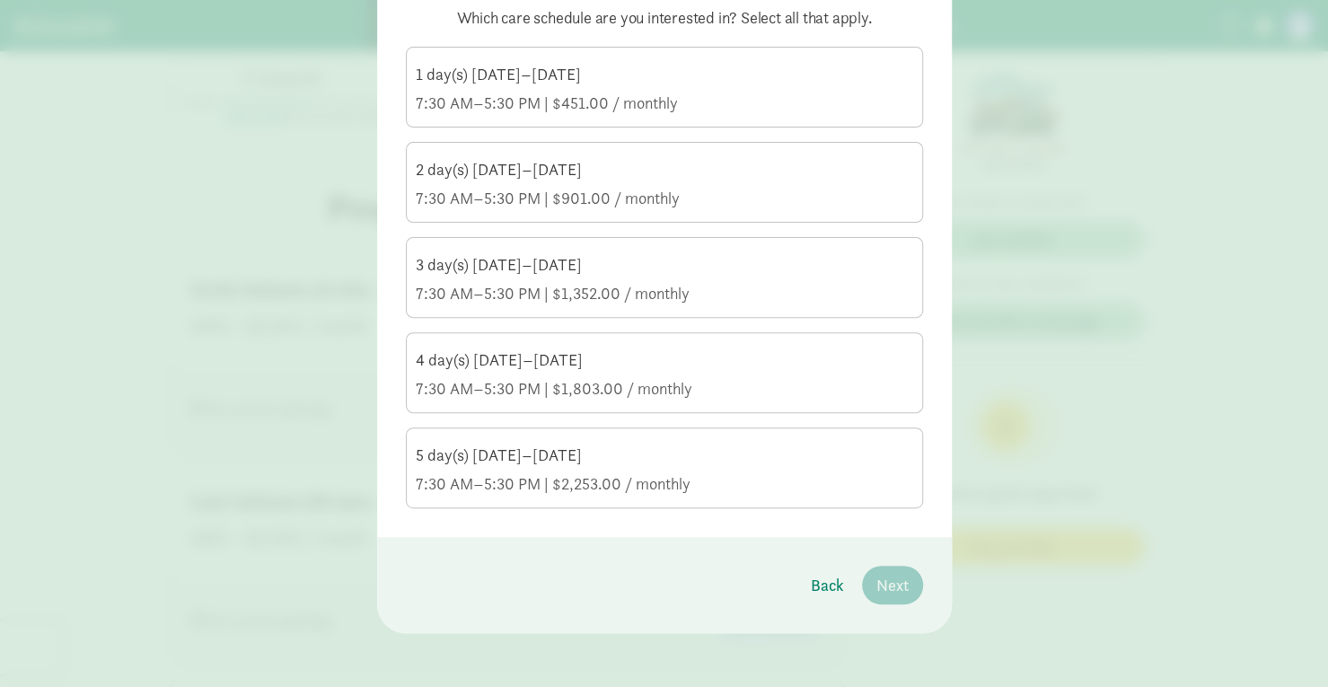
click at [722, 454] on div "5 day(s) [DATE]–[DATE]" at bounding box center [665, 456] width 498 height 22
click at [0, 0] on input "5 day(s) Monday–Friday 7:30 AM–5:30 PM | $2,253.00 / monthly" at bounding box center [0, 0] width 0 height 0
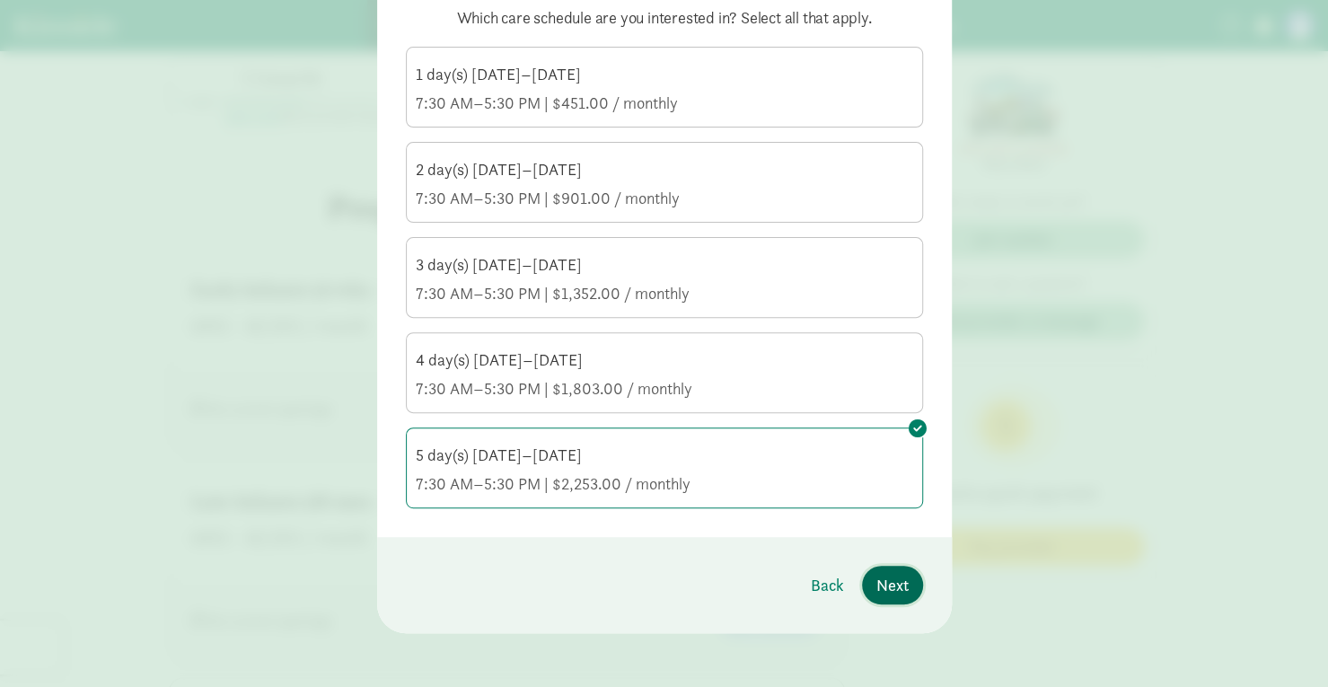
click at [878, 576] on span "Next" at bounding box center [893, 585] width 32 height 24
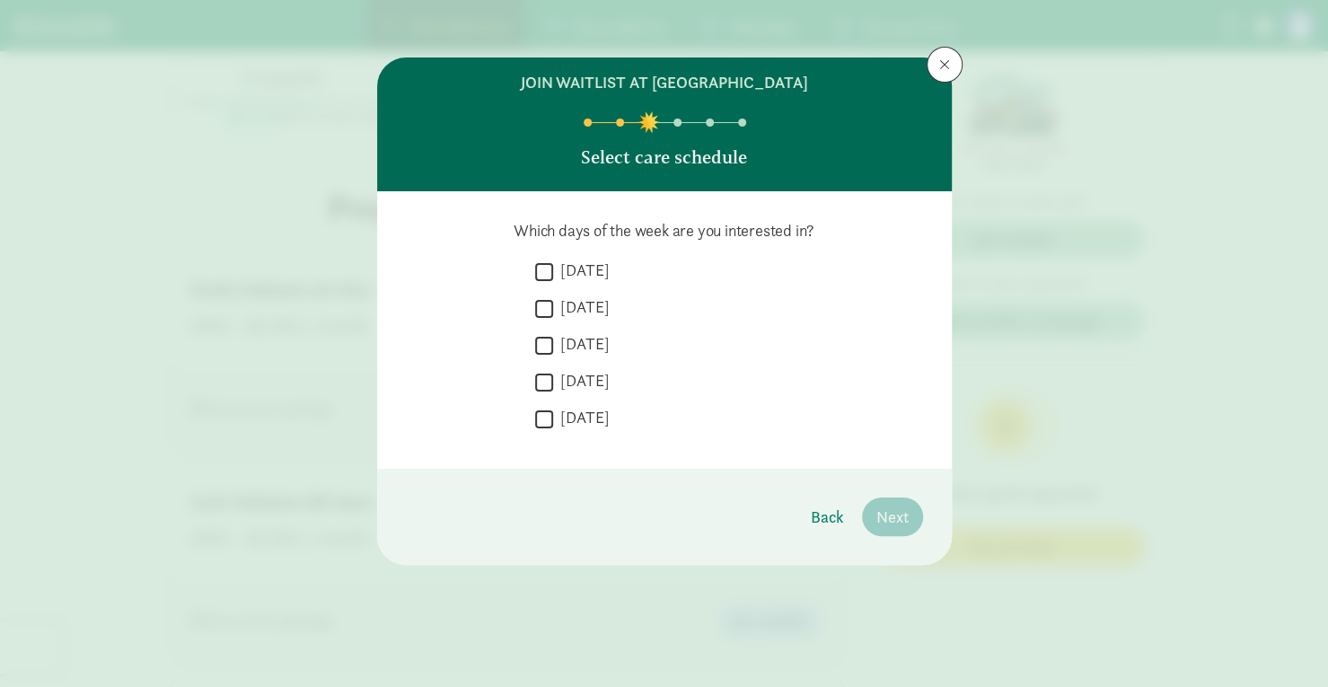
scroll to position [0, 0]
click at [544, 269] on input "Monday" at bounding box center [544, 272] width 18 height 24
checkbox input "true"
click at [543, 305] on input "Tuesday" at bounding box center [544, 308] width 18 height 24
checkbox input "true"
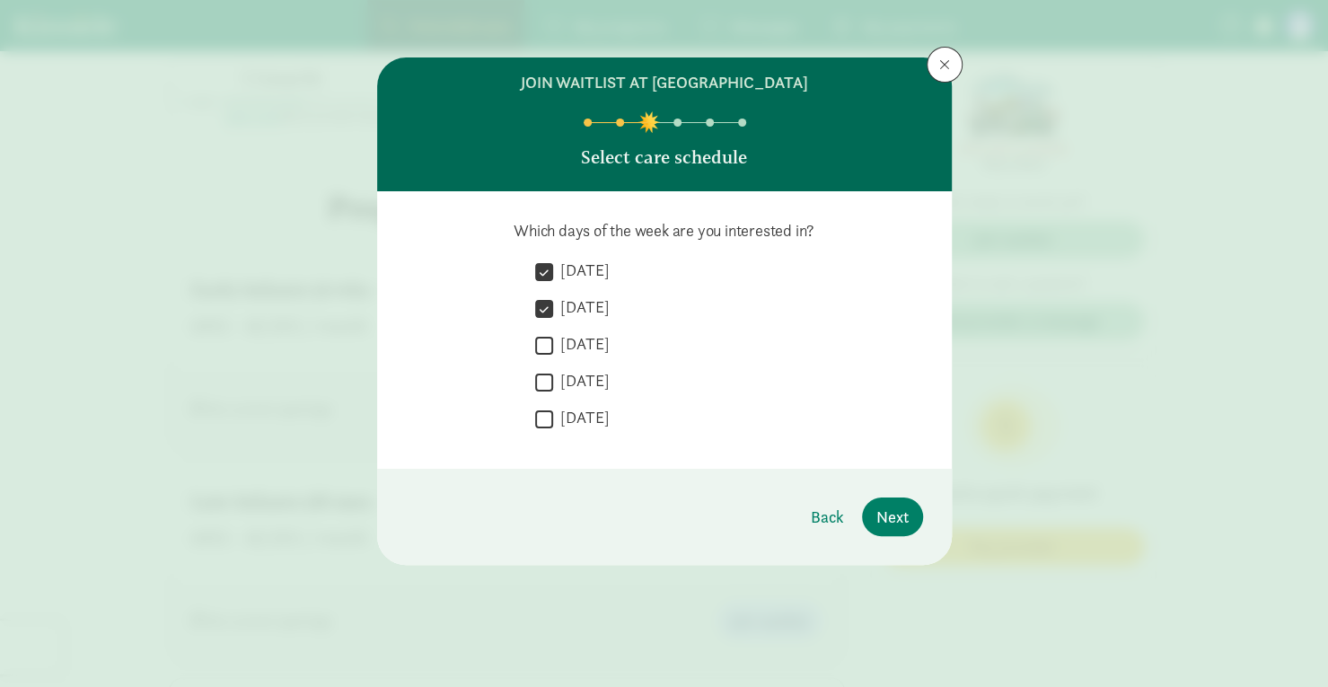
click at [546, 343] on input "Wednesday" at bounding box center [544, 345] width 18 height 24
checkbox input "true"
click at [548, 375] on input "Thursday" at bounding box center [544, 382] width 18 height 24
checkbox input "true"
click at [539, 415] on input "Friday" at bounding box center [544, 419] width 18 height 24
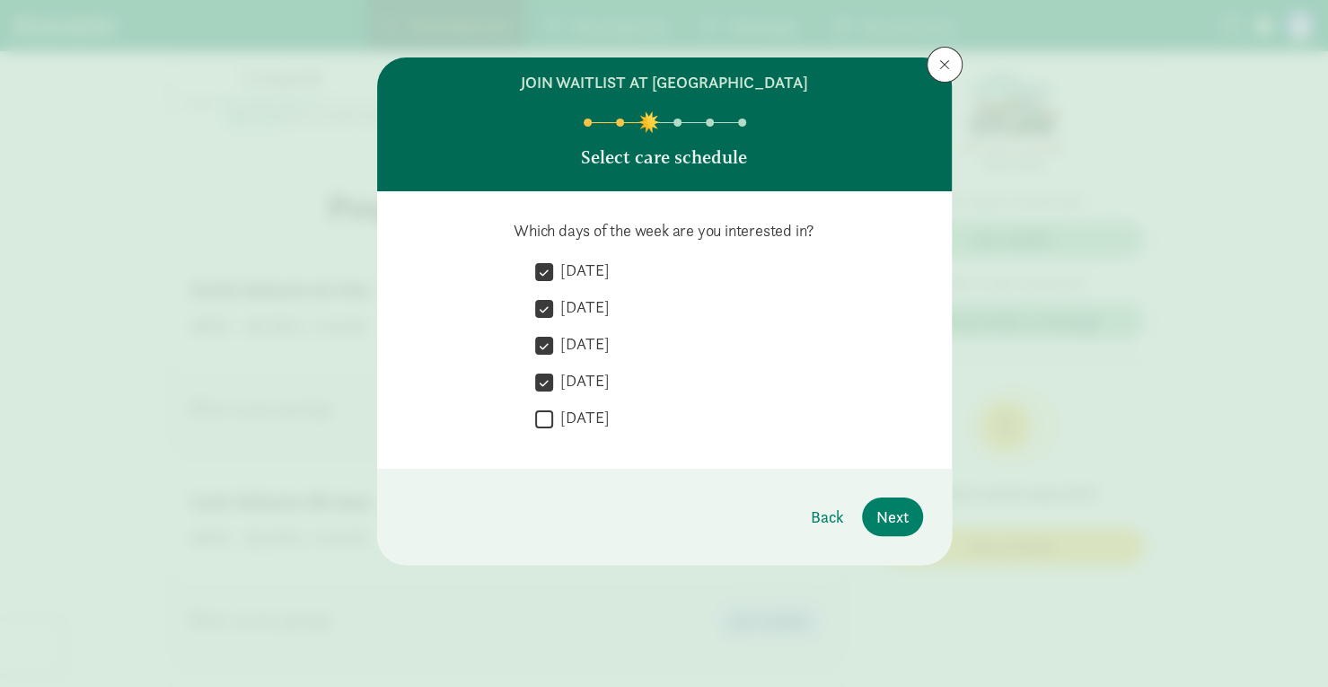
checkbox input "true"
click at [897, 500] on button "Next" at bounding box center [892, 517] width 61 height 39
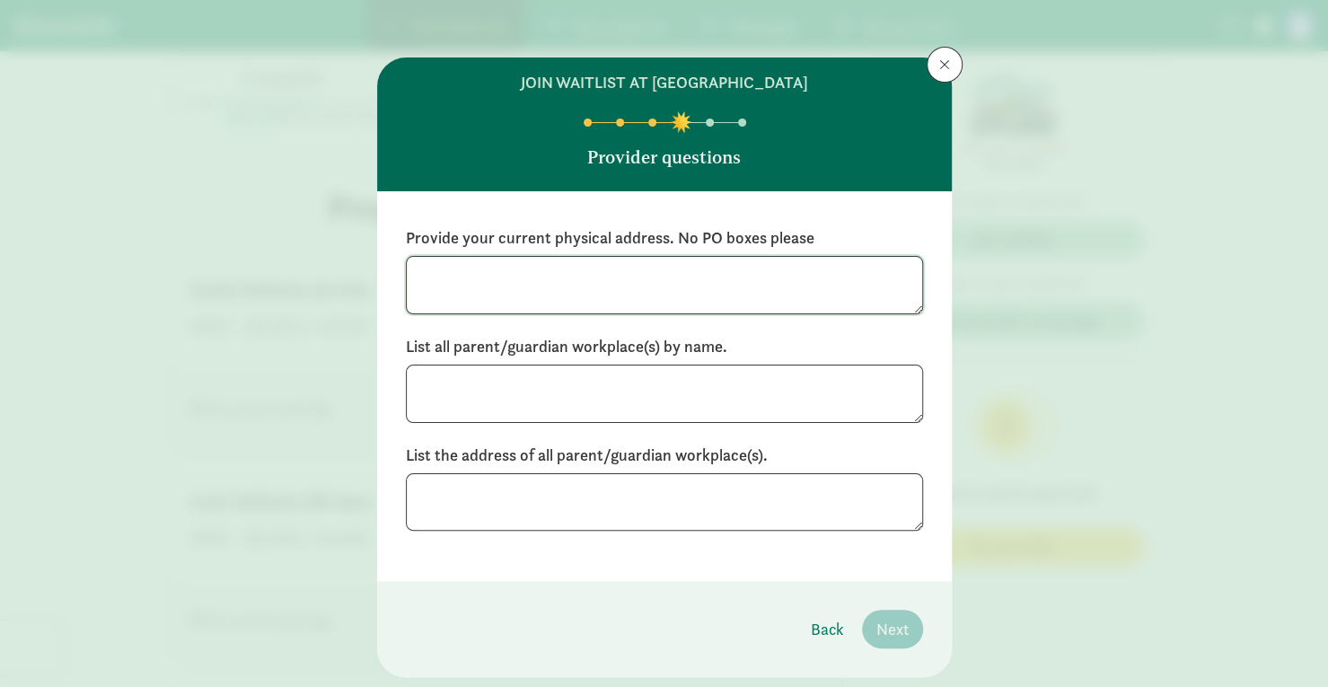
click at [594, 272] on textarea at bounding box center [664, 285] width 517 height 58
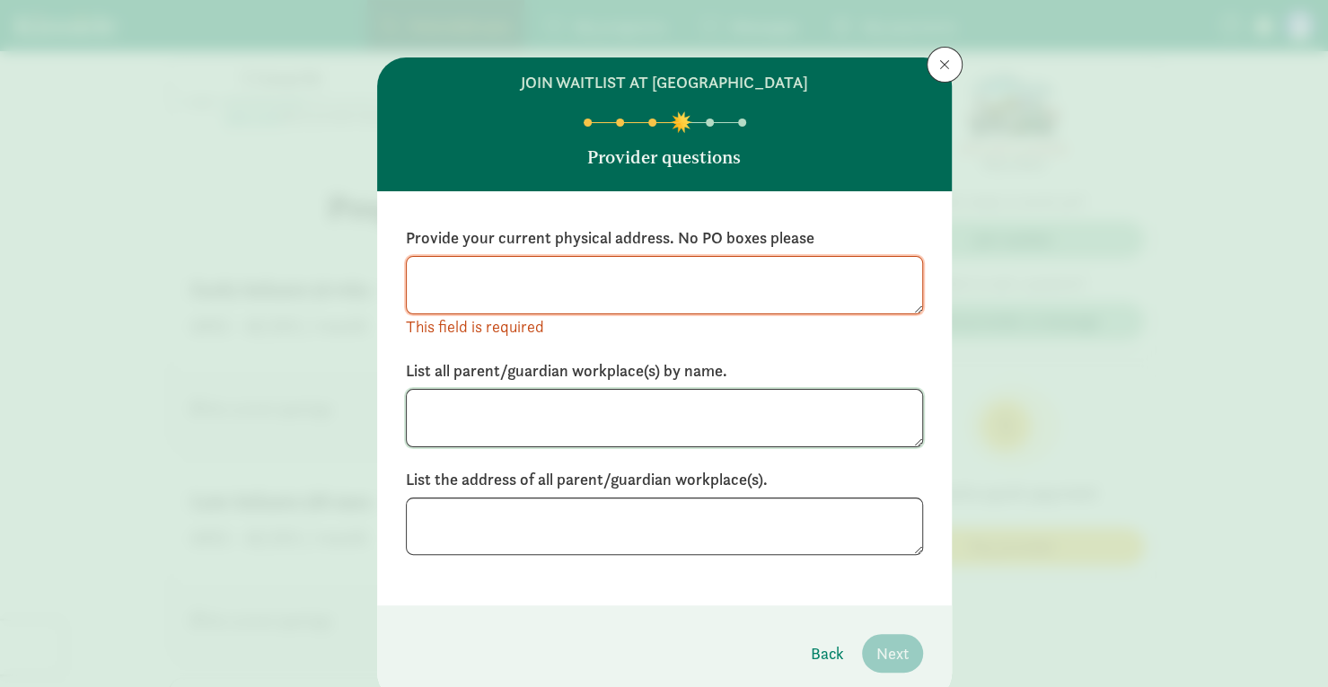
click at [587, 394] on textarea at bounding box center [664, 418] width 517 height 58
click at [587, 394] on textarea "Mi casa restau" at bounding box center [664, 418] width 517 height 58
type textarea "Mi casa restaurant, the father works in construction around Summit County"
click at [631, 288] on textarea at bounding box center [664, 285] width 517 height 58
click at [439, 511] on textarea at bounding box center [664, 527] width 517 height 58
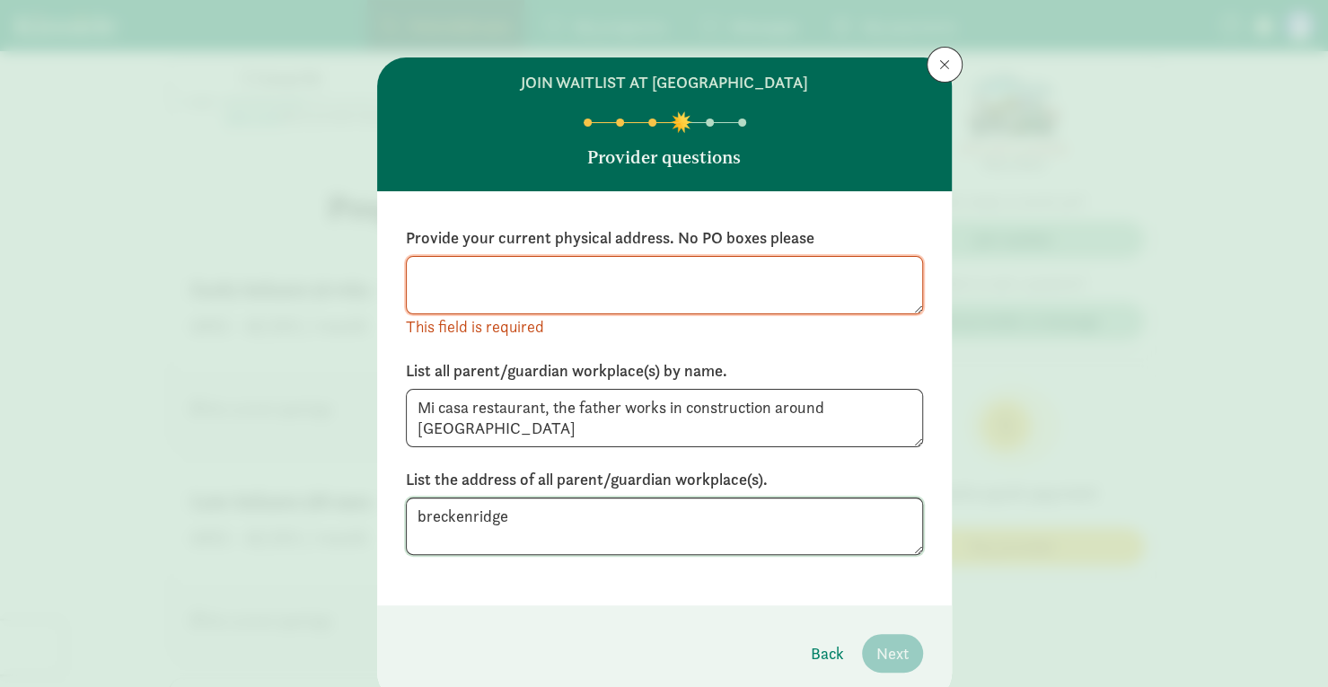
click at [418, 515] on textarea "breckenridge" at bounding box center [664, 527] width 517 height 58
click at [505, 514] on textarea "Breckenridge" at bounding box center [664, 527] width 517 height 58
type textarea "Breckenridge-Mom"
click at [460, 288] on textarea at bounding box center [664, 285] width 517 height 58
type textarea "111Lookout Ridge, Dillon CO 80435"
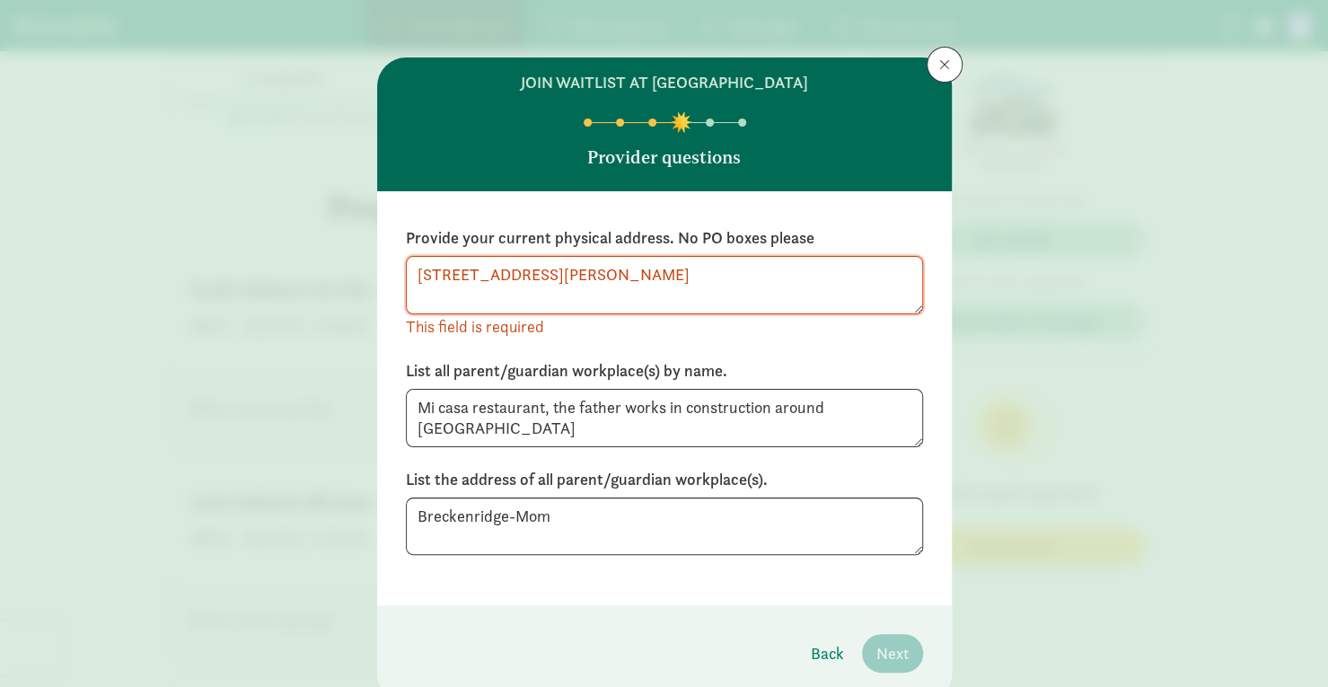
click at [850, 345] on div "Provide your current physical address. No PO boxes please 111Lookout Ridge, Dil…" at bounding box center [664, 391] width 517 height 328
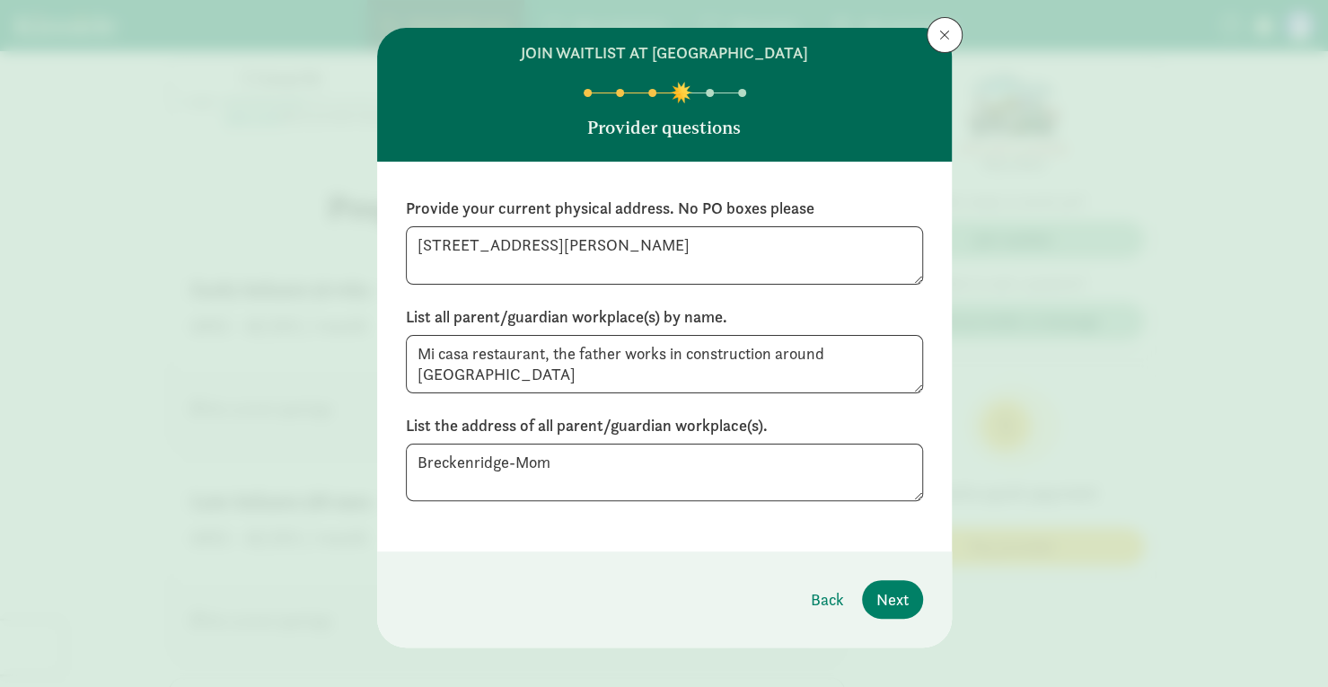
scroll to position [46, 0]
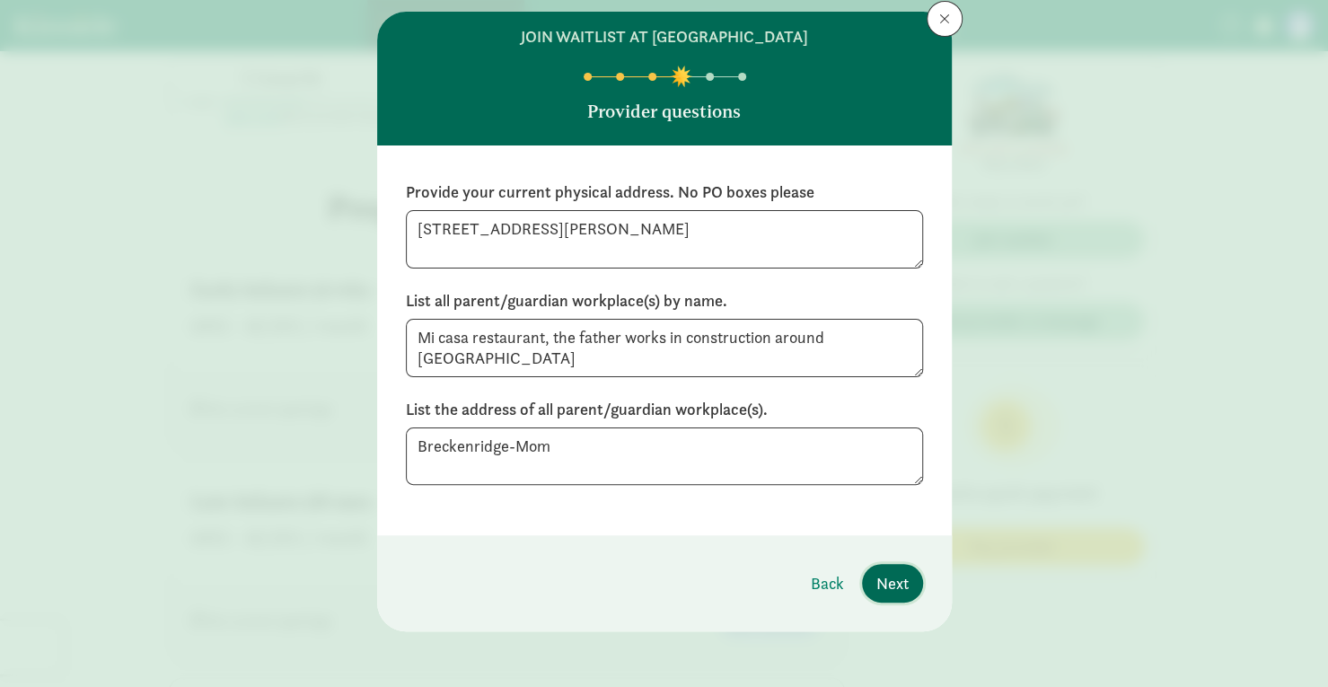
click at [879, 569] on button "Next" at bounding box center [892, 583] width 61 height 39
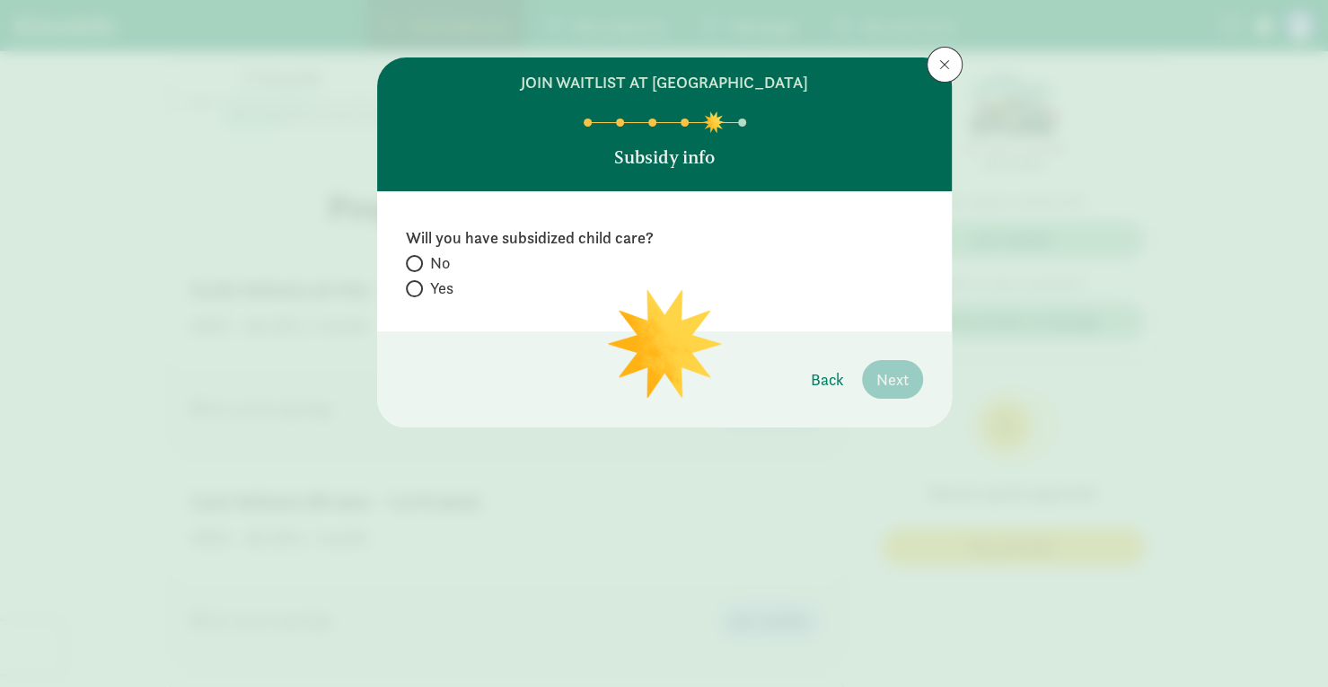
scroll to position [0, 0]
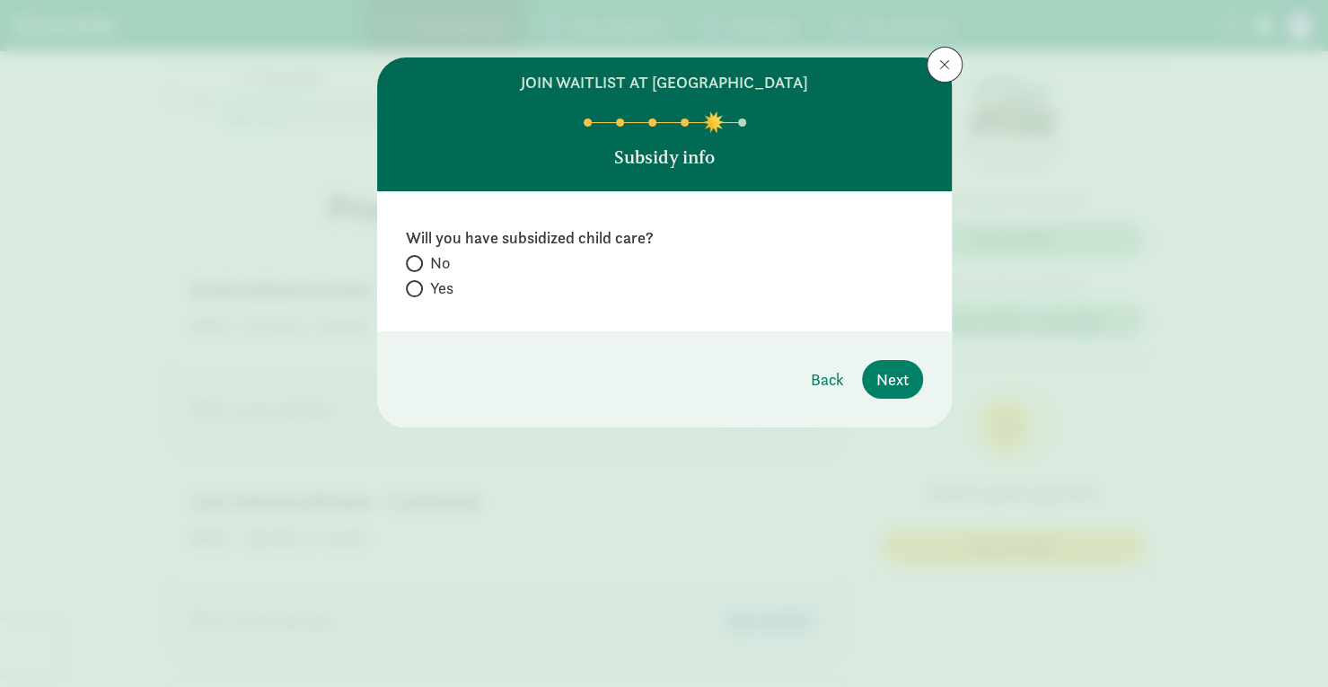
click at [418, 281] on span at bounding box center [414, 288] width 17 height 17
click at [418, 283] on input "Yes" at bounding box center [412, 289] width 12 height 12
radio input "true"
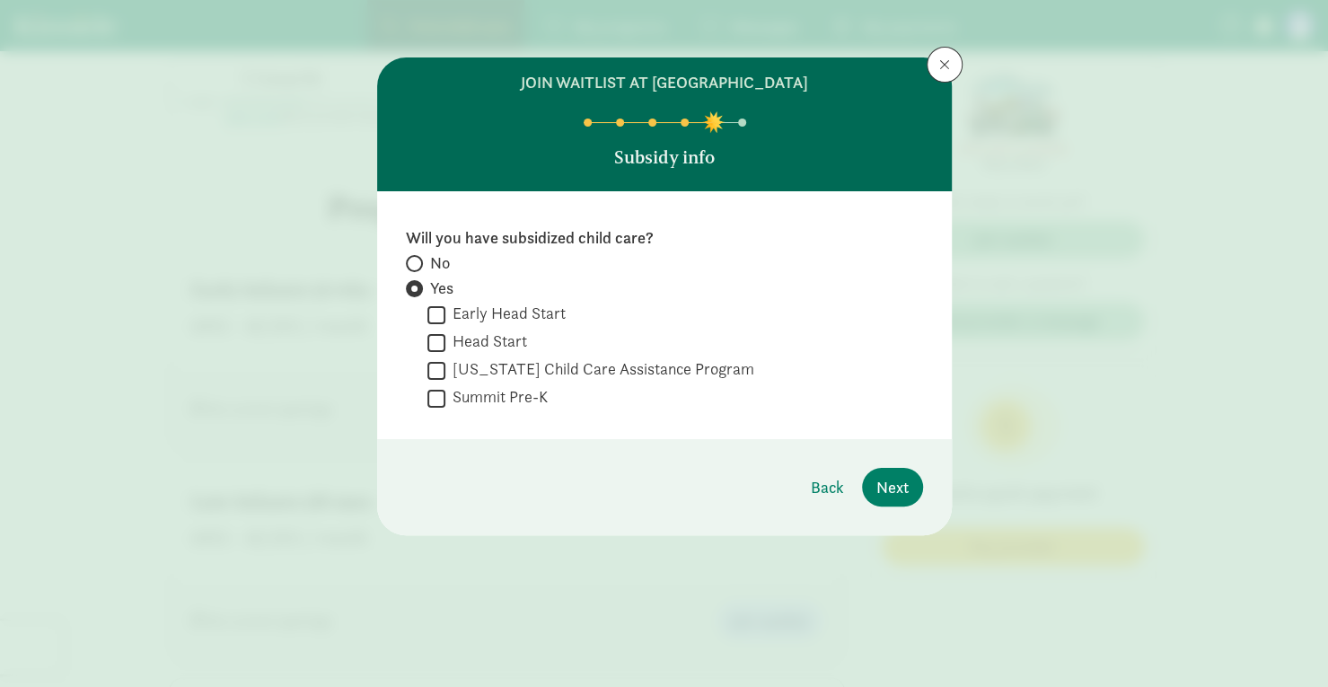
click at [436, 317] on input "Early Head Start" at bounding box center [437, 315] width 18 height 24
checkbox input "true"
click at [433, 368] on input "[US_STATE] Child Care Assistance Program" at bounding box center [437, 370] width 18 height 24
checkbox input "true"
click at [887, 485] on span "Next" at bounding box center [893, 487] width 32 height 24
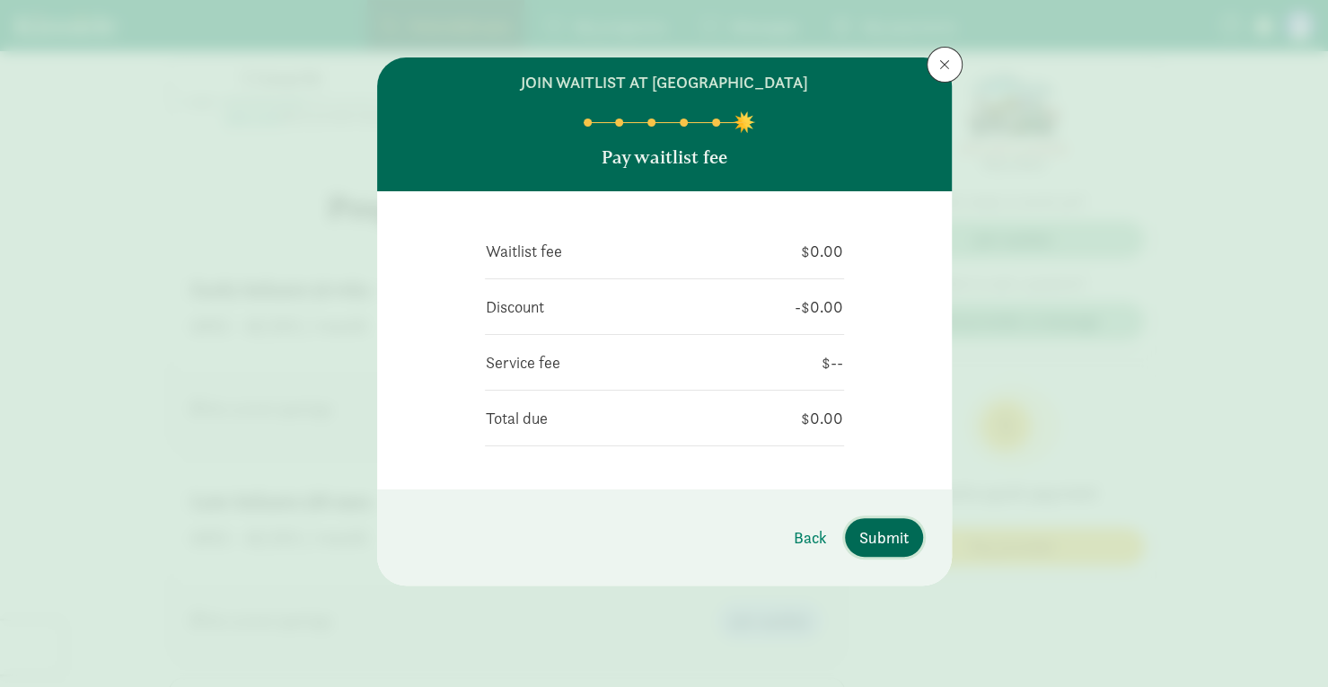
click at [875, 528] on span "Submit" at bounding box center [884, 537] width 49 height 24
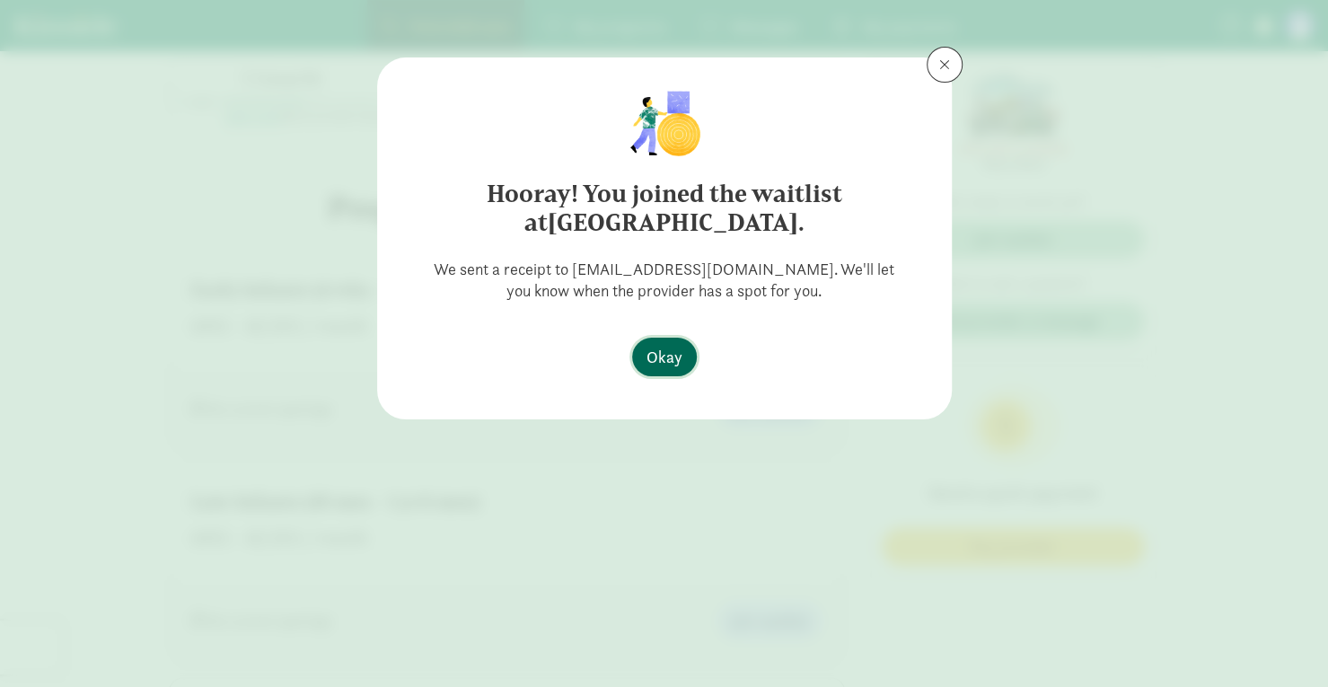
click at [671, 357] on span "Okay" at bounding box center [665, 357] width 36 height 24
click at [677, 357] on span "Okay" at bounding box center [665, 357] width 36 height 24
click at [668, 354] on span "Okay" at bounding box center [665, 357] width 36 height 24
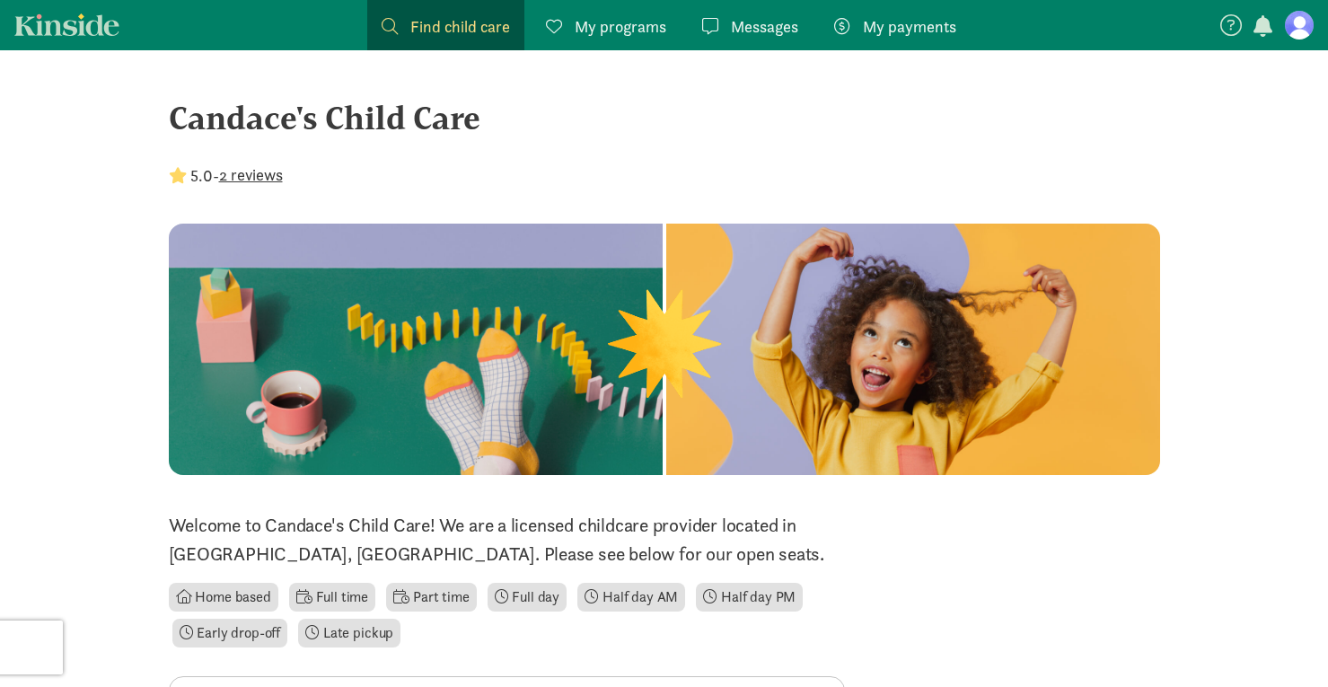
scroll to position [180, 0]
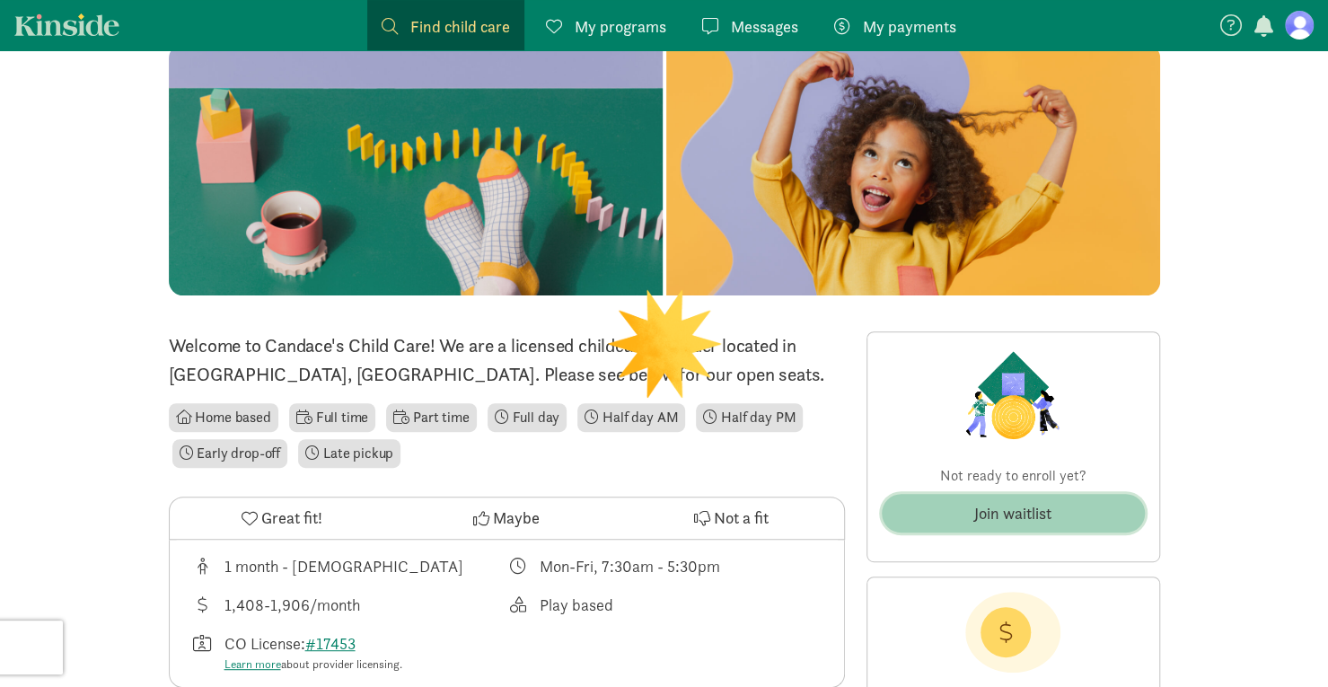
click at [1003, 517] on div "Join waitlist" at bounding box center [1013, 513] width 77 height 24
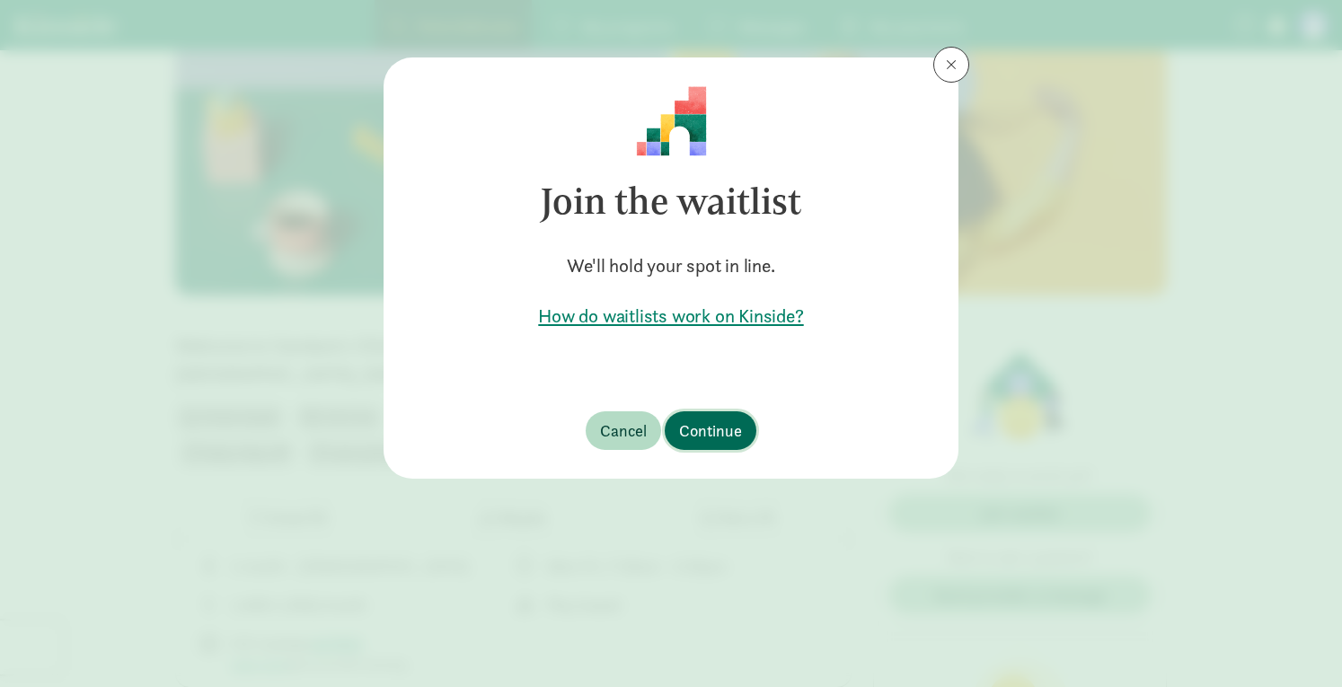
click at [692, 430] on span "Continue" at bounding box center [710, 431] width 63 height 24
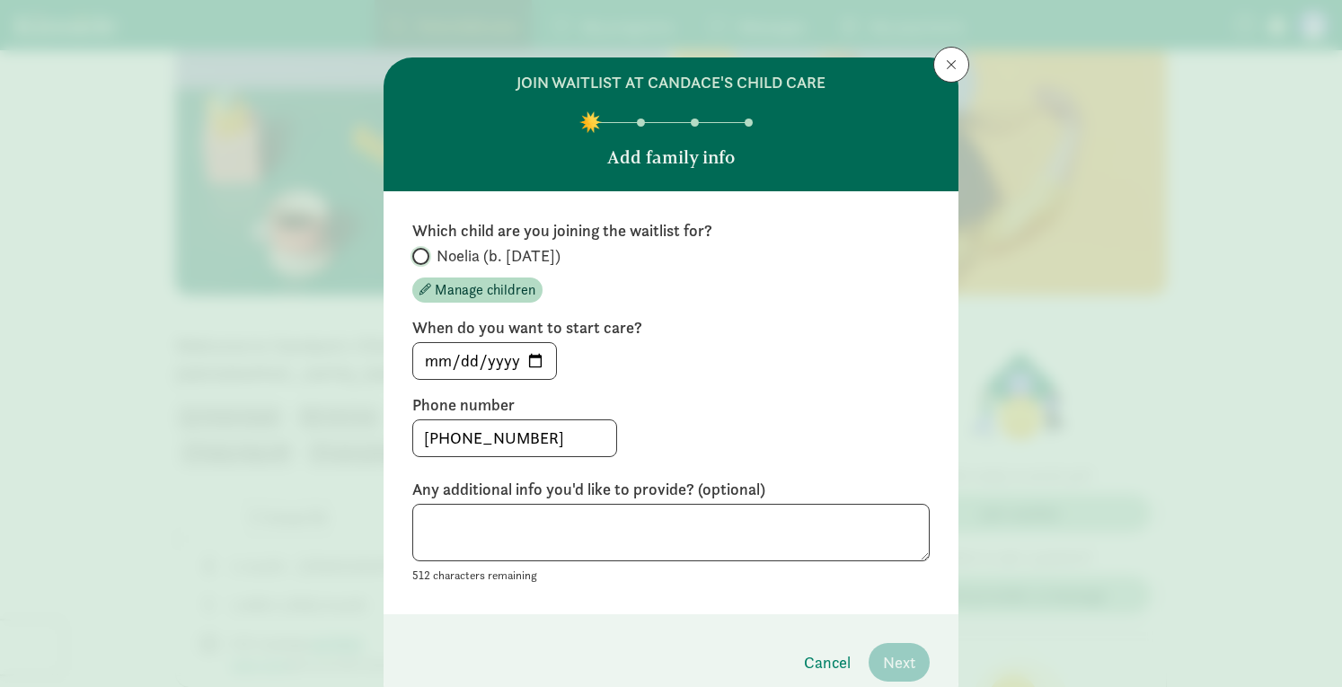
click at [412, 260] on input "Noelia (b. [DATE])" at bounding box center [418, 257] width 12 height 12
radio input "true"
click at [904, 654] on span "Next" at bounding box center [899, 662] width 32 height 24
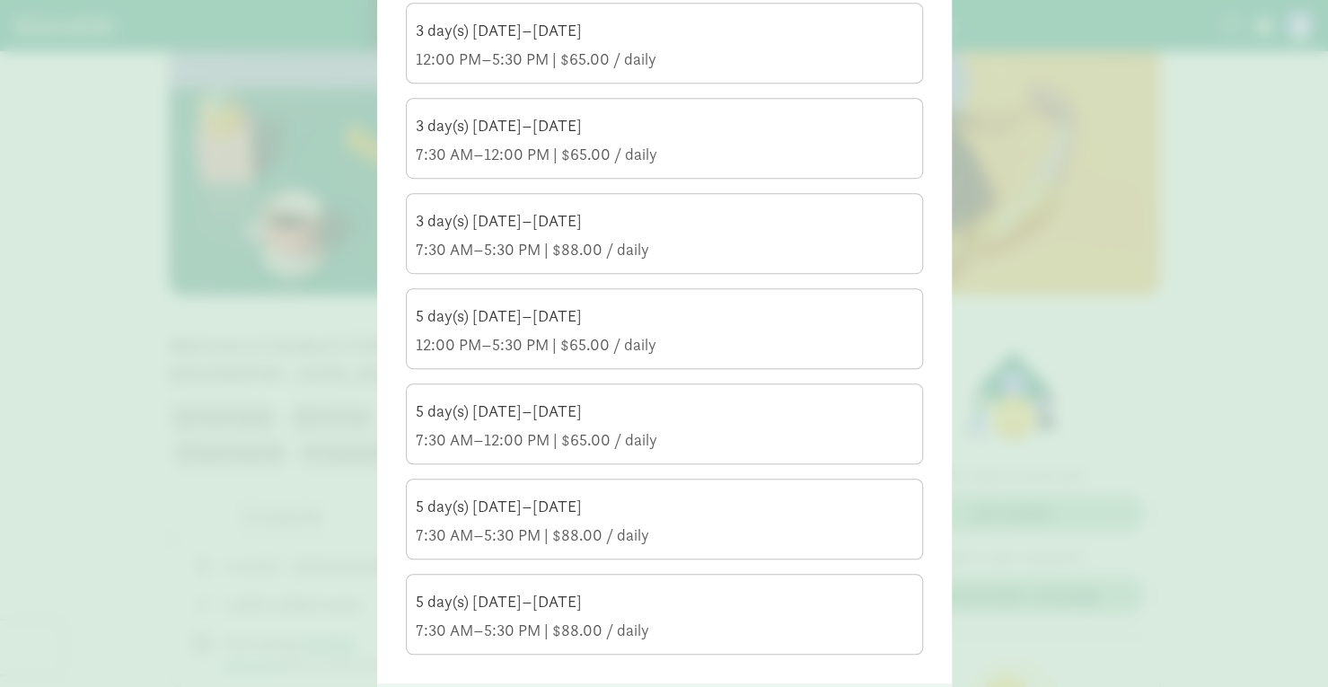
scroll to position [539, 0]
click at [749, 511] on div "5 day(s) Monday–Friday" at bounding box center [665, 510] width 498 height 22
click at [0, 0] on input "5 day(s) Monday–Friday 7:30 AM–5:30 PM | $88.00 / daily" at bounding box center [0, 0] width 0 height 0
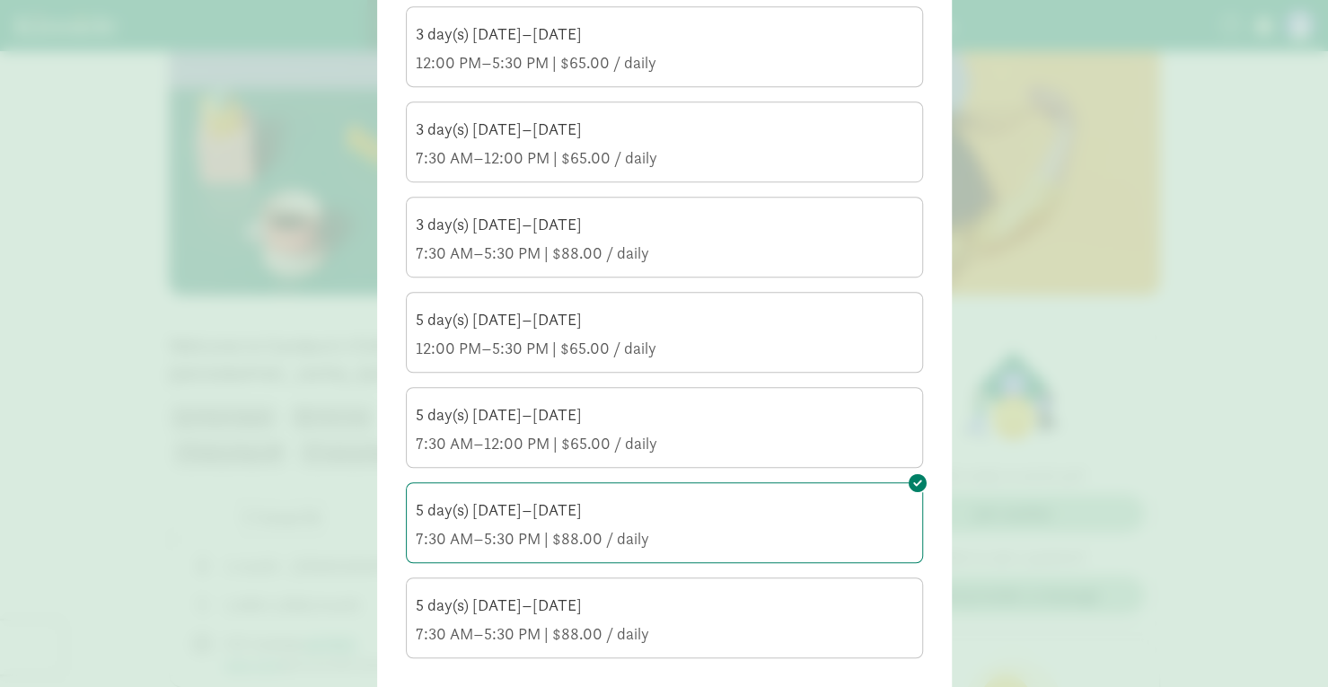
scroll to position [686, 0]
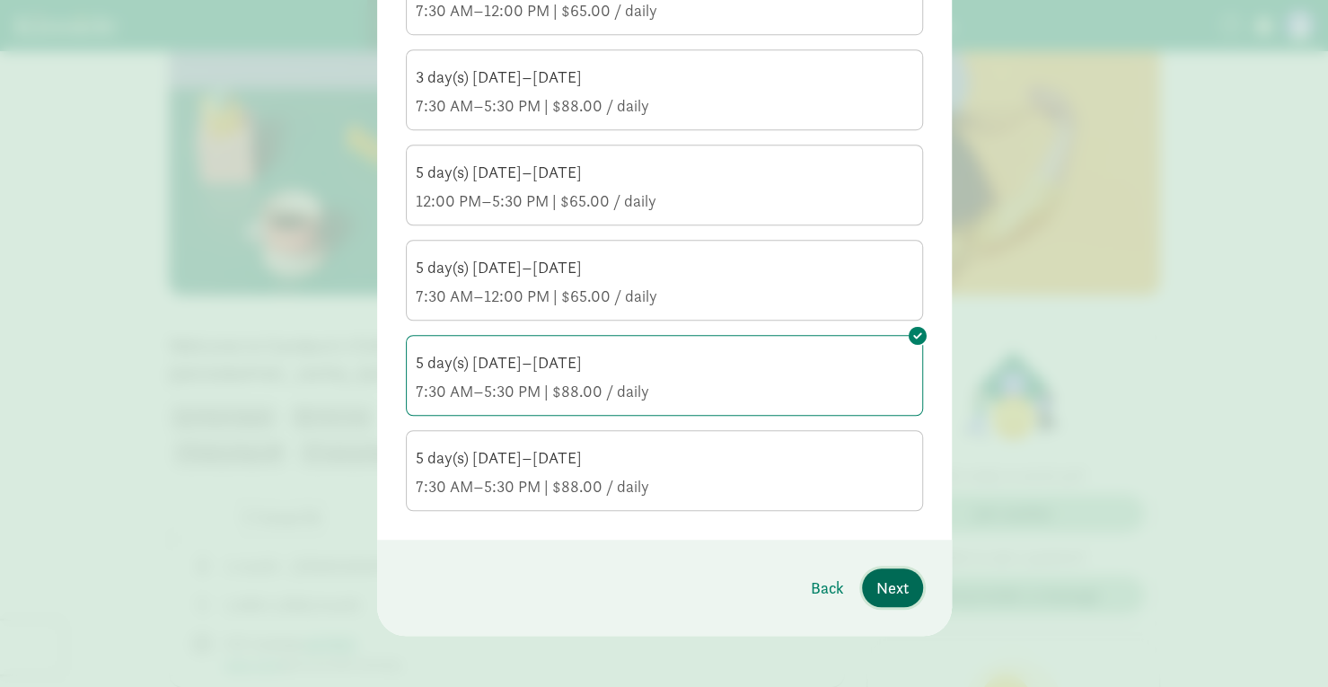
click at [891, 583] on span "Next" at bounding box center [893, 588] width 32 height 24
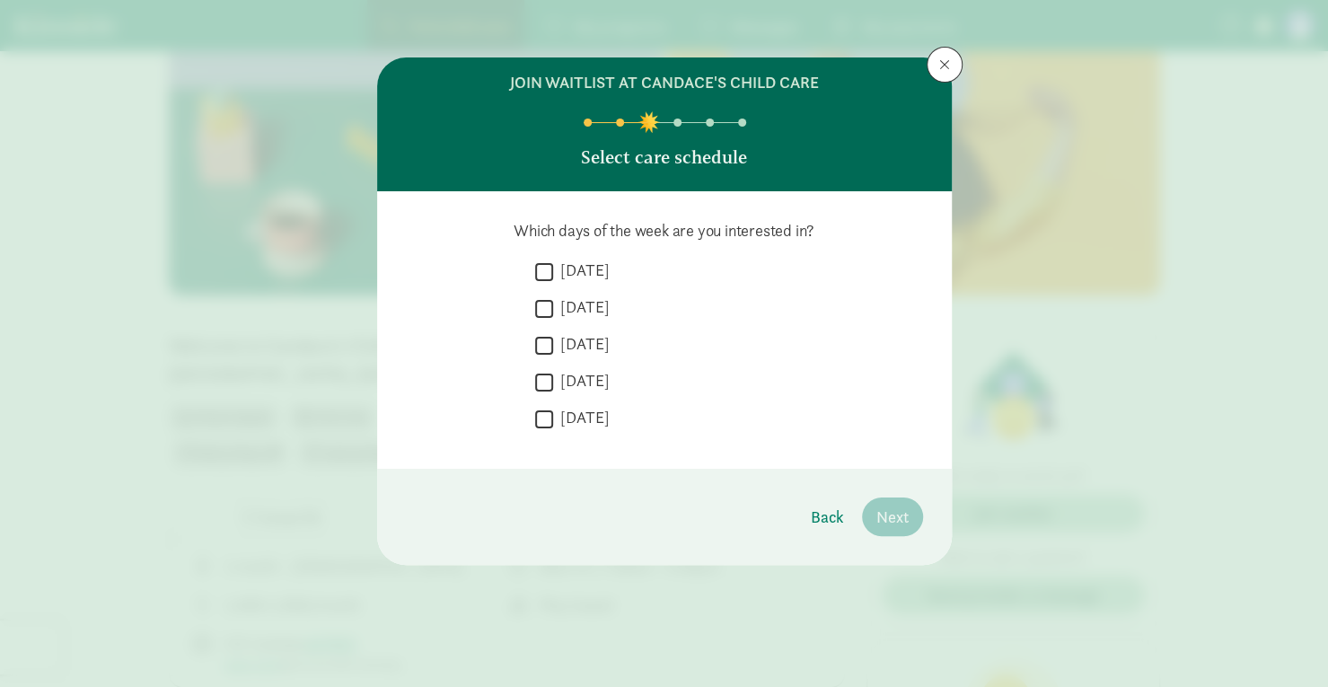
click at [552, 265] on input "Monday" at bounding box center [544, 272] width 18 height 24
checkbox input "true"
click at [539, 306] on input "Tuesday" at bounding box center [544, 308] width 18 height 24
checkbox input "true"
click at [543, 348] on input "Wednesday" at bounding box center [544, 345] width 18 height 24
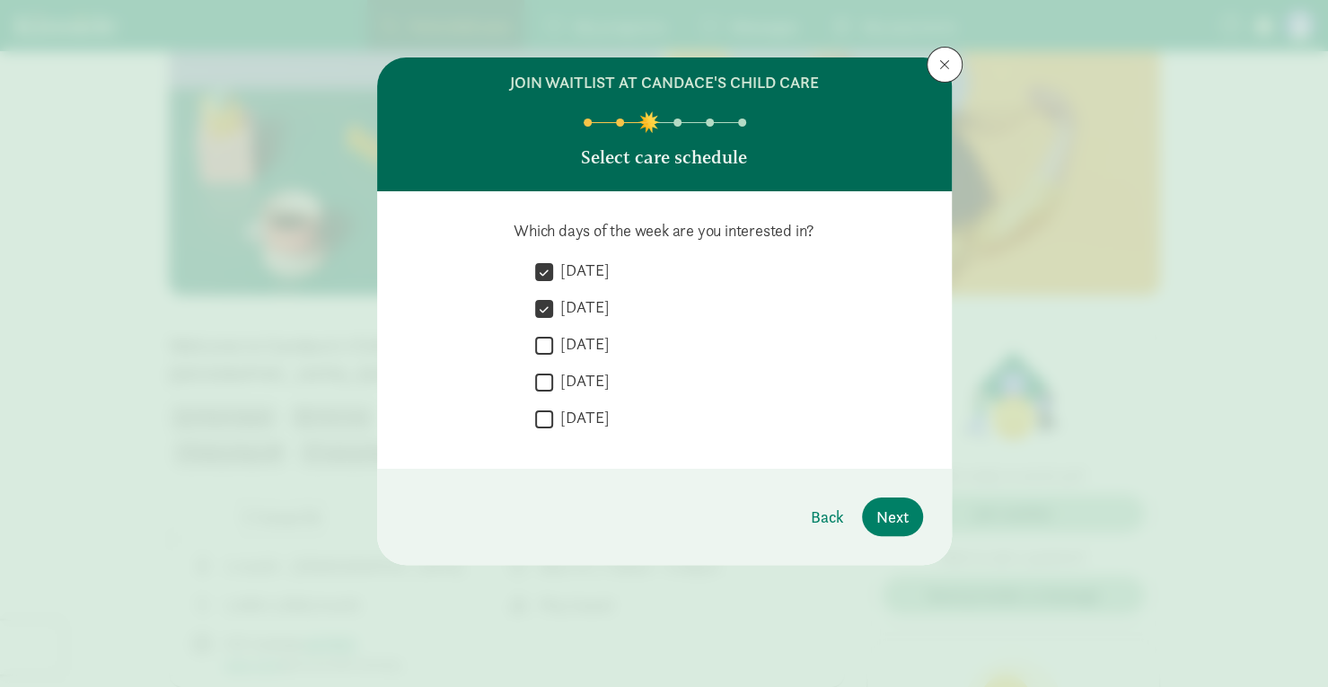
checkbox input "true"
click at [543, 375] on input "Thursday" at bounding box center [544, 382] width 18 height 24
checkbox input "true"
click at [543, 412] on input "Friday" at bounding box center [544, 419] width 18 height 24
checkbox input "true"
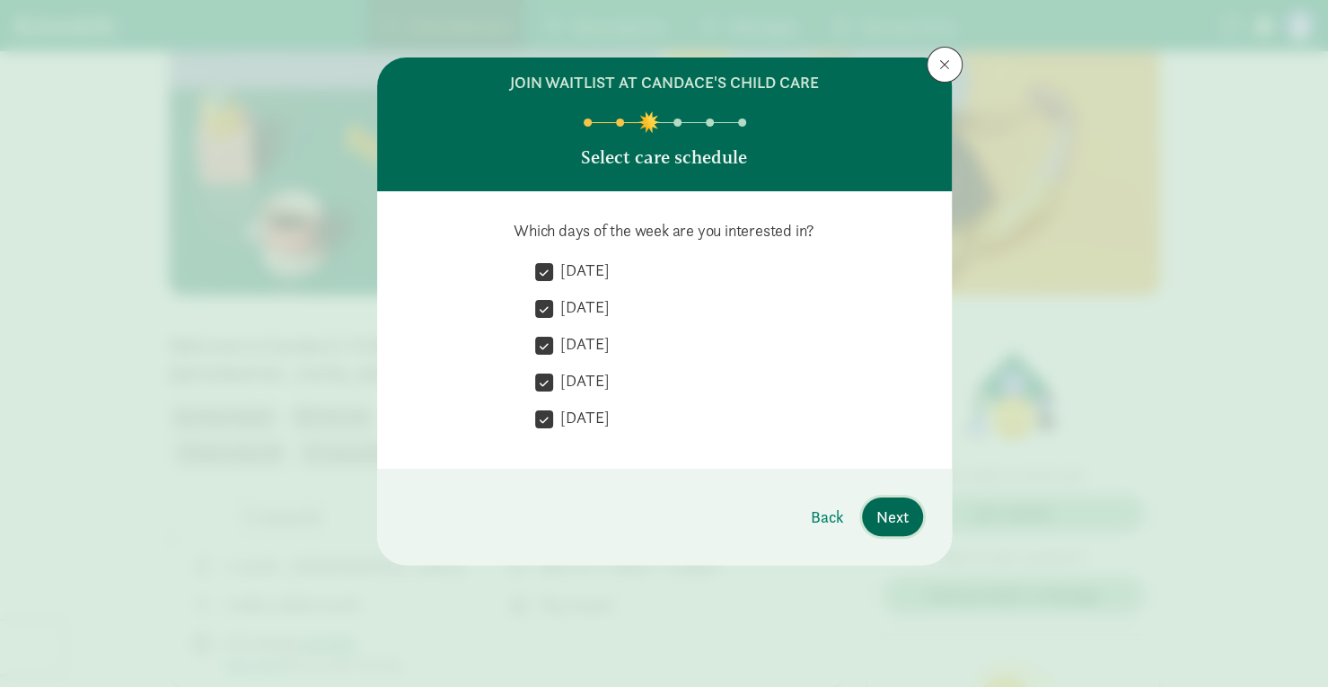
click at [905, 514] on span "Next" at bounding box center [893, 517] width 32 height 24
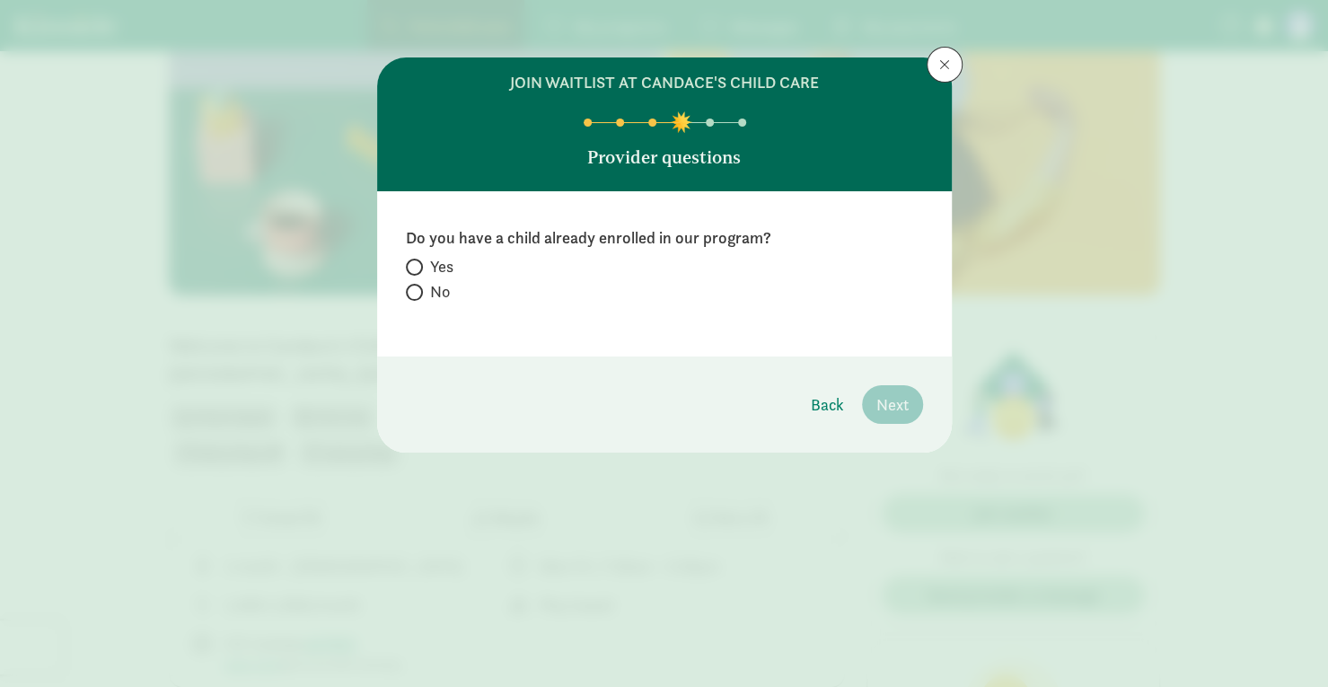
click at [410, 285] on span at bounding box center [414, 292] width 17 height 17
click at [410, 287] on input "No" at bounding box center [412, 293] width 12 height 12
radio input "true"
click at [869, 403] on button "Next" at bounding box center [892, 404] width 61 height 39
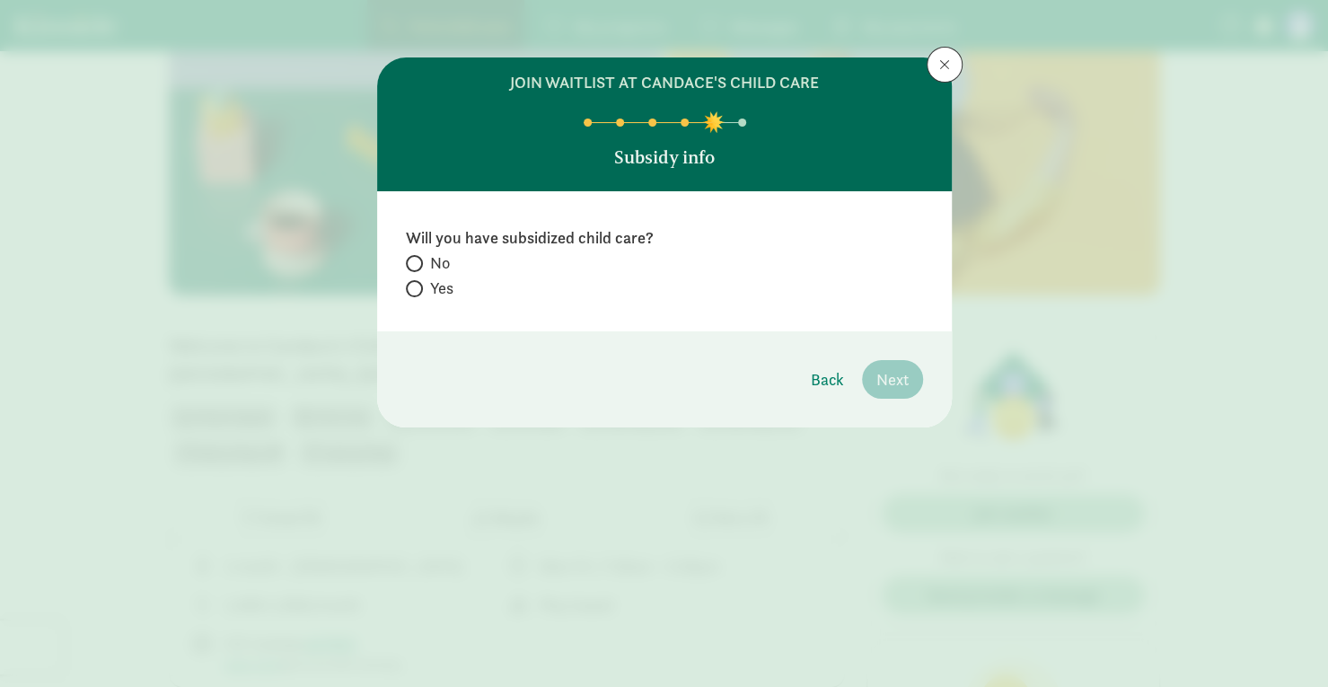
radio input "true"
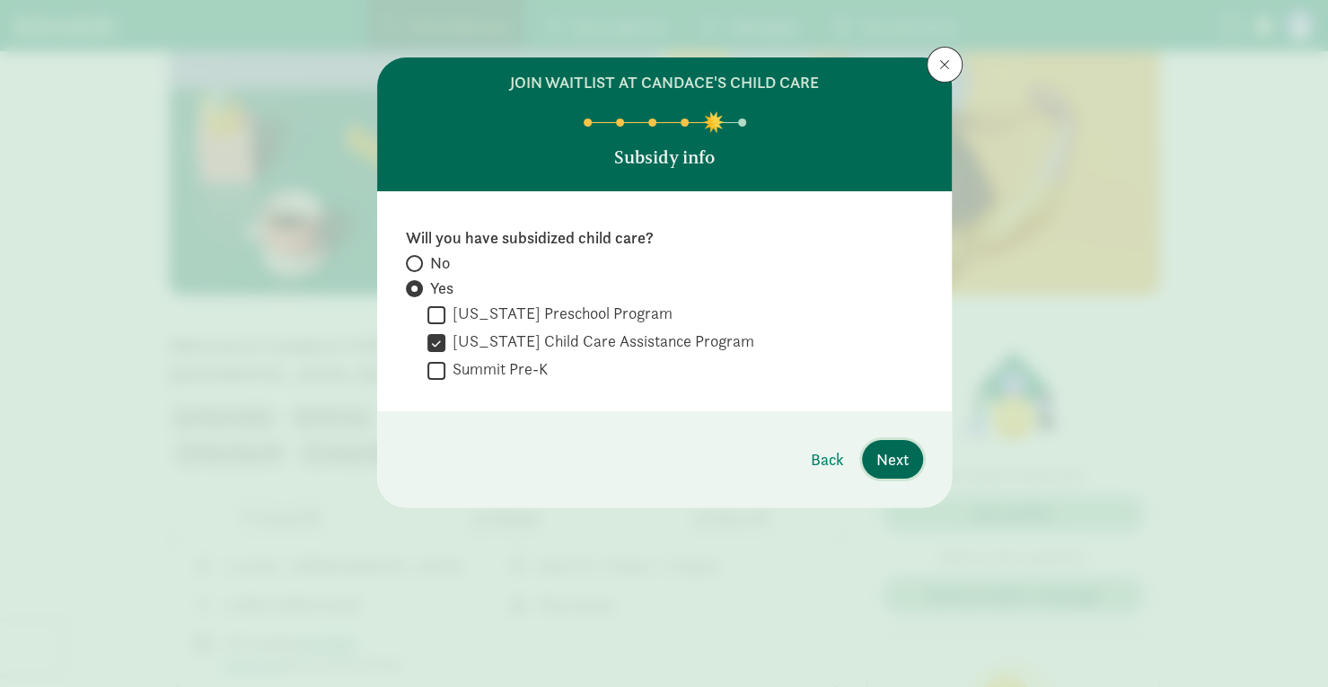
click at [898, 450] on span "Next" at bounding box center [893, 459] width 32 height 24
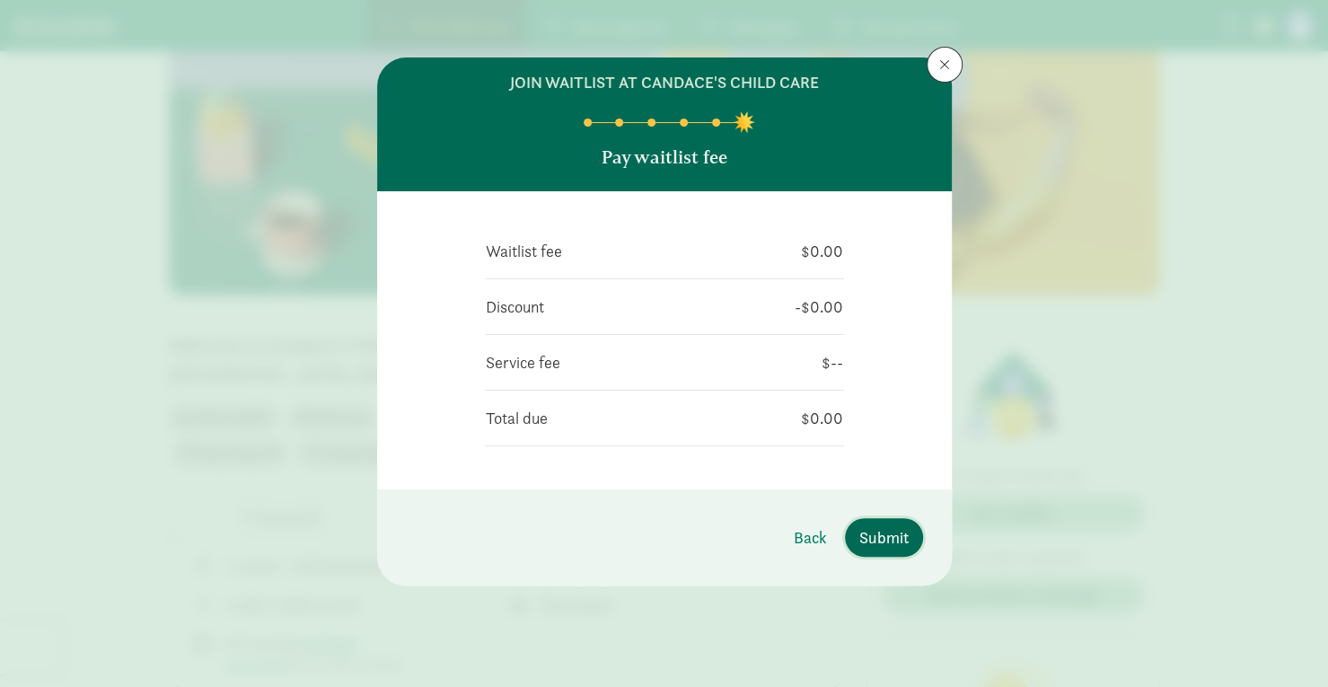
click at [913, 540] on button "Submit" at bounding box center [884, 537] width 78 height 39
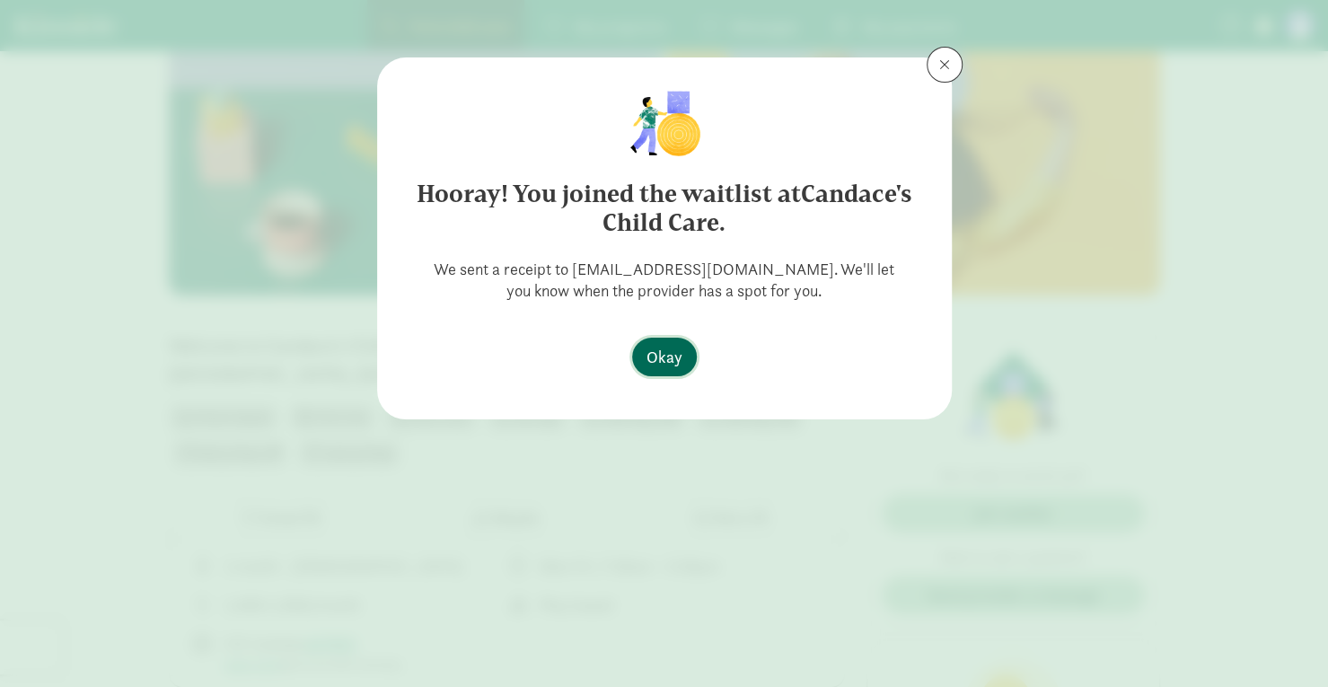
click at [684, 366] on button "Okay" at bounding box center [664, 357] width 65 height 39
click at [675, 351] on span "Okay" at bounding box center [665, 357] width 36 height 24
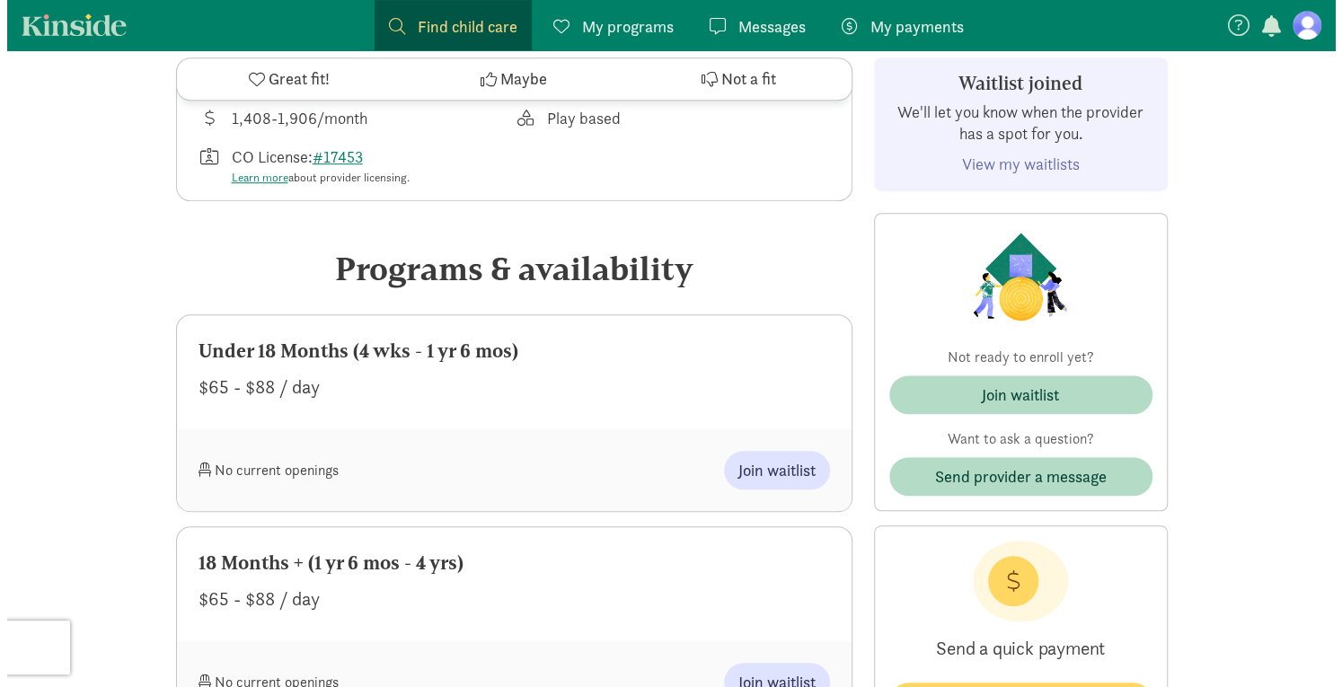
scroll to position [629, 0]
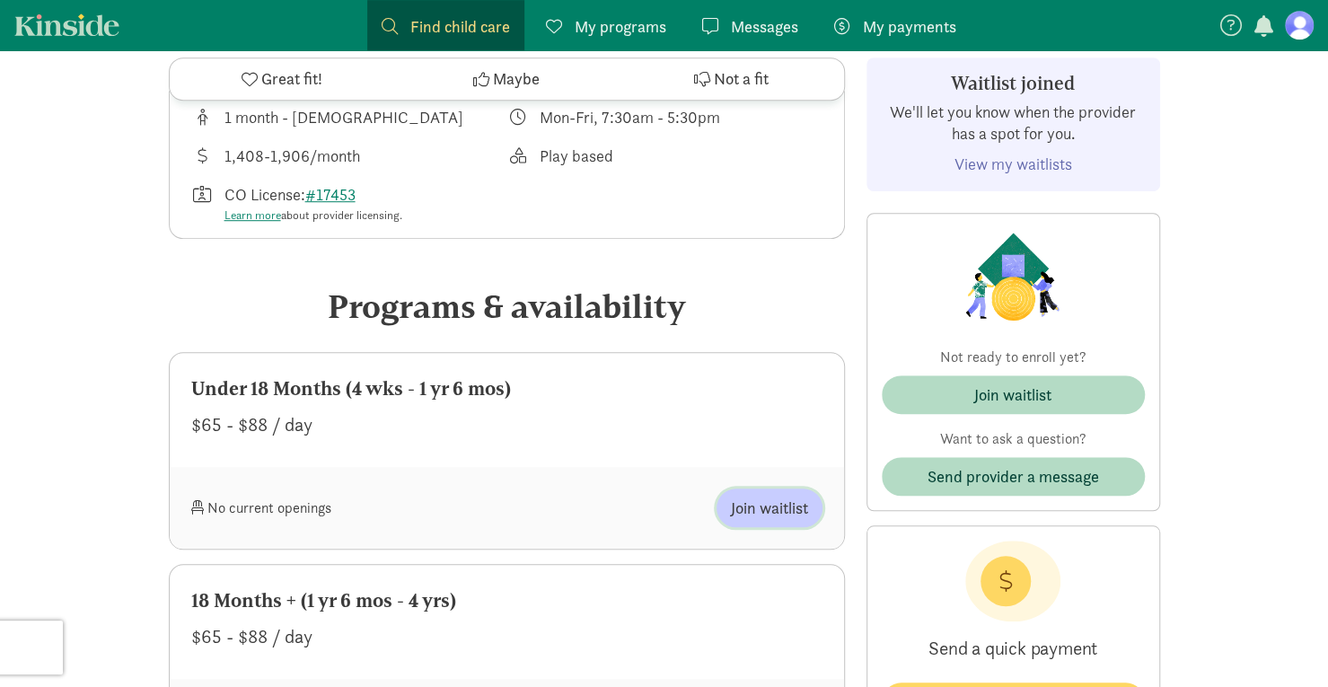
click at [744, 496] on span "Join waitlist" at bounding box center [769, 508] width 77 height 24
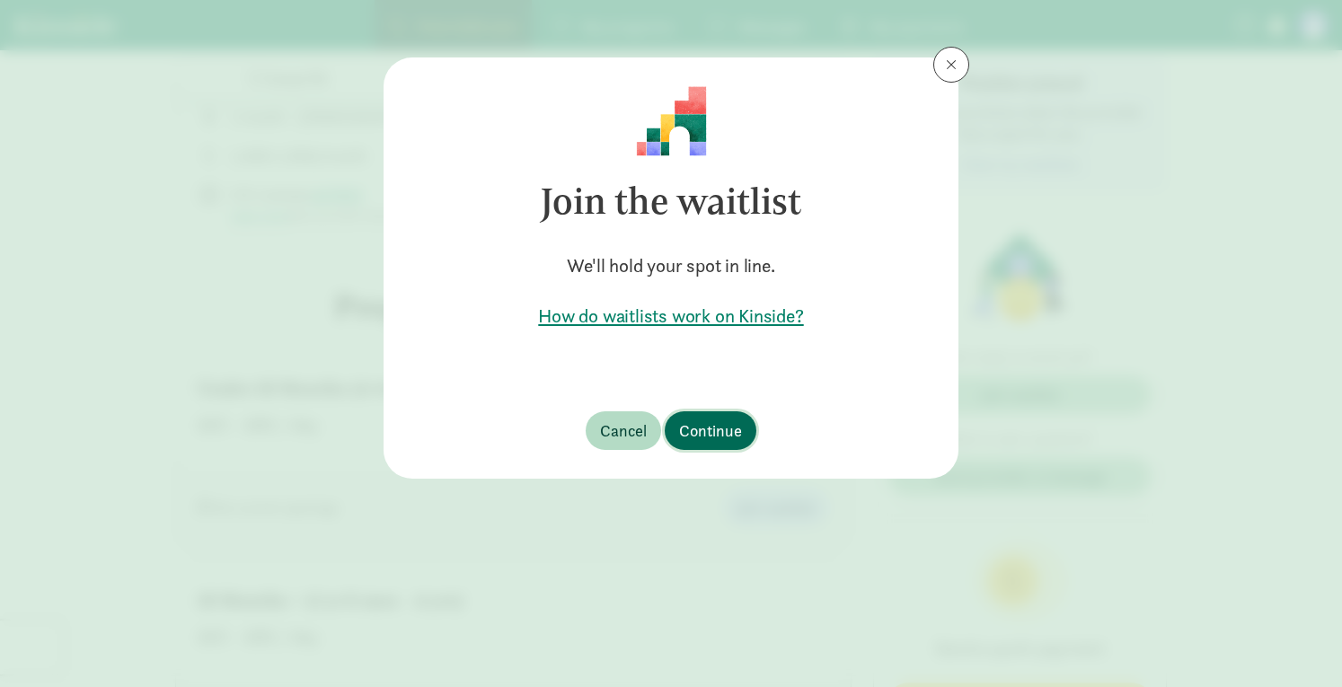
click at [710, 428] on span "Continue" at bounding box center [710, 431] width 63 height 24
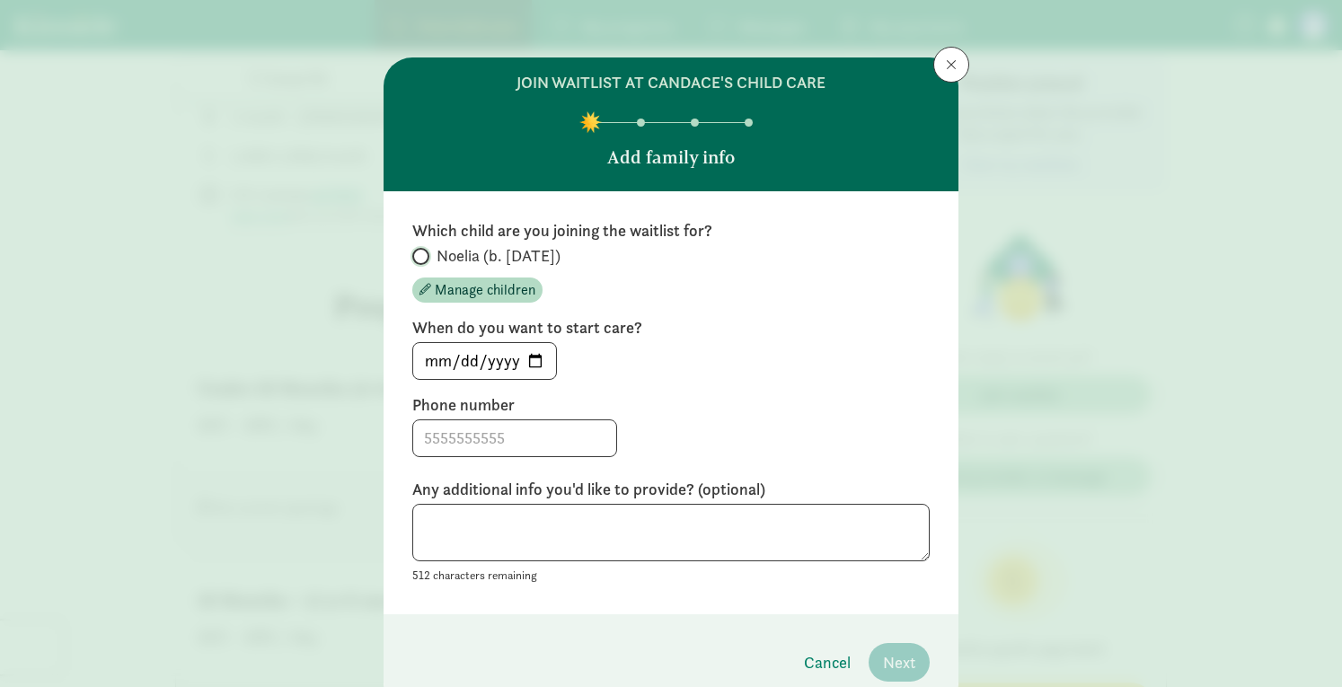
click at [412, 258] on input "Noelia (b. [DATE])" at bounding box center [418, 257] width 12 height 12
radio input "true"
click at [519, 428] on input at bounding box center [514, 438] width 203 height 36
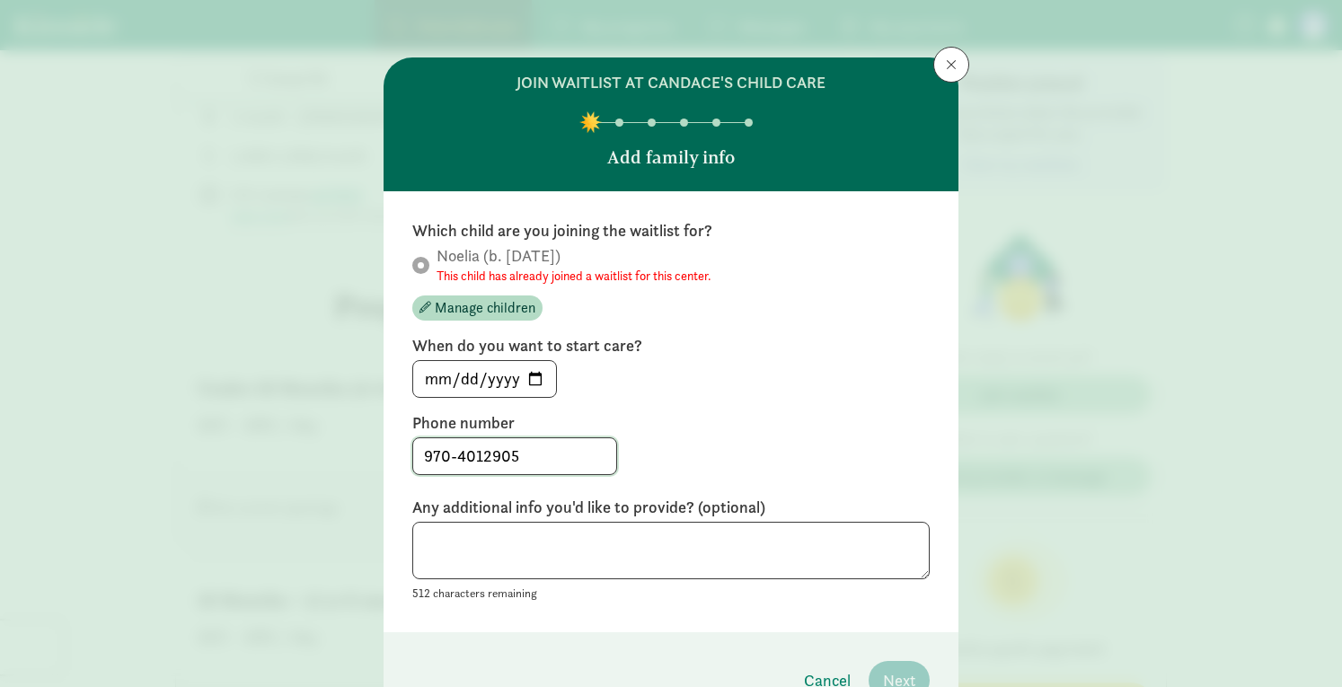
type input "970-4012905"
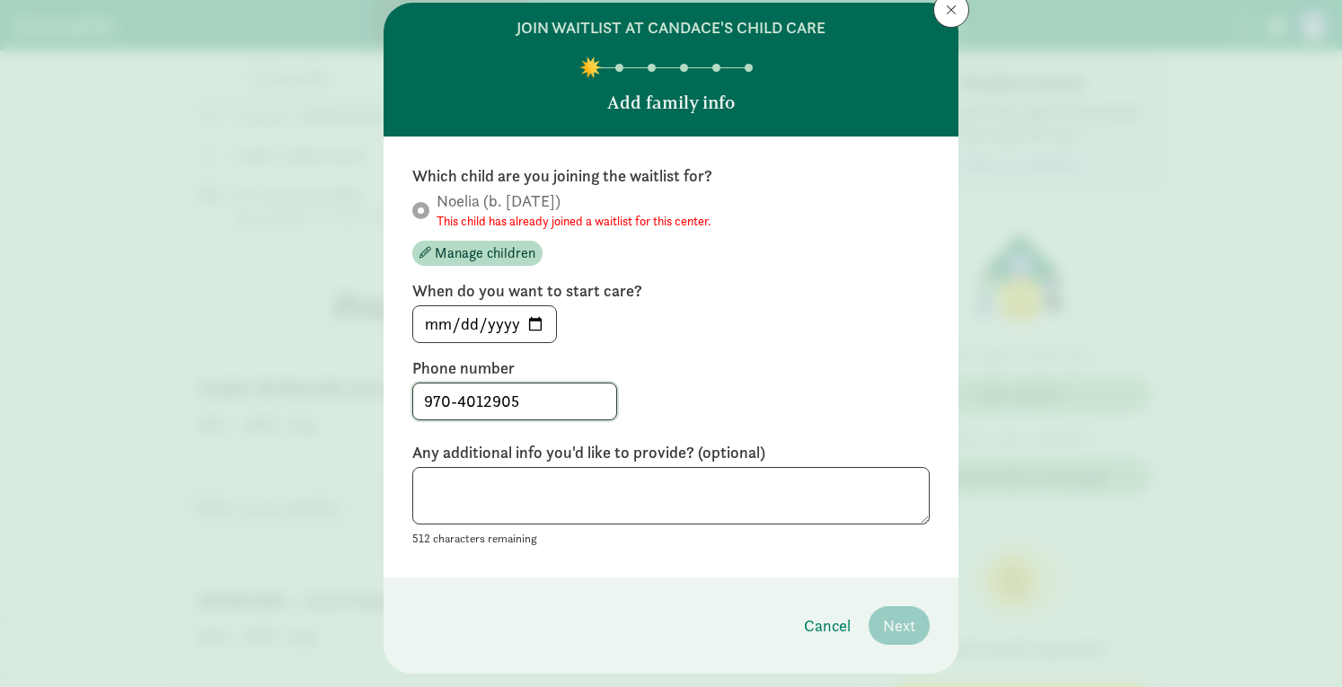
scroll to position [97, 0]
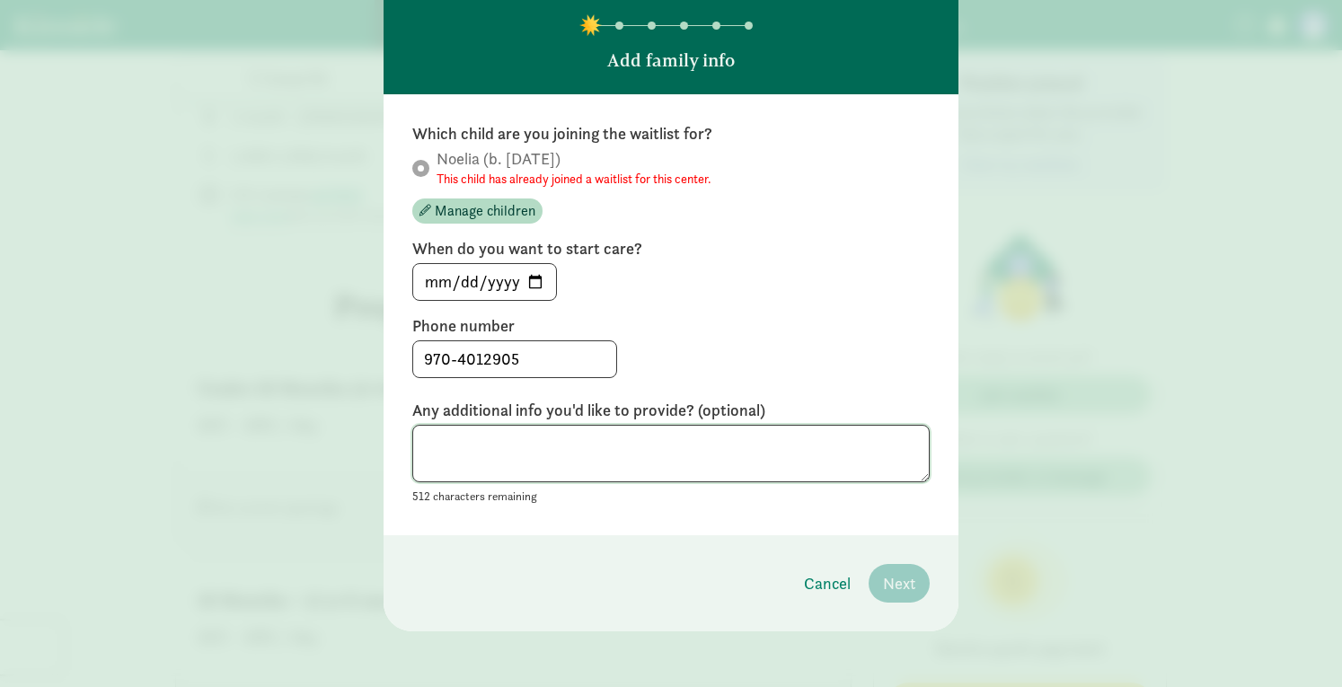
click at [712, 461] on textarea at bounding box center [670, 454] width 517 height 58
click at [715, 439] on textarea at bounding box center [670, 454] width 517 height 58
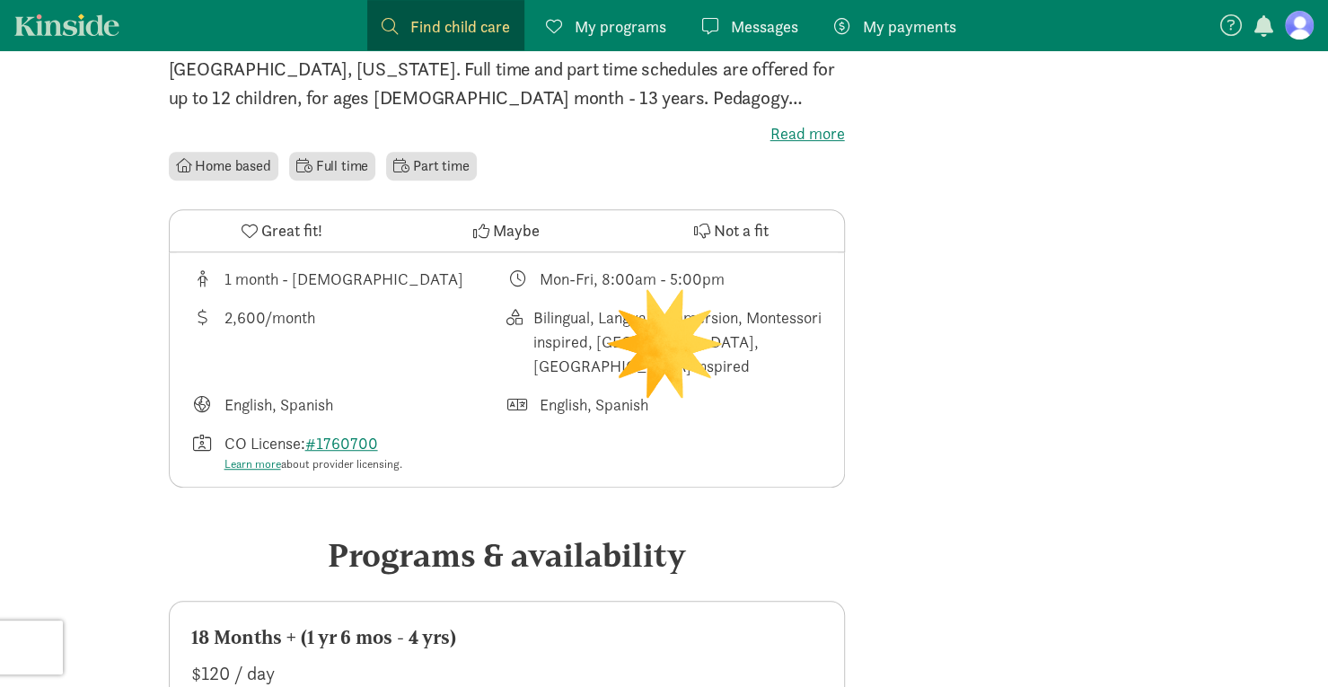
scroll to position [539, 0]
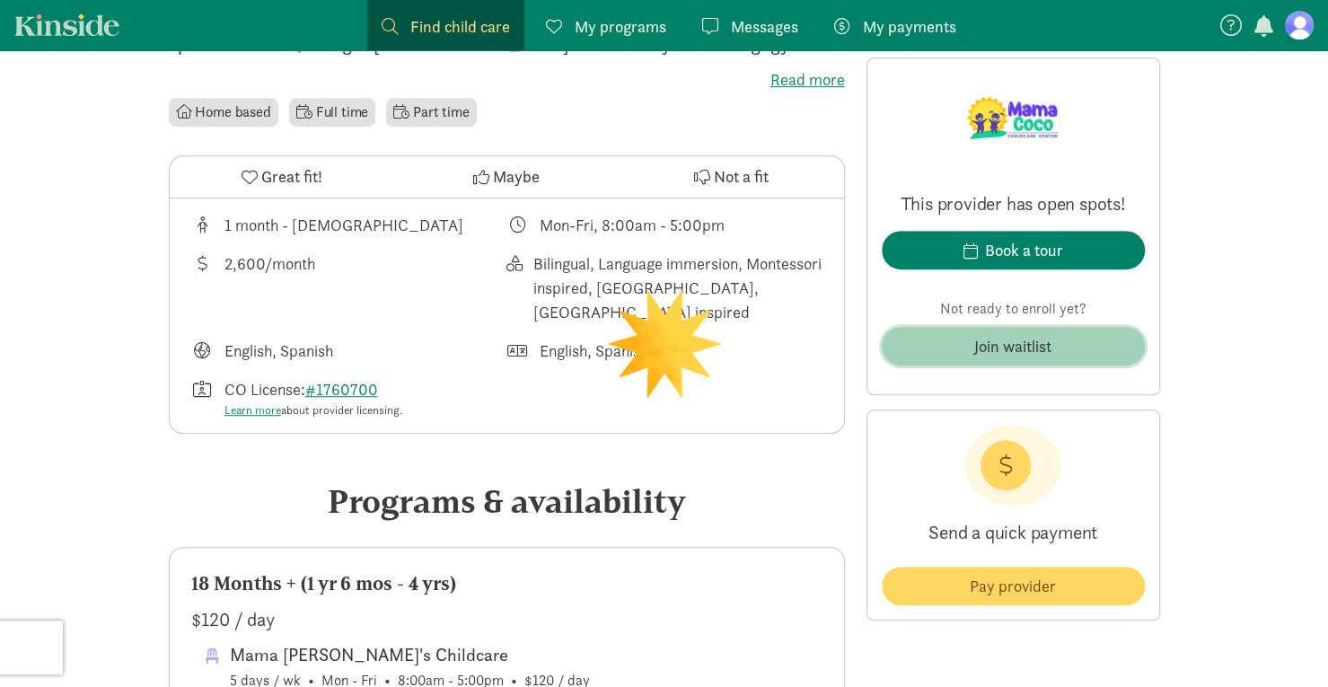
click at [993, 351] on div "Join waitlist" at bounding box center [1013, 346] width 77 height 24
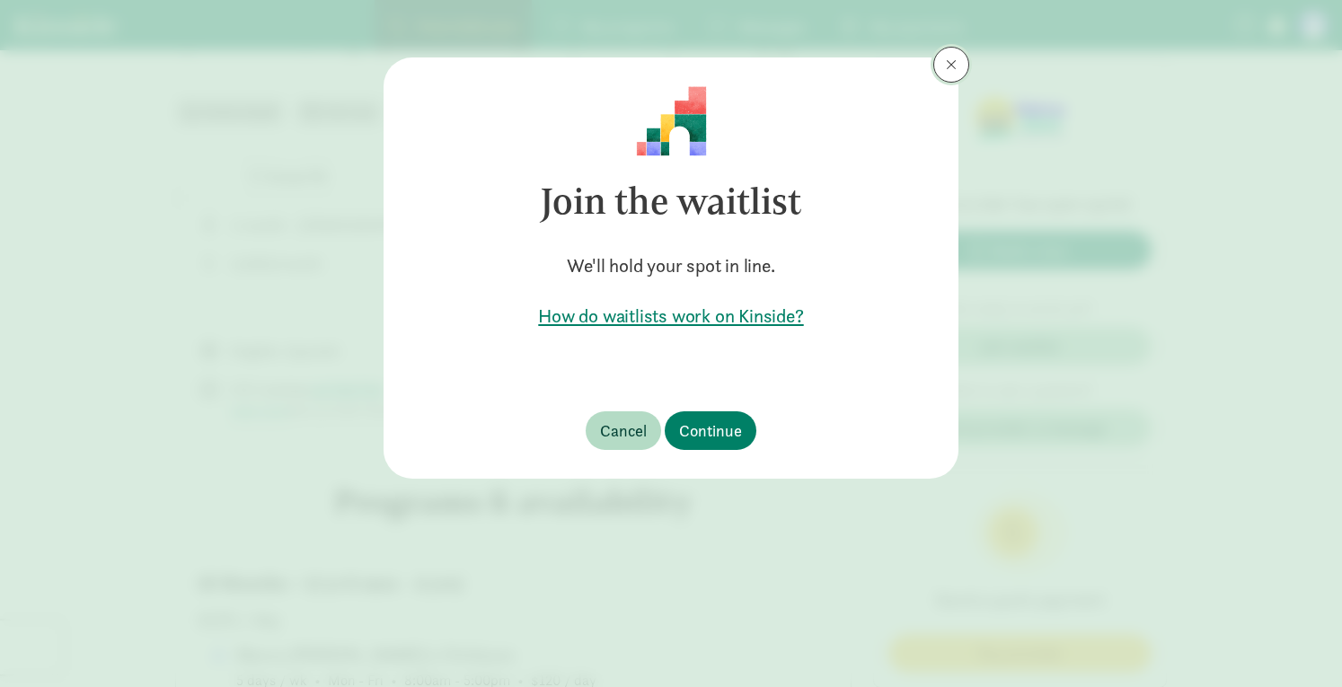
click at [946, 68] on span at bounding box center [951, 64] width 11 height 14
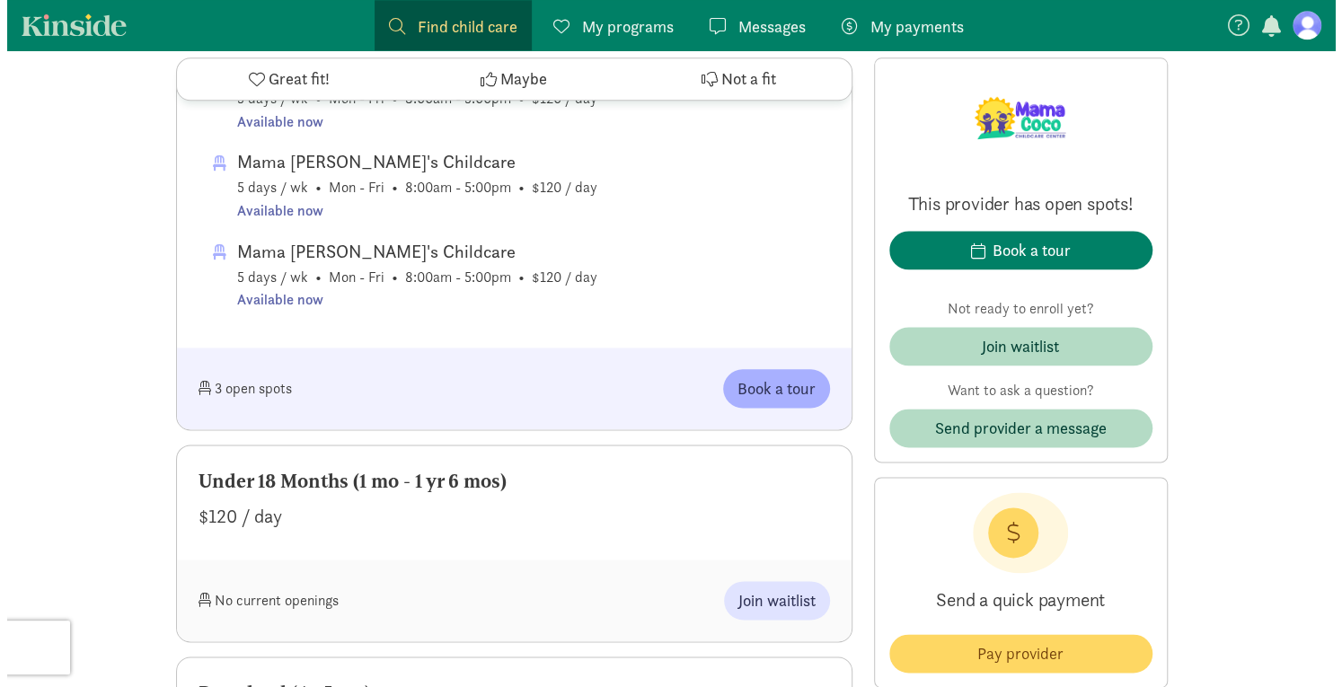
scroll to position [1347, 0]
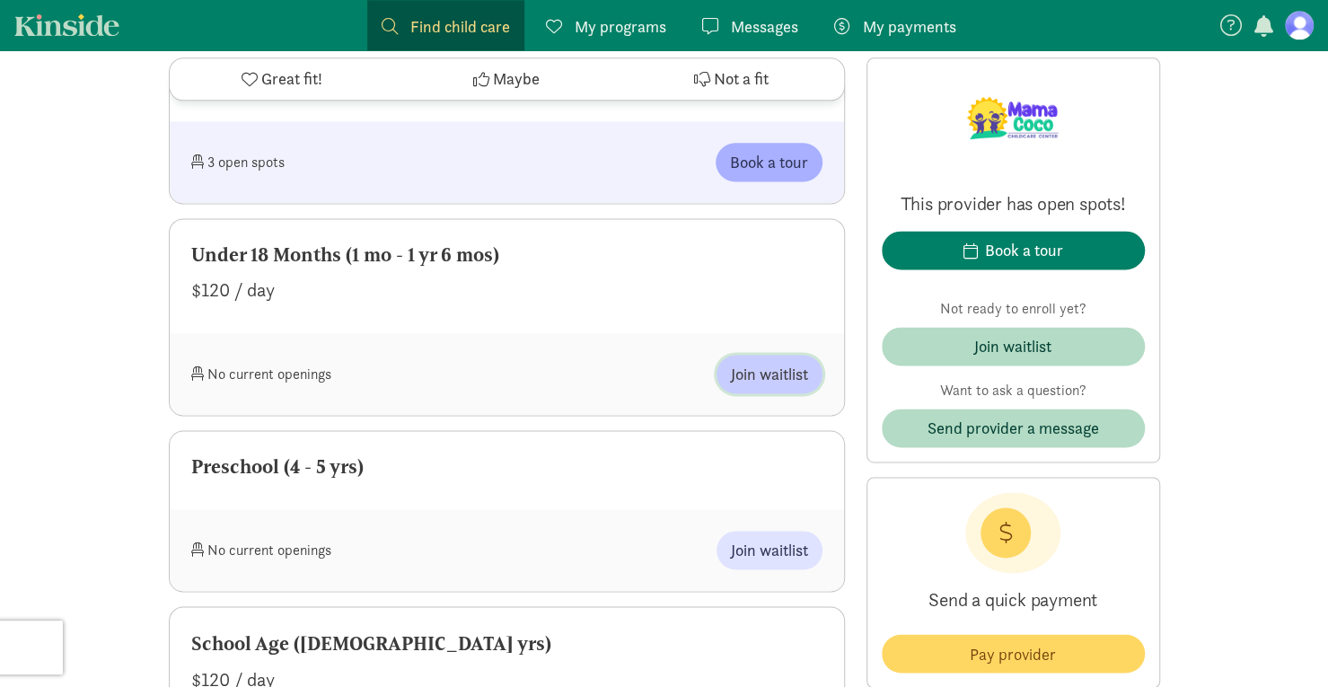
click at [760, 369] on span "Join waitlist" at bounding box center [769, 374] width 77 height 24
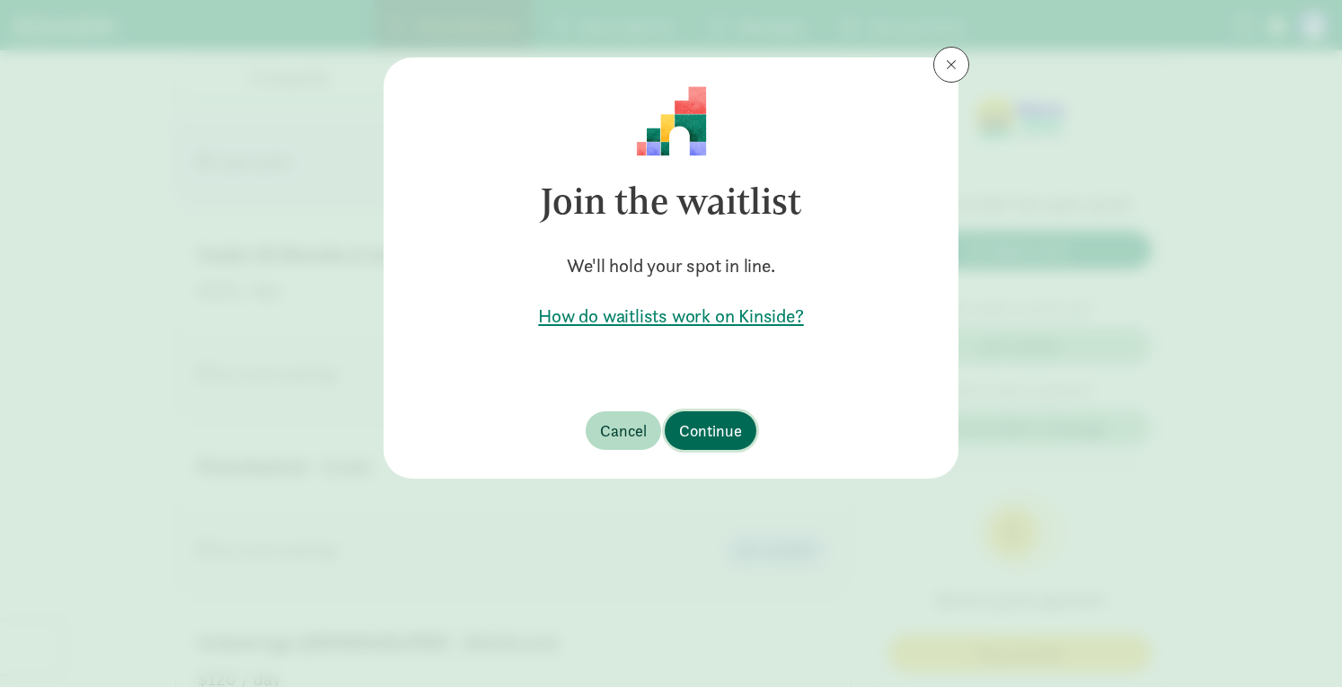
click at [709, 430] on span "Continue" at bounding box center [710, 431] width 63 height 24
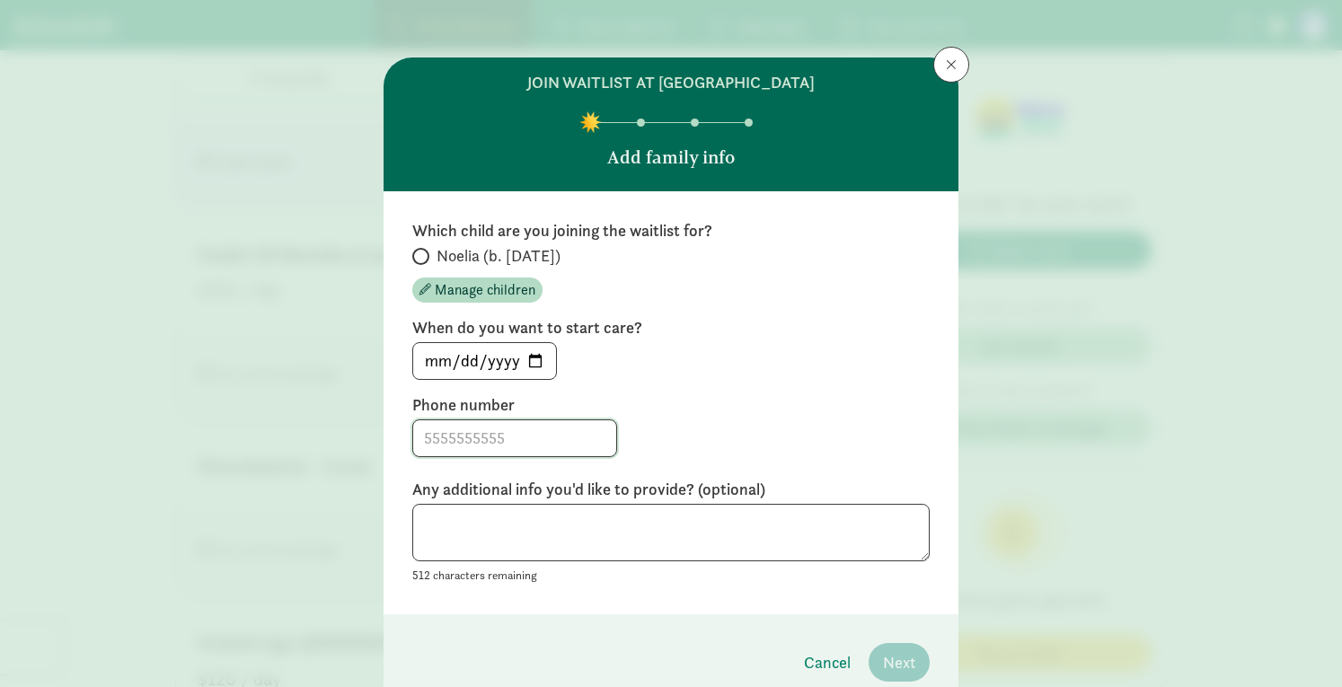
click at [528, 426] on input at bounding box center [514, 438] width 203 height 36
type input "970-401-2905"
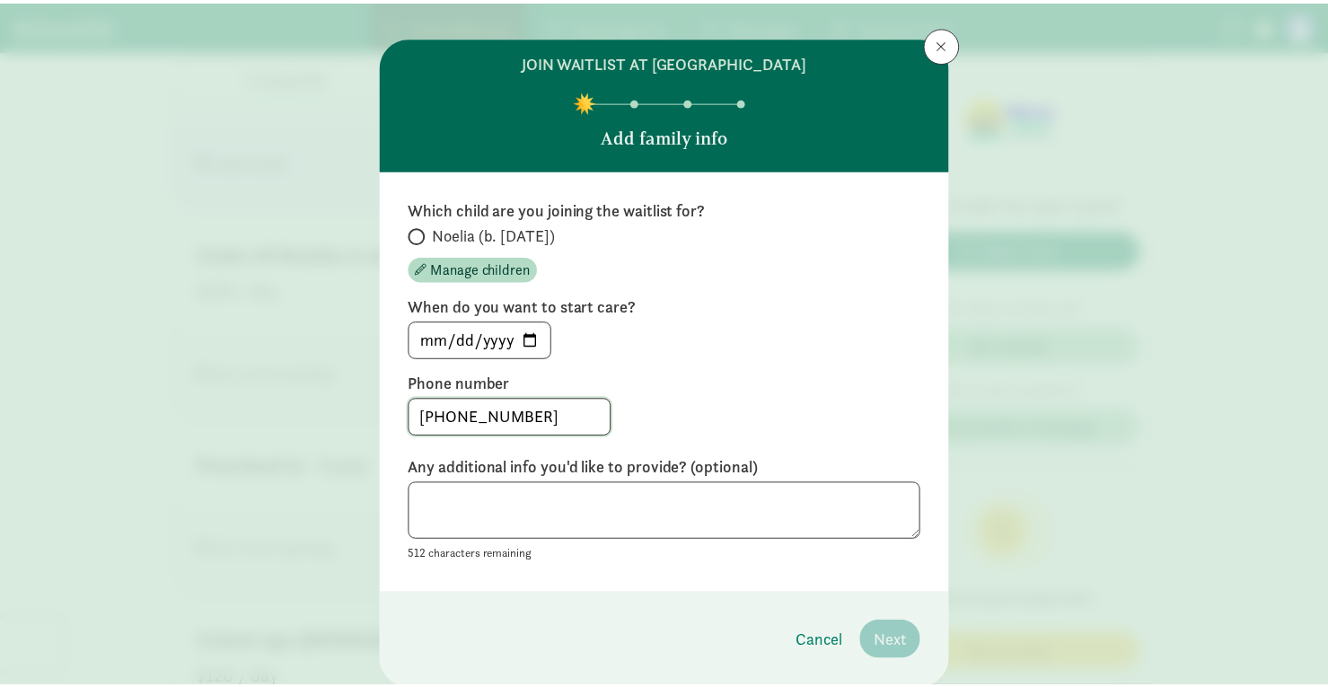
scroll to position [79, 0]
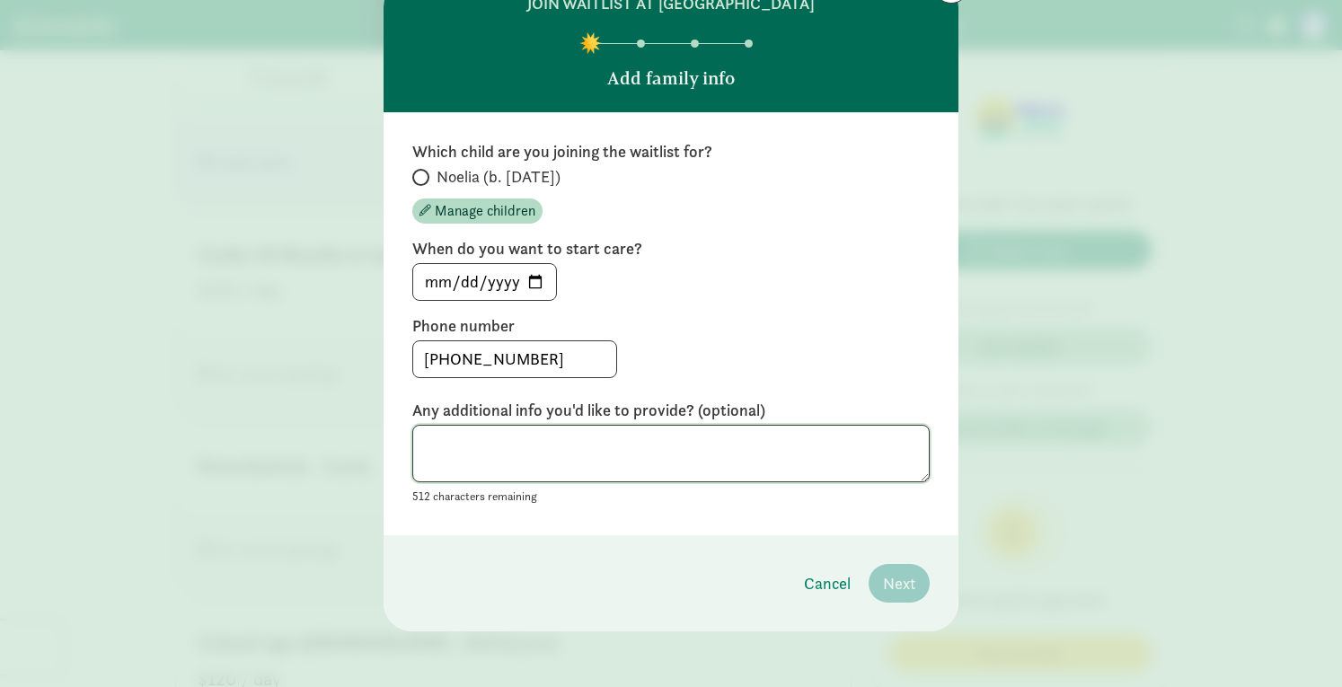
click at [615, 472] on textarea at bounding box center [670, 454] width 517 height 58
click at [412, 179] on input "Noelia (b. February 2025)" at bounding box center [418, 178] width 12 height 12
radio input "true"
click at [900, 587] on span "Next" at bounding box center [899, 583] width 32 height 24
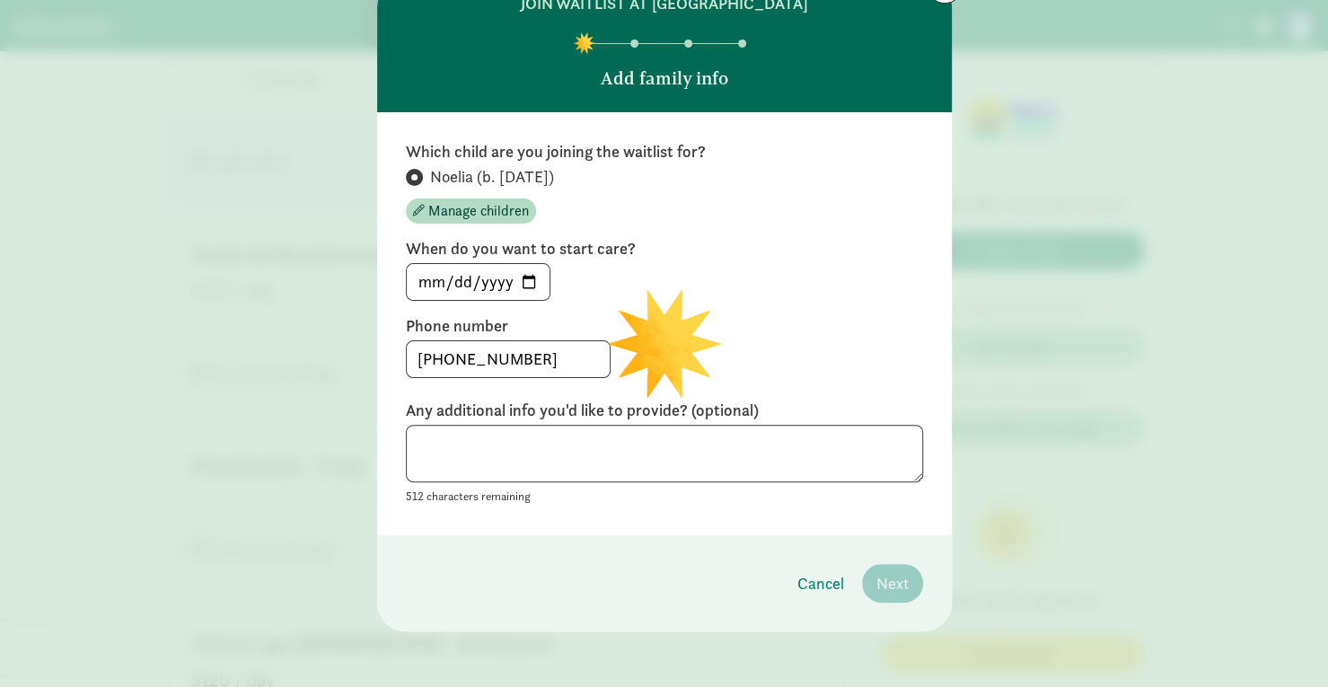
scroll to position [0, 0]
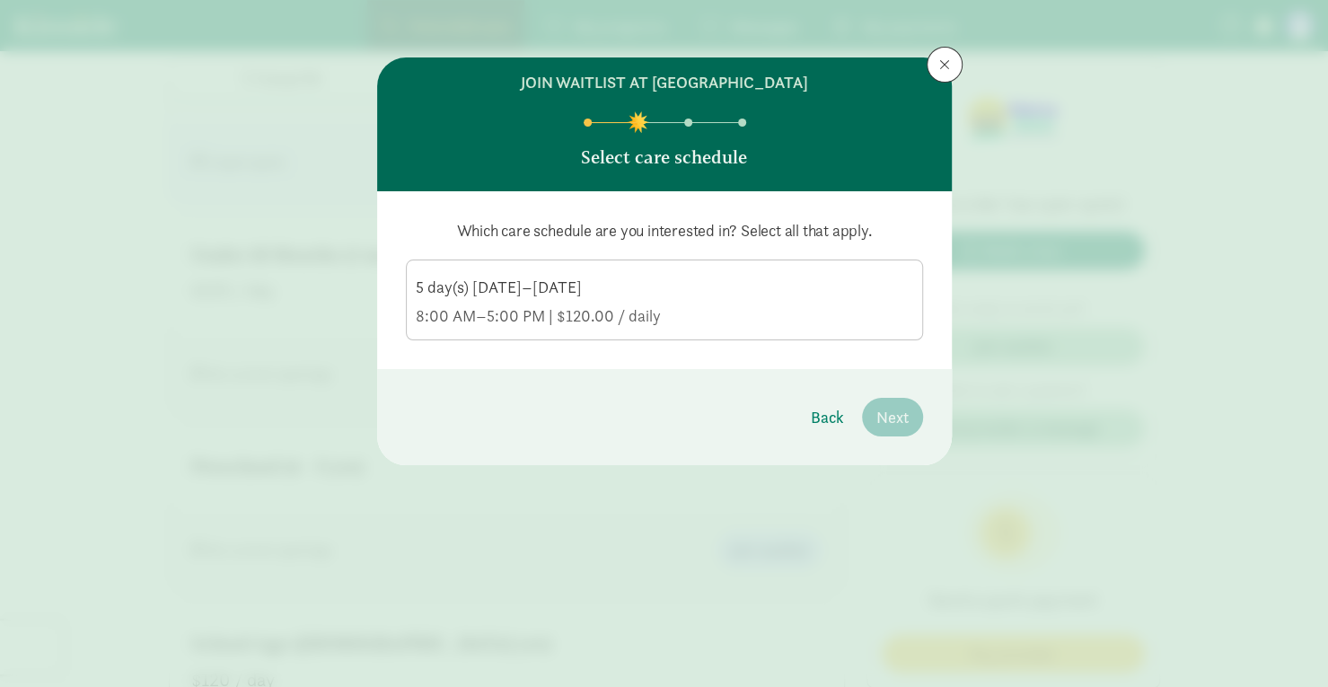
click at [703, 296] on div "5 day(s) Monday–Friday" at bounding box center [665, 288] width 498 height 22
click at [0, 0] on input "5 day(s) Monday–Friday 8:00 AM–5:00 PM | $120.00 / daily" at bounding box center [0, 0] width 0 height 0
click at [887, 414] on span "Next" at bounding box center [893, 417] width 32 height 24
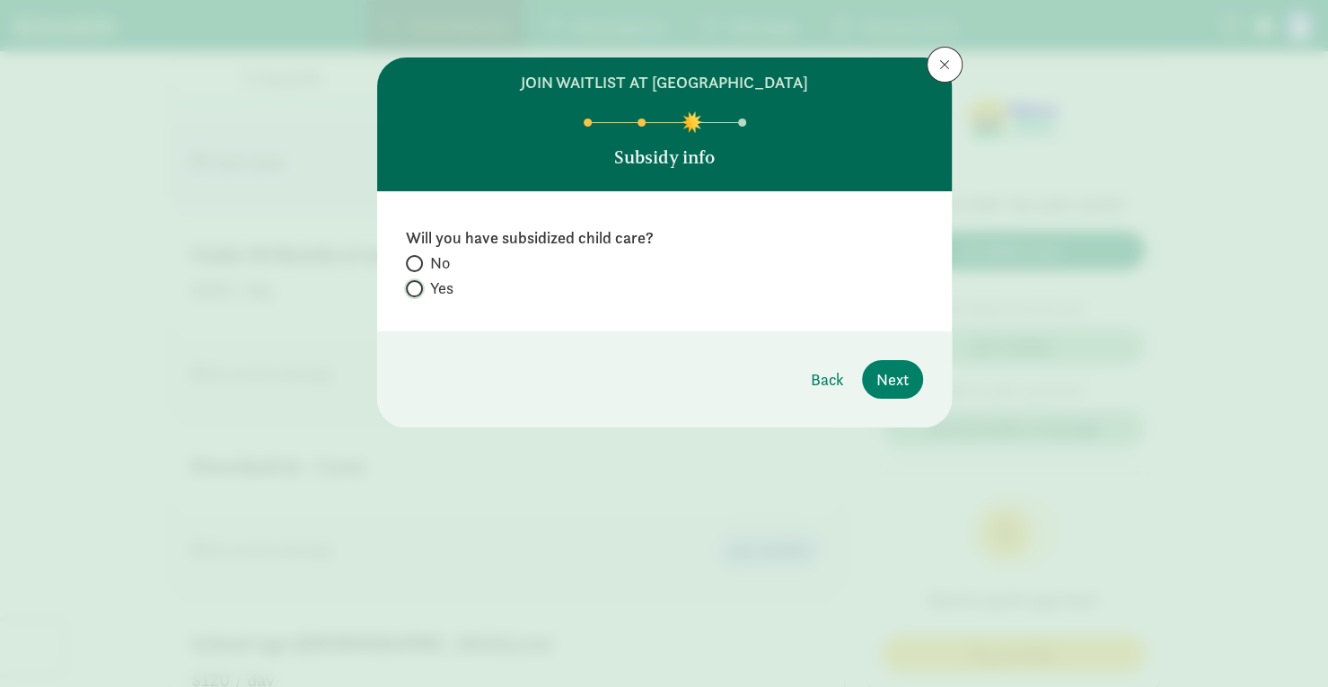
drag, startPoint x: 416, startPoint y: 283, endPoint x: 658, endPoint y: 322, distance: 245.7
click at [422, 283] on label "Yes" at bounding box center [664, 289] width 517 height 22
click at [418, 283] on input "Yes" at bounding box center [412, 289] width 12 height 12
radio input "true"
click at [878, 372] on span "Next" at bounding box center [893, 379] width 32 height 24
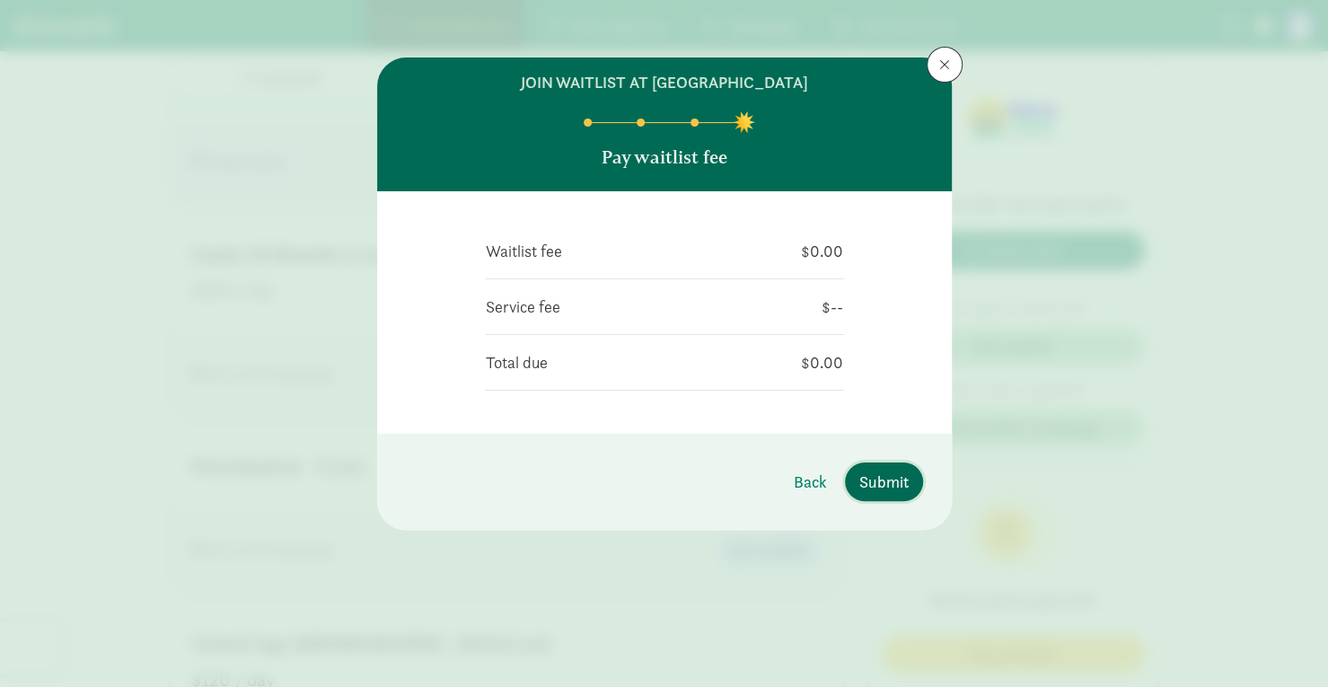
click at [880, 477] on span "Submit" at bounding box center [884, 482] width 49 height 24
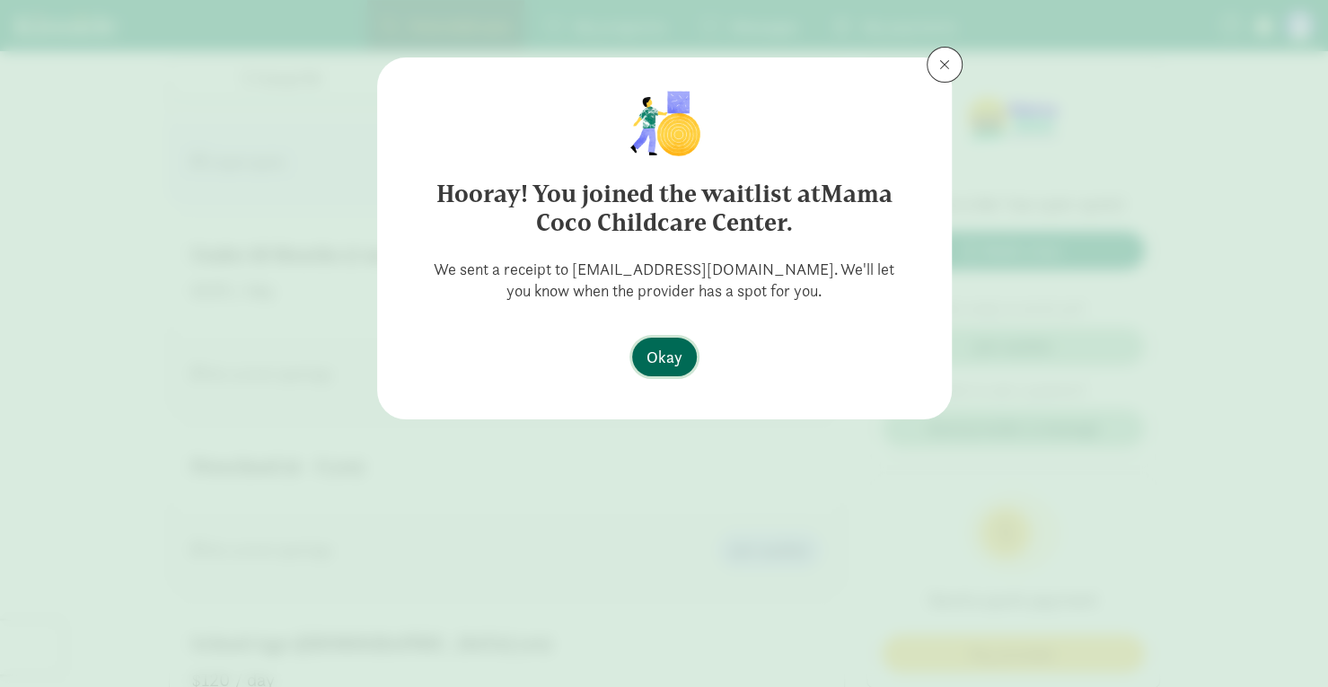
click at [671, 355] on span "Okay" at bounding box center [665, 357] width 36 height 24
click at [665, 353] on span "Okay" at bounding box center [665, 357] width 36 height 24
click at [672, 363] on span "Okay" at bounding box center [665, 357] width 36 height 24
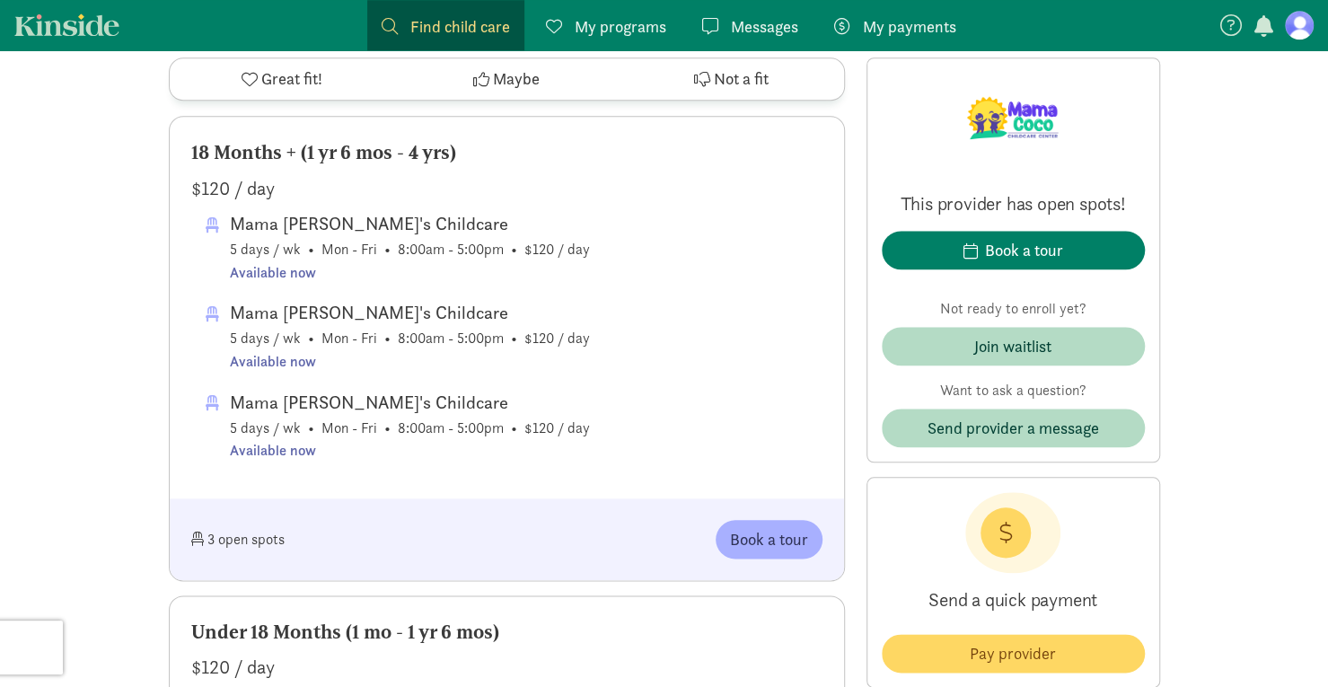
scroll to position [898, 0]
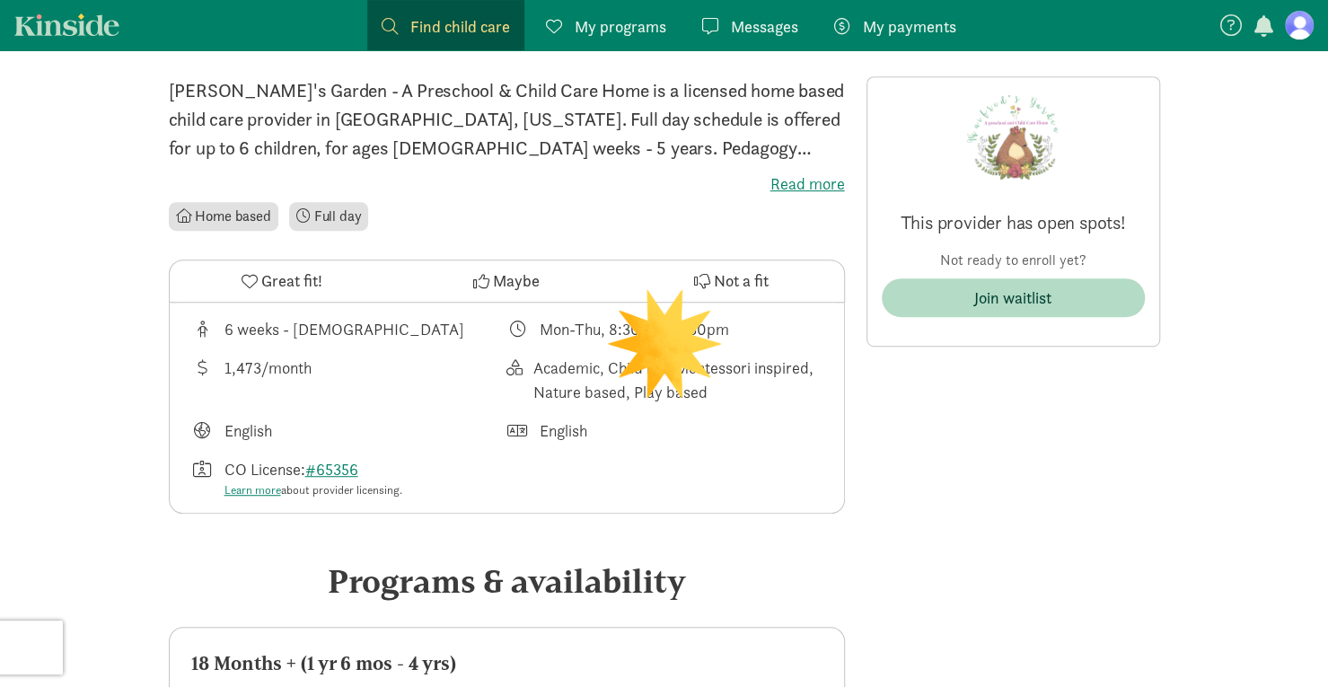
scroll to position [449, 0]
